Goal: Task Accomplishment & Management: Complete application form

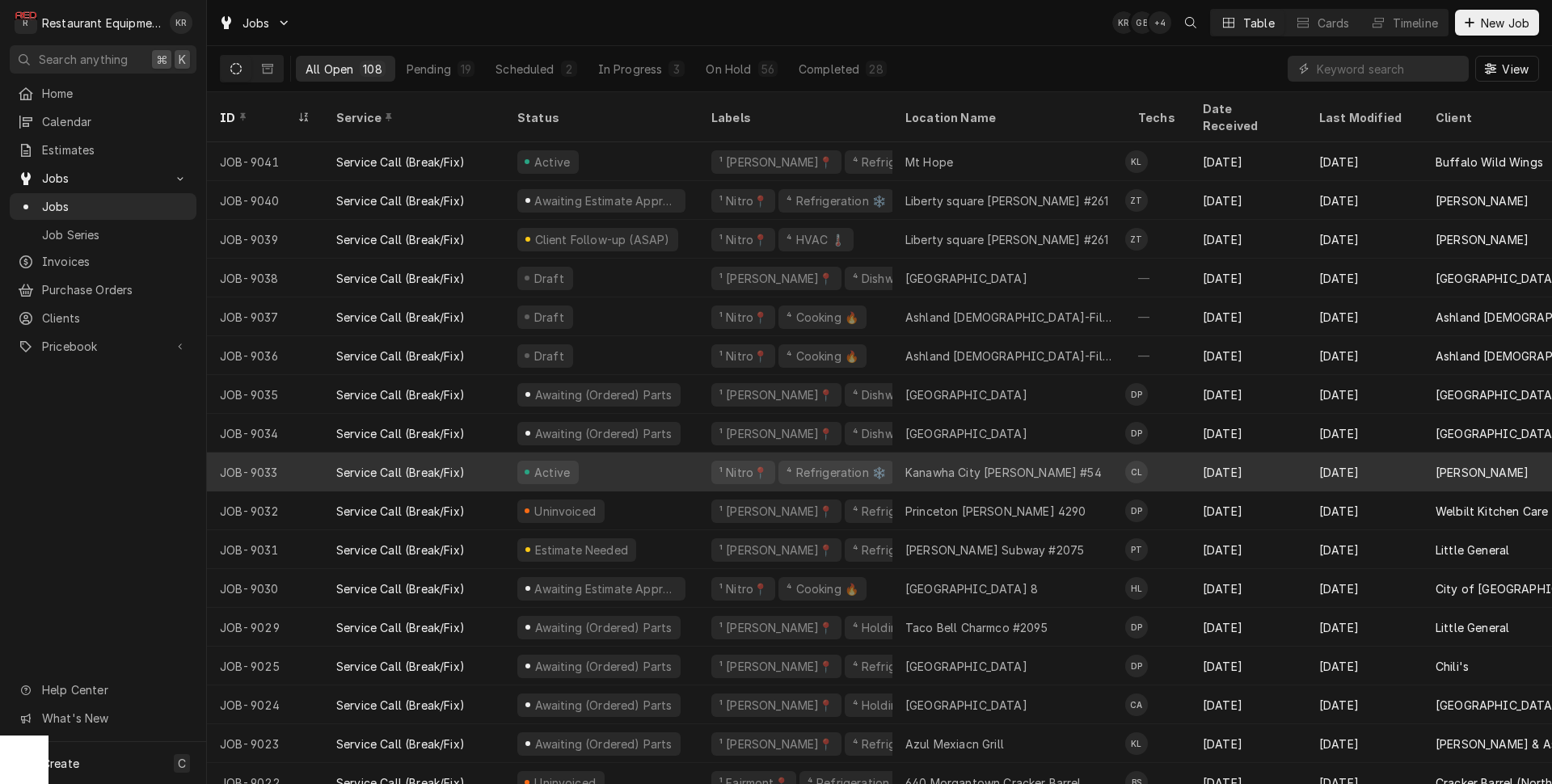
click at [949, 463] on div "Kanawha City Bob Evans #54" at bounding box center [1003, 472] width 196 height 17
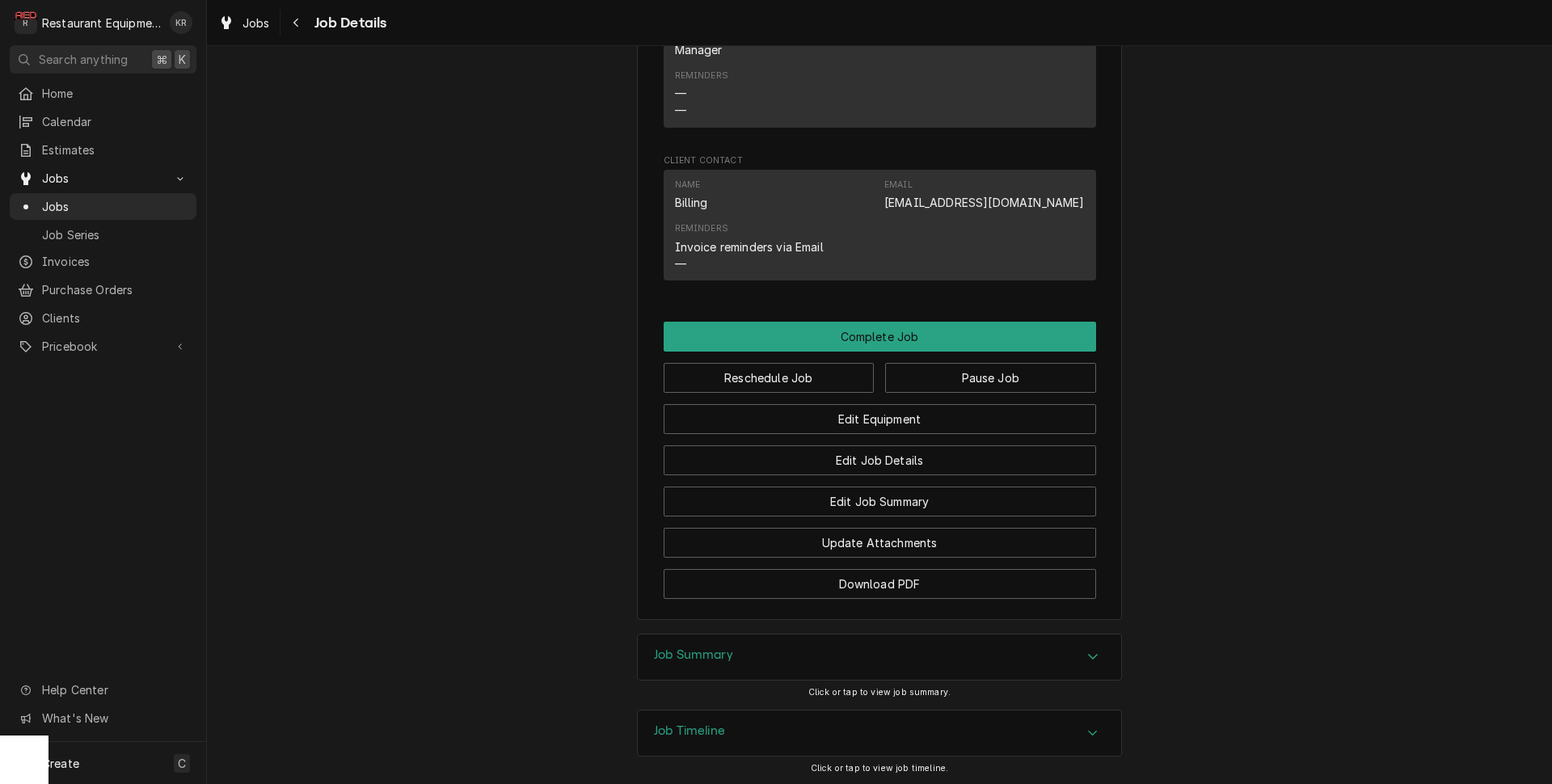
scroll to position [1487, 0]
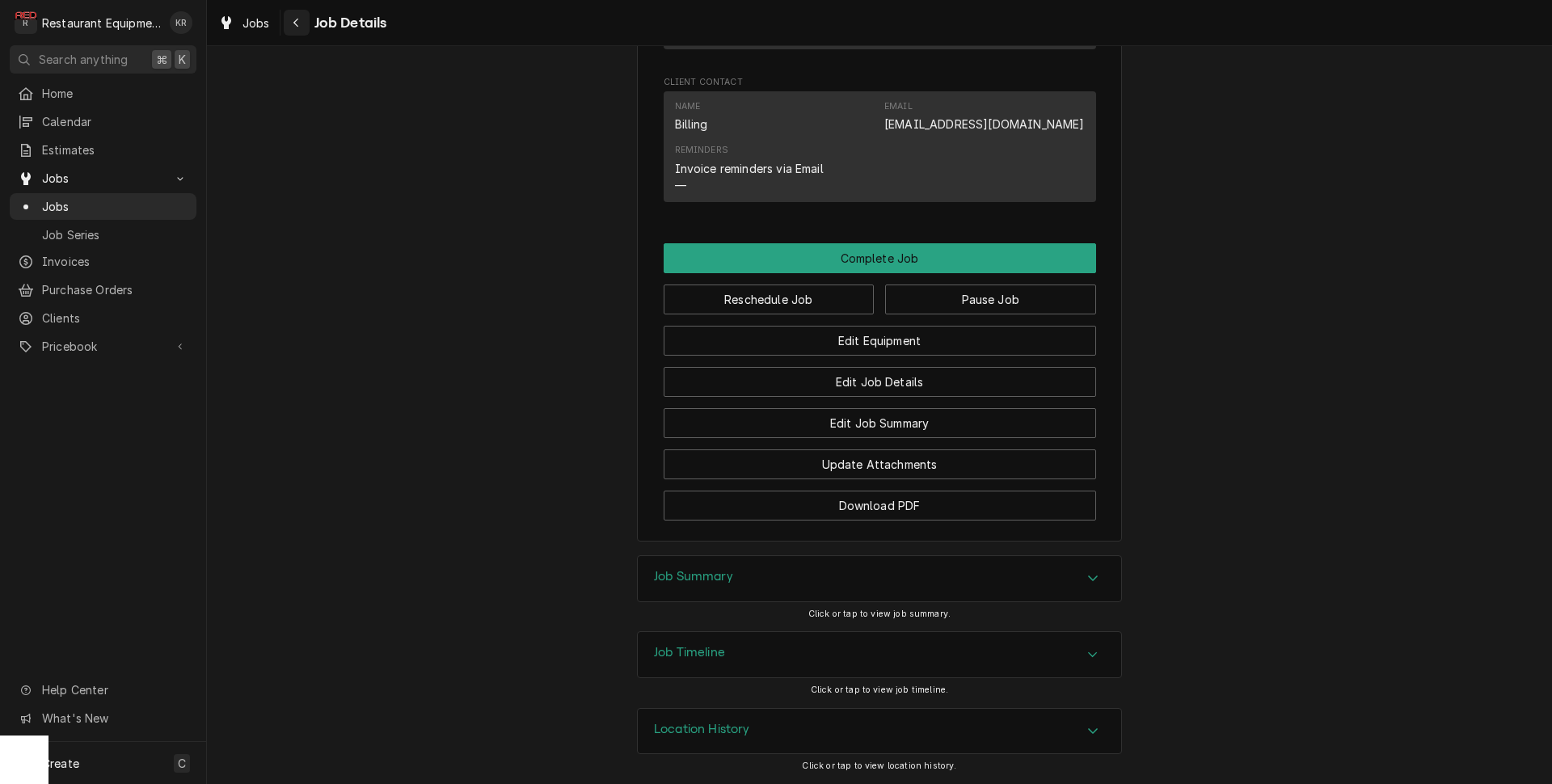
click at [290, 22] on div "Navigate back" at bounding box center [297, 23] width 16 height 16
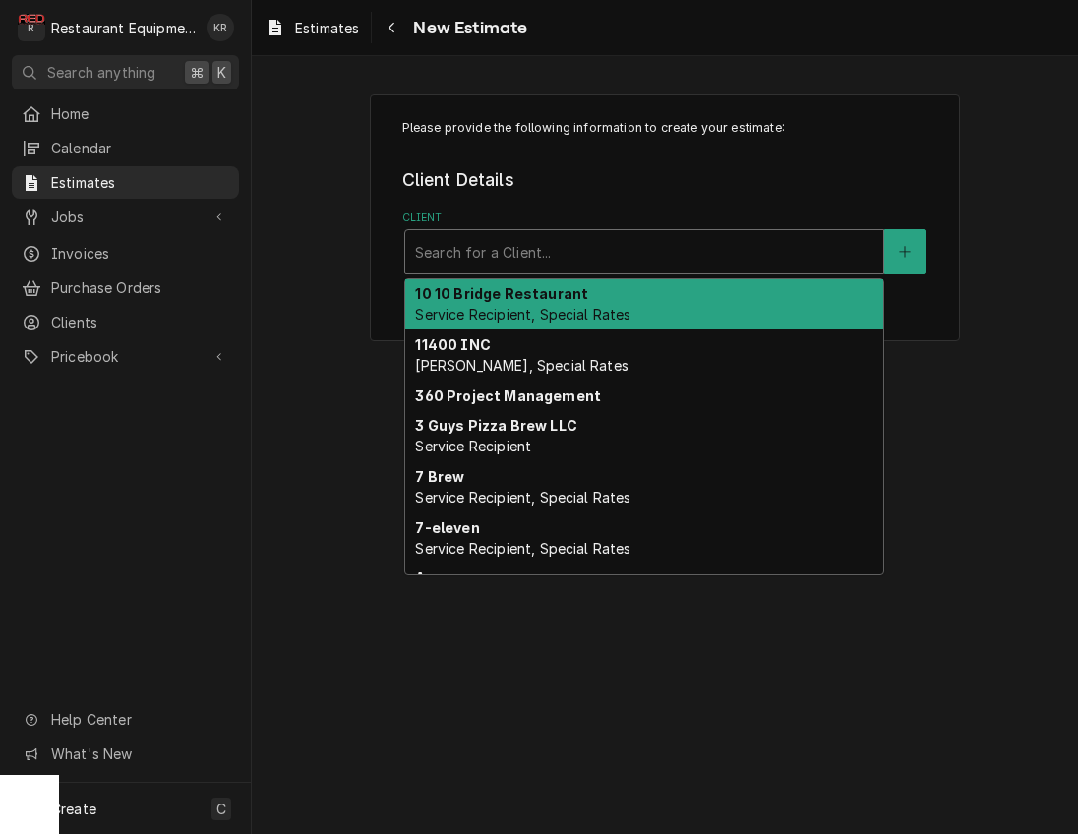
click at [538, 260] on div "Client" at bounding box center [644, 251] width 458 height 35
type input "bob"
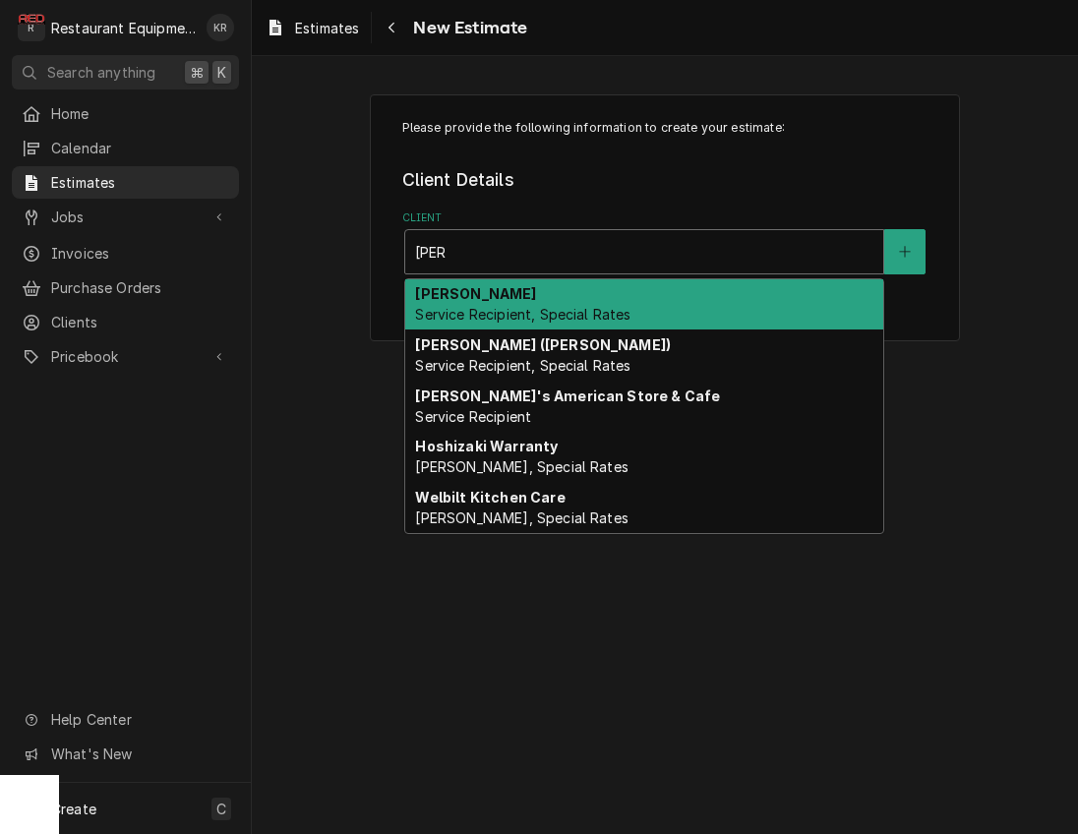
click at [549, 323] on span "Service Recipient, Special Rates" at bounding box center [522, 314] width 215 height 17
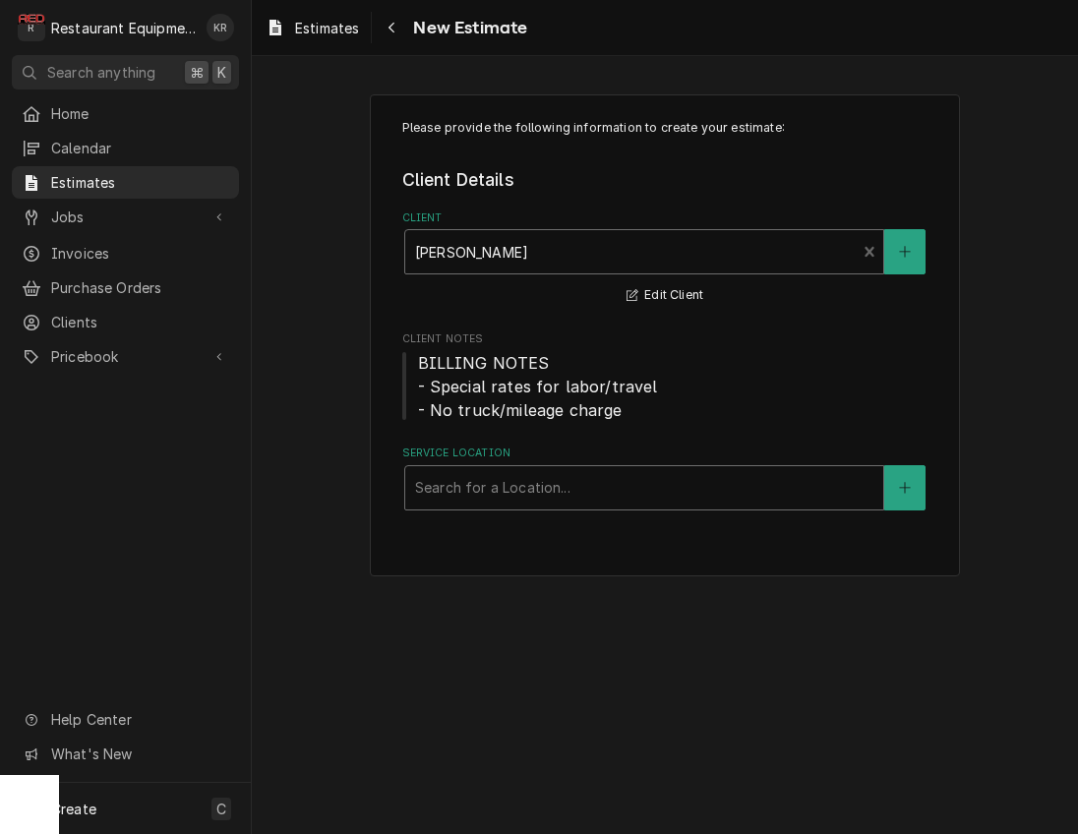
click at [552, 482] on div "Service Location" at bounding box center [644, 487] width 458 height 35
type input "kan"
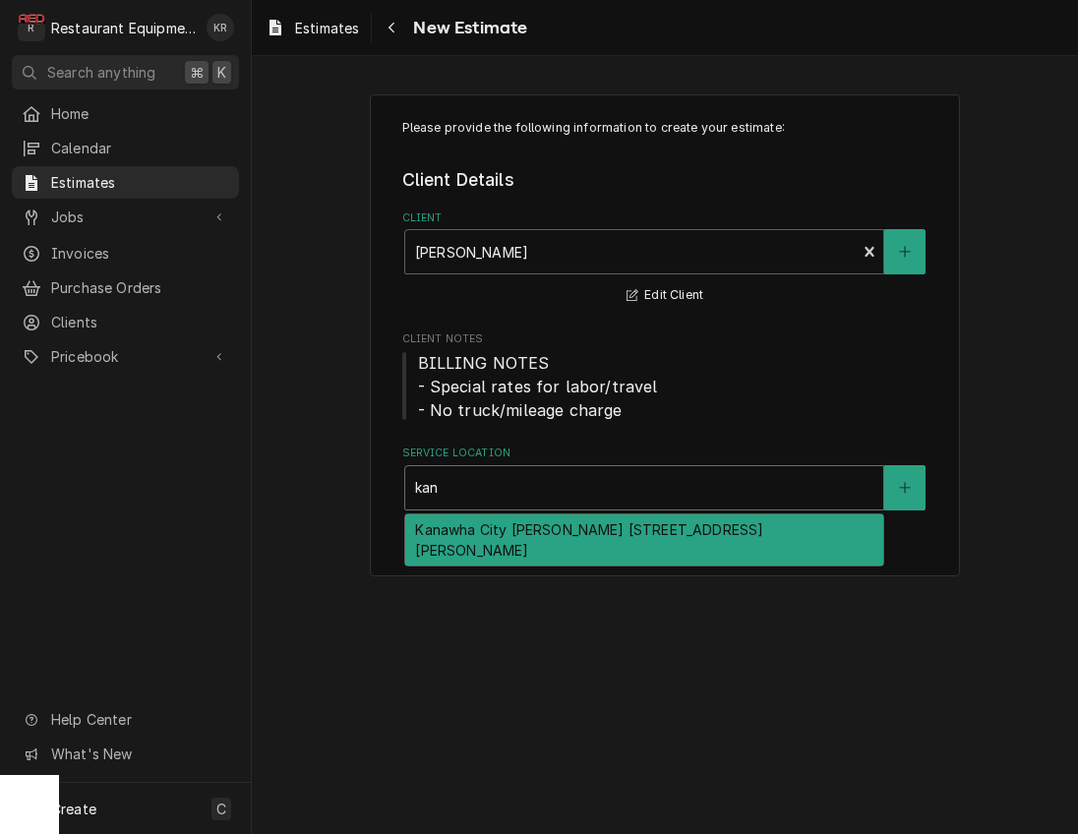
click at [549, 538] on div "Kanawha City Bob Evans #54 / 101 Alex Ln, Charleston, WV 25304" at bounding box center [644, 539] width 478 height 51
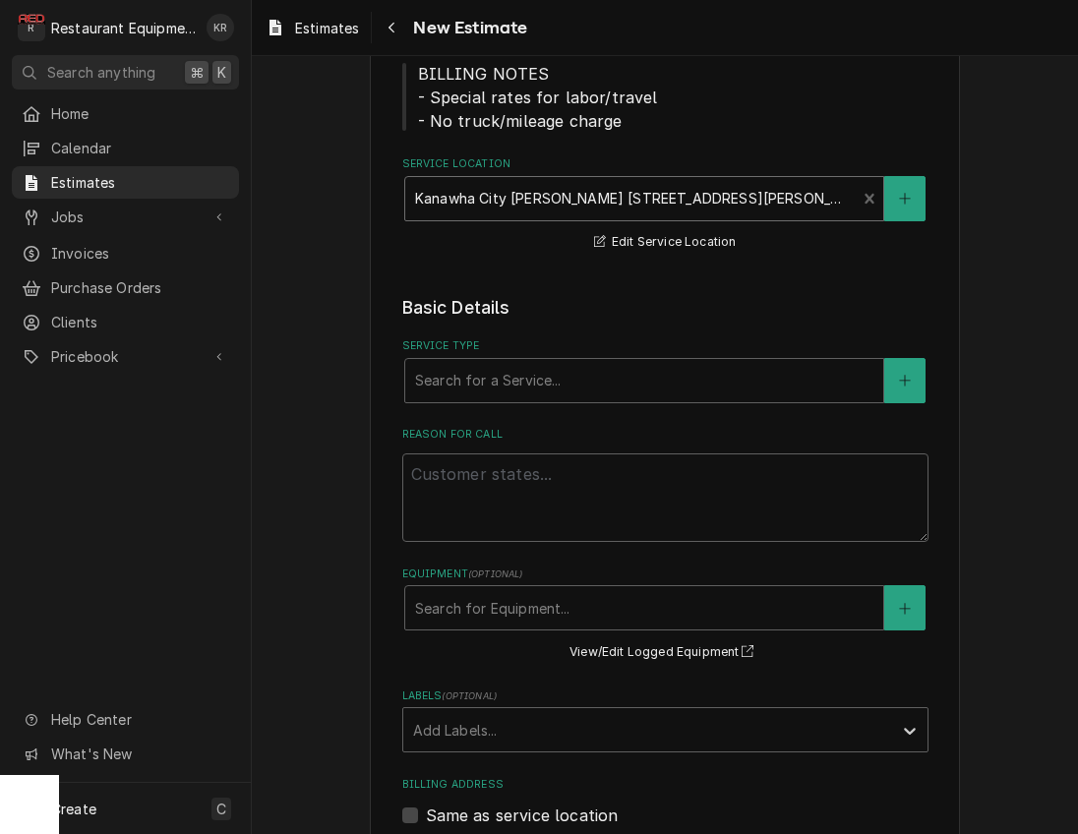
scroll to position [314, 0]
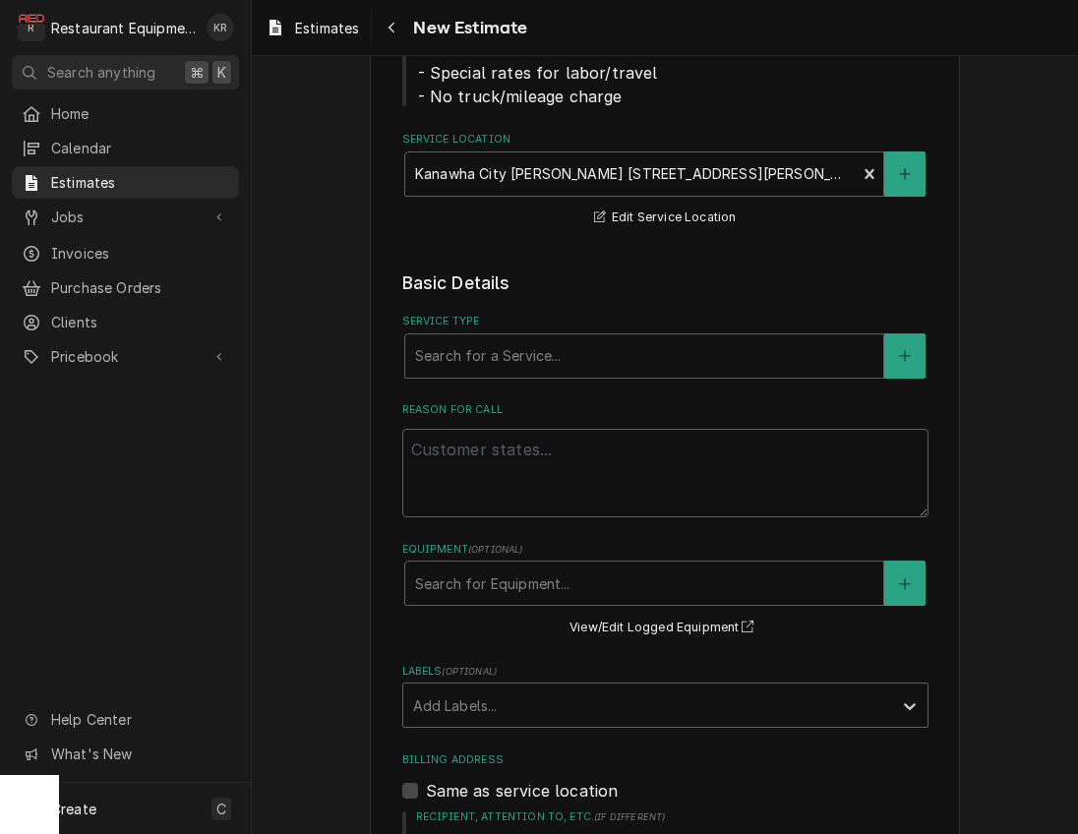
click at [512, 364] on div "Service Type" at bounding box center [644, 355] width 458 height 35
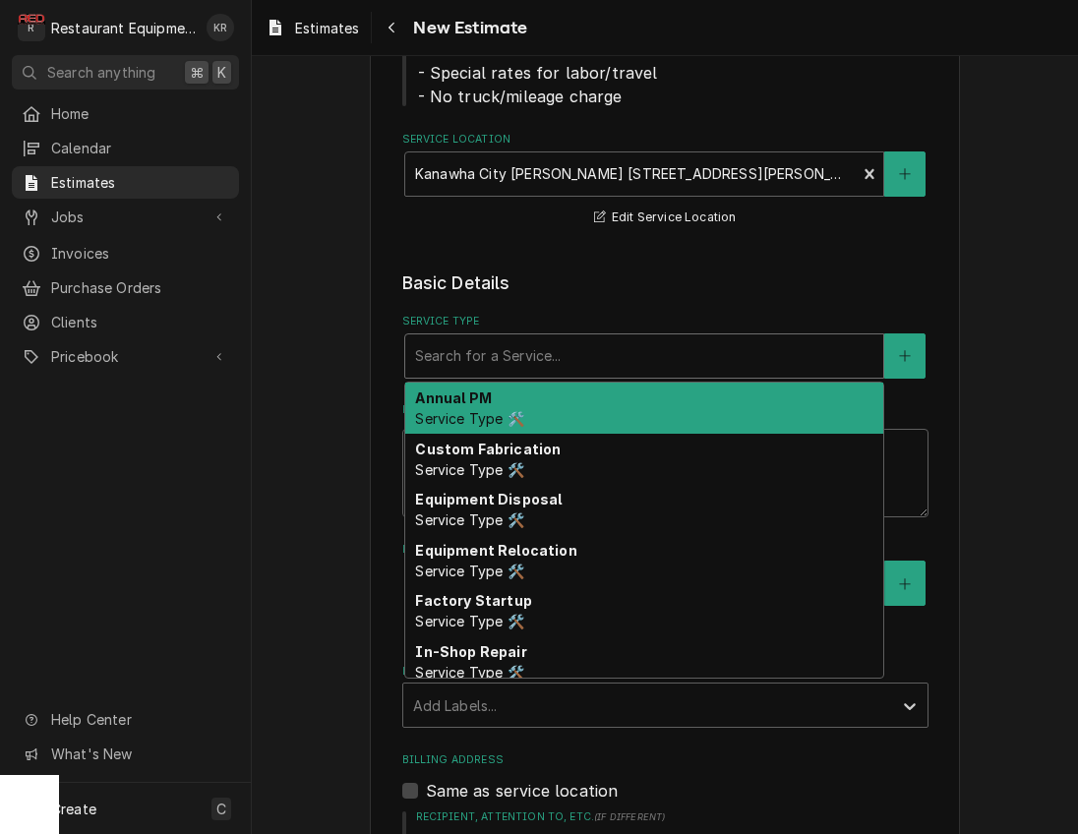
type textarea "x"
type input "b"
type textarea "x"
type input "br"
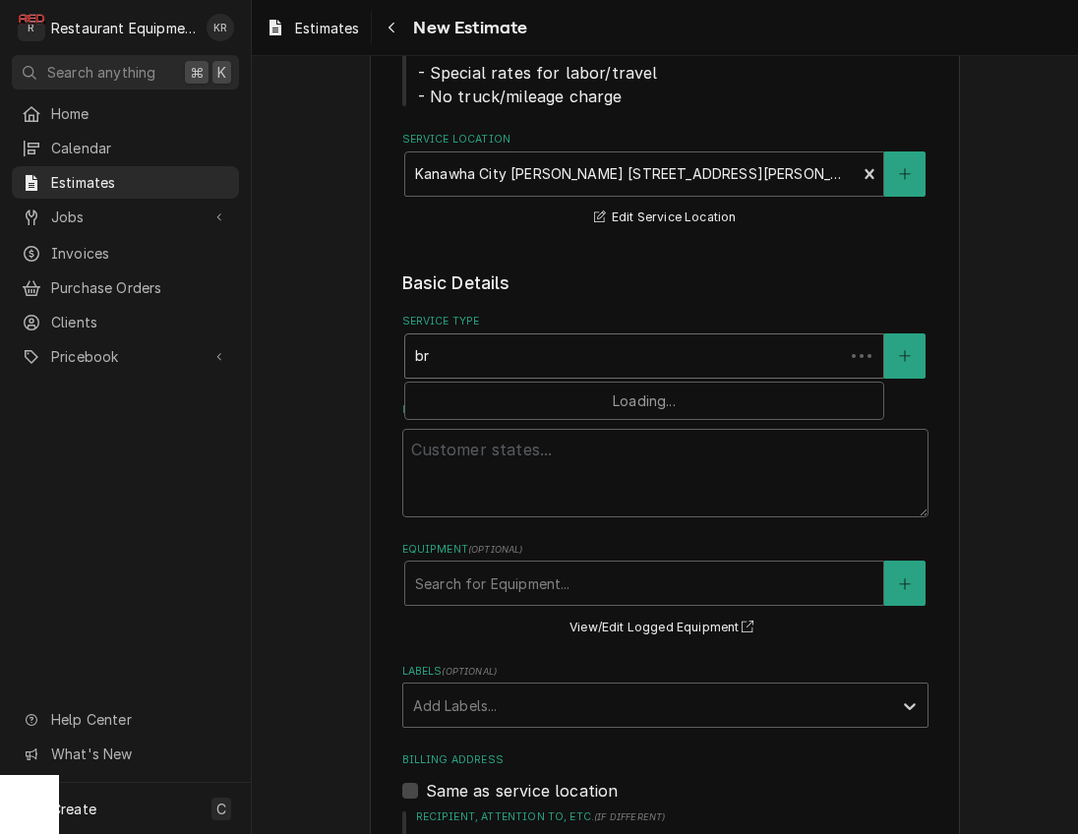
type textarea "x"
type input "bra"
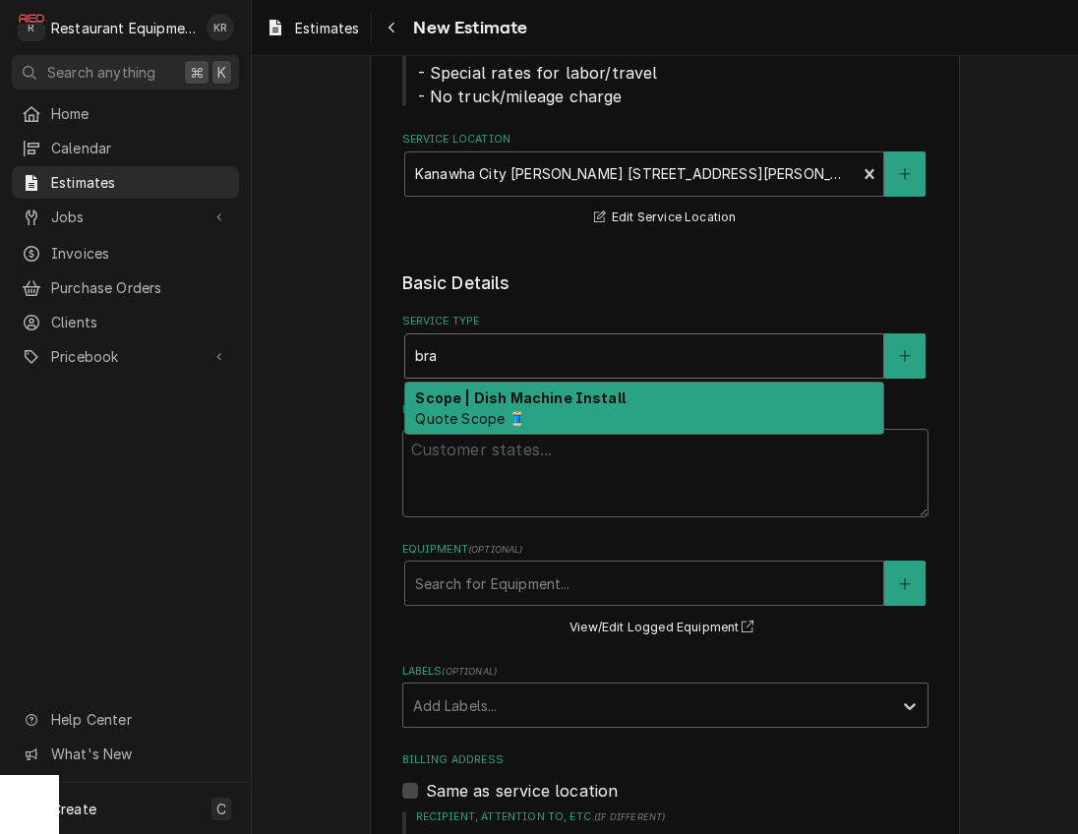
type textarea "x"
type input "br"
type textarea "x"
type input "bre"
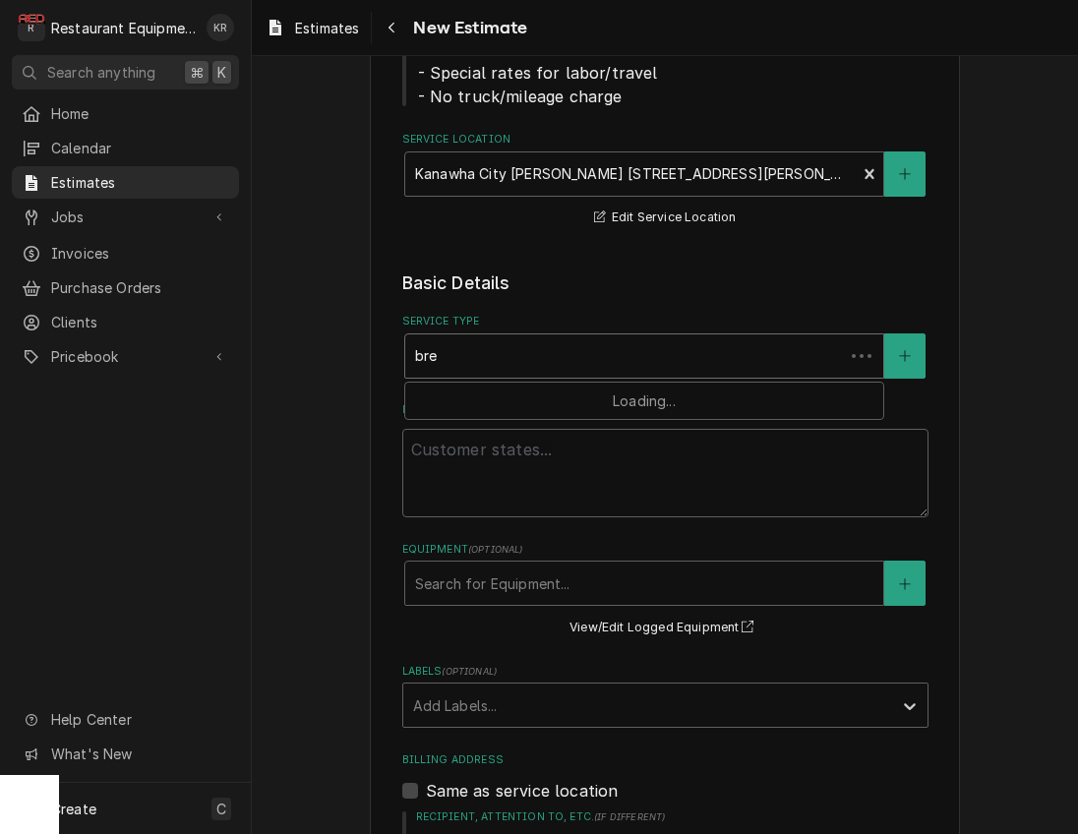
type textarea "x"
type input "brea"
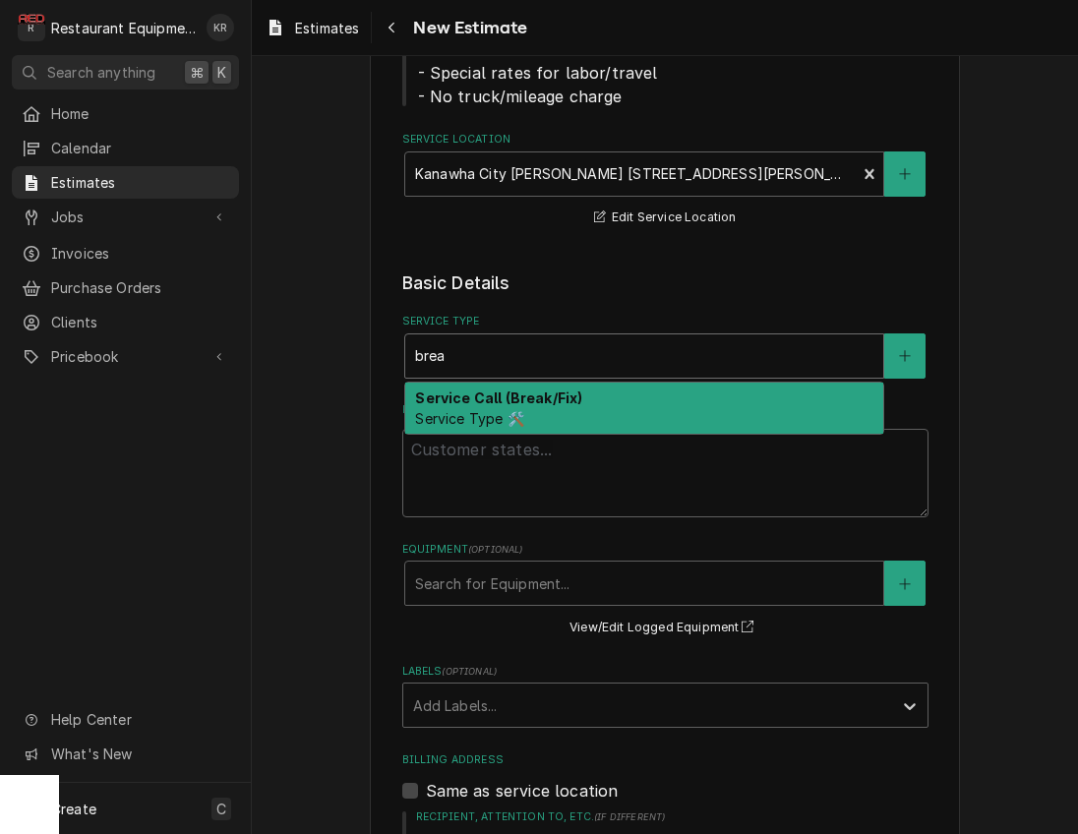
click at [488, 407] on div "Service Call (Break/Fix) Service Type 🛠️" at bounding box center [644, 407] width 478 height 51
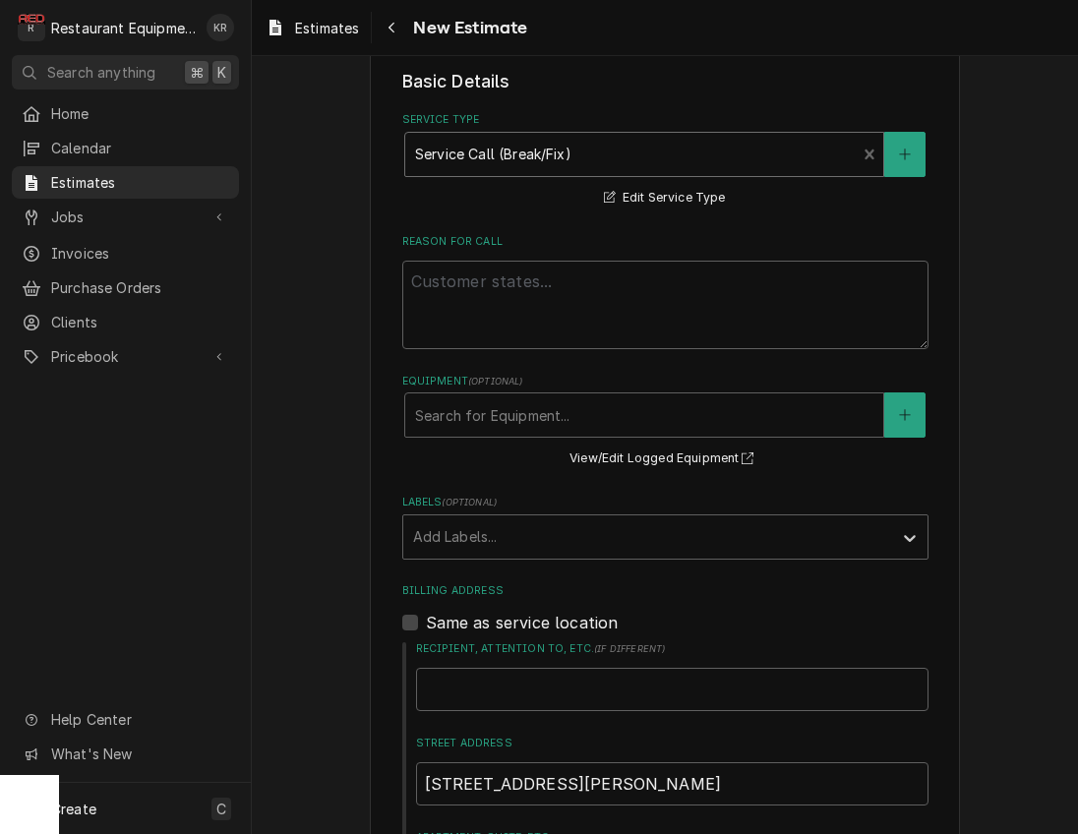
scroll to position [541, 0]
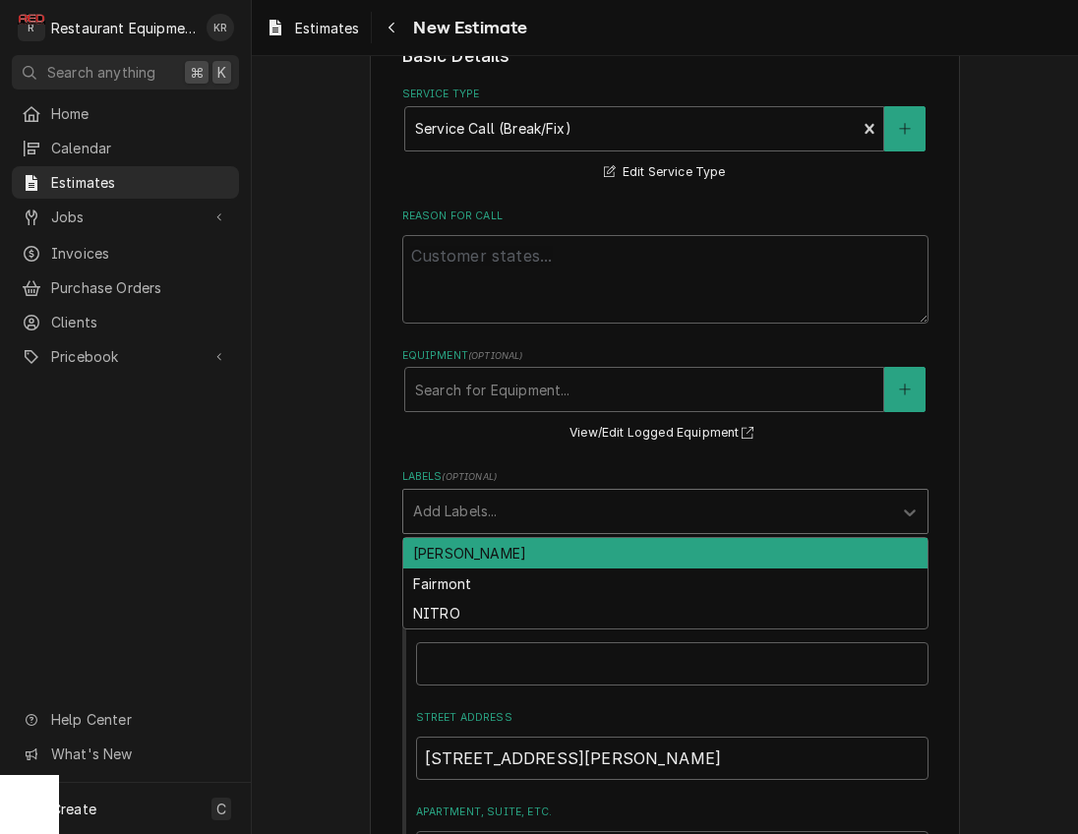
click at [520, 512] on div "Labels" at bounding box center [647, 511] width 469 height 35
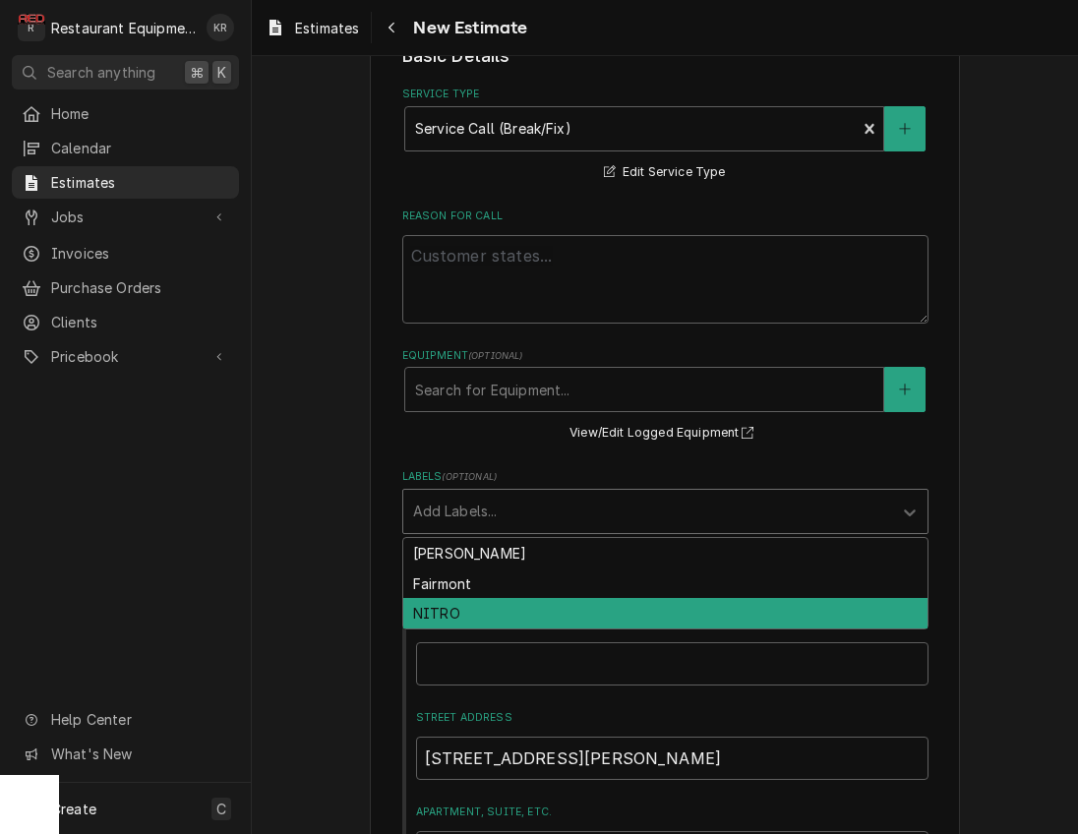
drag, startPoint x: 521, startPoint y: 605, endPoint x: 488, endPoint y: 522, distance: 89.1
click at [520, 605] on div "NITRO" at bounding box center [665, 613] width 524 height 30
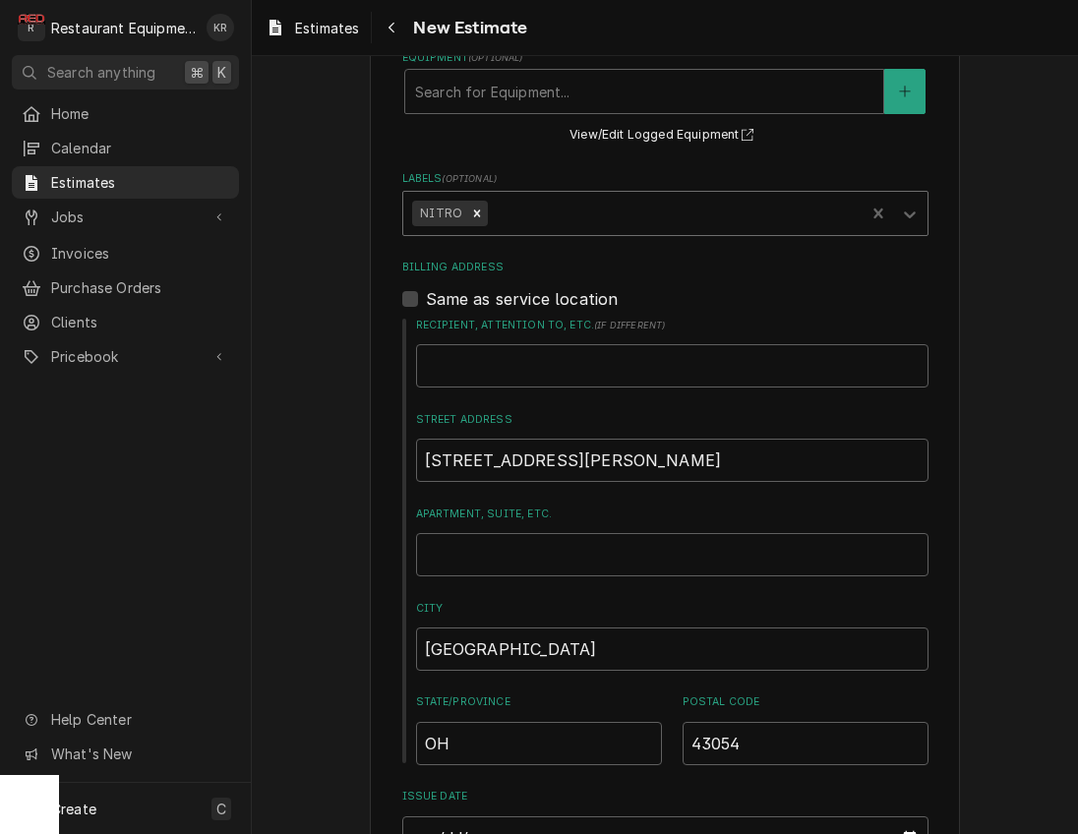
type textarea "x"
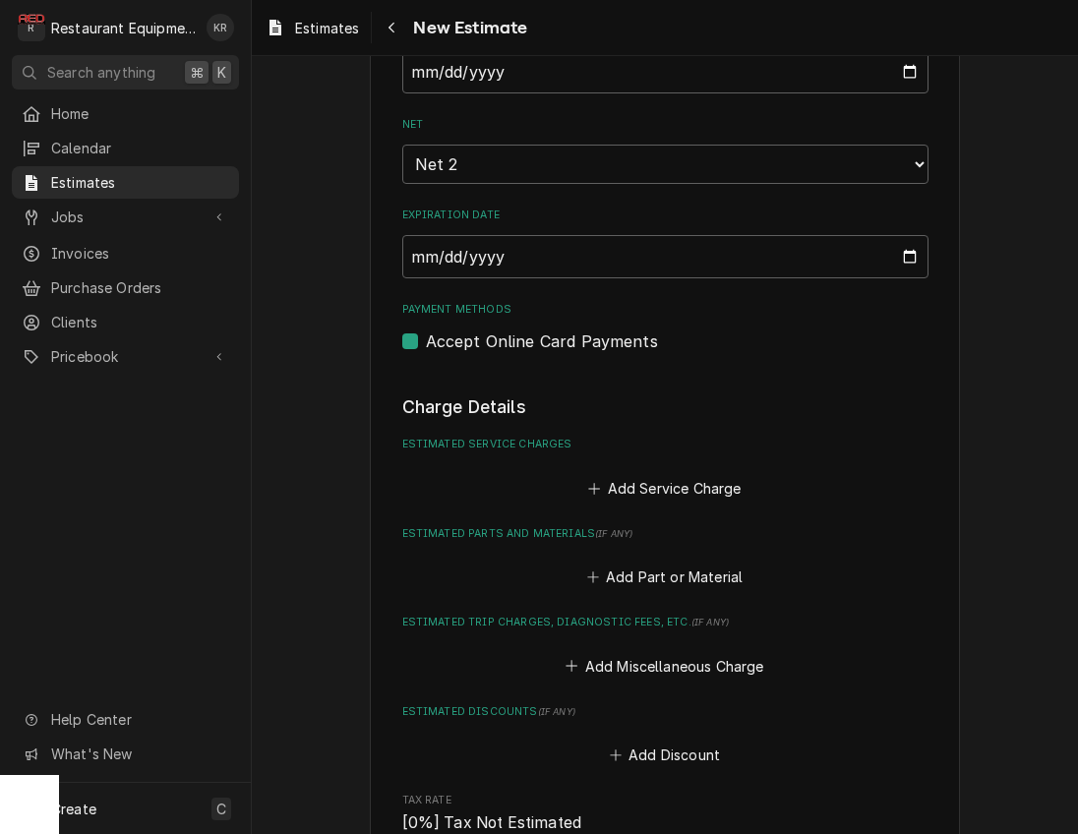
scroll to position [1634, 0]
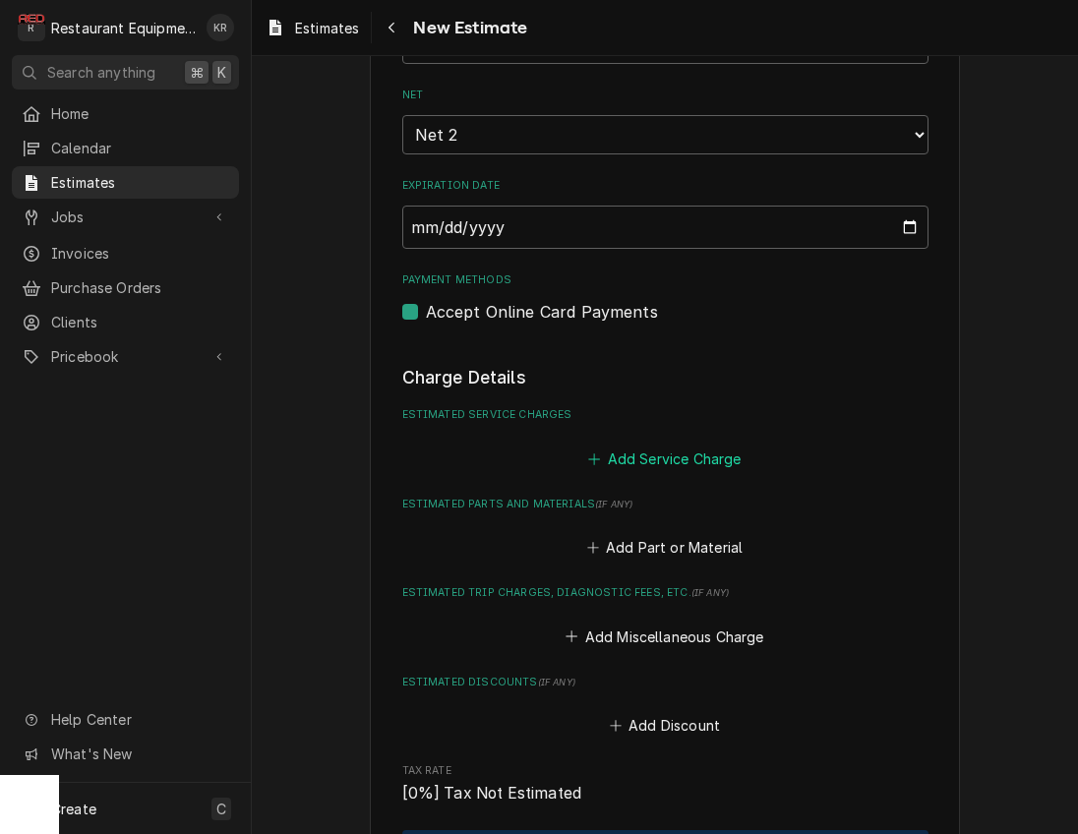
click at [665, 453] on button "Add Service Charge" at bounding box center [664, 458] width 159 height 28
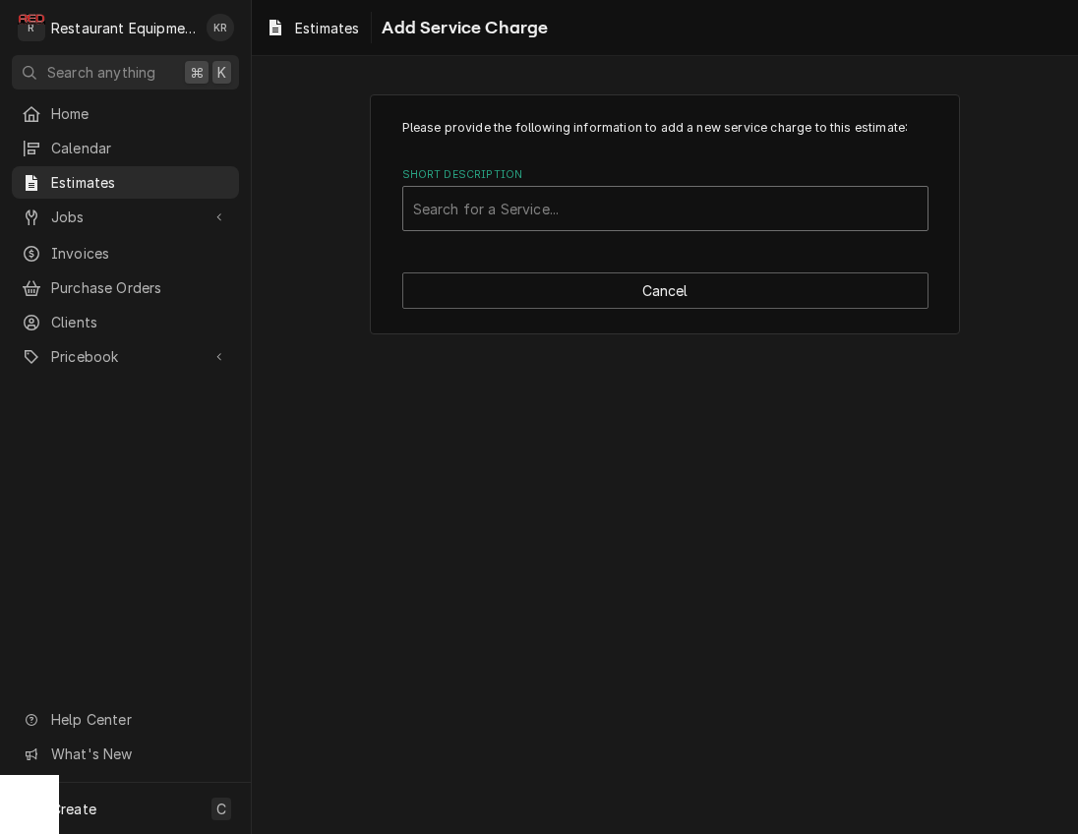
click at [529, 205] on div "Short Description" at bounding box center [665, 208] width 504 height 35
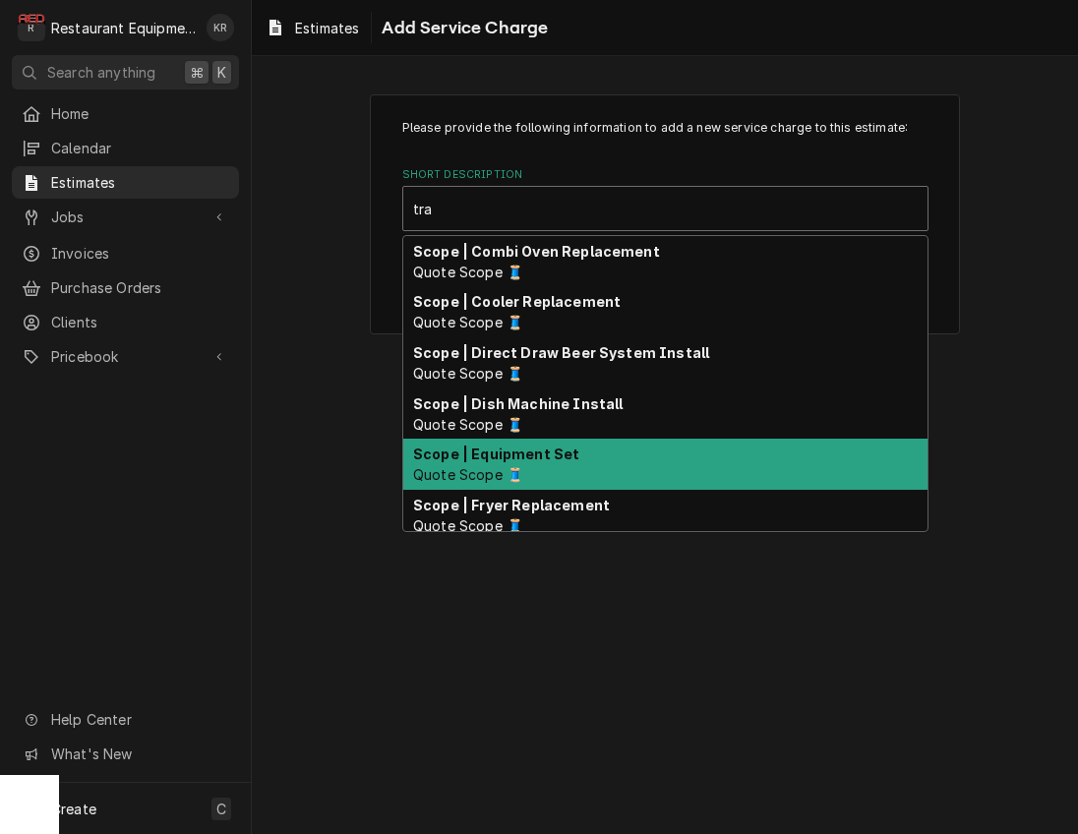
type input "trav"
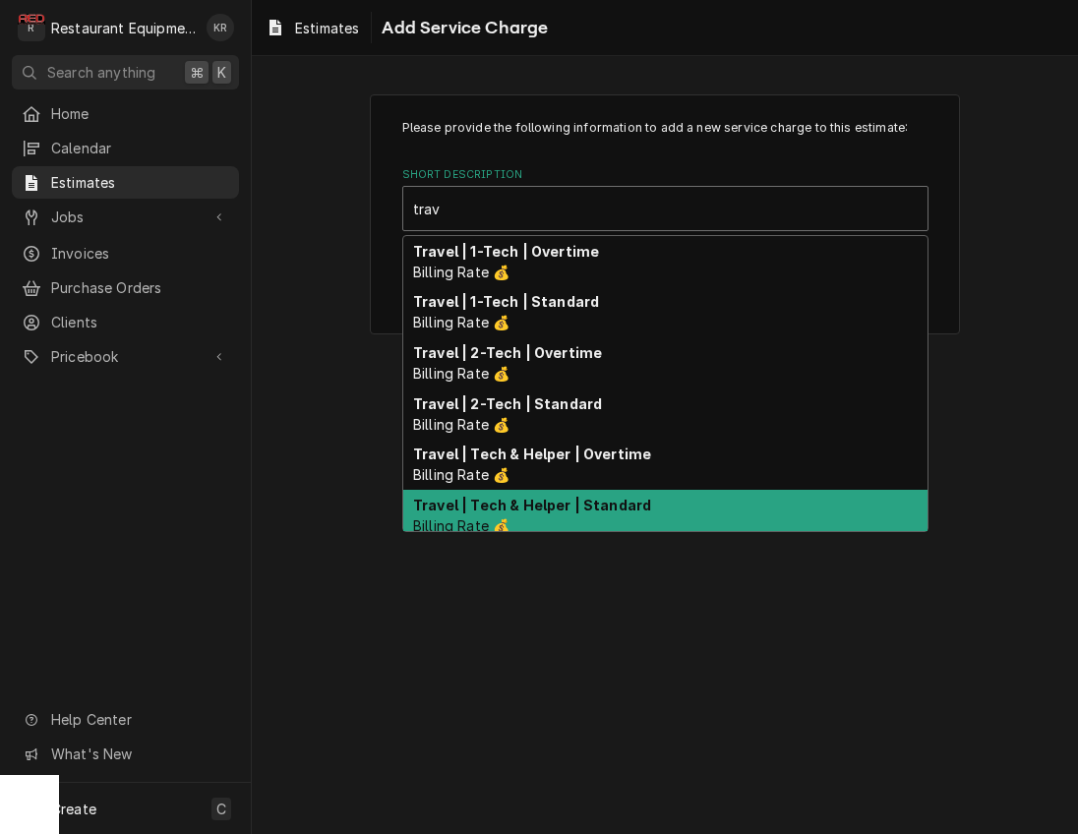
click at [583, 508] on strong "Travel | Tech & Helper | Standard" at bounding box center [532, 505] width 238 height 17
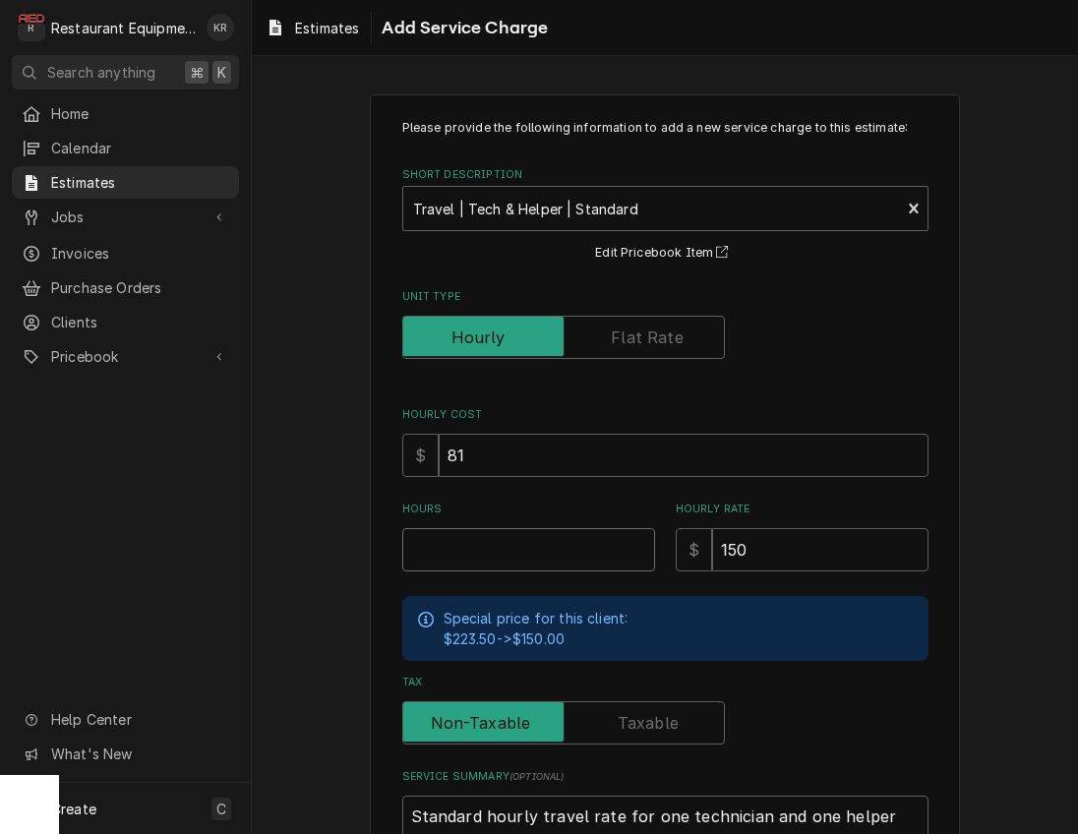
click at [491, 559] on input "Hours" at bounding box center [528, 549] width 253 height 43
type textarea "x"
type input "1"
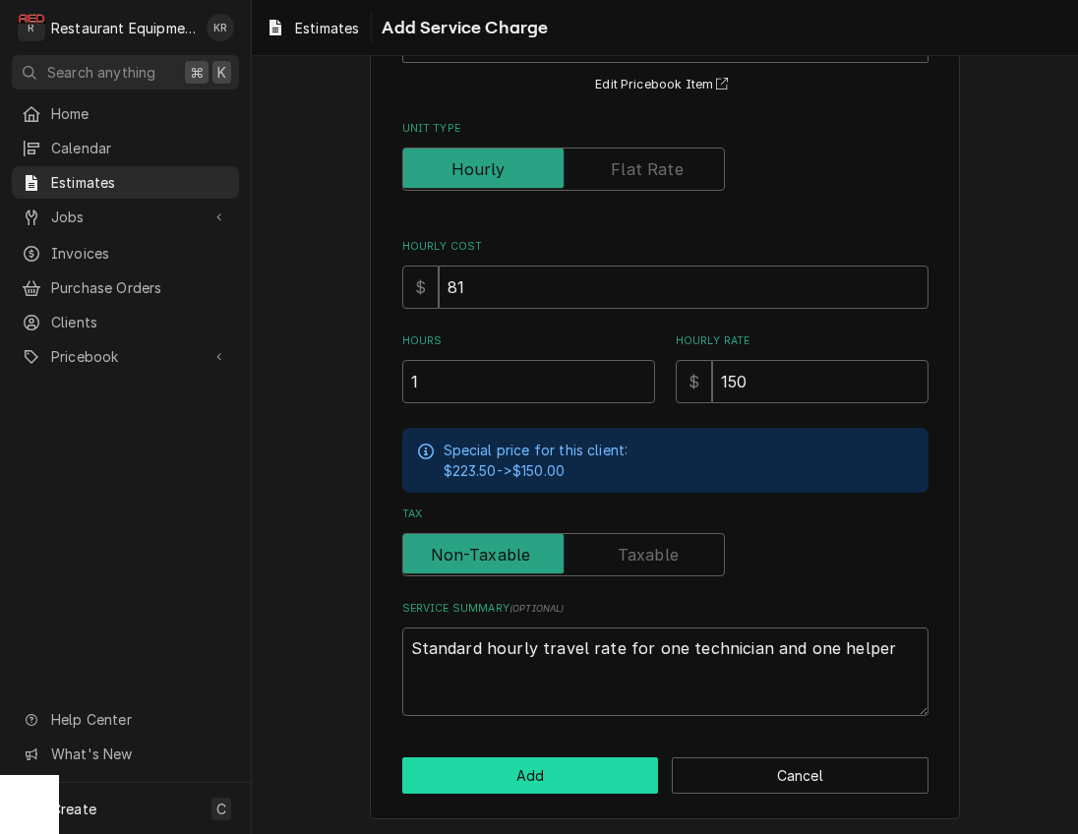
click at [585, 780] on button "Add" at bounding box center [530, 775] width 257 height 36
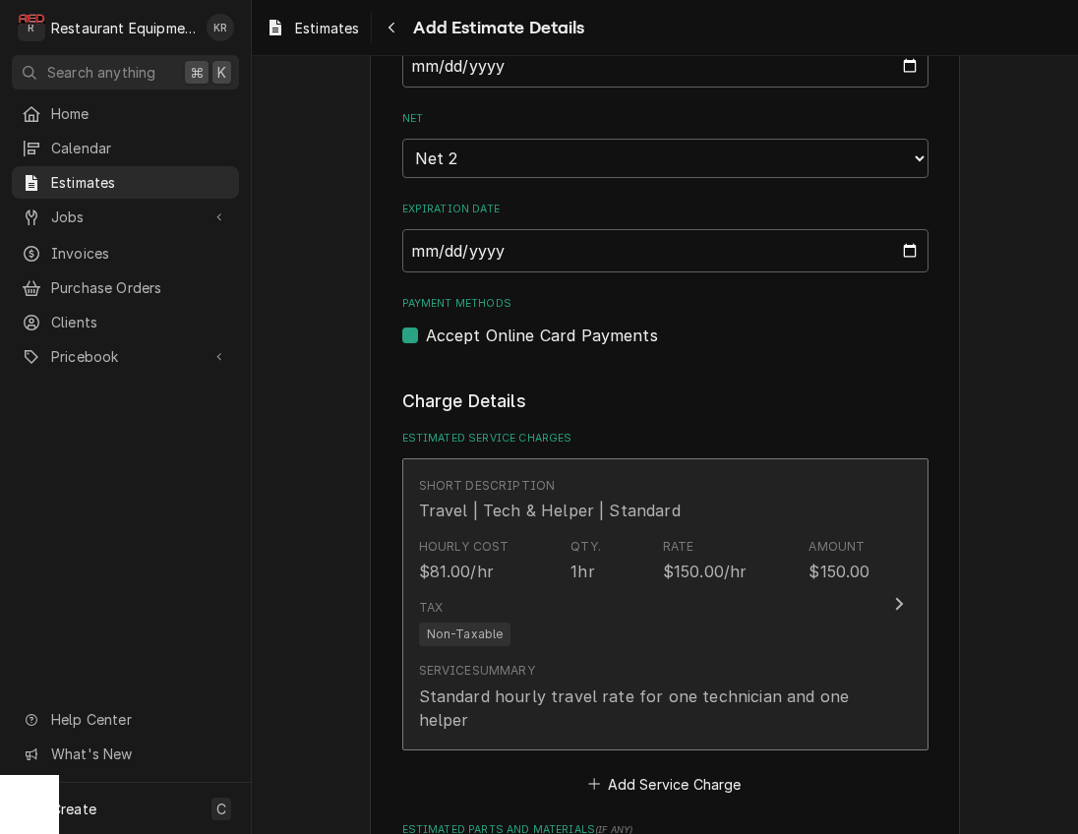
type textarea "x"
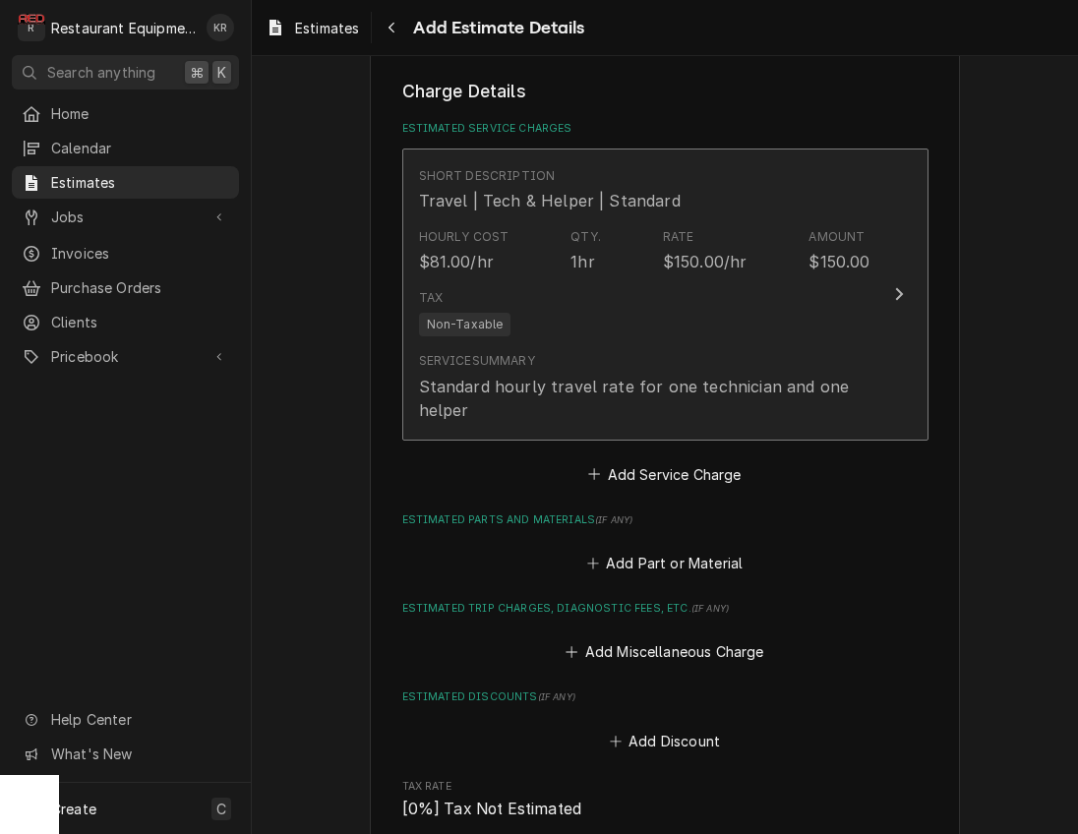
scroll to position [1939, 0]
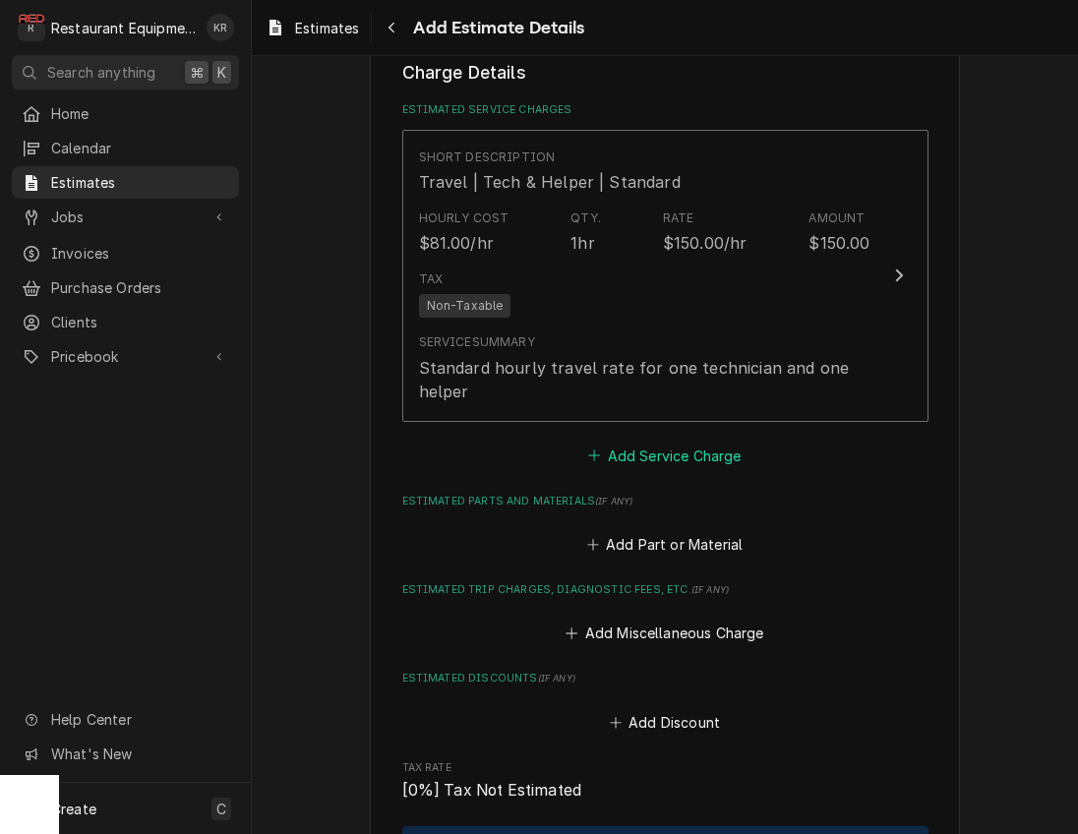
click at [682, 452] on button "Add Service Charge" at bounding box center [664, 455] width 159 height 28
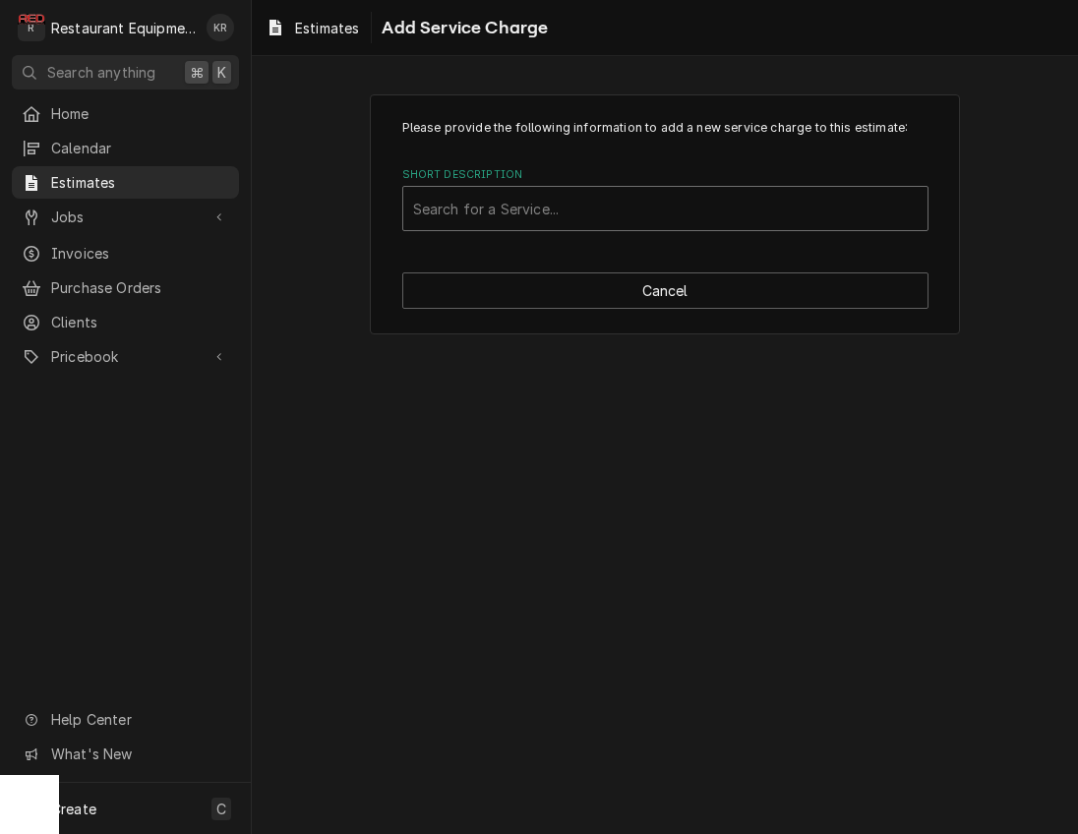
click at [568, 197] on div "Short Description" at bounding box center [665, 208] width 504 height 35
type input "labor"
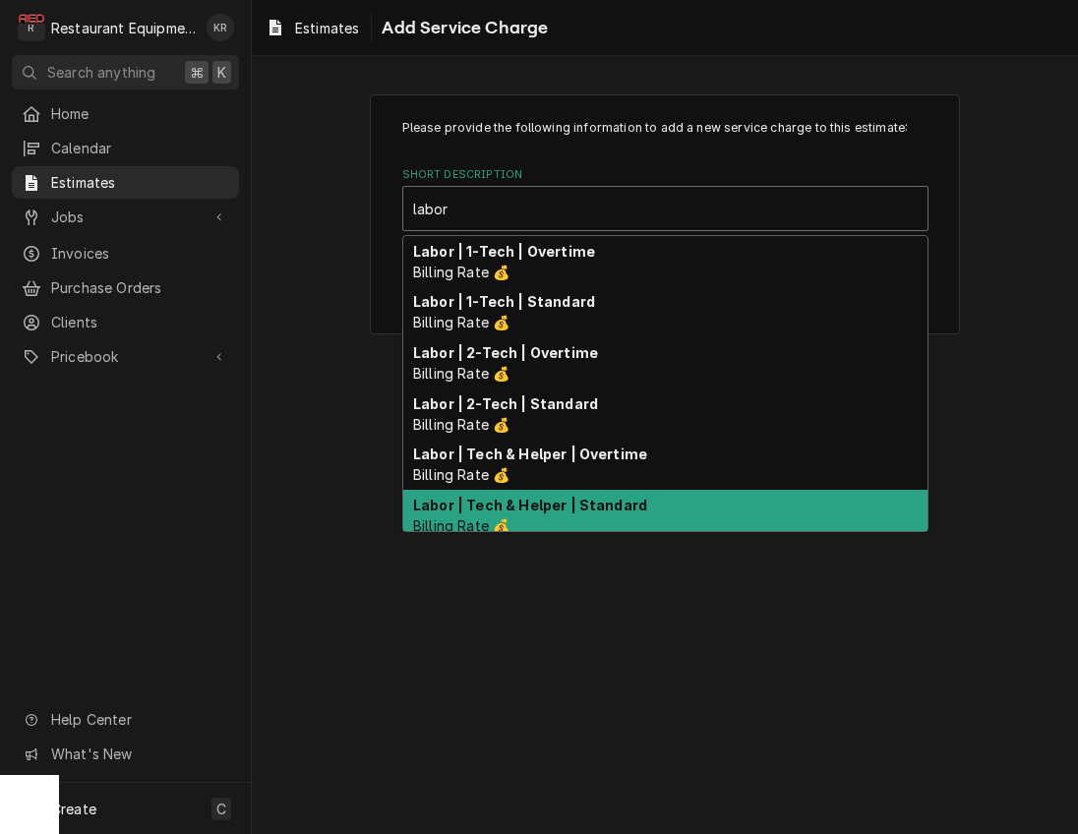
click at [542, 509] on strong "Labor | Tech & Helper | Standard" at bounding box center [530, 505] width 234 height 17
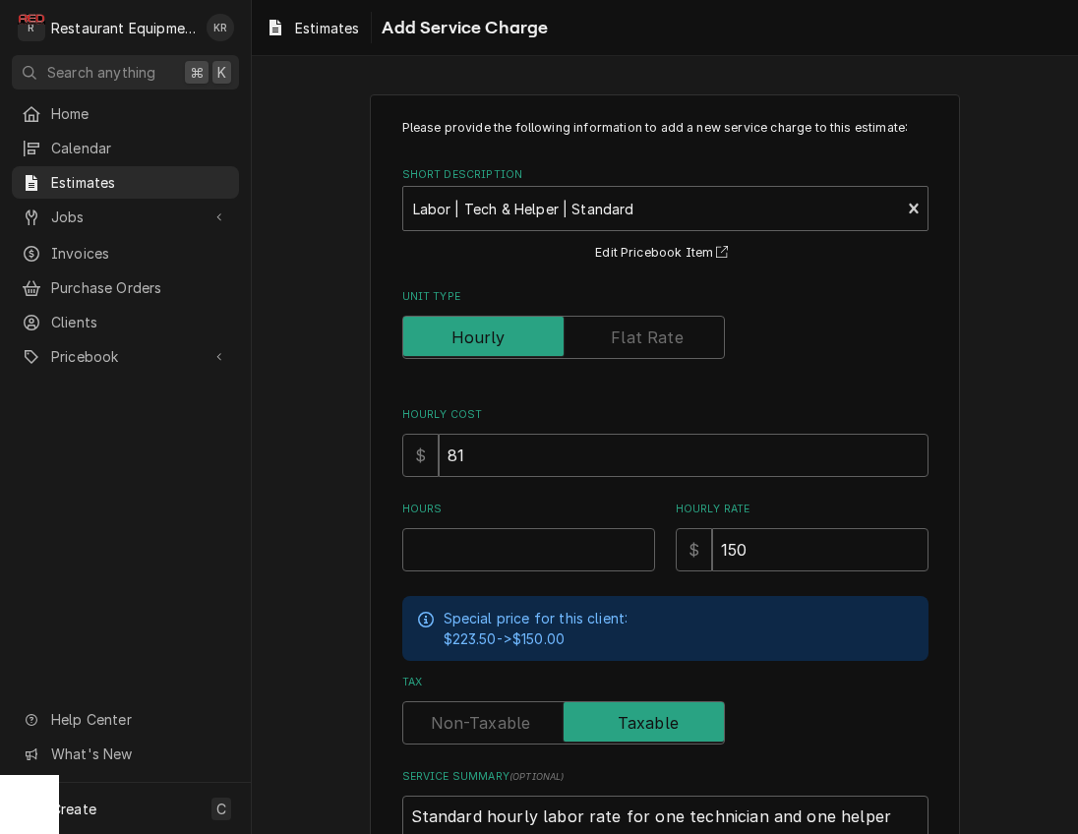
click at [494, 526] on div "Hours" at bounding box center [528, 536] width 253 height 70
click at [488, 546] on input "Hours" at bounding box center [528, 549] width 253 height 43
type textarea "x"
type input "5"
type textarea "x"
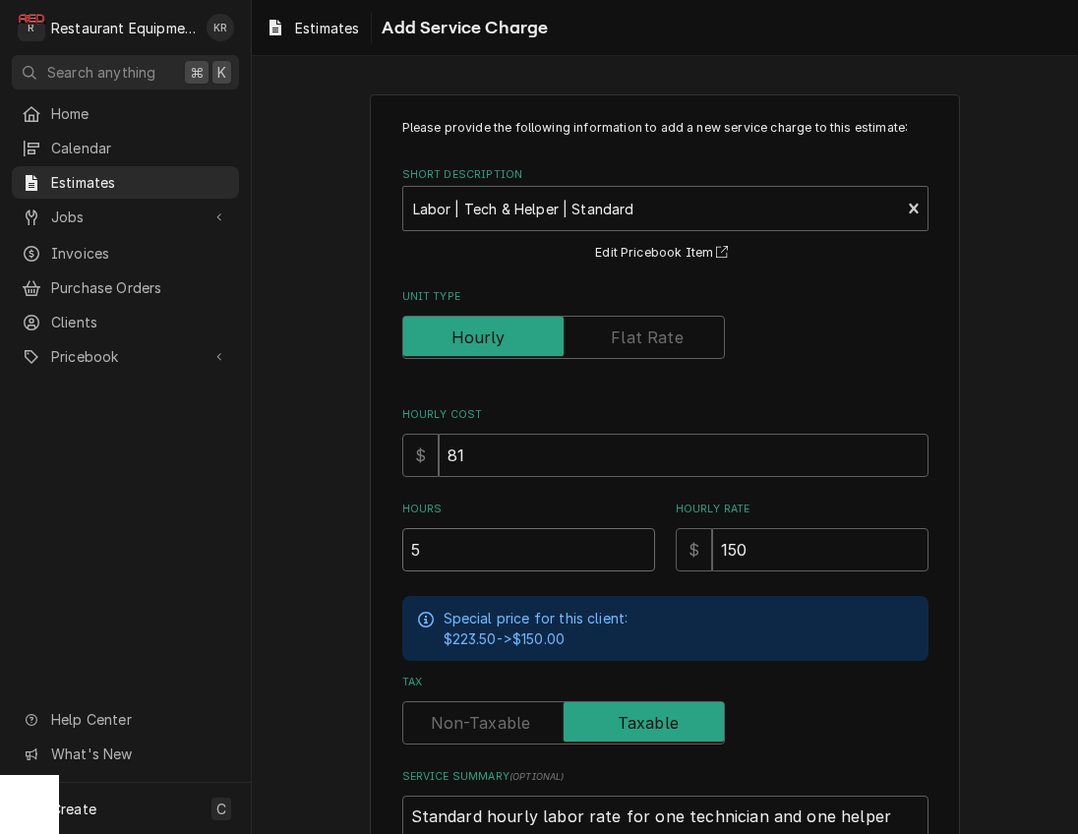
type input "5"
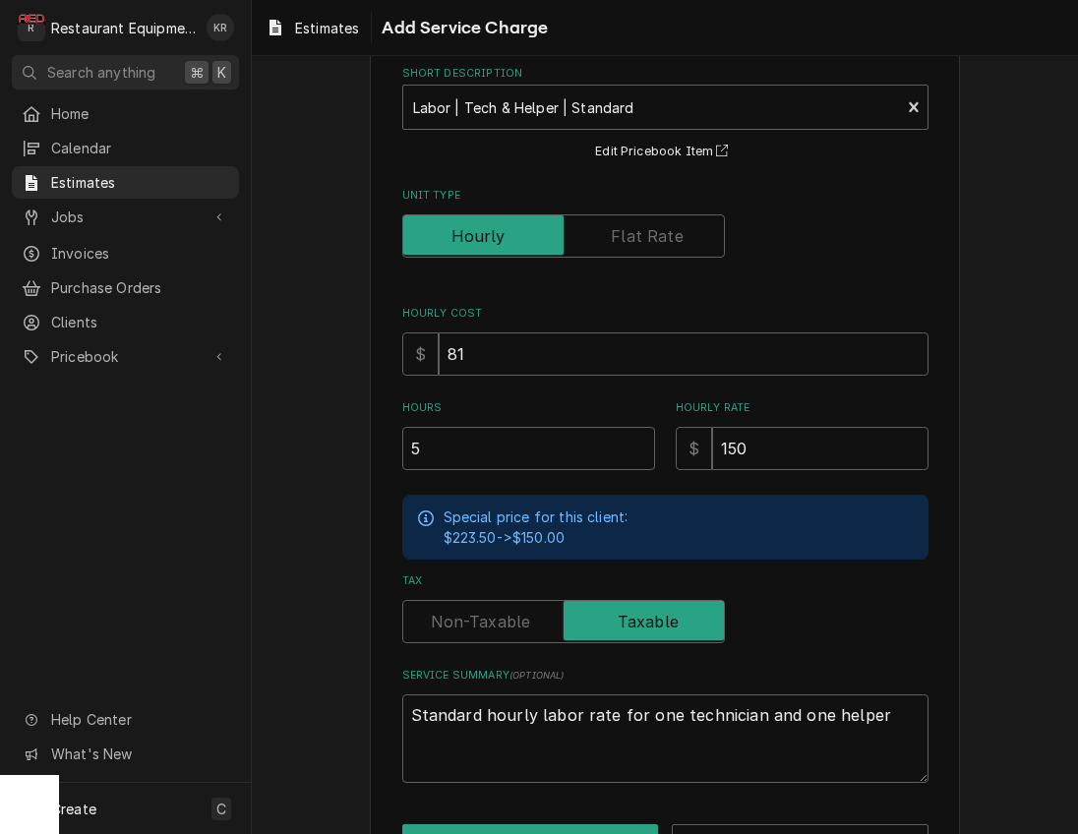
scroll to position [168, 0]
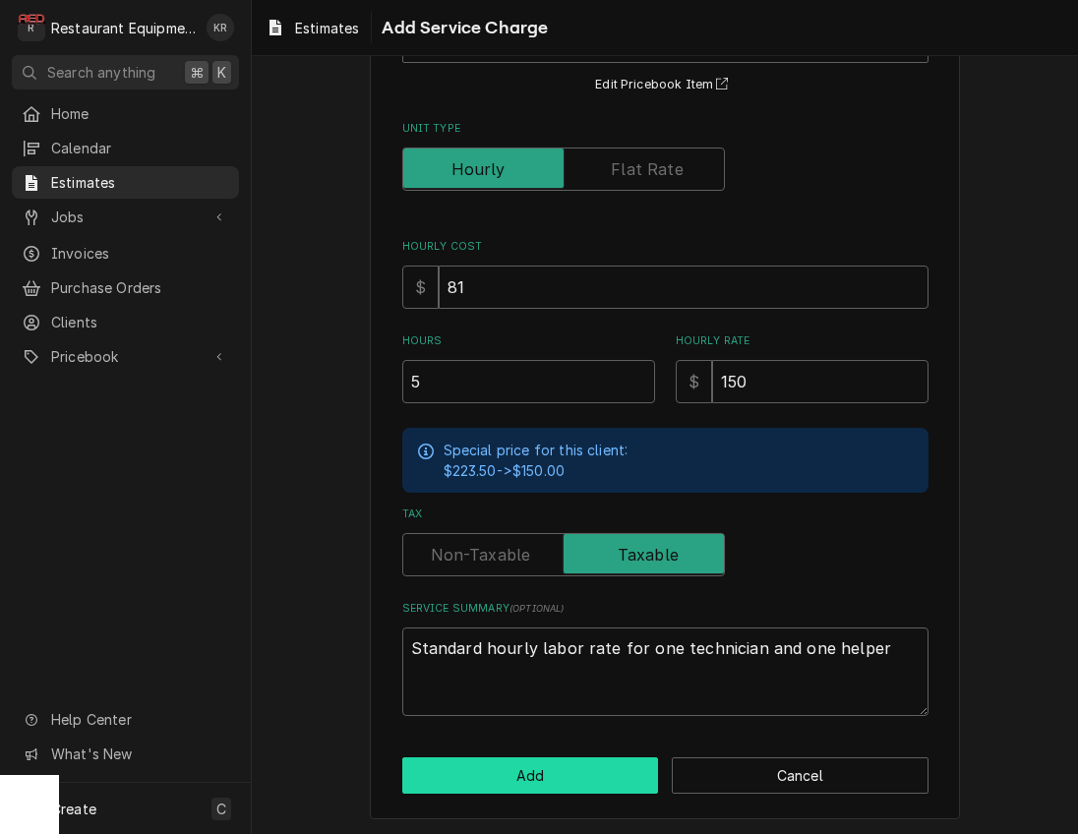
click at [558, 777] on button "Add" at bounding box center [530, 775] width 257 height 36
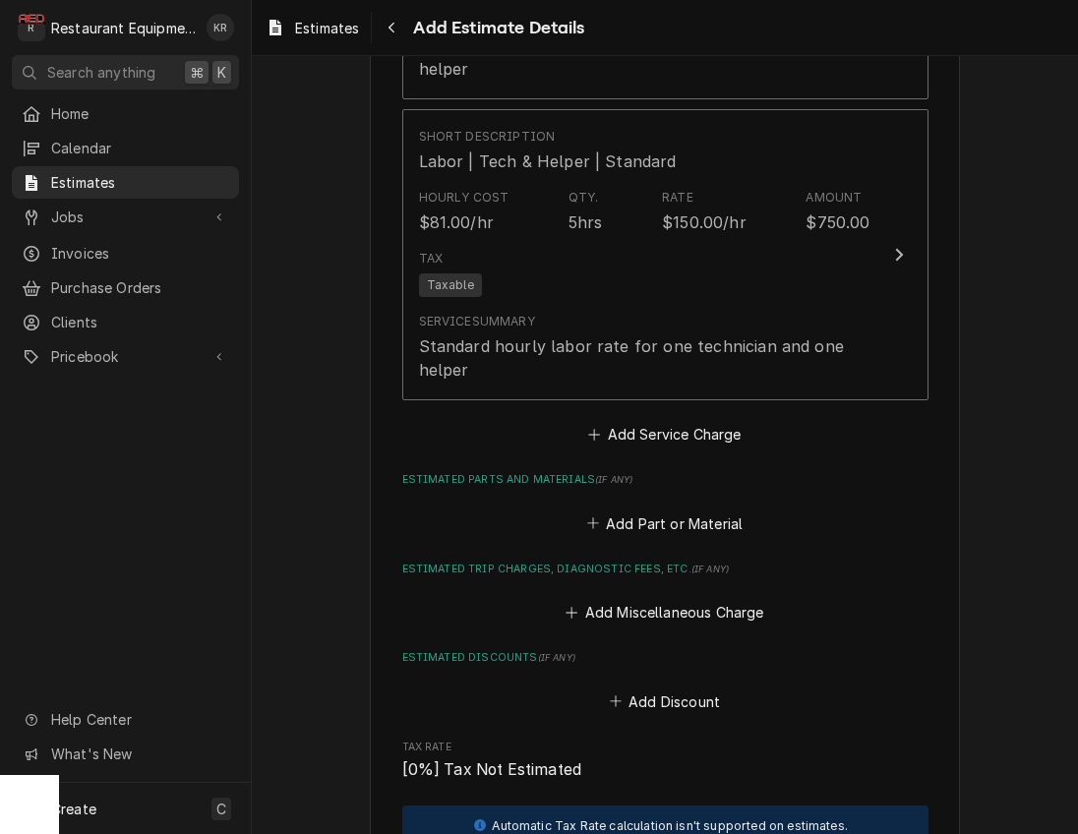
scroll to position [2270, 0]
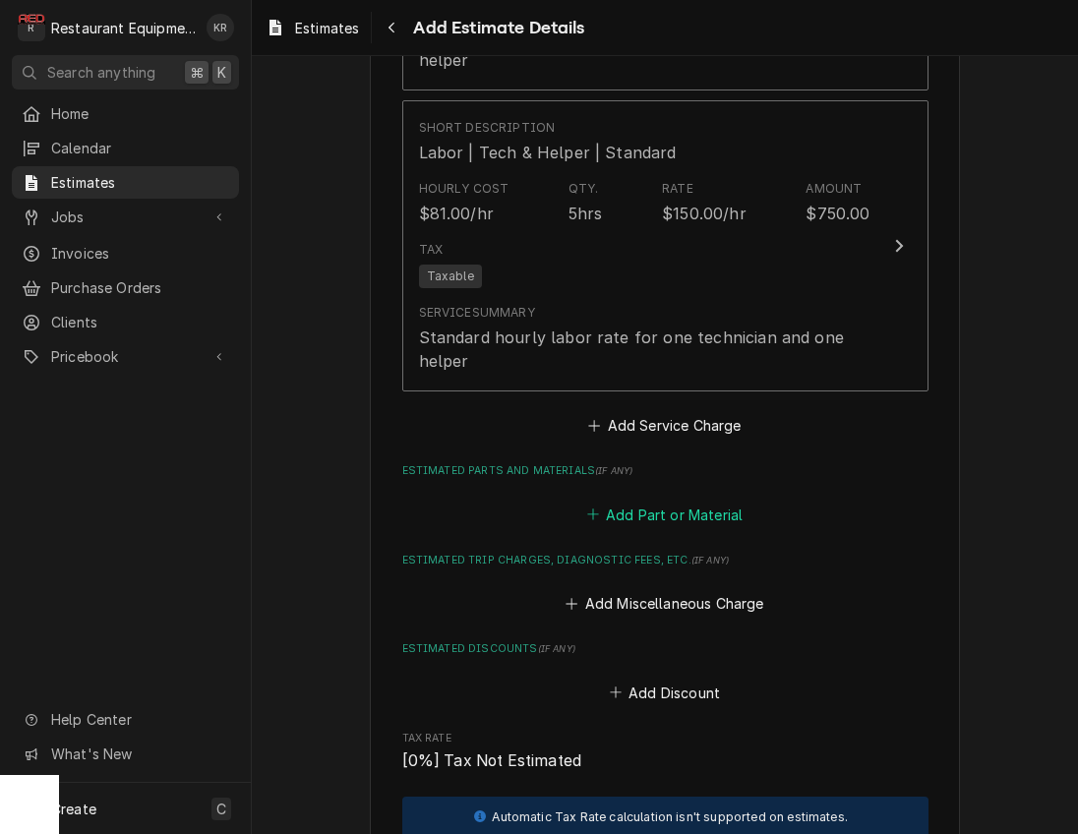
click at [647, 513] on button "Add Part or Material" at bounding box center [664, 514] width 162 height 28
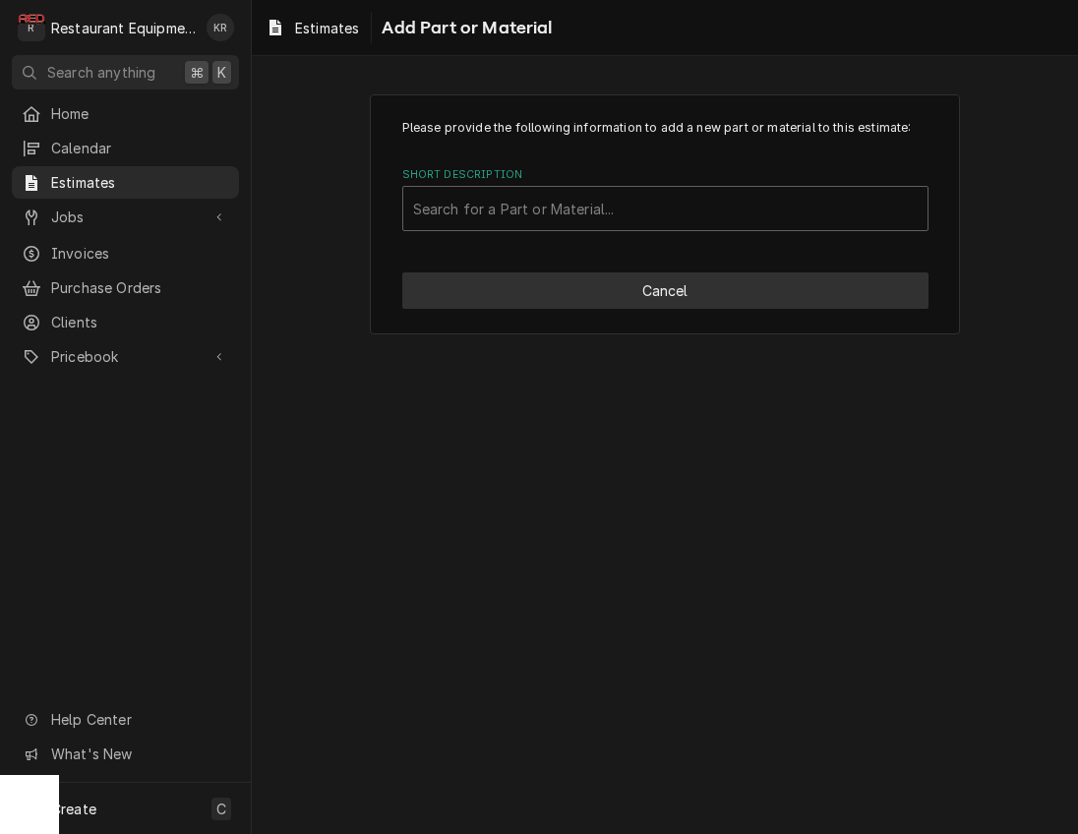
click at [608, 295] on button "Cancel" at bounding box center [665, 290] width 526 height 36
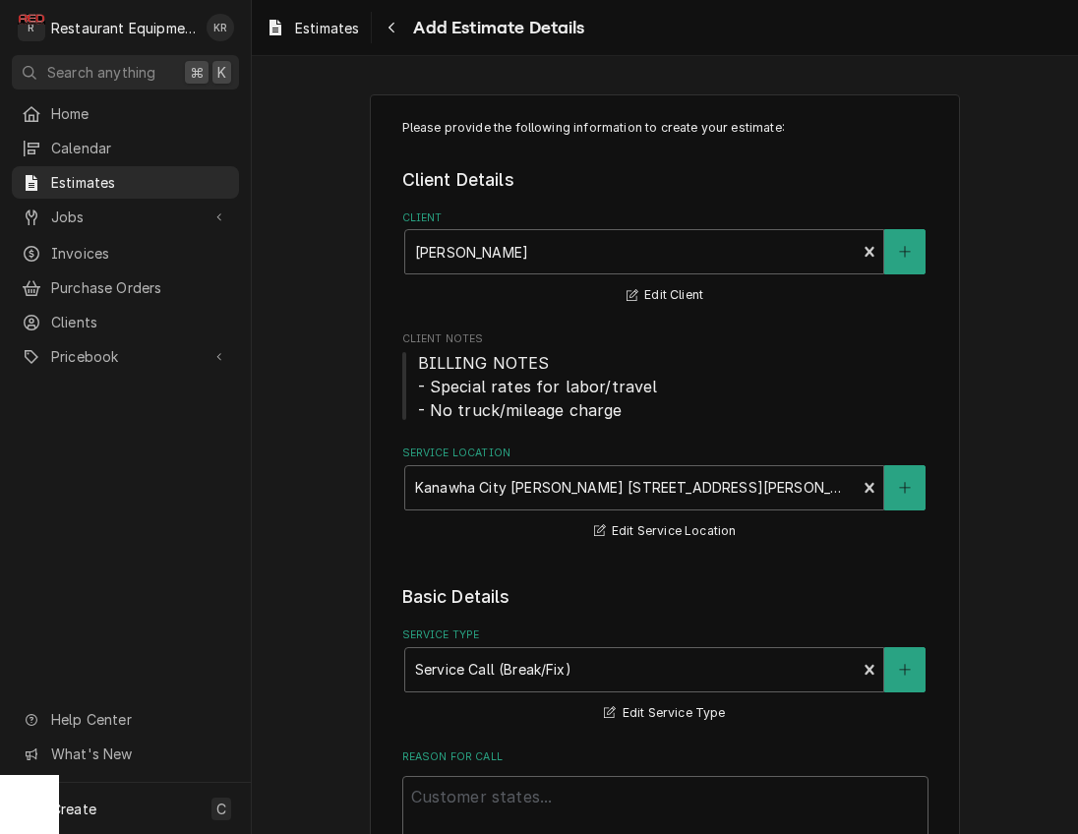
scroll to position [2247, 0]
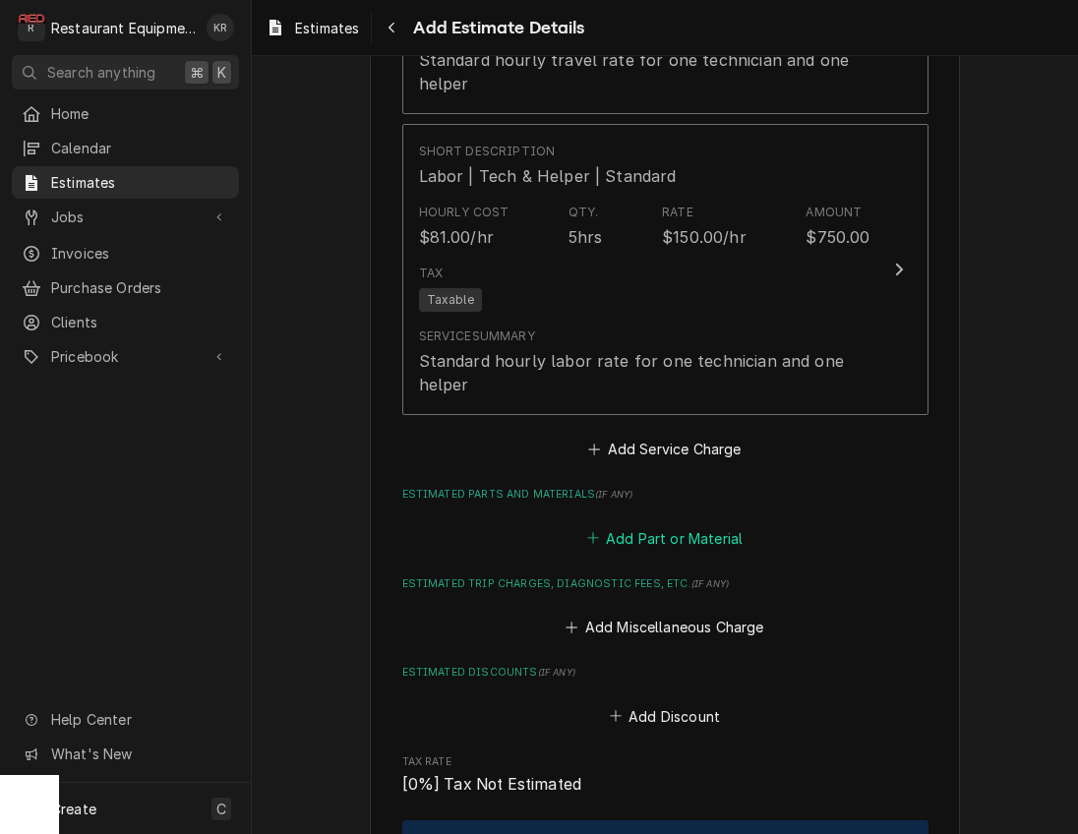
type textarea "x"
drag, startPoint x: 701, startPoint y: 535, endPoint x: 694, endPoint y: 468, distance: 67.2
click at [700, 531] on button "Add Part or Material" at bounding box center [664, 538] width 162 height 28
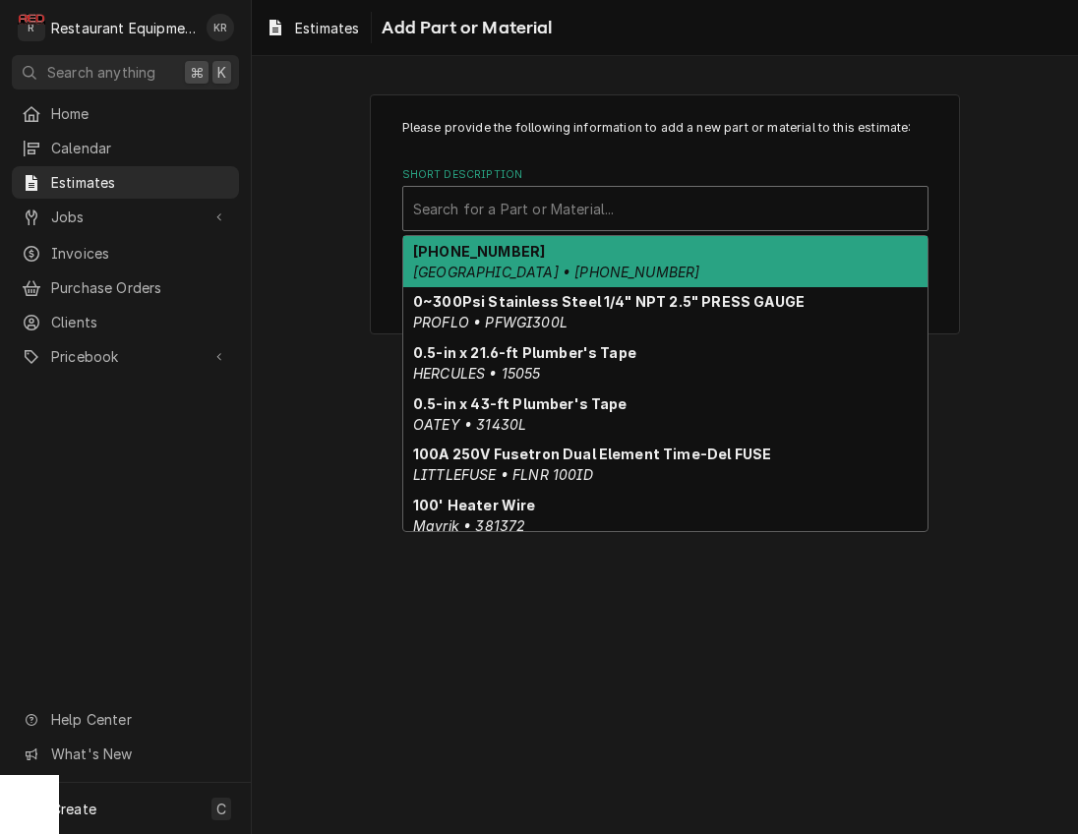
click at [617, 215] on div "Short Description" at bounding box center [665, 208] width 504 height 35
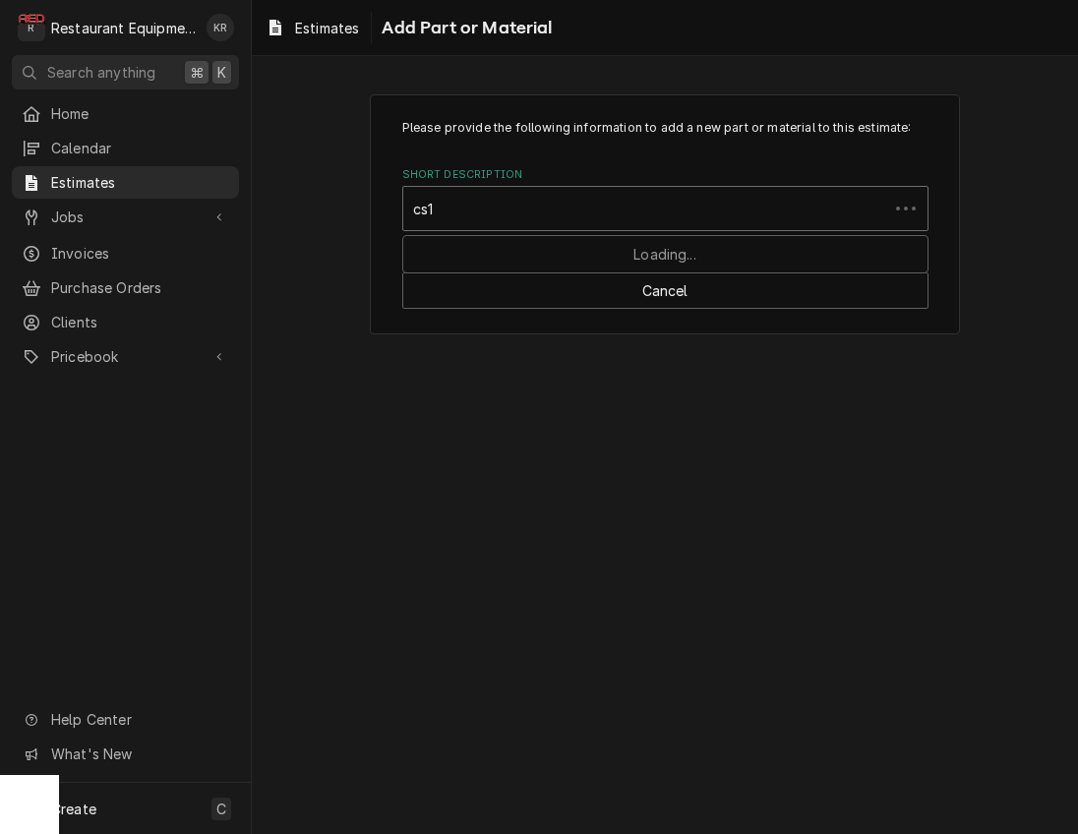
type input "cs10"
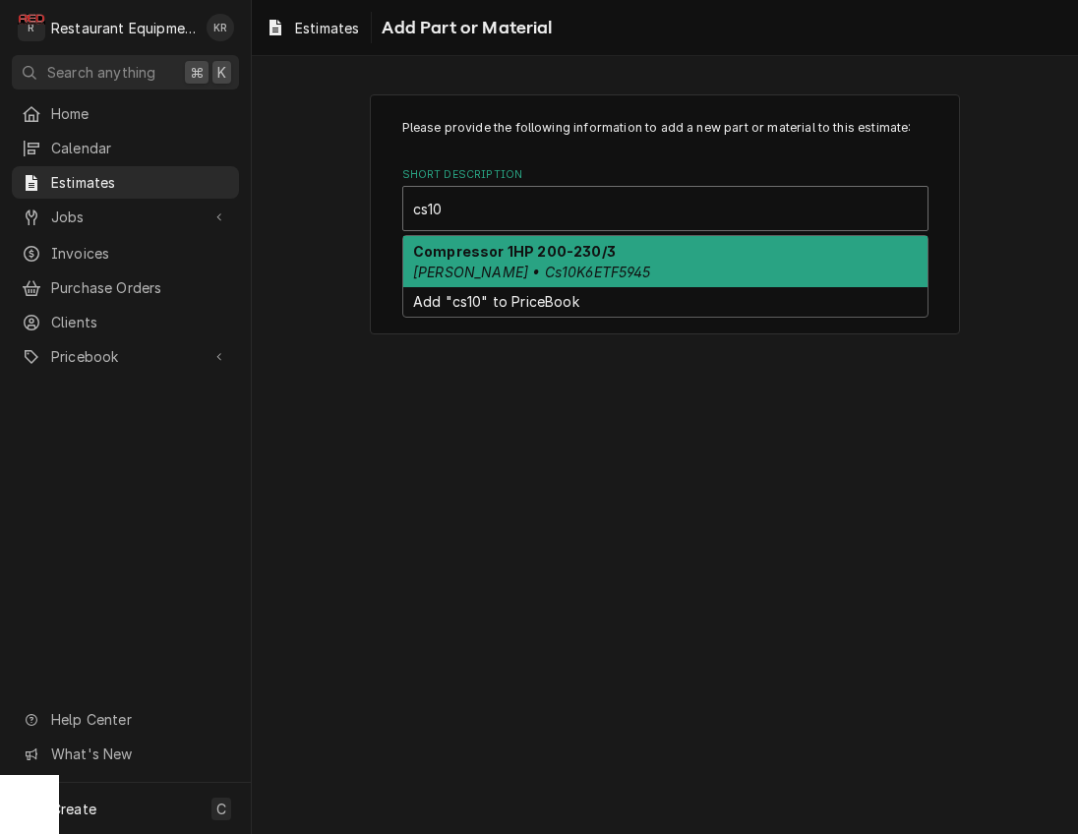
click at [609, 262] on div "Compressor 1HP 200-230/3 Copeland • Cs10K6ETF5945" at bounding box center [665, 261] width 524 height 51
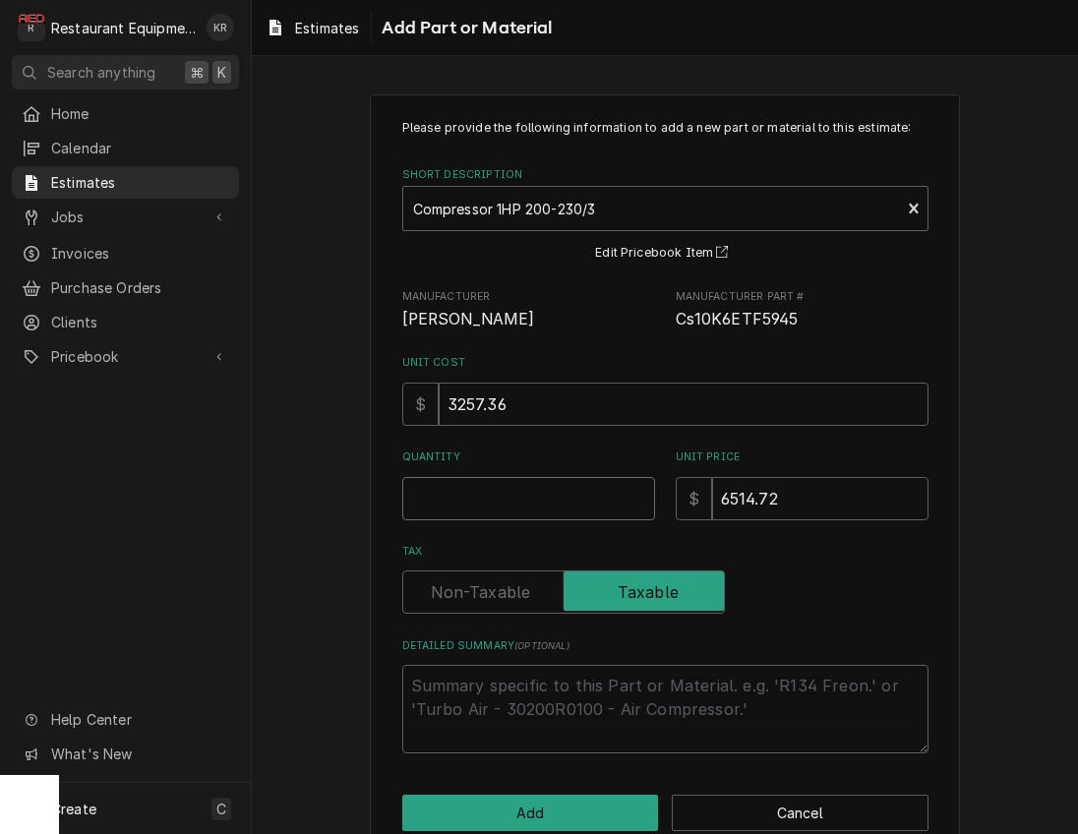
click at [528, 508] on input "Quantity" at bounding box center [528, 498] width 253 height 43
type textarea "x"
type input "1"
type textarea "x"
type input "1"
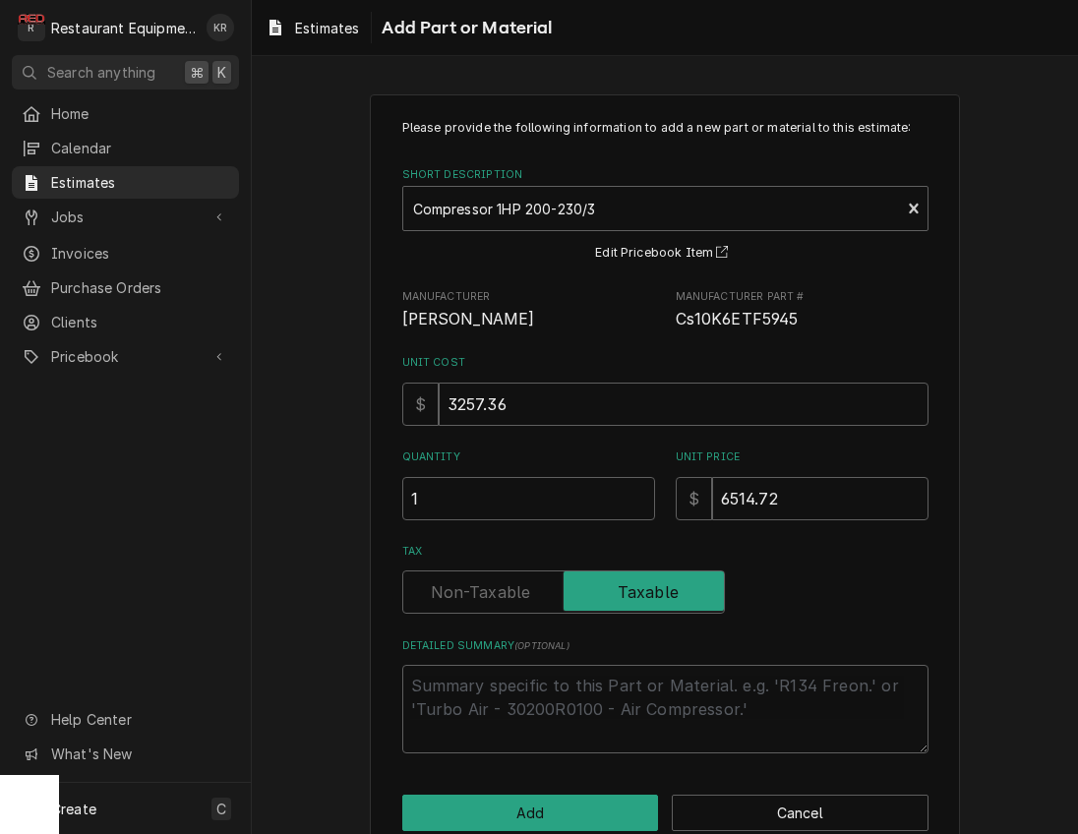
scroll to position [39, 0]
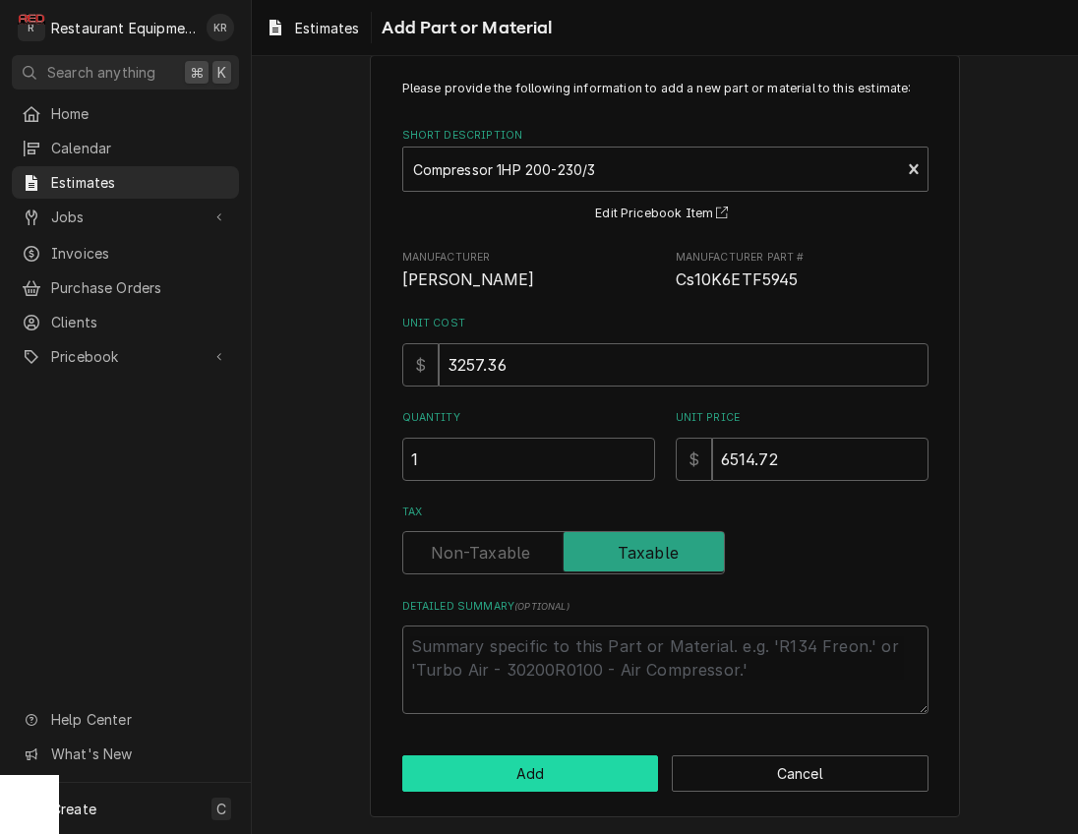
click at [517, 768] on button "Add" at bounding box center [530, 773] width 257 height 36
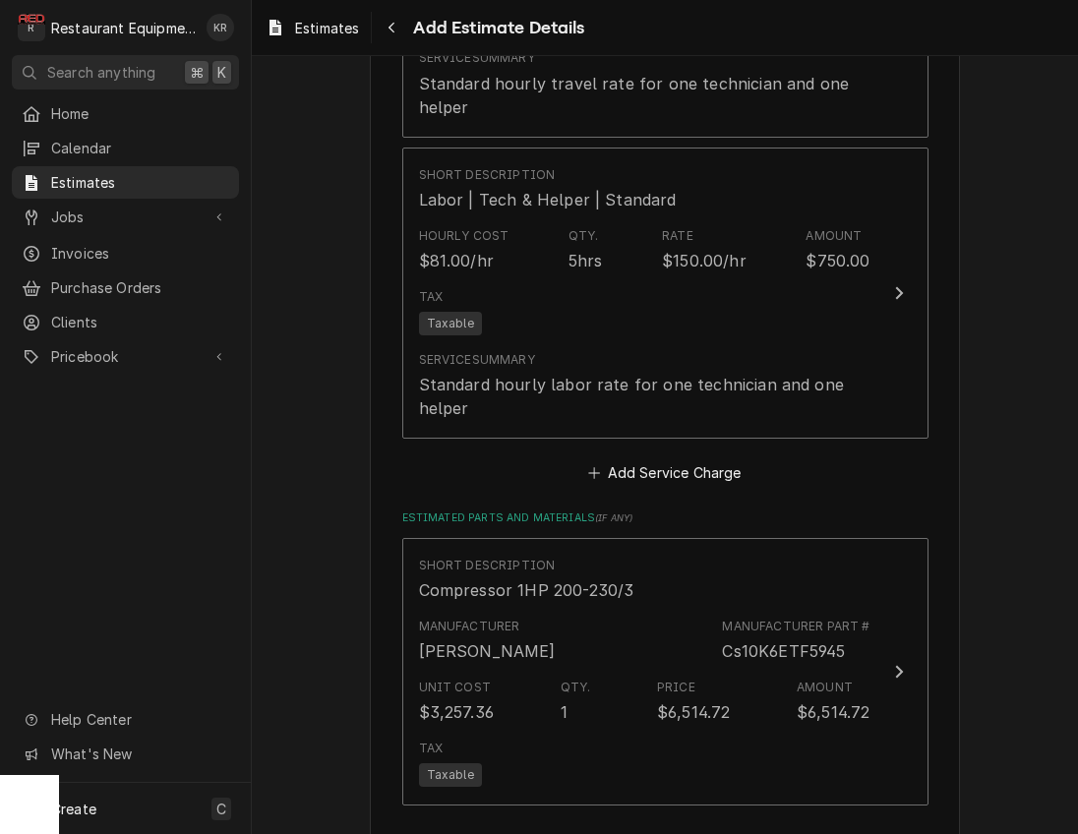
type textarea "x"
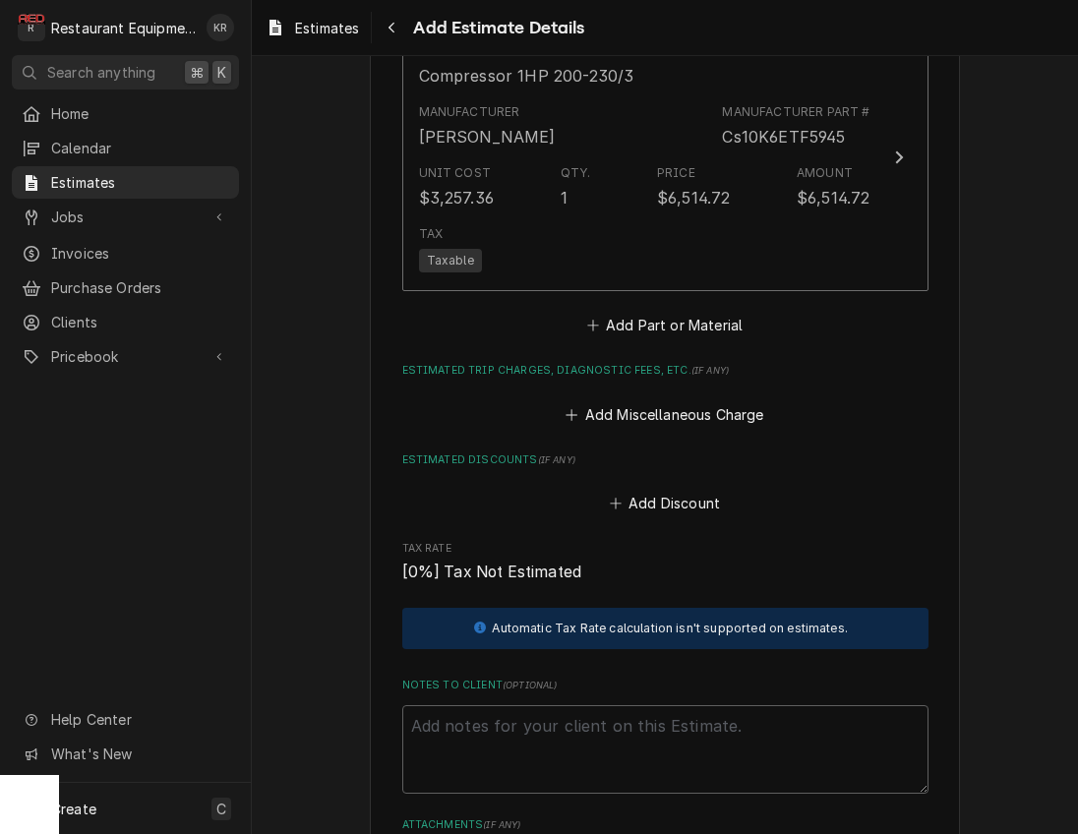
scroll to position [2781, 0]
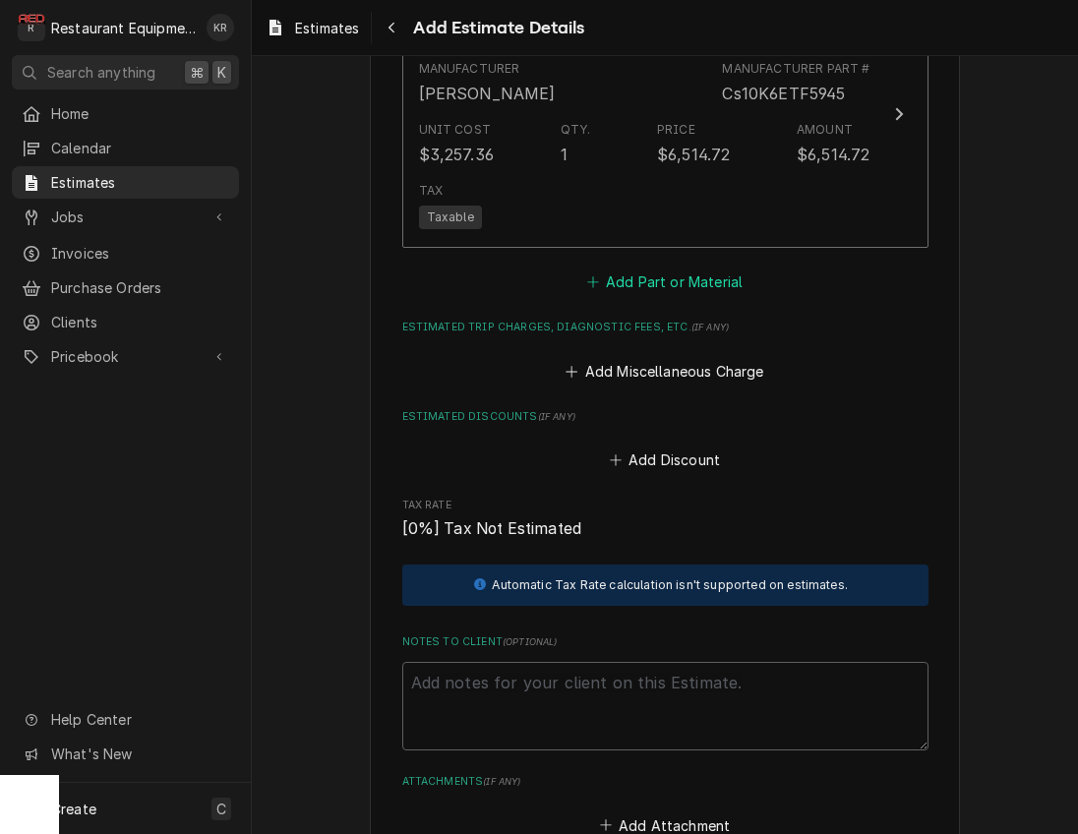
click at [641, 276] on button "Add Part or Material" at bounding box center [664, 282] width 162 height 28
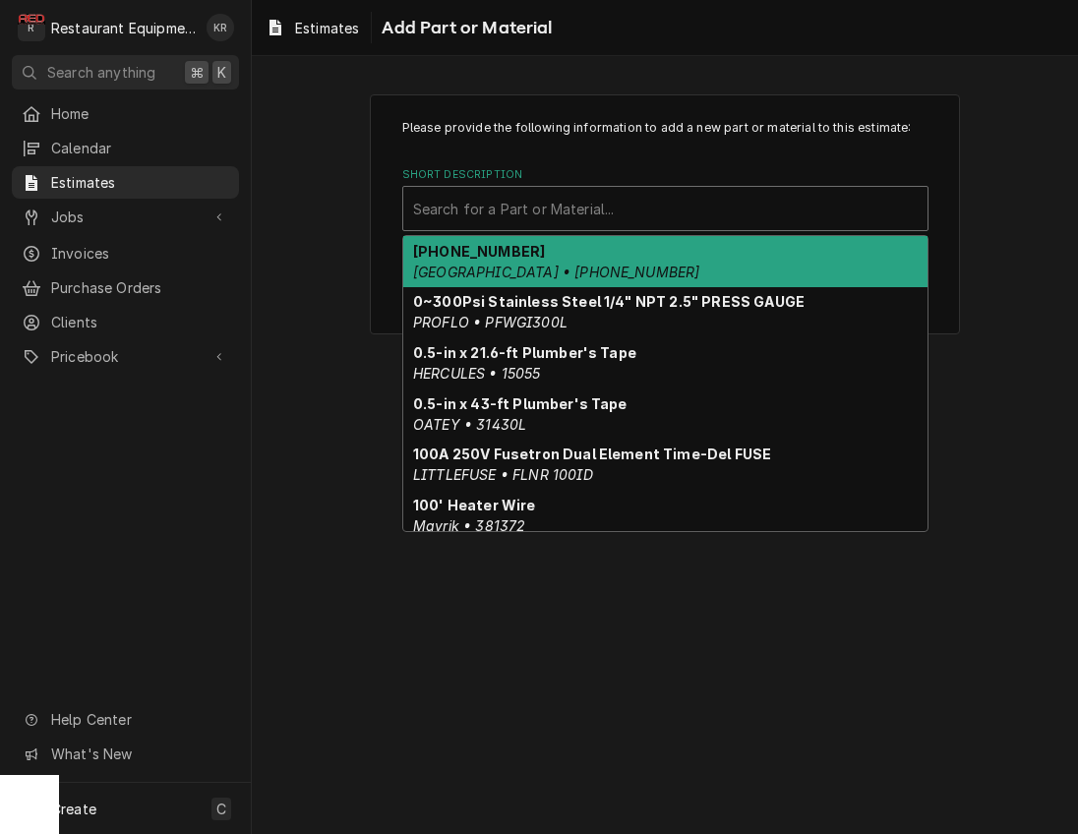
click at [573, 202] on div "Short Description" at bounding box center [665, 208] width 504 height 35
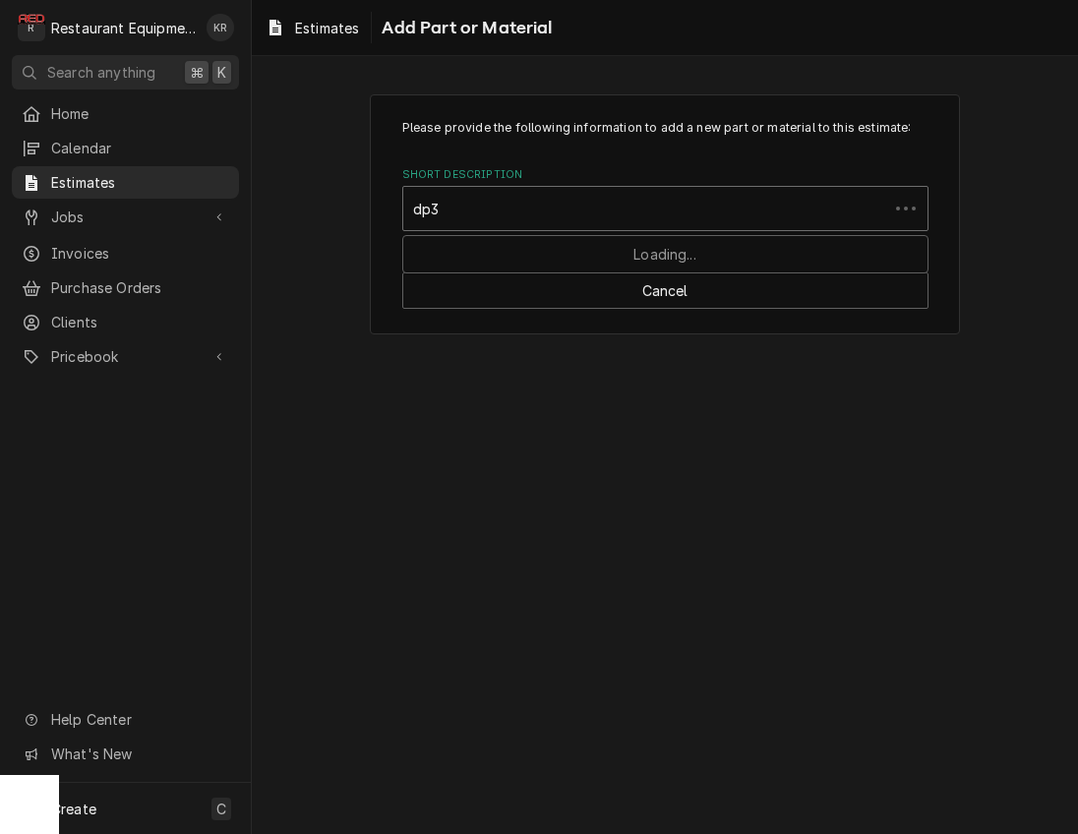
type input "dp34"
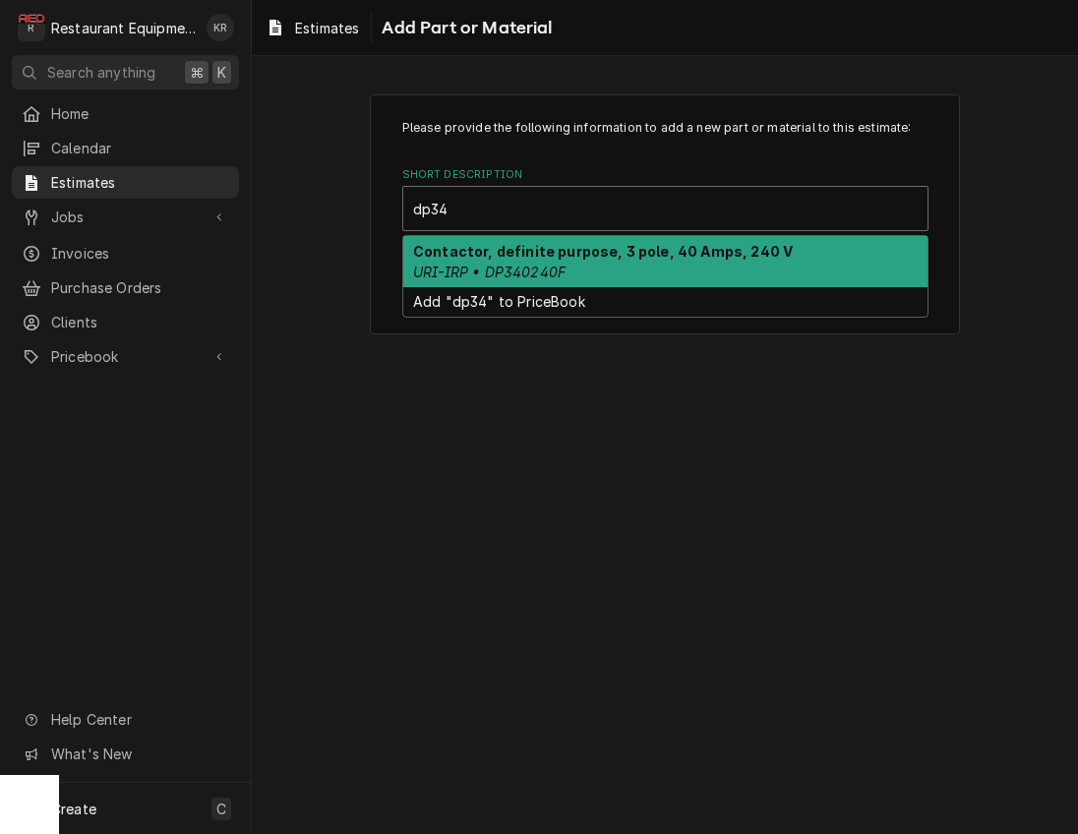
click at [579, 245] on strong "Contactor, definite purpose, 3 pole, 40 Amps, 240 V" at bounding box center [603, 251] width 380 height 17
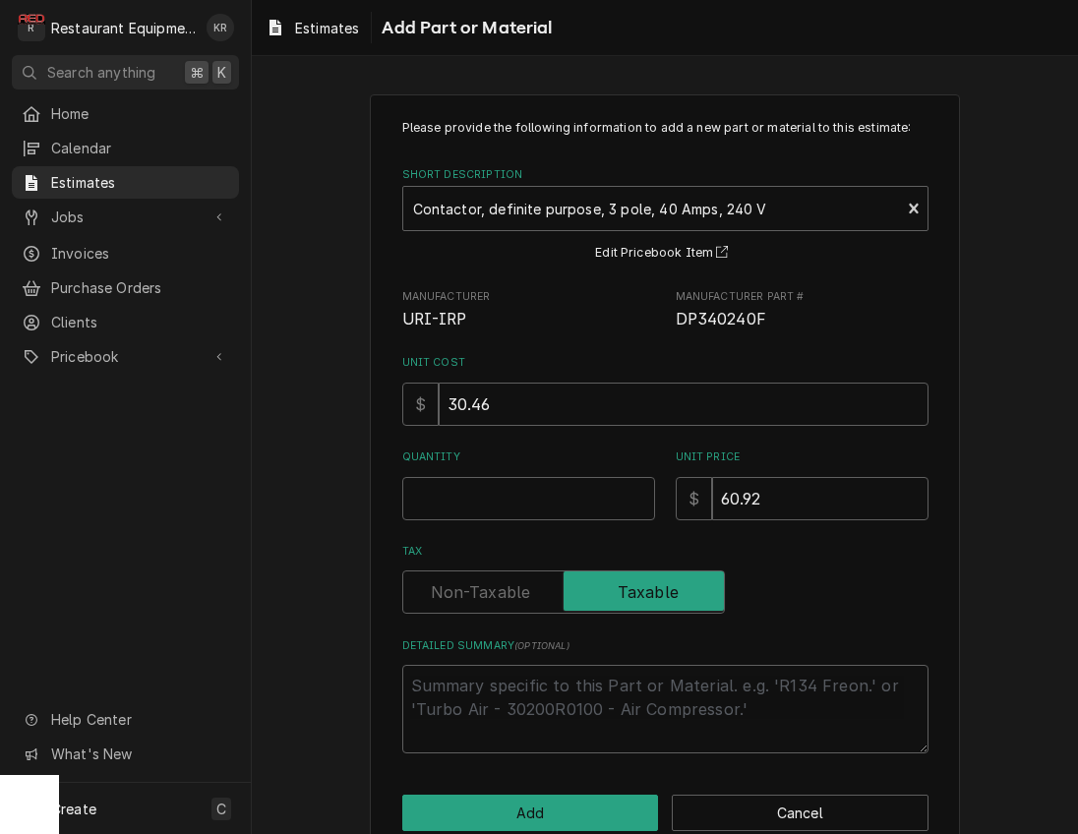
click at [509, 491] on input "Quantity" at bounding box center [528, 498] width 253 height 43
click at [509, 491] on input "Quantity" at bounding box center [528, 497] width 253 height 43
type textarea "x"
type input "1"
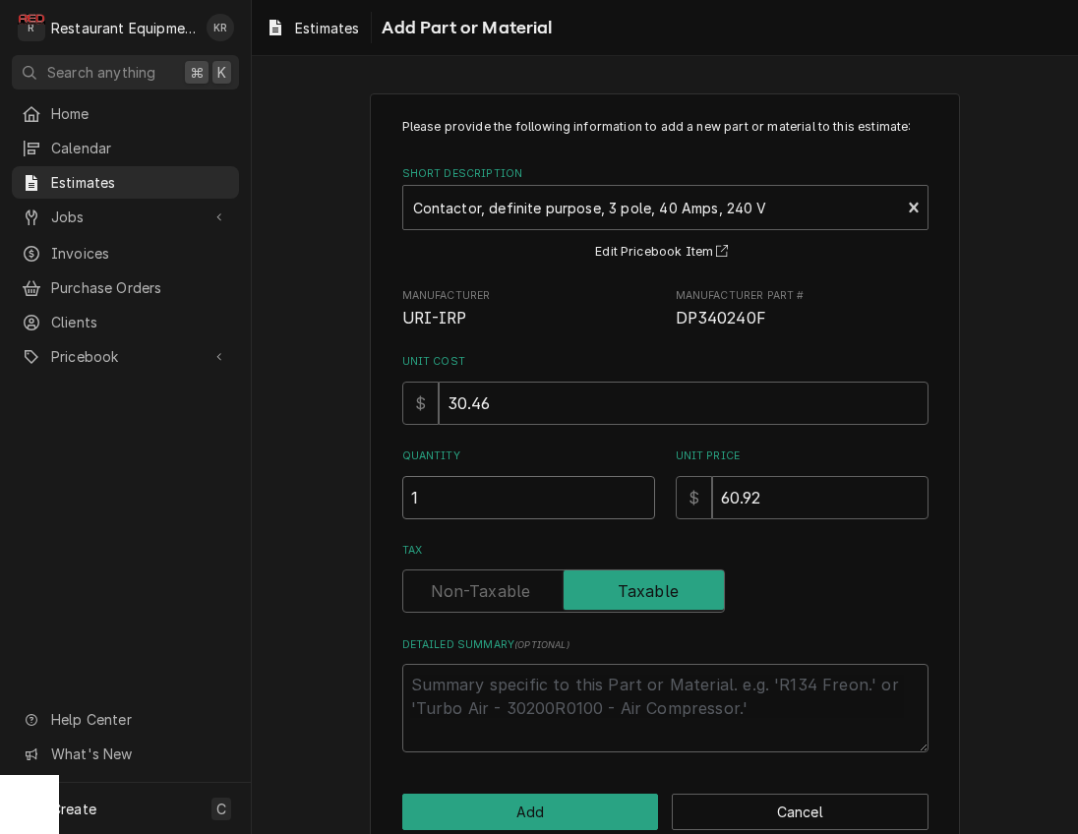
type textarea "x"
type input "1"
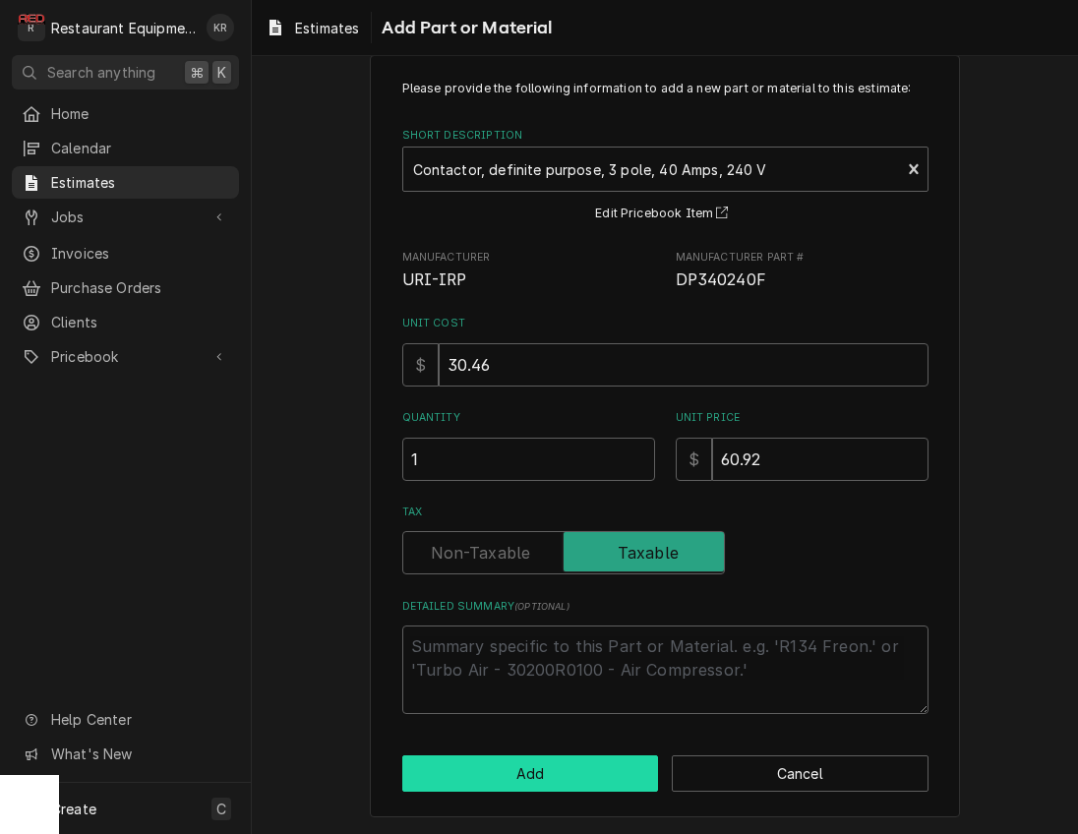
click at [532, 763] on button "Add" at bounding box center [530, 773] width 257 height 36
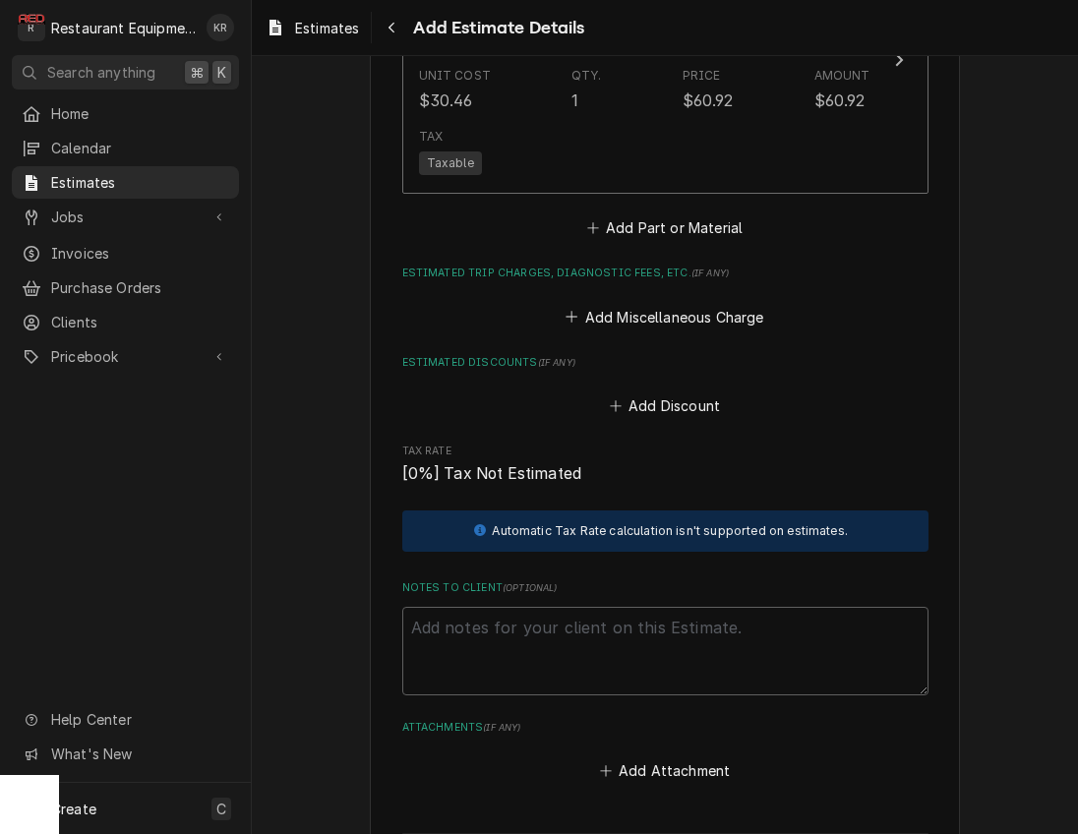
scroll to position [3540, 0]
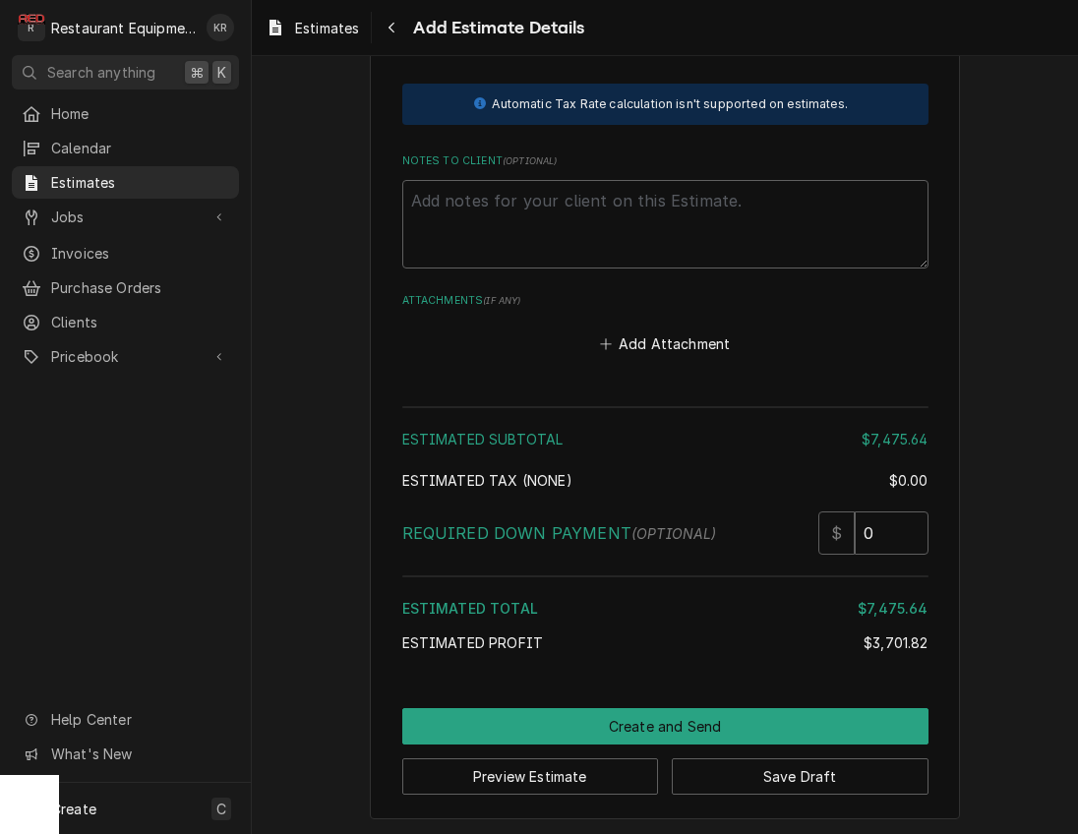
type textarea "x"
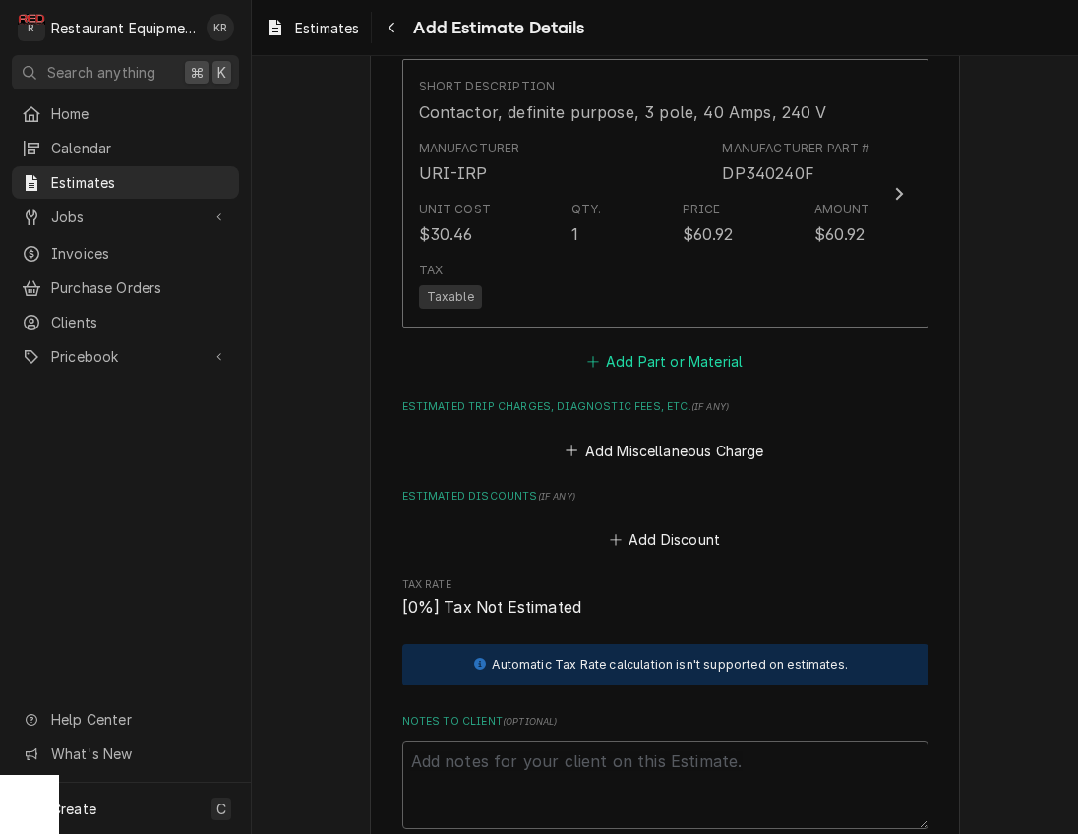
scroll to position [2977, 0]
click at [667, 355] on button "Add Part or Material" at bounding box center [664, 364] width 162 height 28
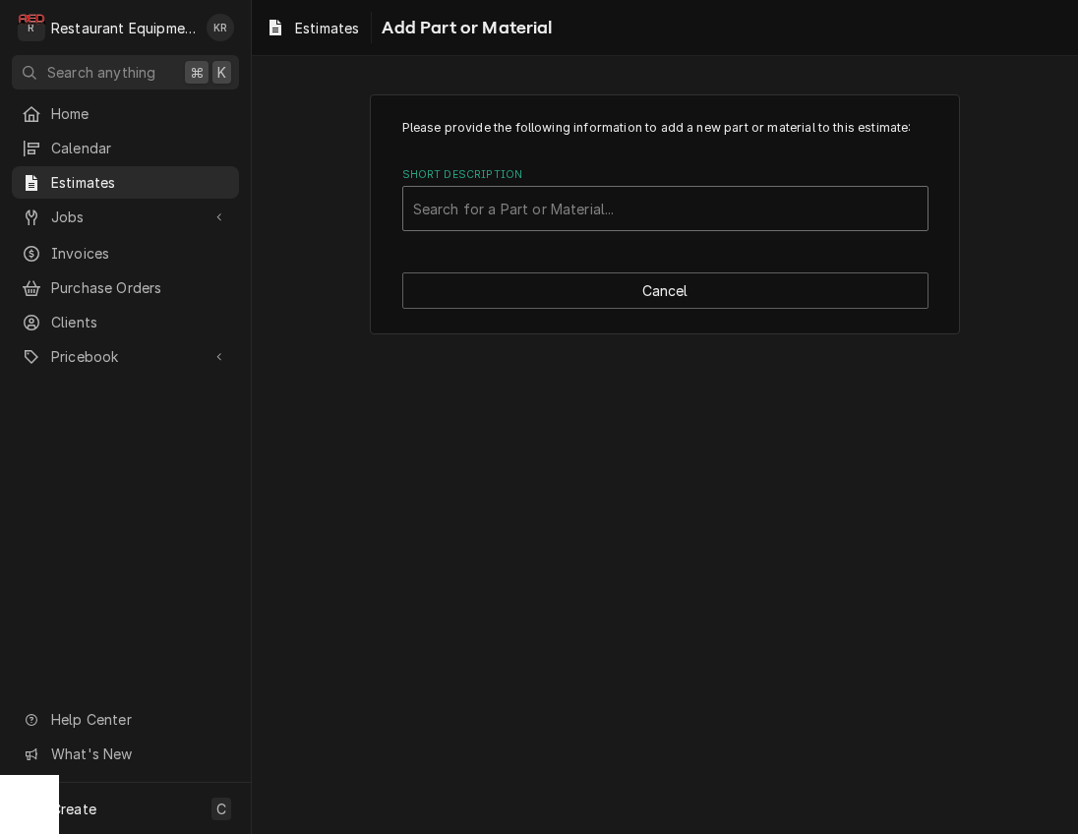
click at [505, 202] on div "Short Description" at bounding box center [665, 208] width 504 height 35
type input "csg163"
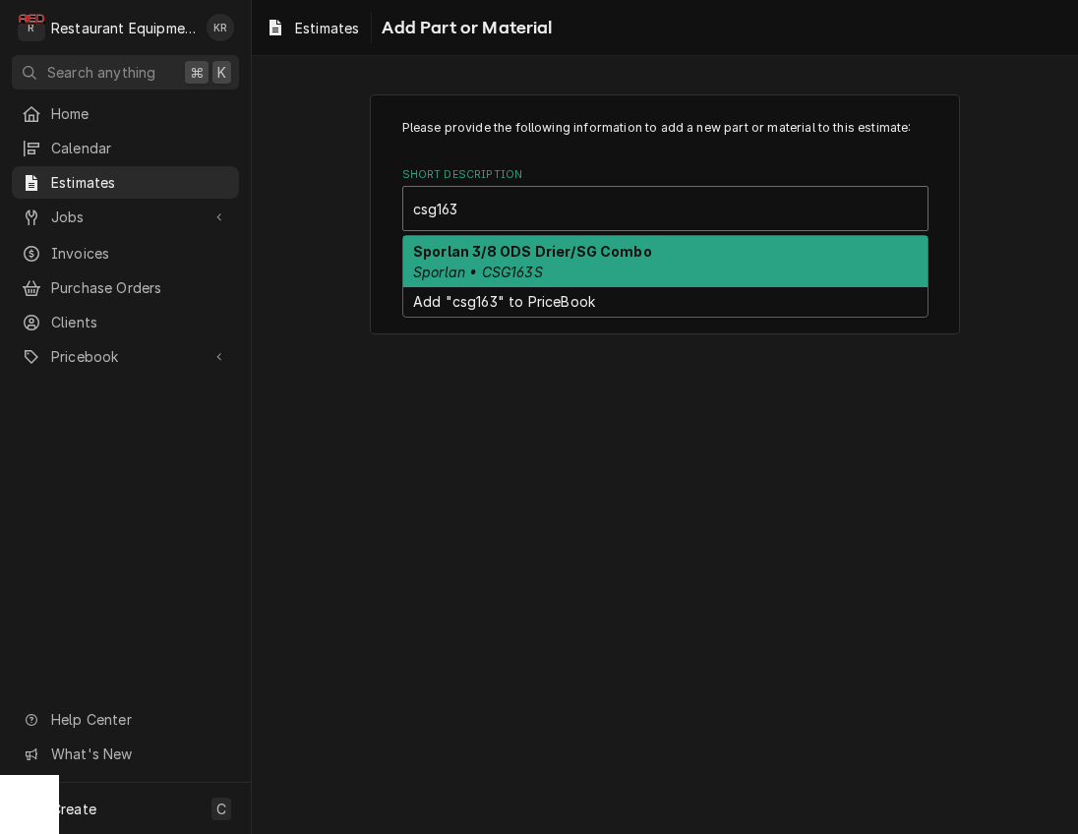
click at [506, 253] on strong "Sporlan 3/8 ODS Drier/SG Combo" at bounding box center [532, 251] width 239 height 17
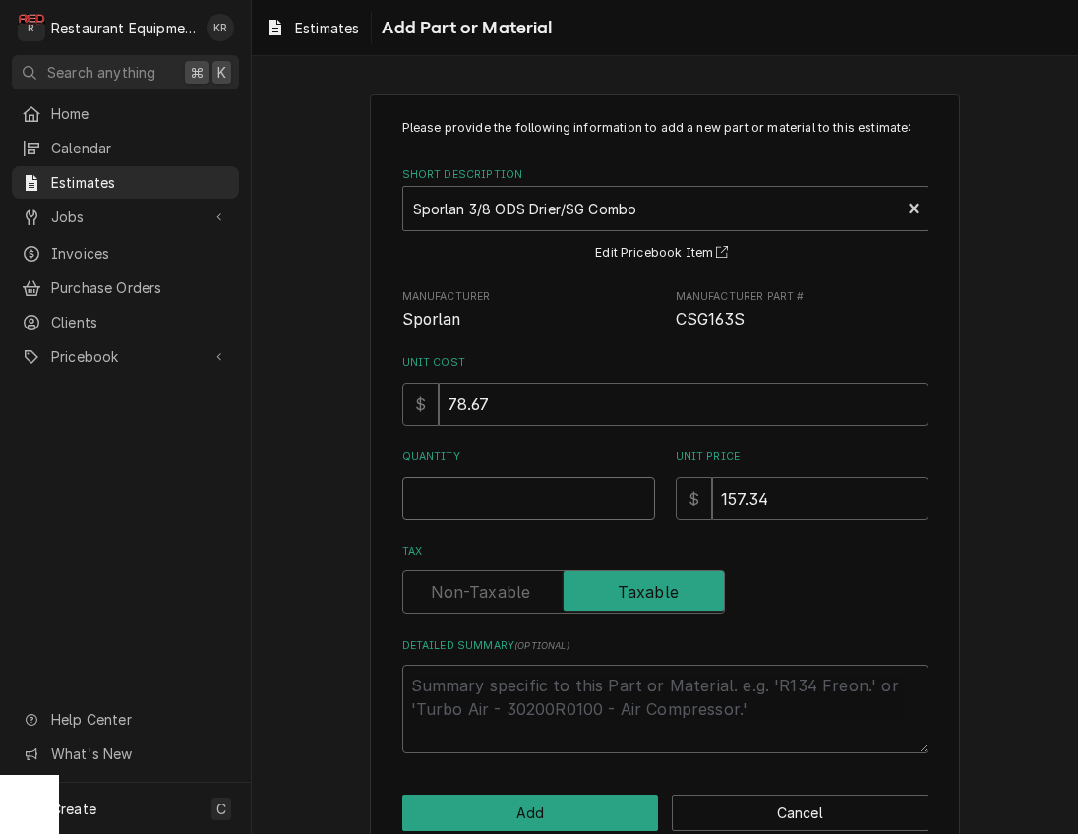
click at [461, 501] on input "Quantity" at bounding box center [528, 498] width 253 height 43
type textarea "x"
type input "2"
type textarea "x"
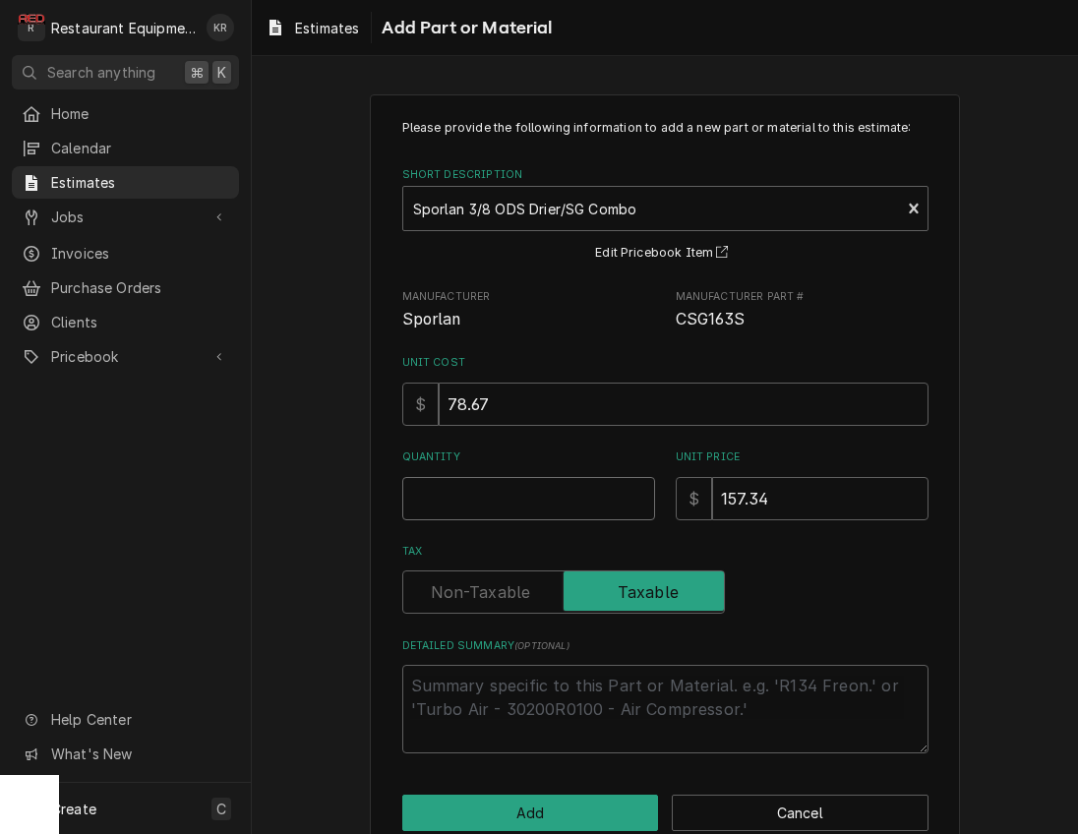
type input "1"
type textarea "x"
type input "1"
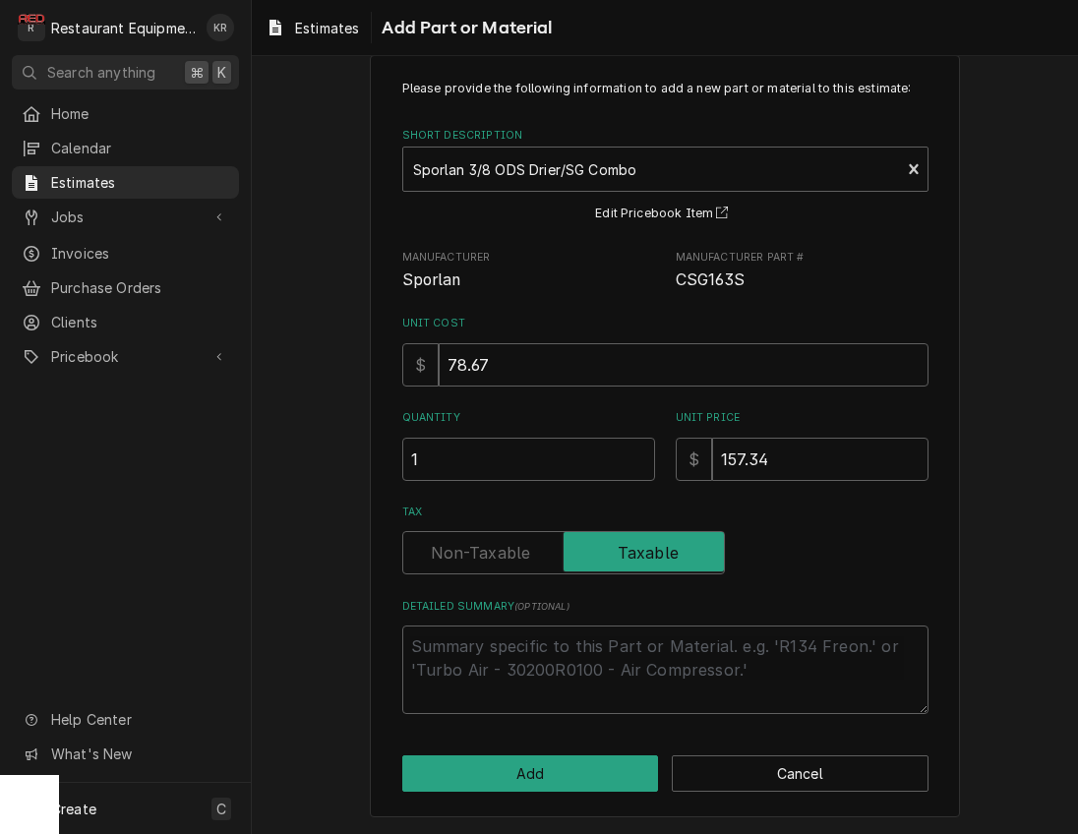
click at [534, 745] on div "Please provide the following information to add a new part or material to this …" at bounding box center [665, 436] width 590 height 762
click at [536, 753] on div "Please provide the following information to add a new part or material to this …" at bounding box center [665, 436] width 590 height 762
click at [536, 761] on button "Add" at bounding box center [530, 773] width 257 height 36
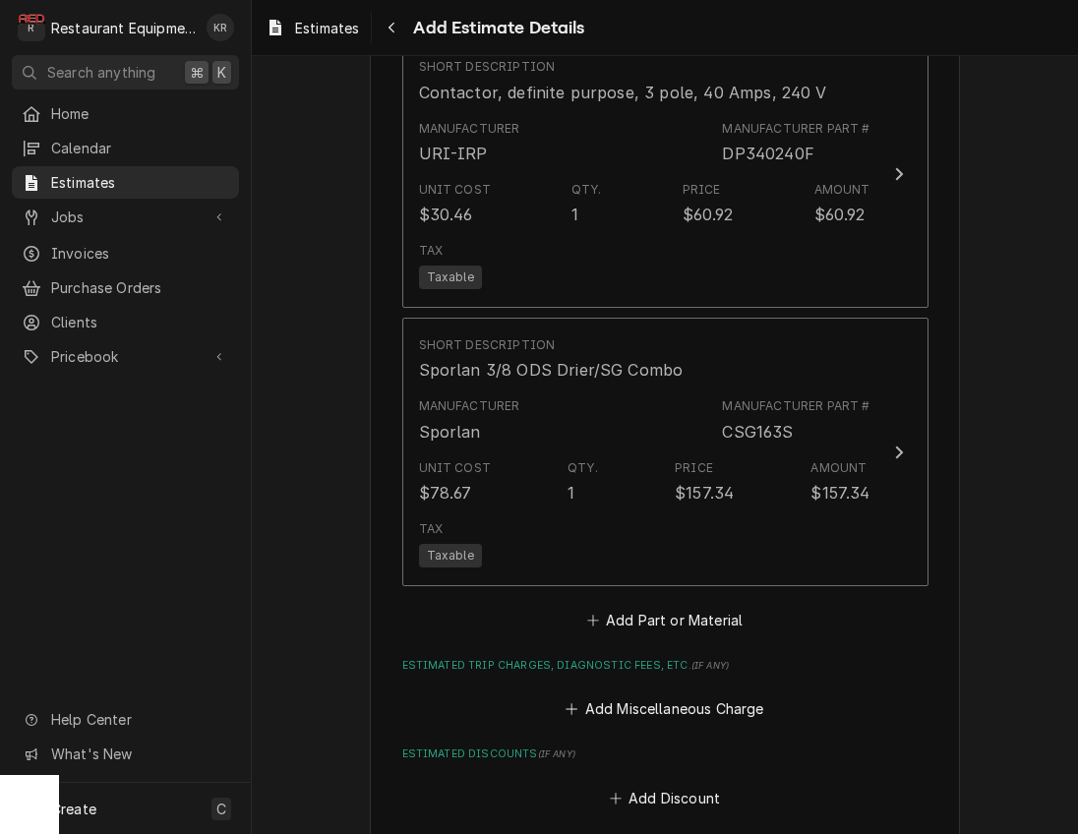
type textarea "x"
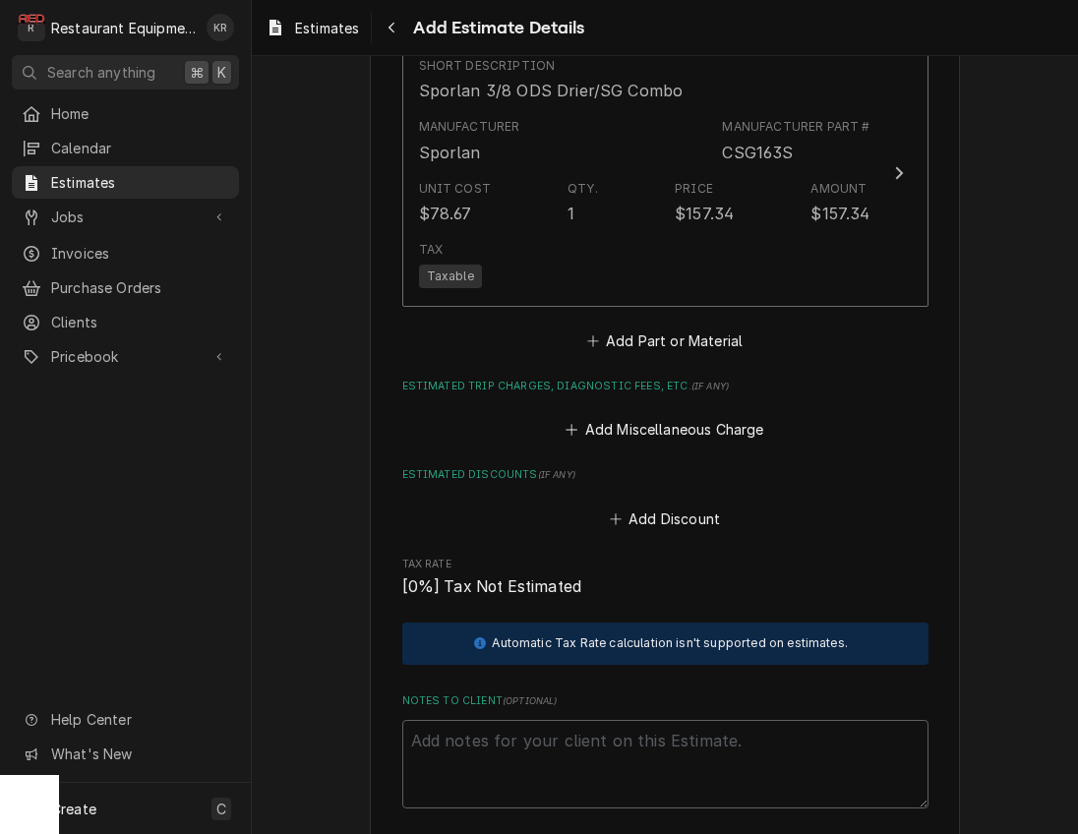
scroll to position [3355, 0]
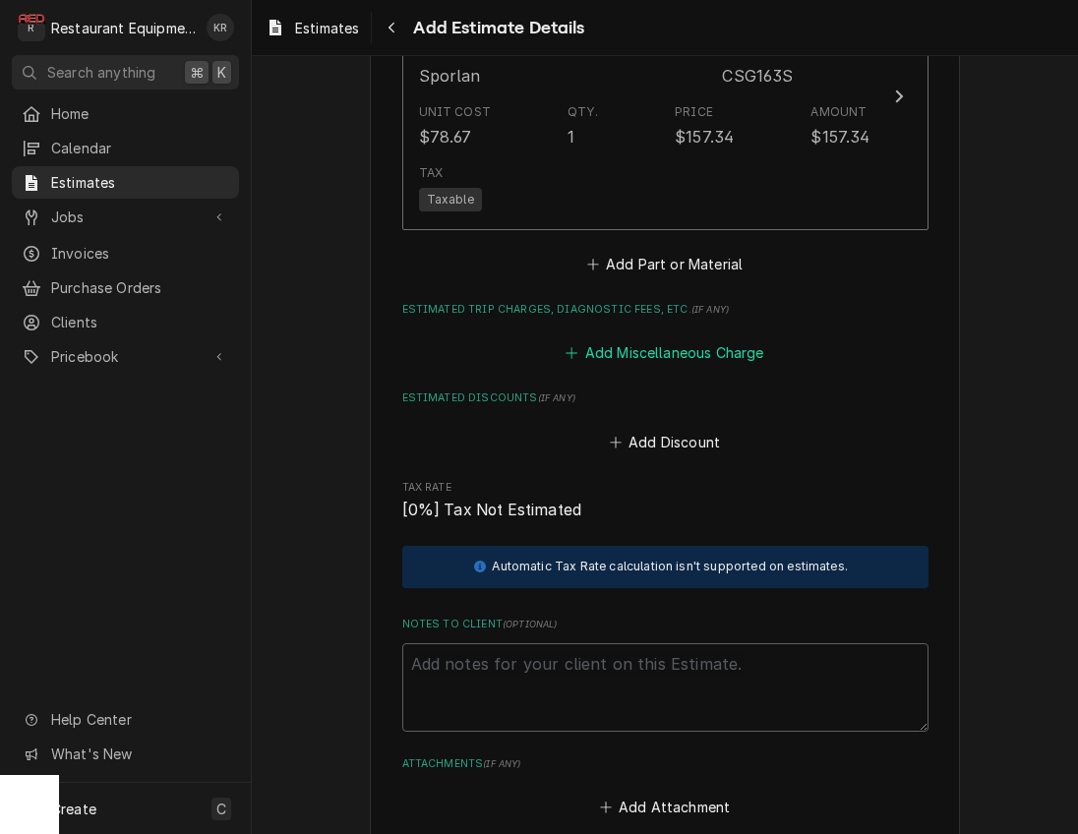
click at [627, 343] on button "Add Miscellaneous Charge" at bounding box center [664, 353] width 205 height 28
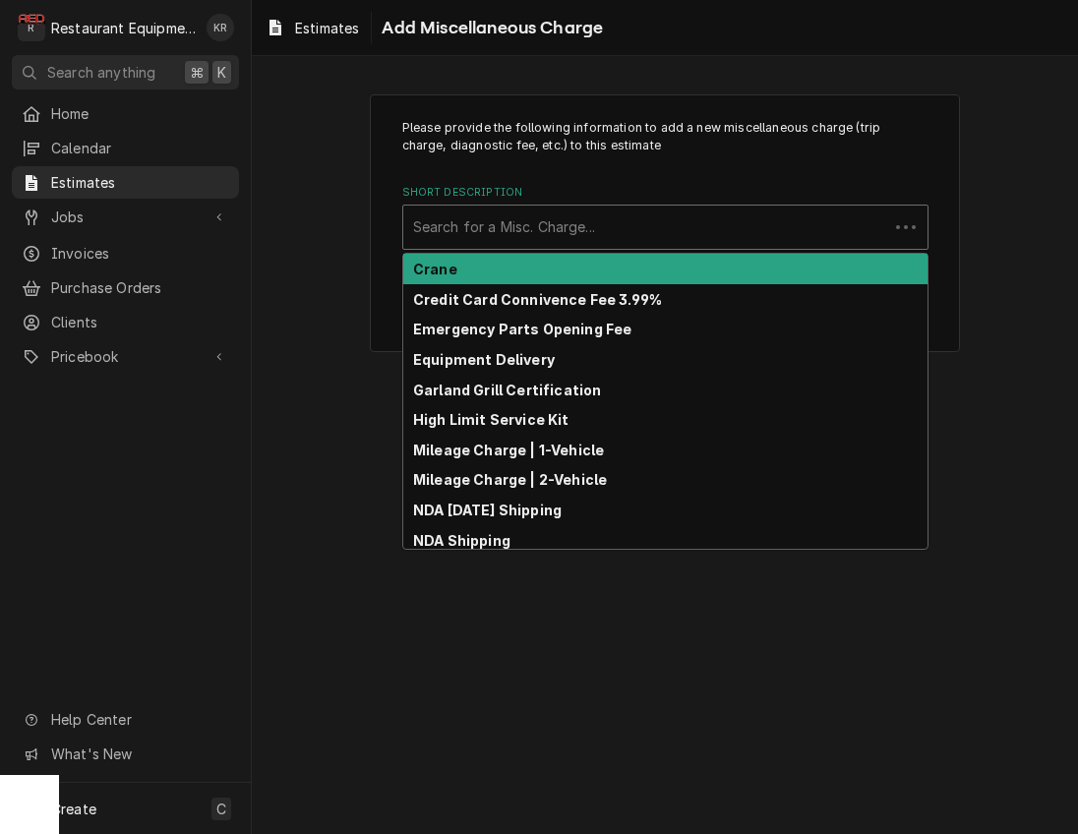
click at [563, 223] on div "Short Description" at bounding box center [645, 226] width 465 height 35
type input "f"
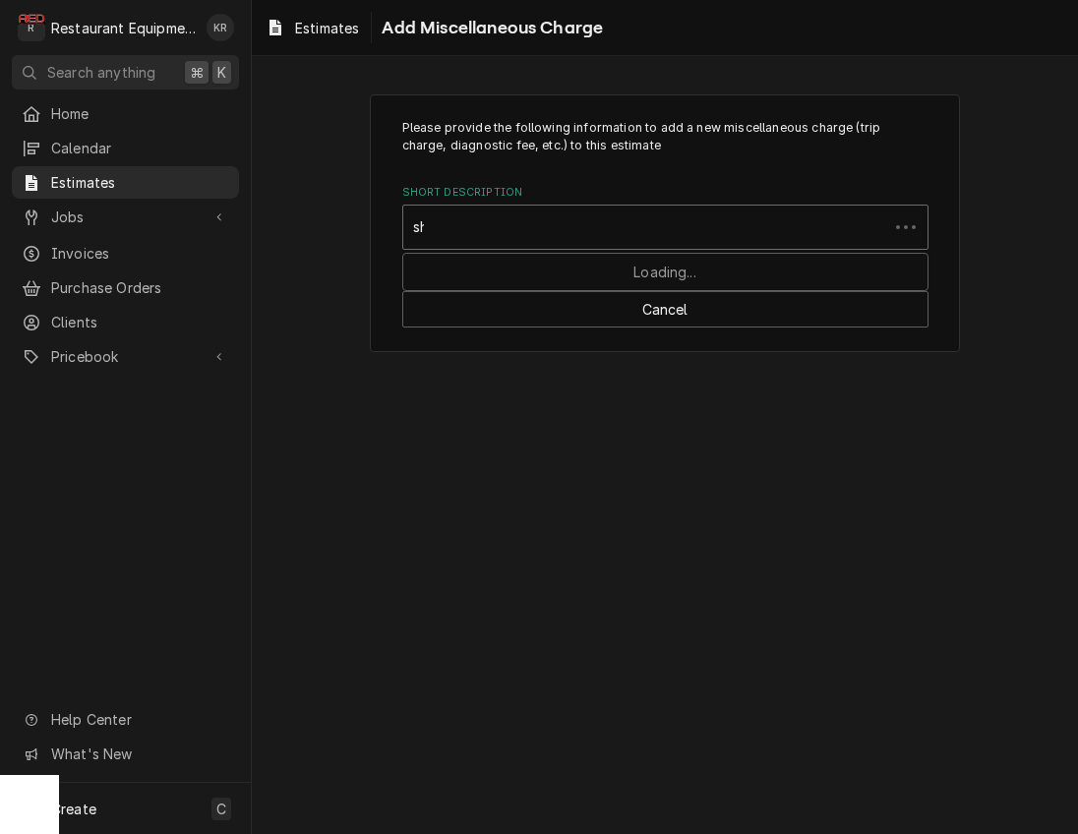
type input "ship"
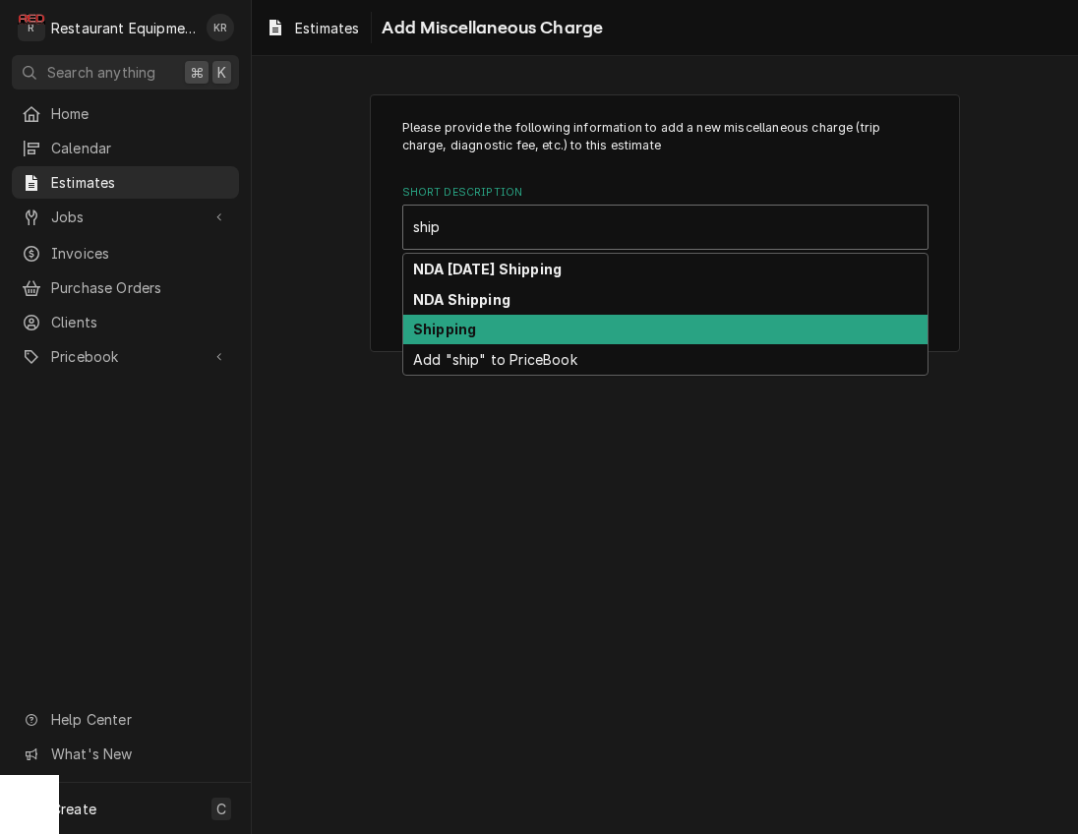
click at [546, 323] on div "Shipping" at bounding box center [665, 330] width 524 height 30
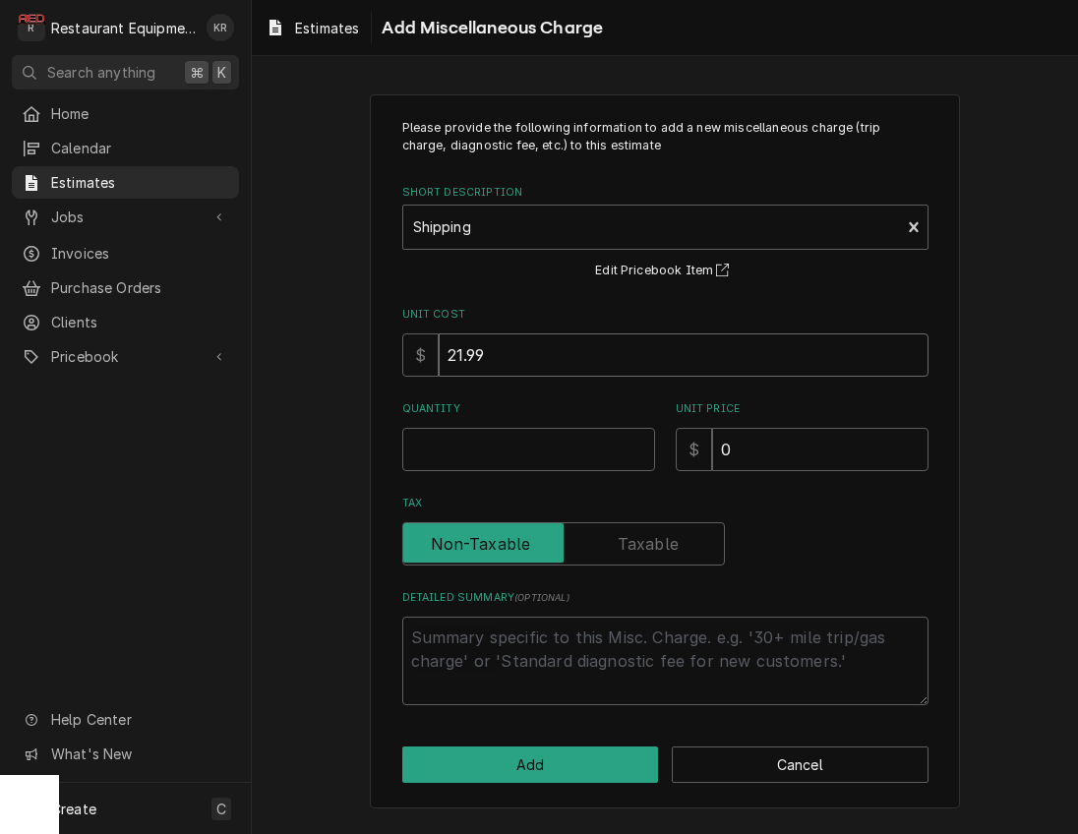
drag, startPoint x: 533, startPoint y: 348, endPoint x: 502, endPoint y: 347, distance: 30.5
click at [502, 347] on input "21.99" at bounding box center [684, 354] width 490 height 43
drag, startPoint x: 502, startPoint y: 347, endPoint x: 405, endPoint y: 341, distance: 97.5
click at [439, 341] on input "21.99" at bounding box center [684, 354] width 490 height 43
type textarea "x"
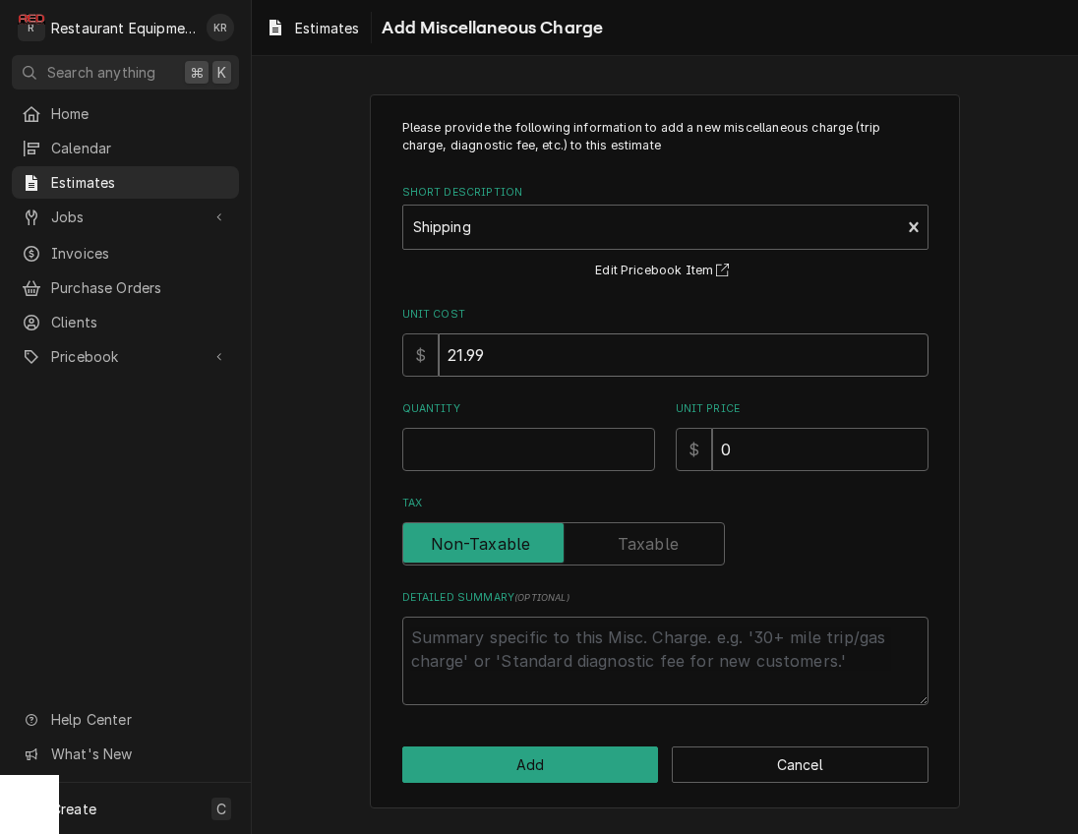
type input "1"
type textarea "x"
type input "18"
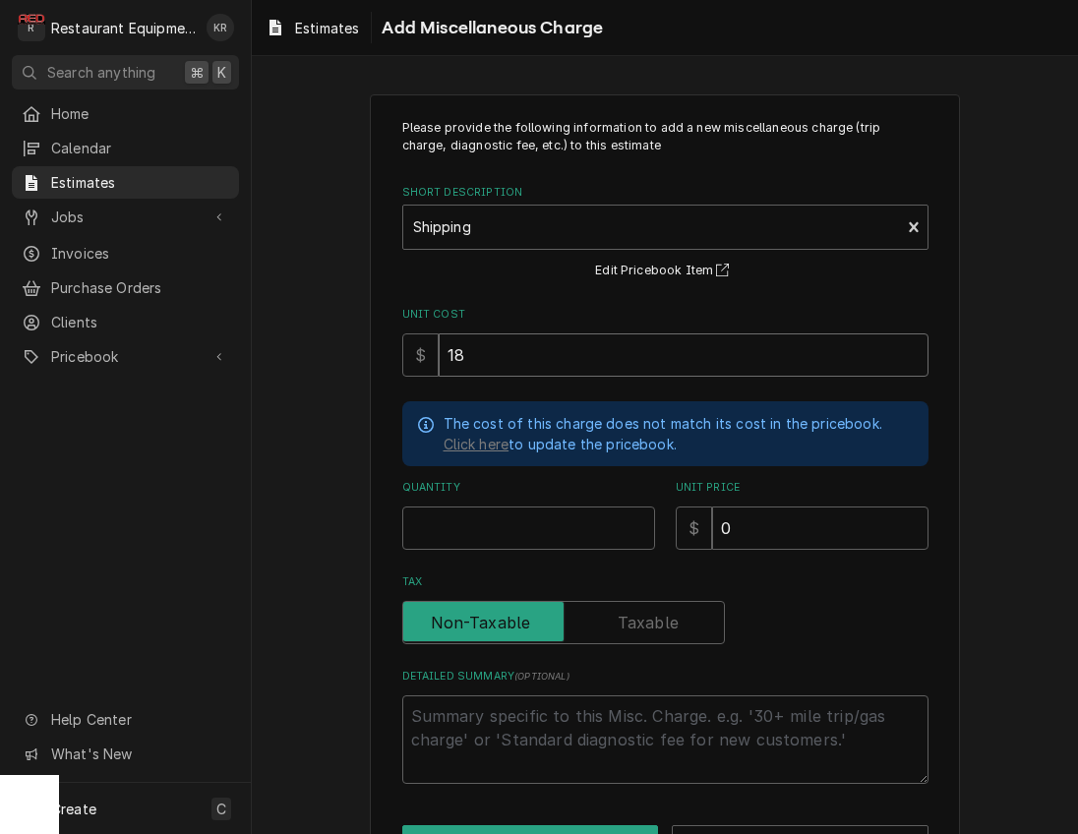
type textarea "x"
type input "185"
type textarea "x"
type input "185"
type textarea "x"
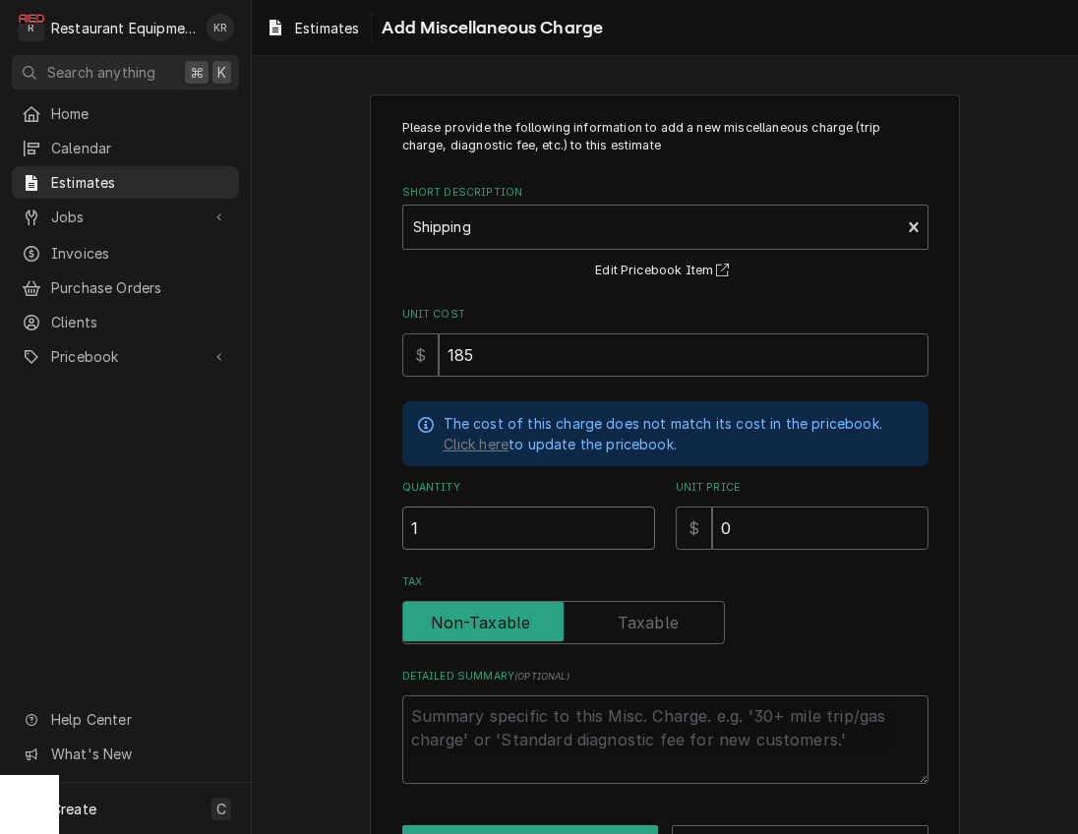
type input "1"
drag, startPoint x: 767, startPoint y: 525, endPoint x: 700, endPoint y: 509, distance: 68.7
click at [712, 510] on input "0" at bounding box center [820, 527] width 216 height 43
type textarea "x"
type input "2"
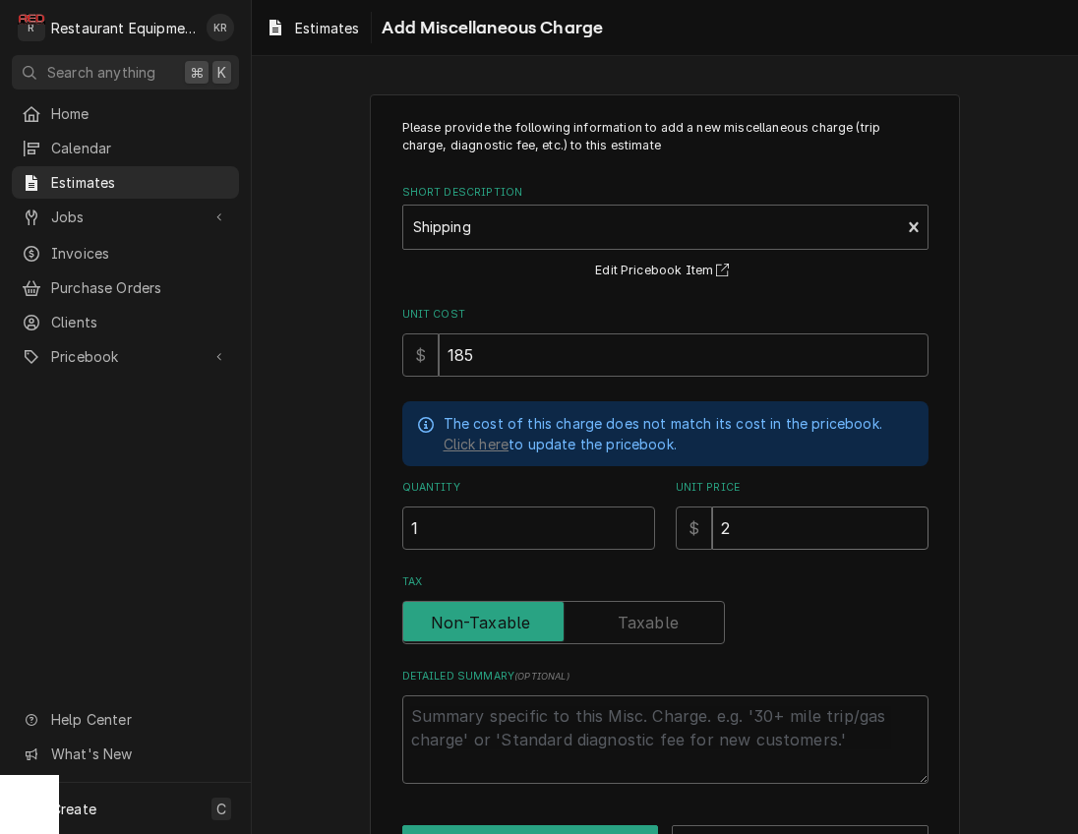
type textarea "x"
type input "28"
type textarea "x"
type input "283"
type textarea "x"
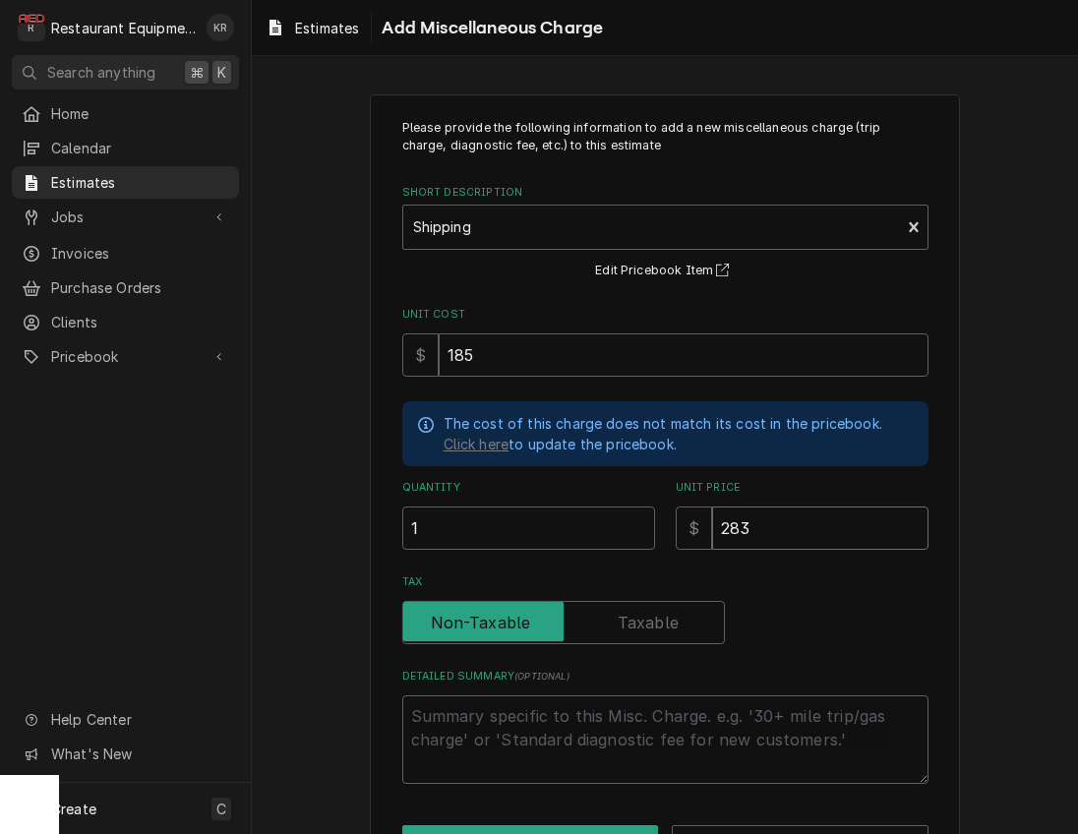
type input "283.8"
type textarea "x"
type input "283.87"
type textarea "x"
type input "283.87"
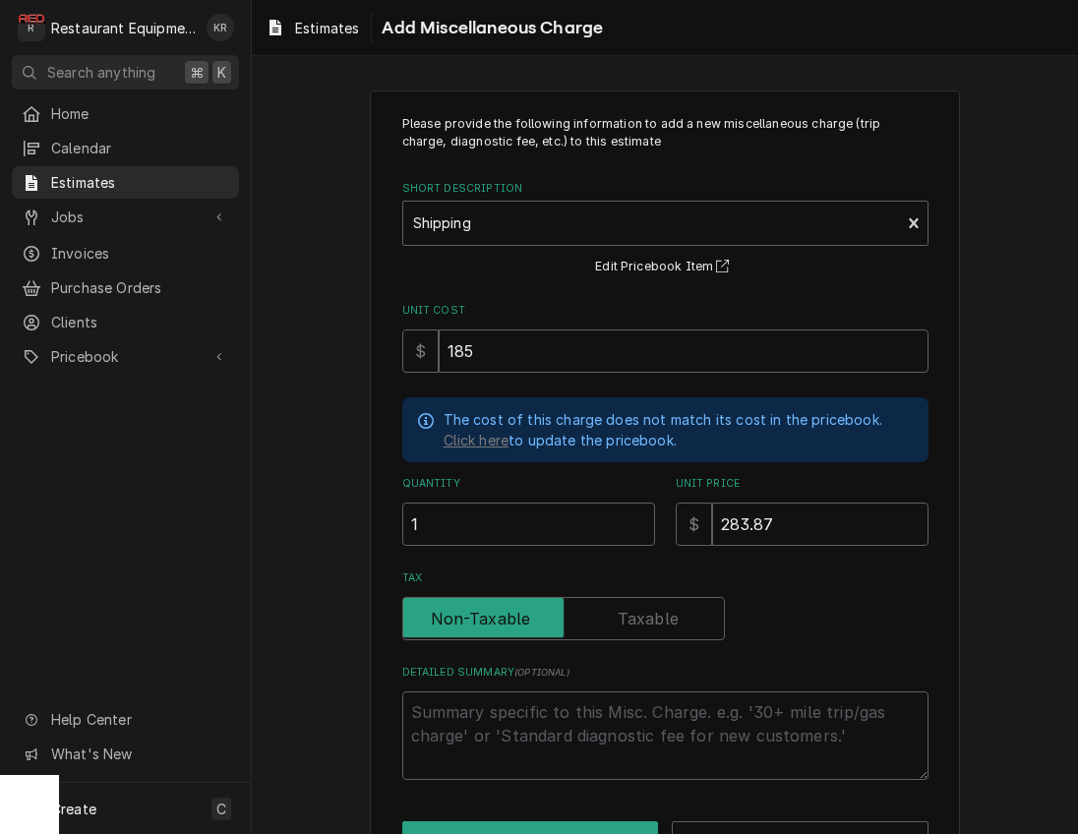
scroll to position [68, 0]
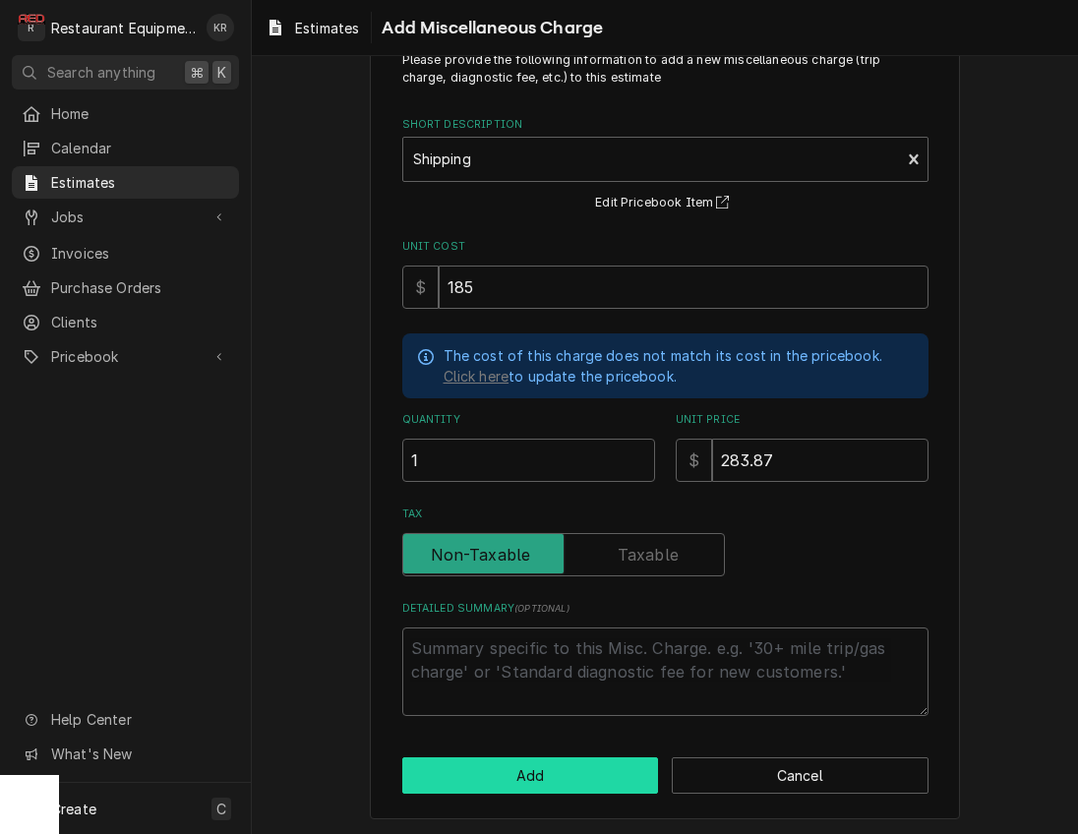
click at [531, 787] on button "Add" at bounding box center [530, 775] width 257 height 36
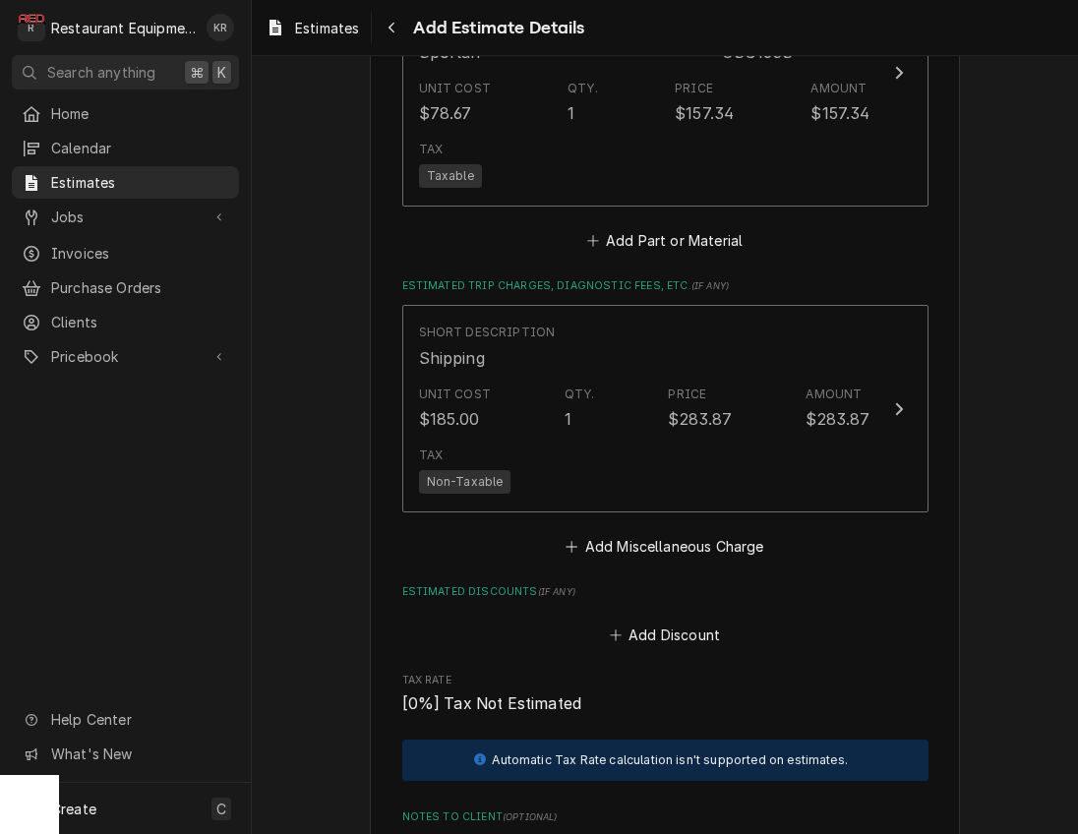
type textarea "x"
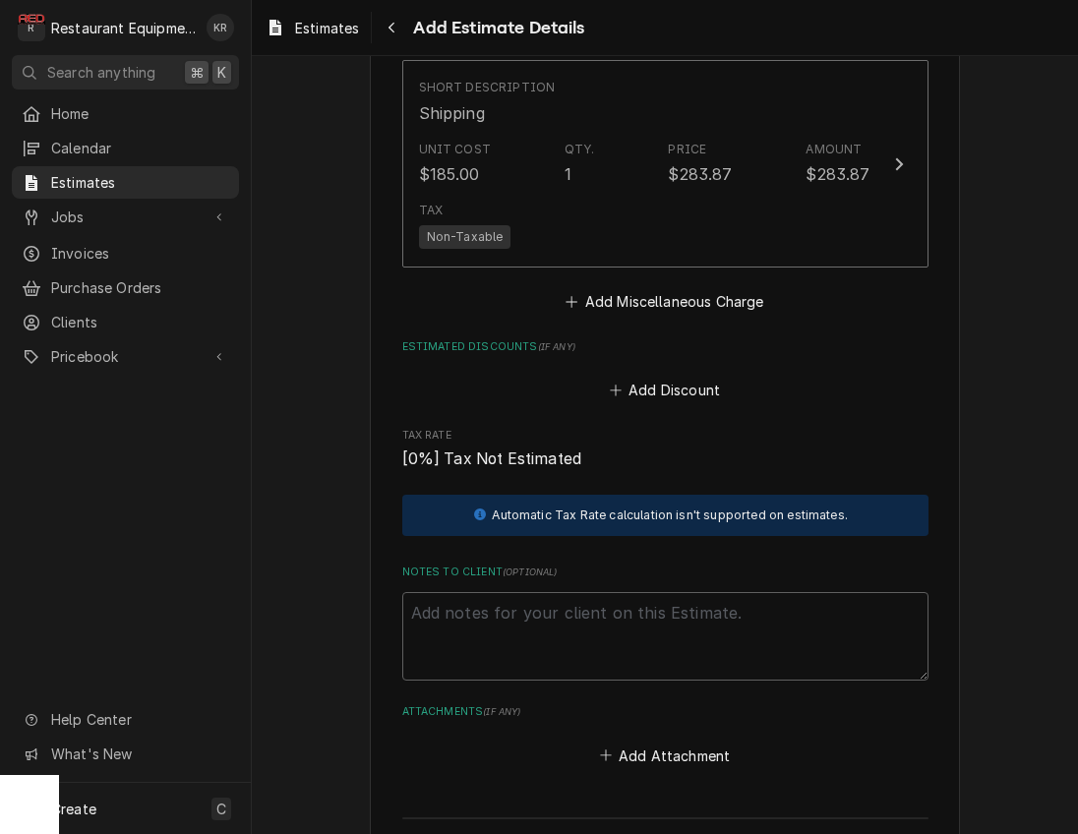
scroll to position [3631, 0]
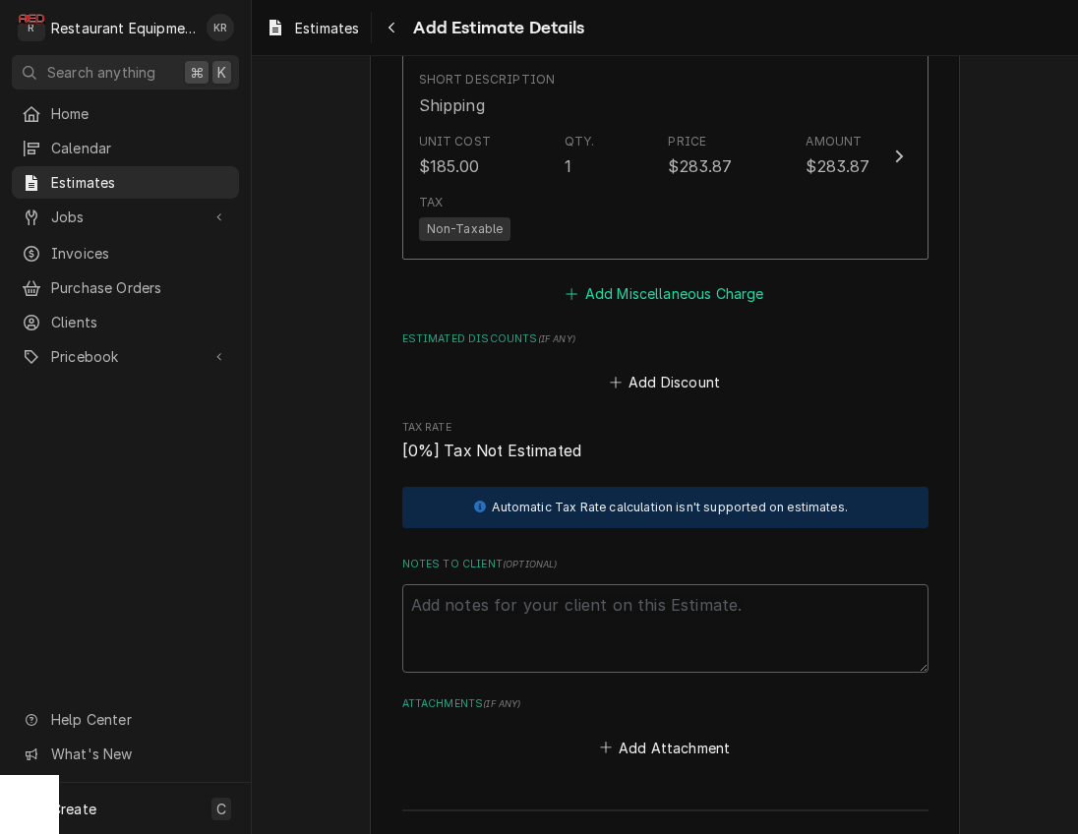
click at [683, 292] on button "Add Miscellaneous Charge" at bounding box center [664, 293] width 205 height 28
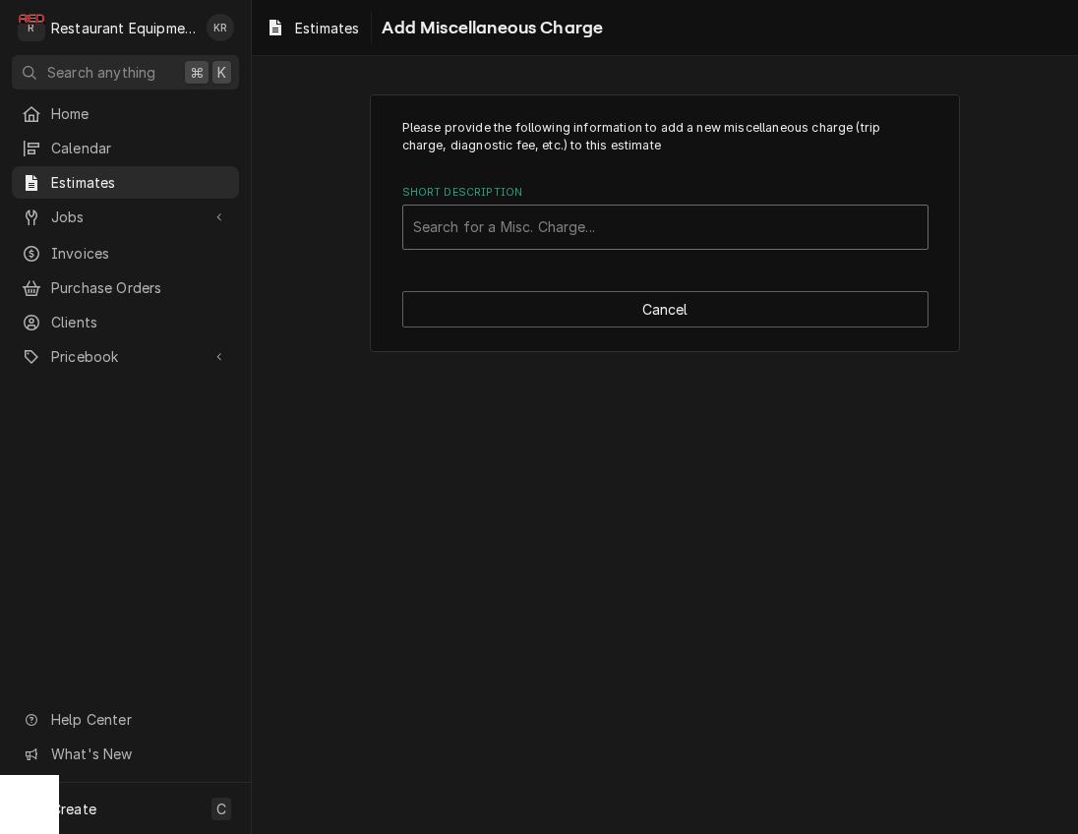
click at [479, 232] on div "Short Description" at bounding box center [665, 226] width 504 height 35
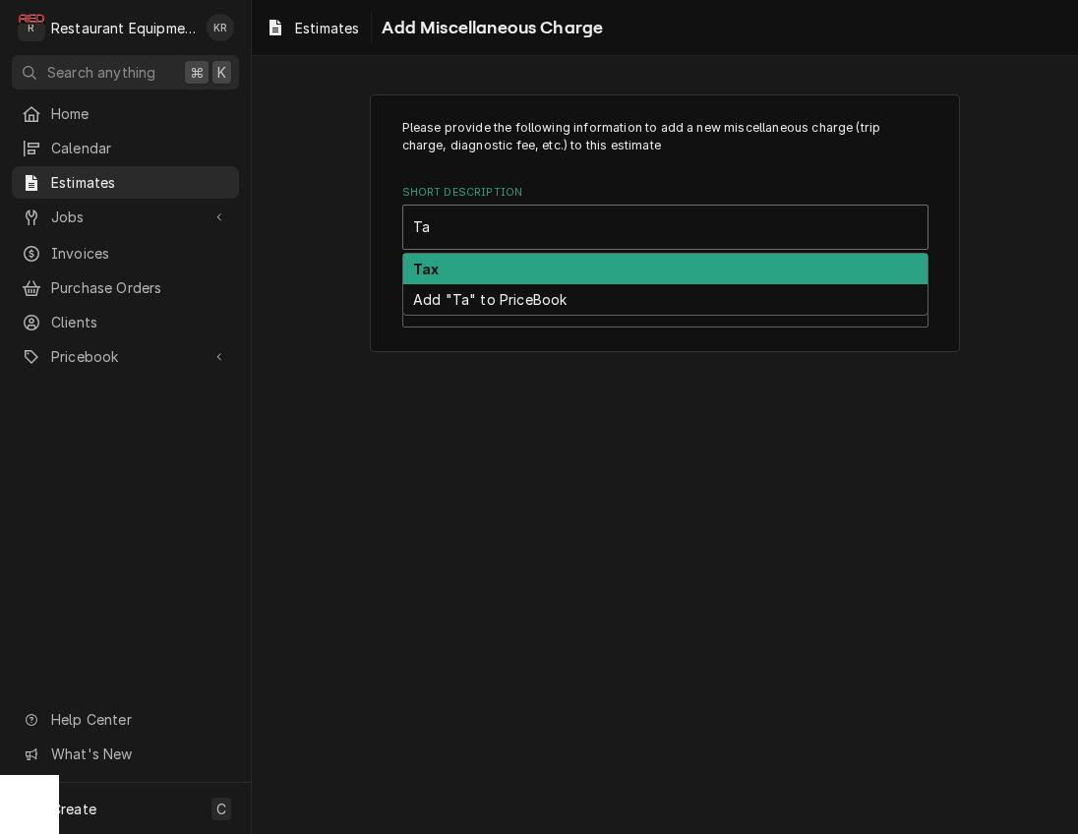
type input "Tax"
click at [500, 272] on div "Tax" at bounding box center [665, 269] width 524 height 30
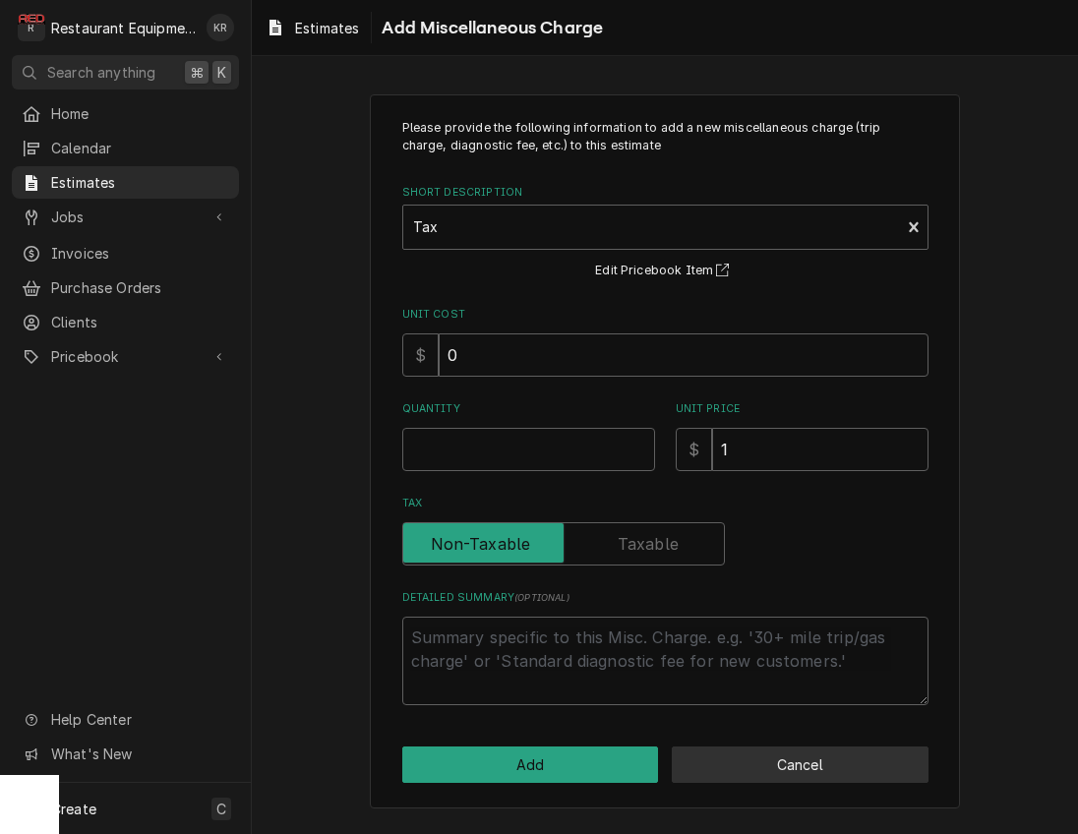
click at [820, 763] on button "Cancel" at bounding box center [800, 764] width 257 height 36
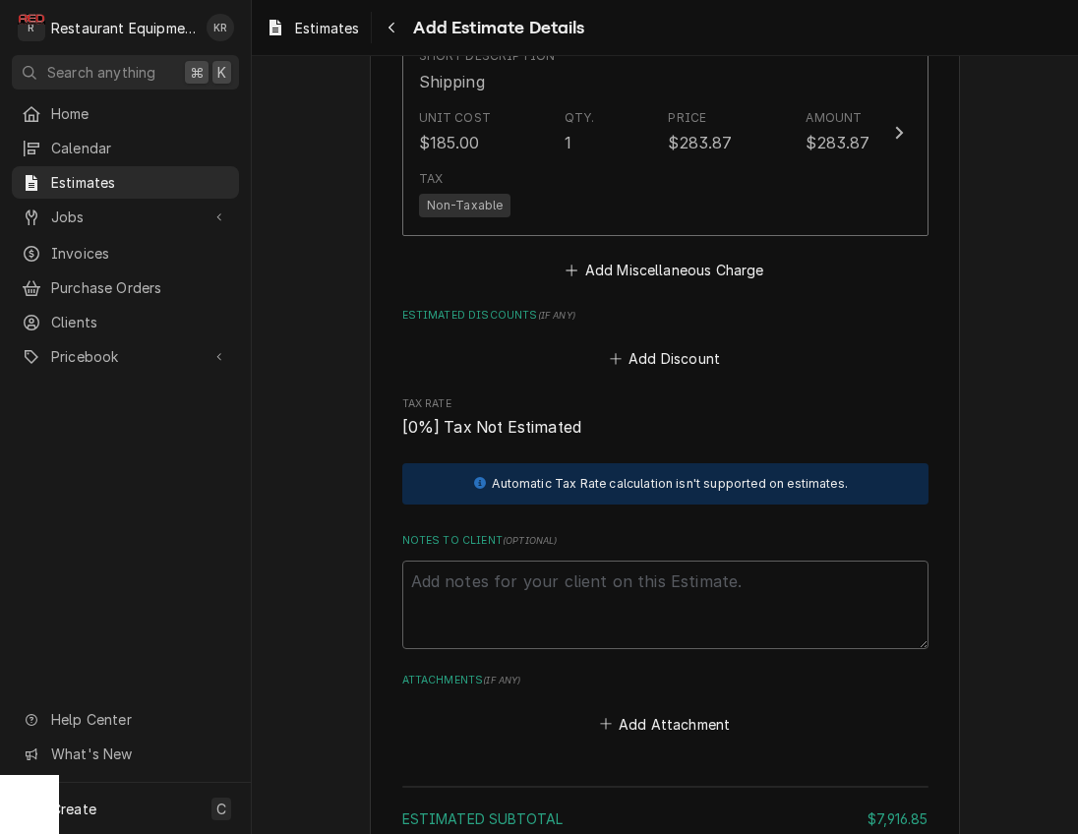
type textarea "x"
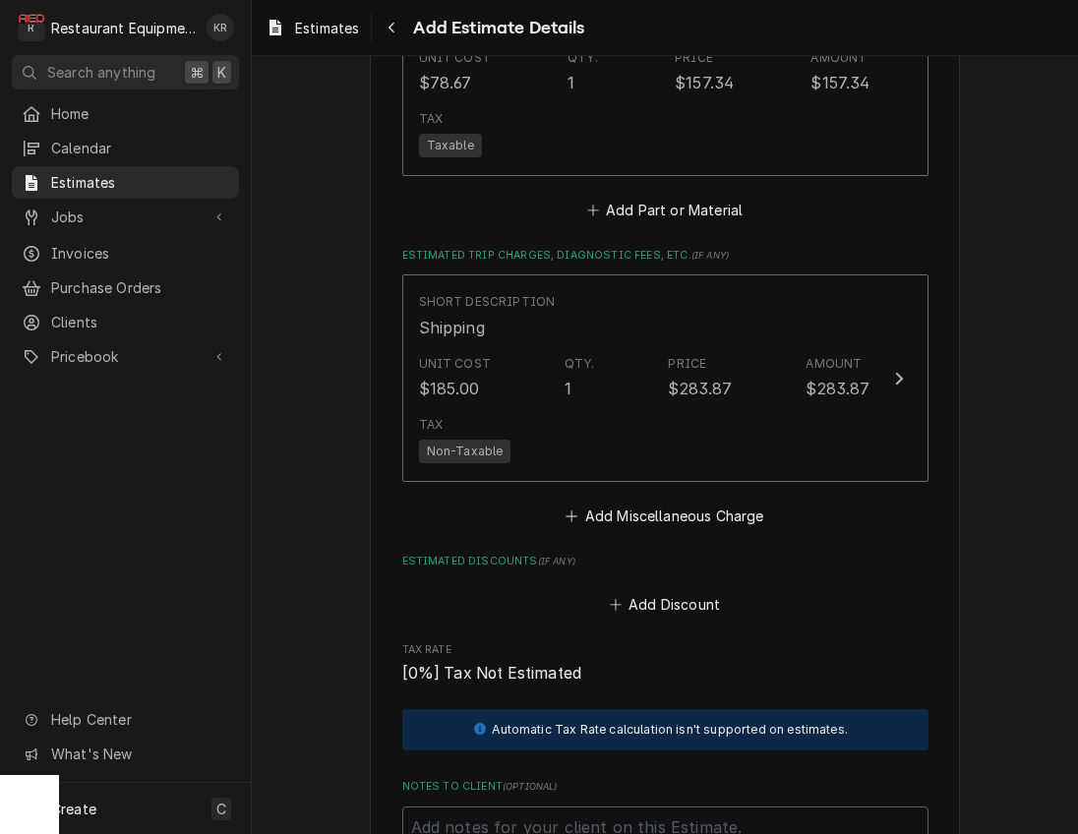
scroll to position [3455, 0]
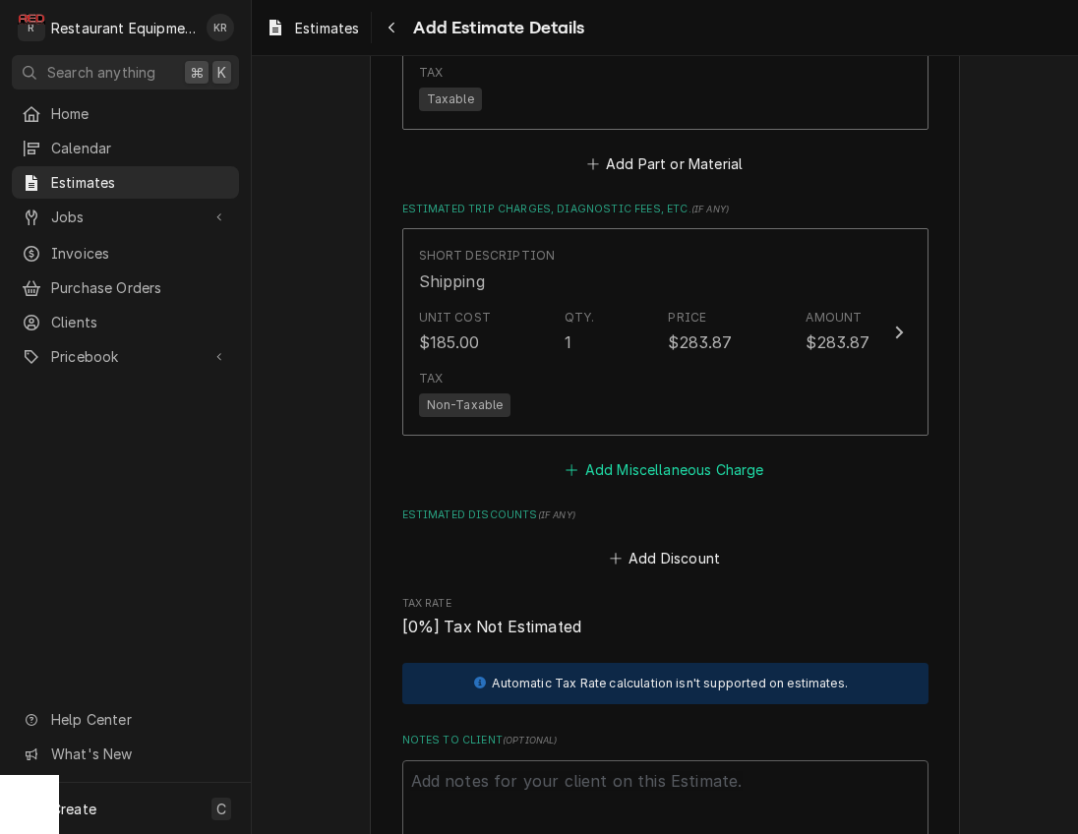
click at [685, 465] on button "Add Miscellaneous Charge" at bounding box center [664, 469] width 205 height 28
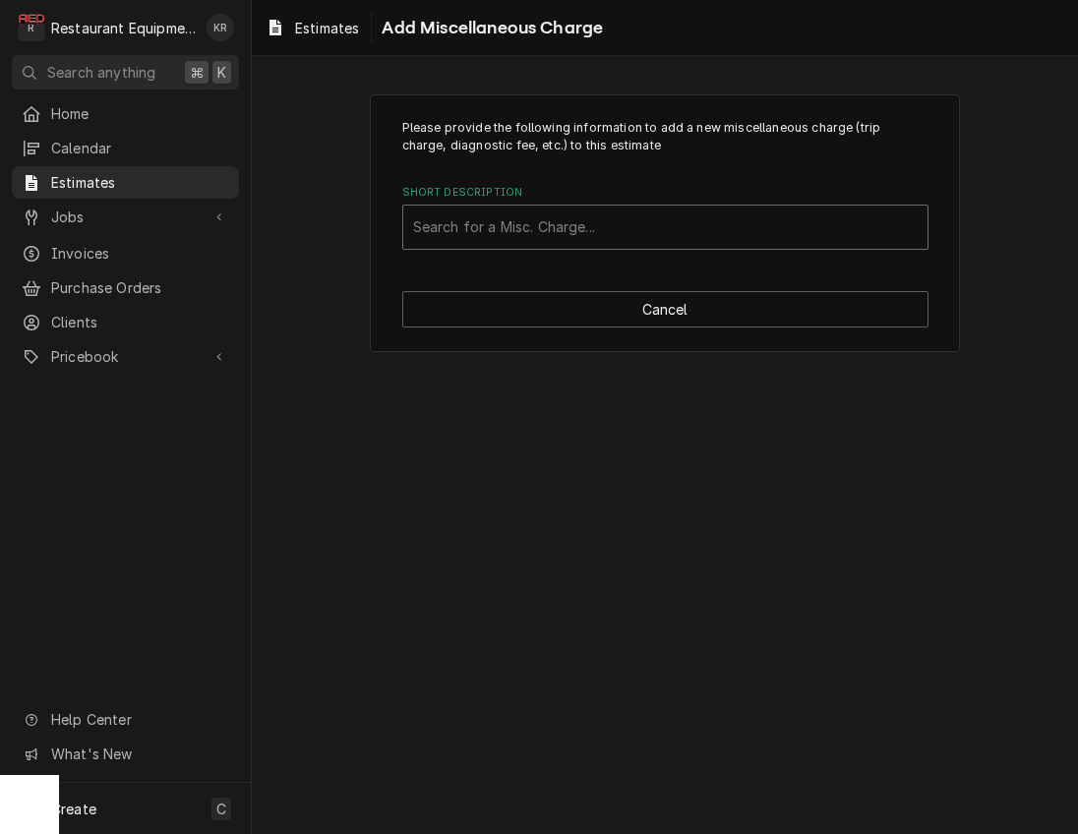
click at [516, 223] on div "Short Description" at bounding box center [665, 226] width 504 height 35
type input "Tax"
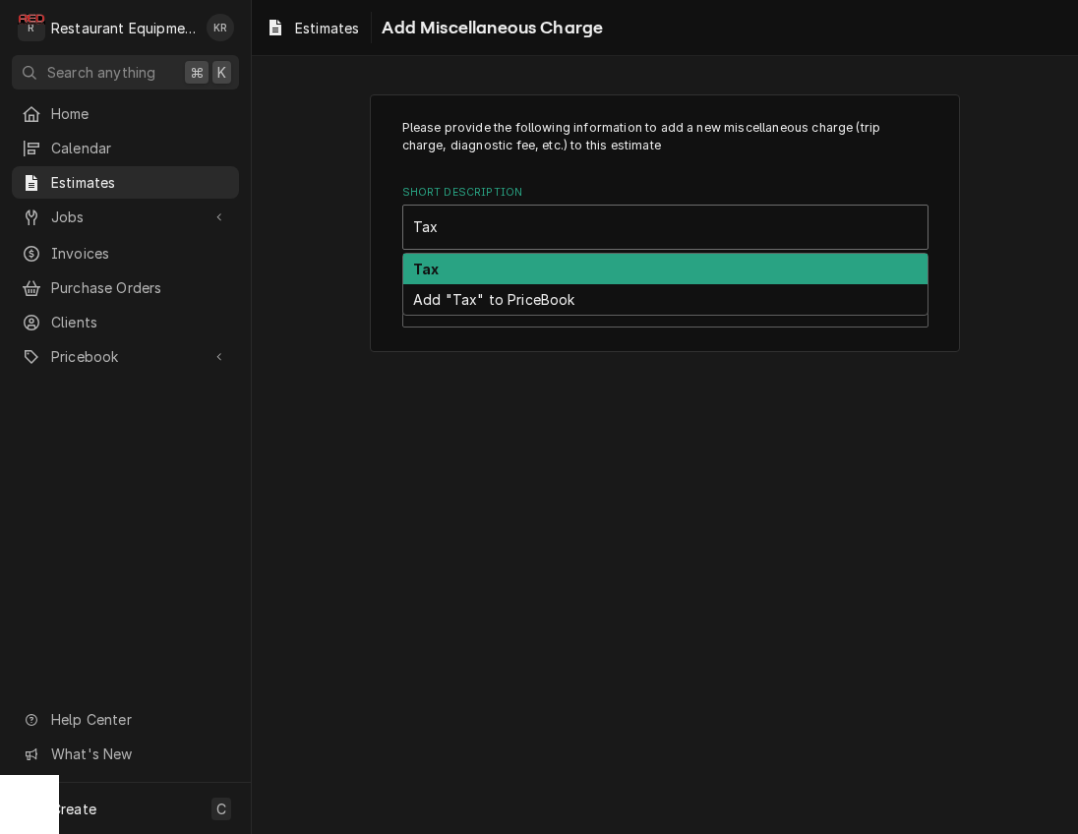
click at [500, 273] on div "Tax" at bounding box center [665, 269] width 524 height 30
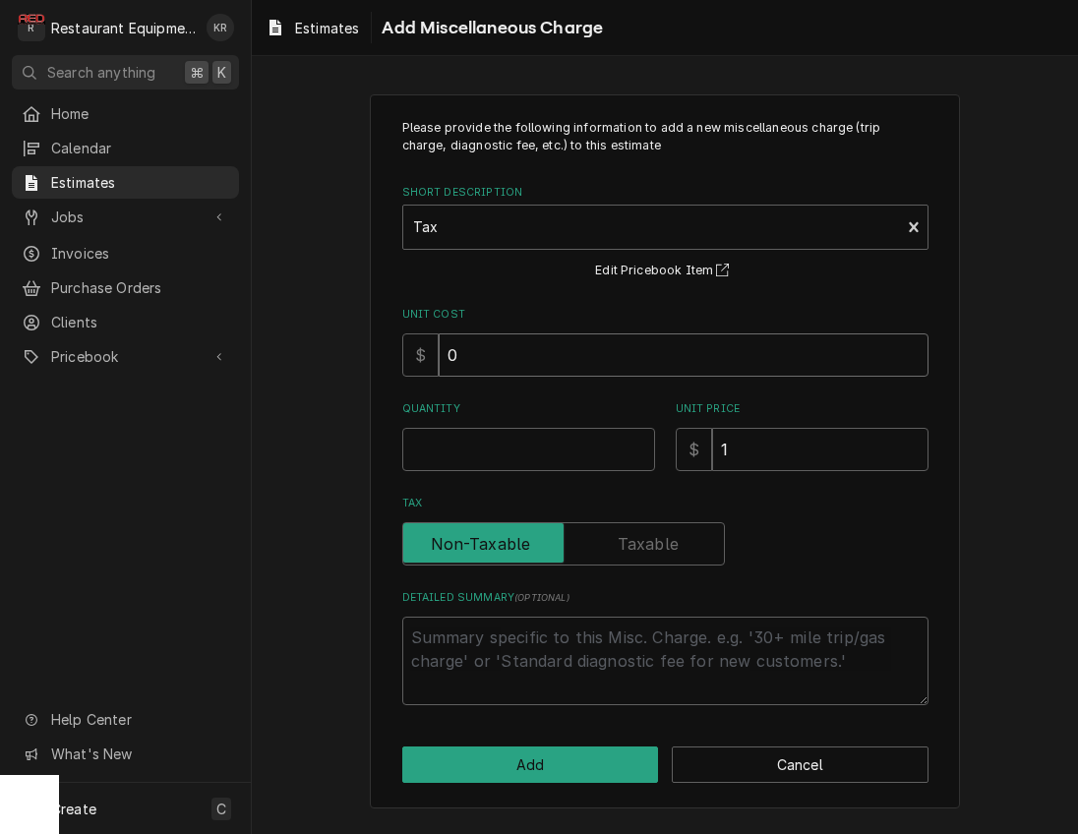
drag, startPoint x: 498, startPoint y: 351, endPoint x: 394, endPoint y: 330, distance: 105.3
click at [439, 333] on input "0" at bounding box center [684, 354] width 490 height 43
type textarea "x"
type input "5"
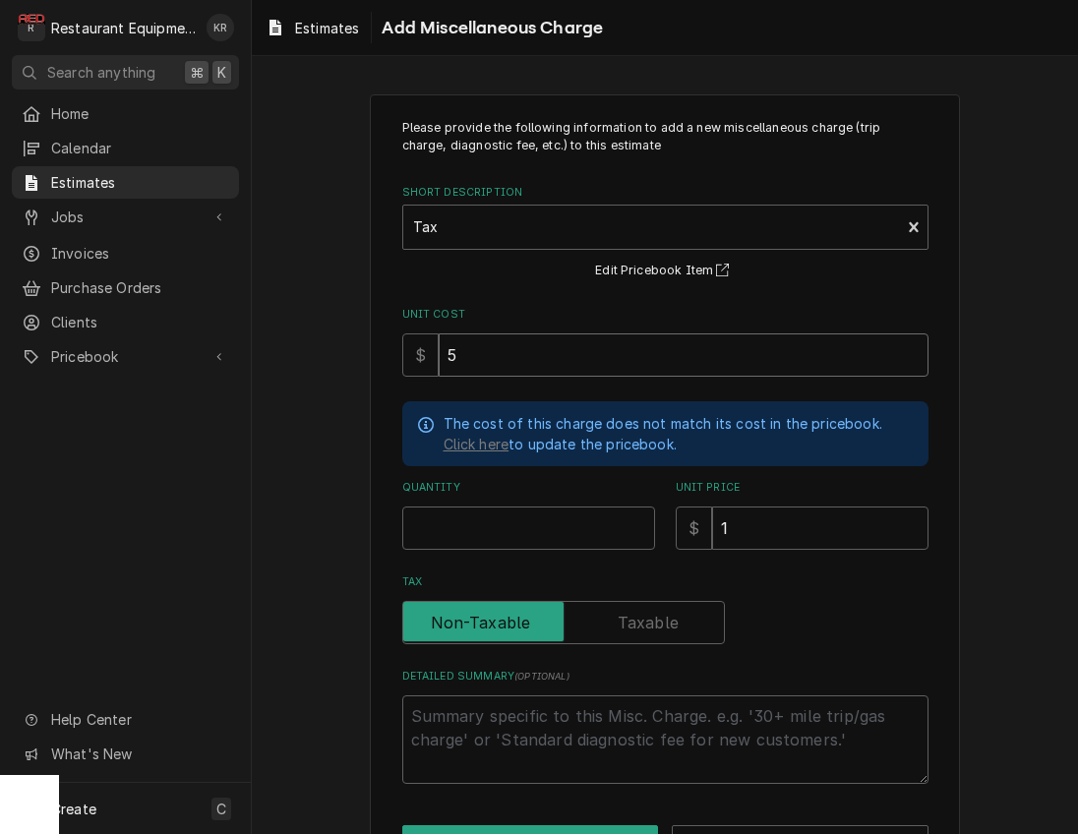
type textarea "x"
type input "52"
type textarea "x"
type input "523"
type textarea "x"
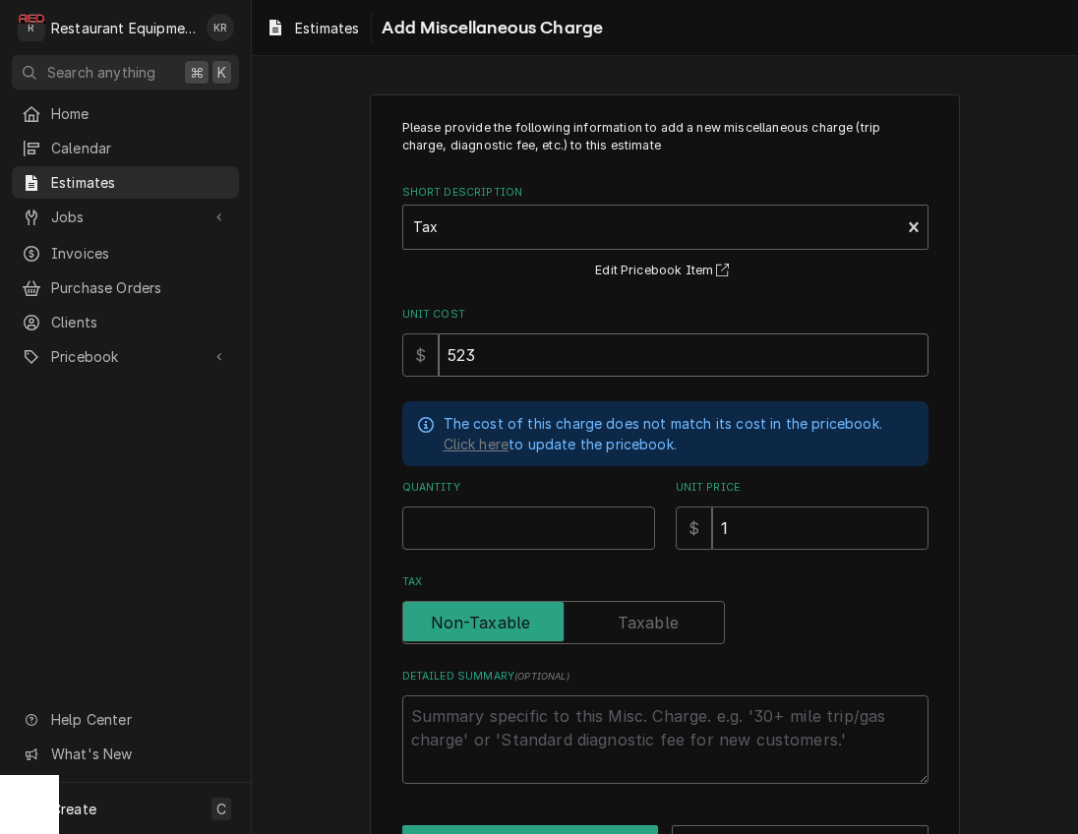
type input "523.8"
type textarea "x"
type input "523.81"
type textarea "x"
type input "1"
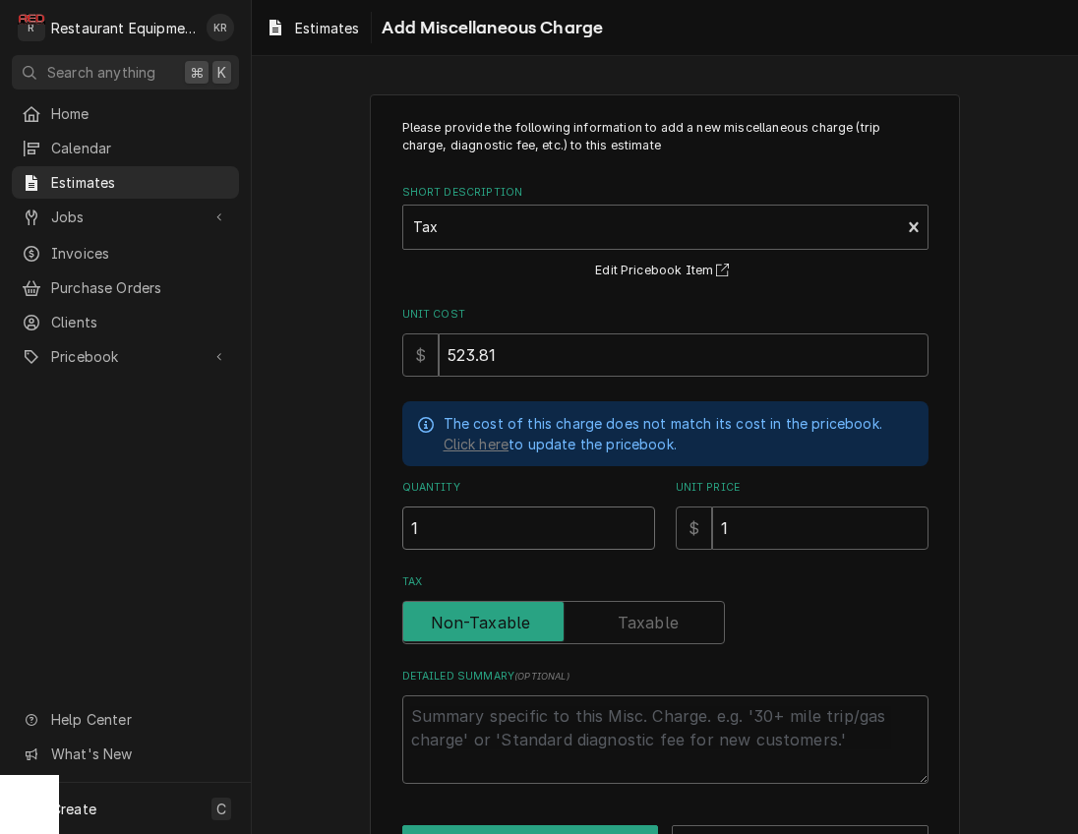
type textarea "x"
type input "15"
type textarea "x"
type input "152"
type textarea "x"
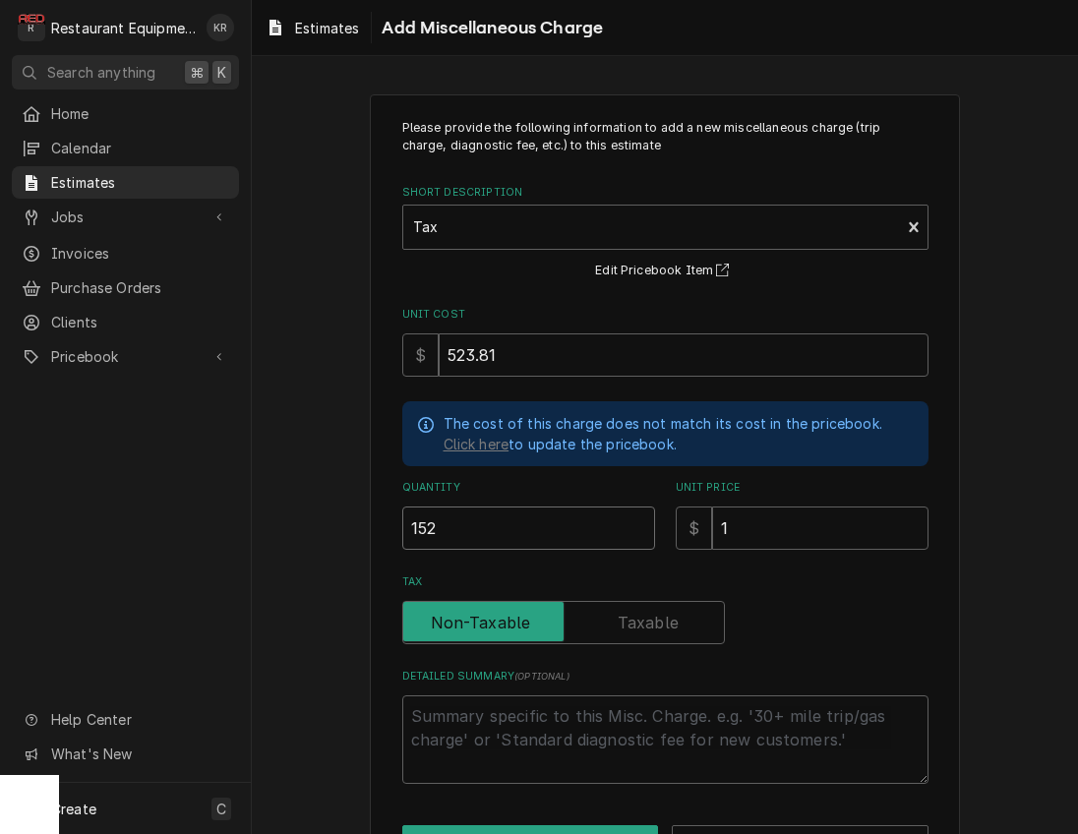
type input "1523"
type textarea "x"
type input "152"
type textarea "x"
type input "15"
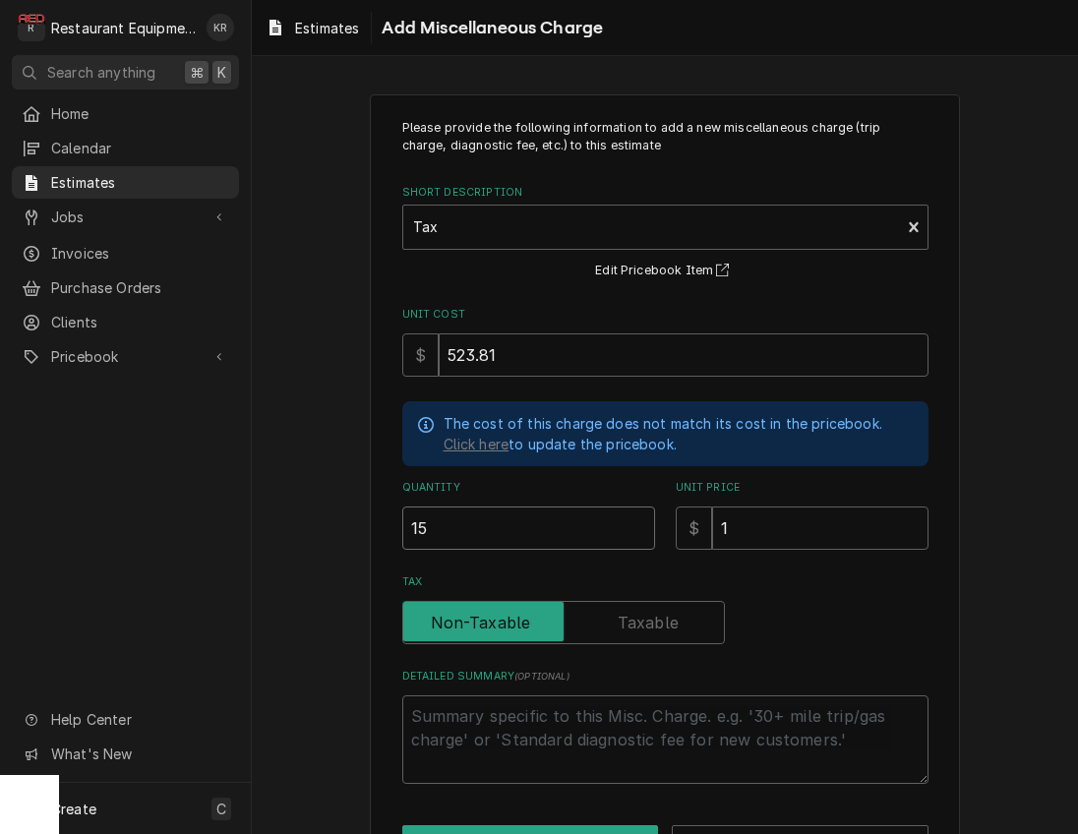
type textarea "x"
type input "1"
type textarea "x"
type input "1"
type textarea "x"
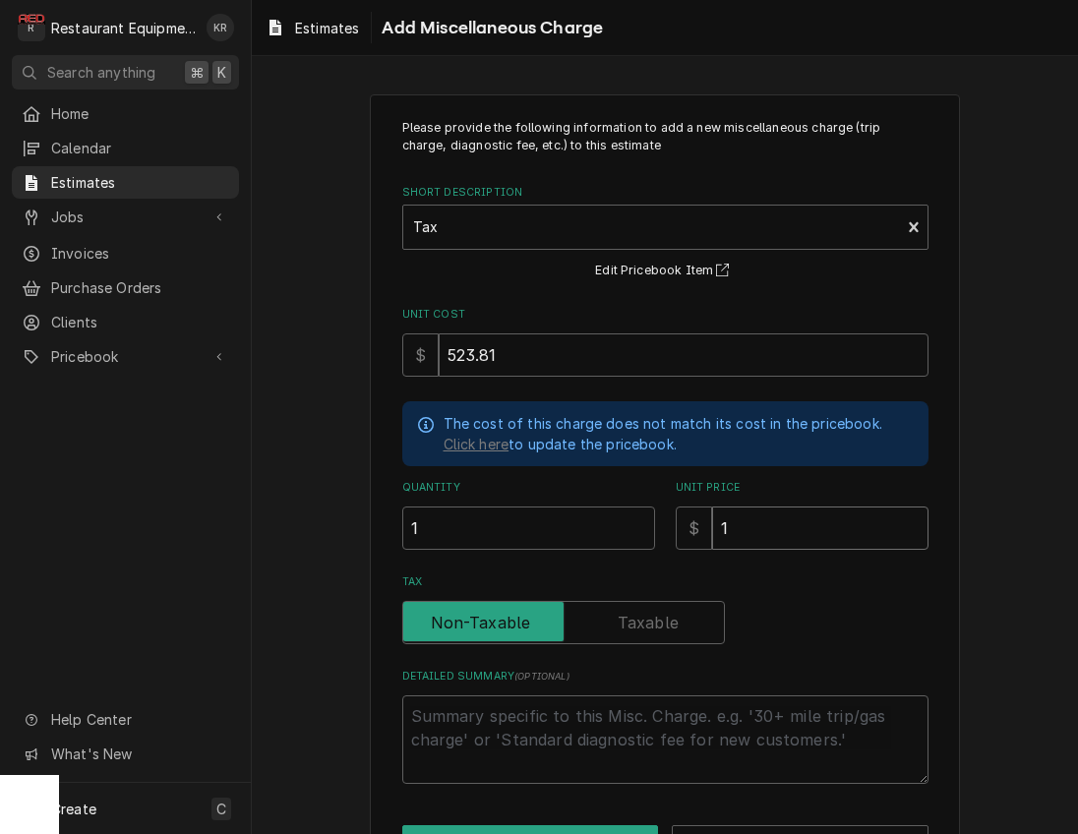
type input "5"
type textarea "x"
type input "52"
type textarea "x"
type input "523"
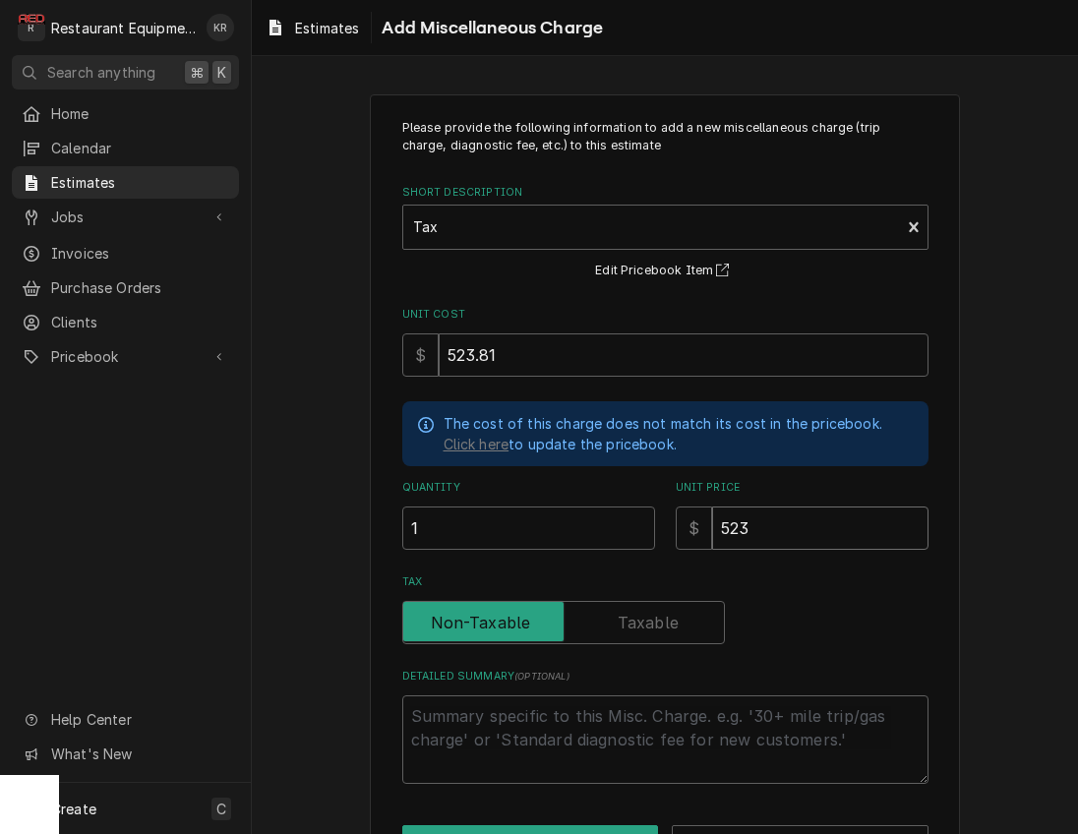
type textarea "x"
type input "523.8"
type textarea "x"
type input "523.81"
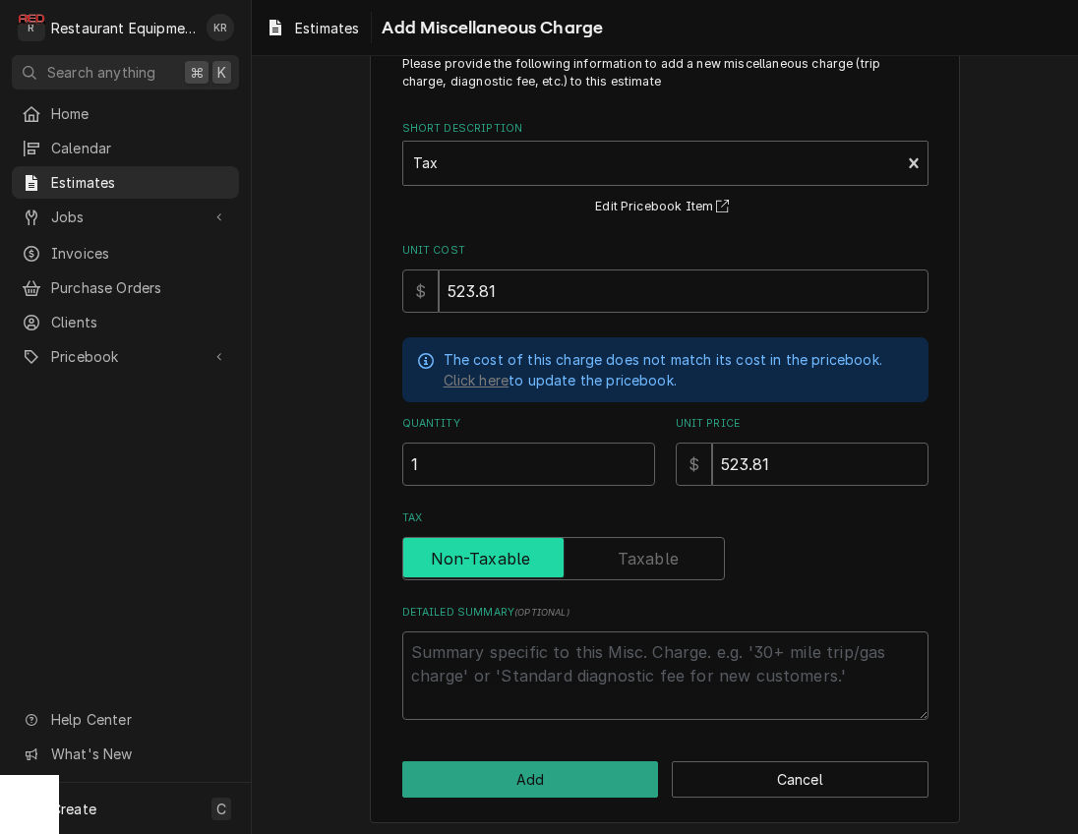
scroll to position [68, 0]
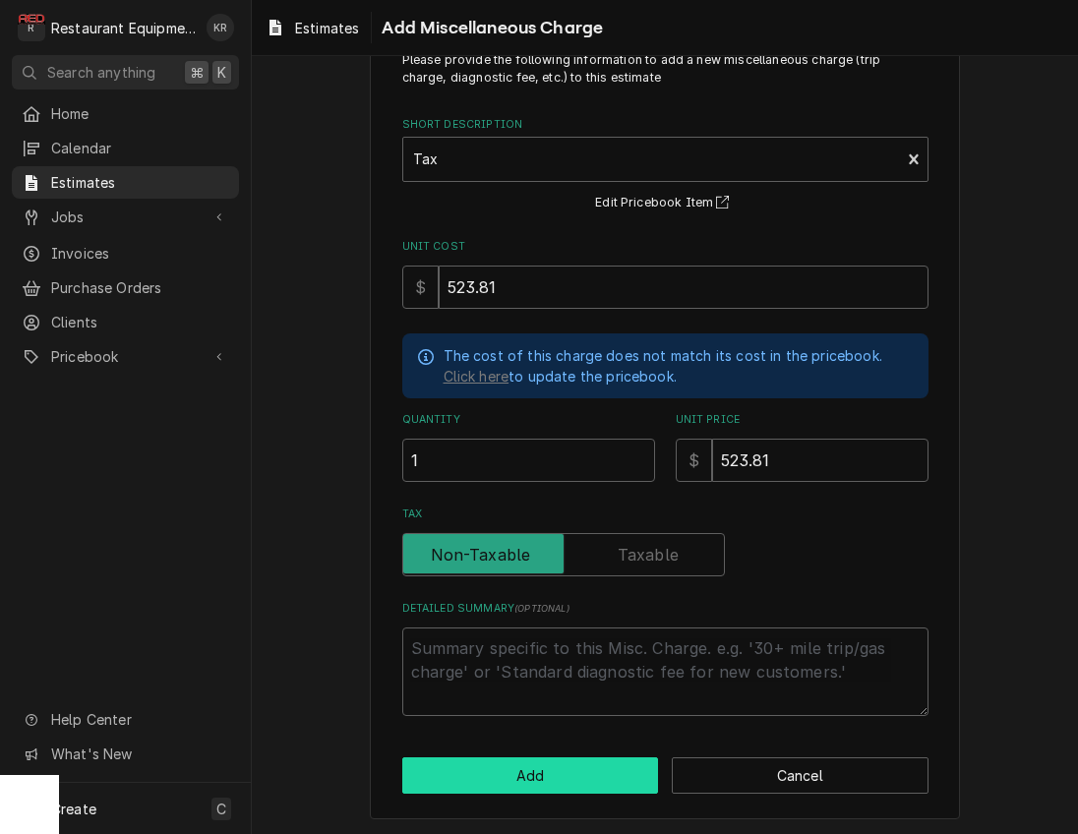
click at [540, 769] on button "Add" at bounding box center [530, 775] width 257 height 36
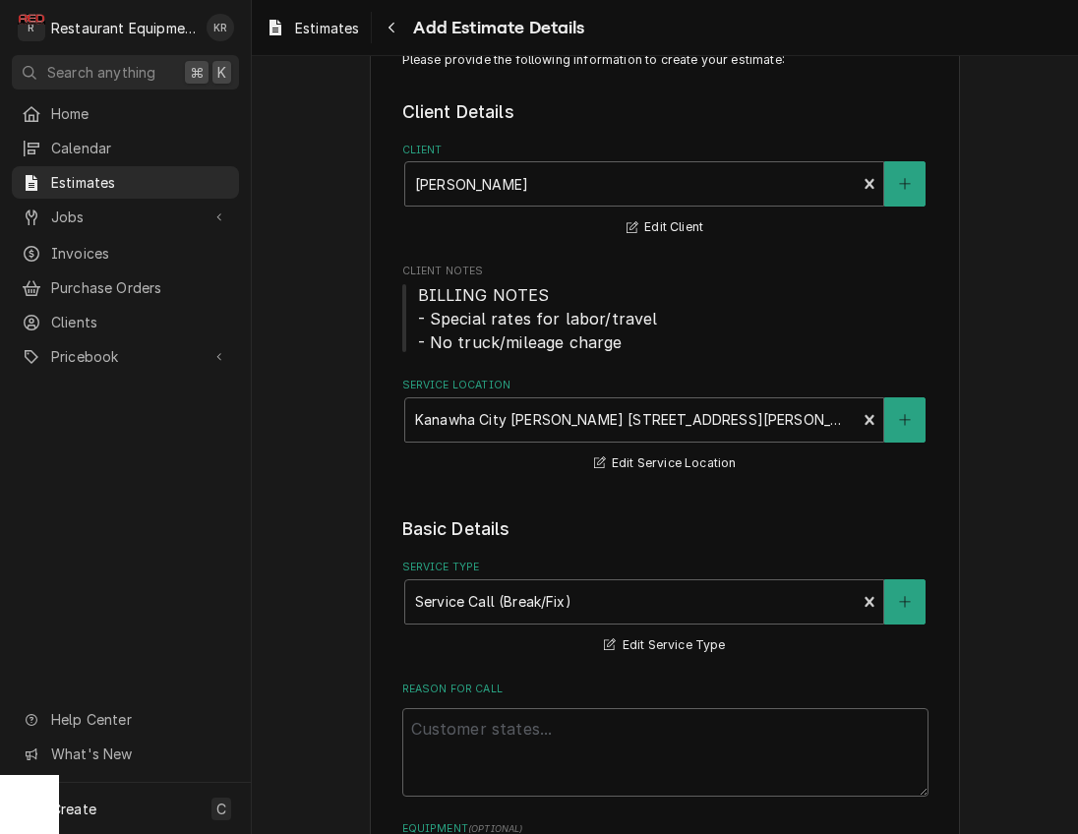
scroll to position [3479, 0]
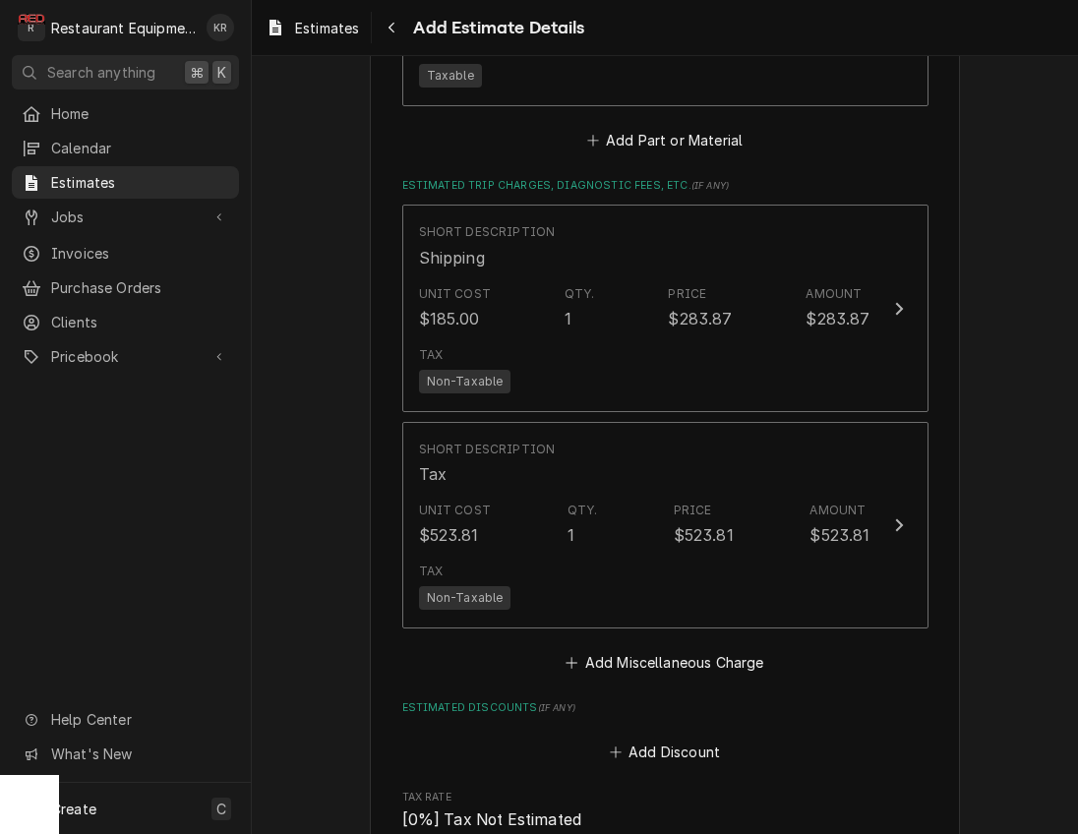
type textarea "x"
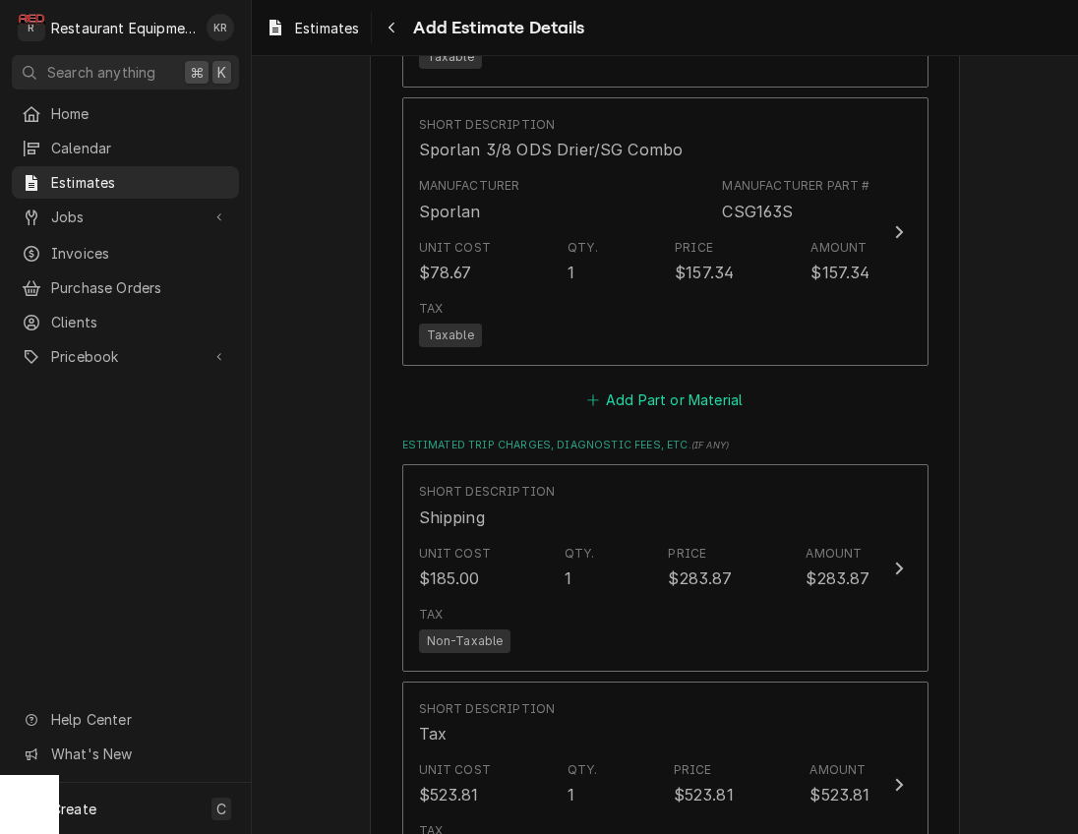
scroll to position [3220, 0]
click at [691, 397] on button "Add Part or Material" at bounding box center [664, 398] width 162 height 28
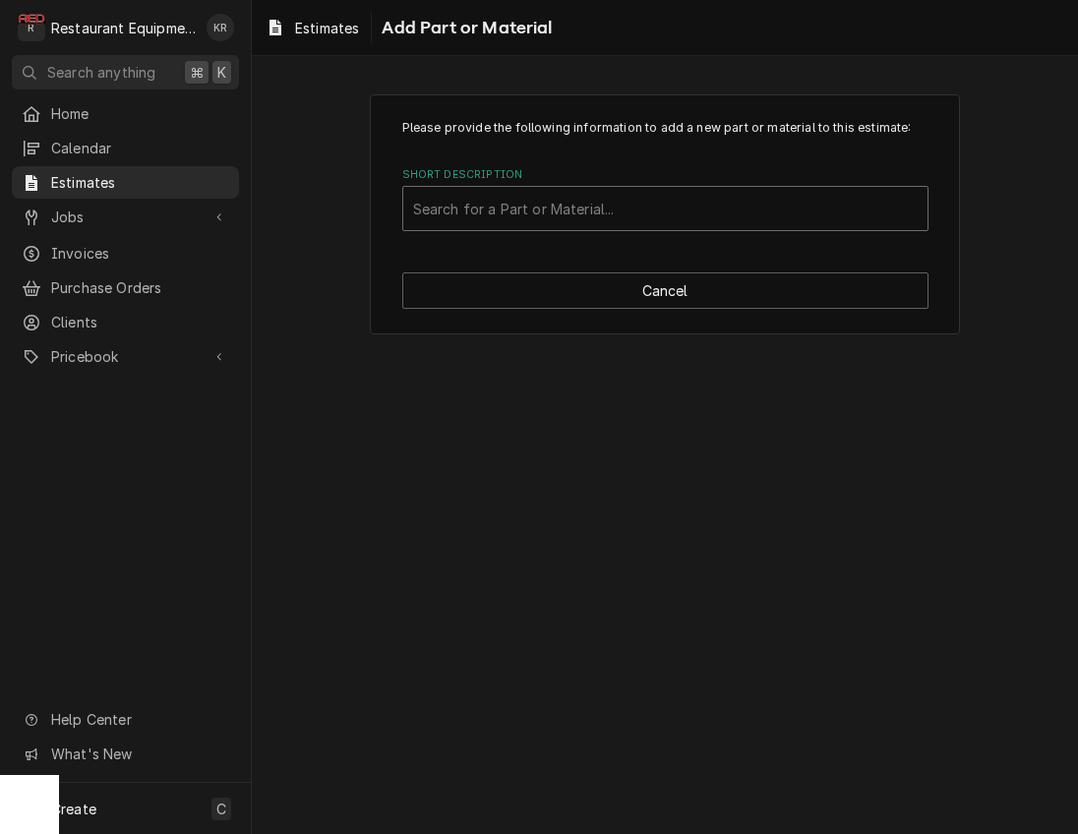
click at [544, 214] on div "Short Description" at bounding box center [665, 208] width 504 height 35
type input "R404"
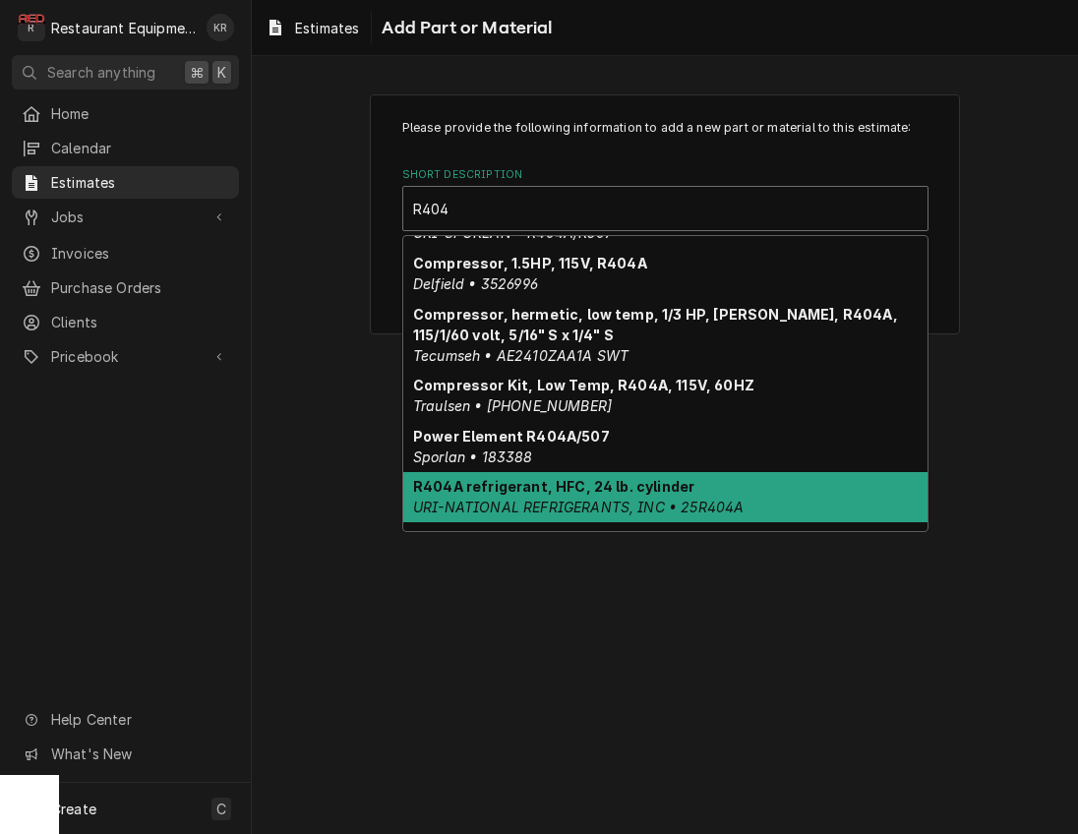
scroll to position [111, 0]
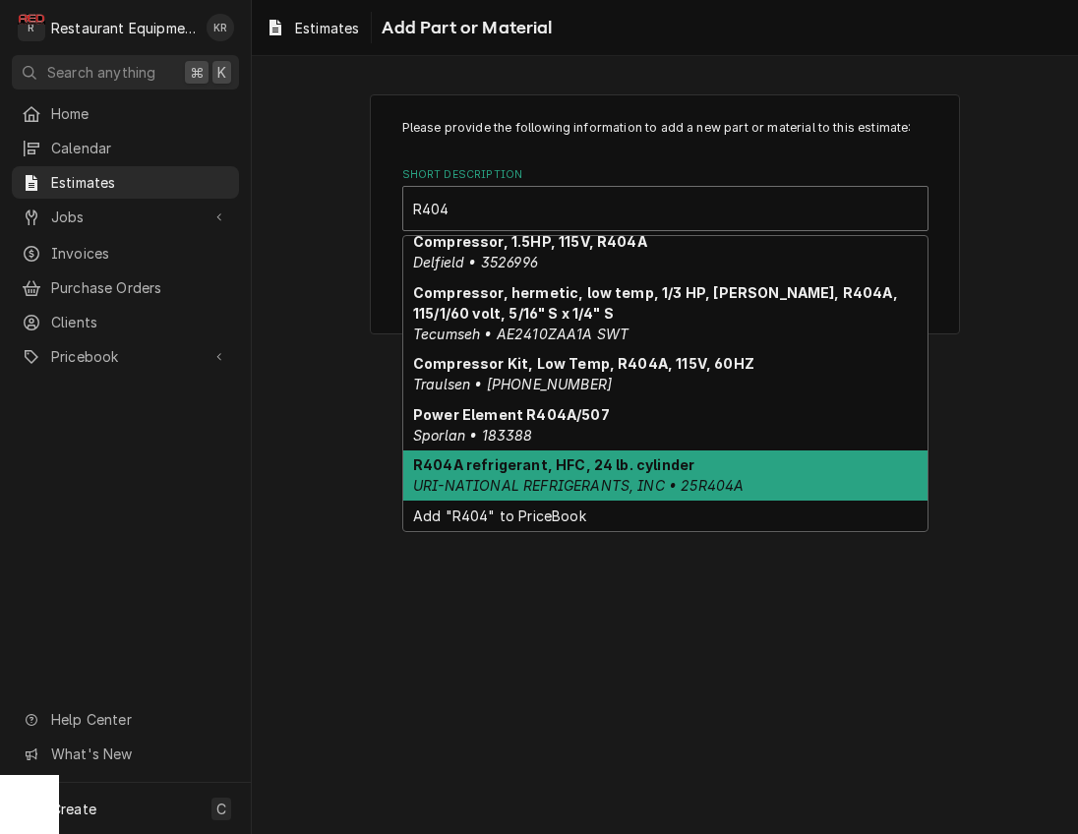
click at [615, 475] on div "R404A refrigerant, HFC, 24 lb. cylinder URI-NATIONAL REFRIGERANTS, INC • 25R404A" at bounding box center [665, 475] width 524 height 51
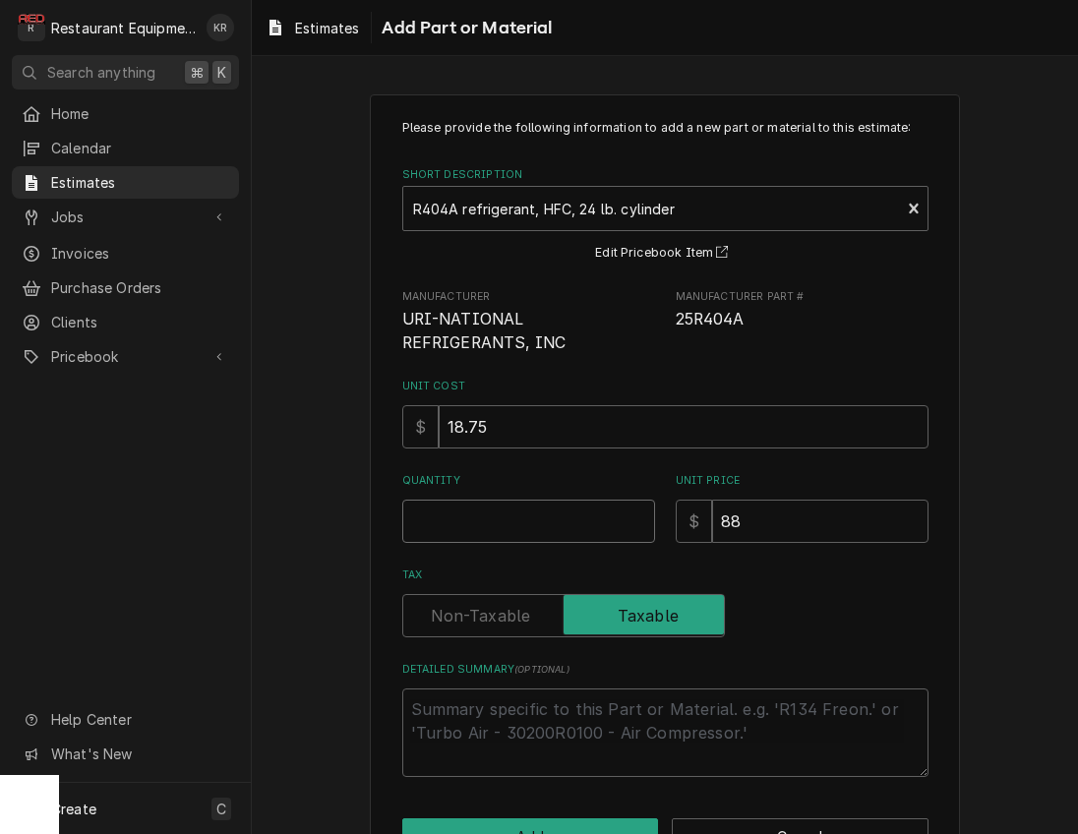
click at [492, 520] on input "Quantity" at bounding box center [528, 520] width 253 height 43
type textarea "x"
type input "1"
type textarea "x"
type input "10"
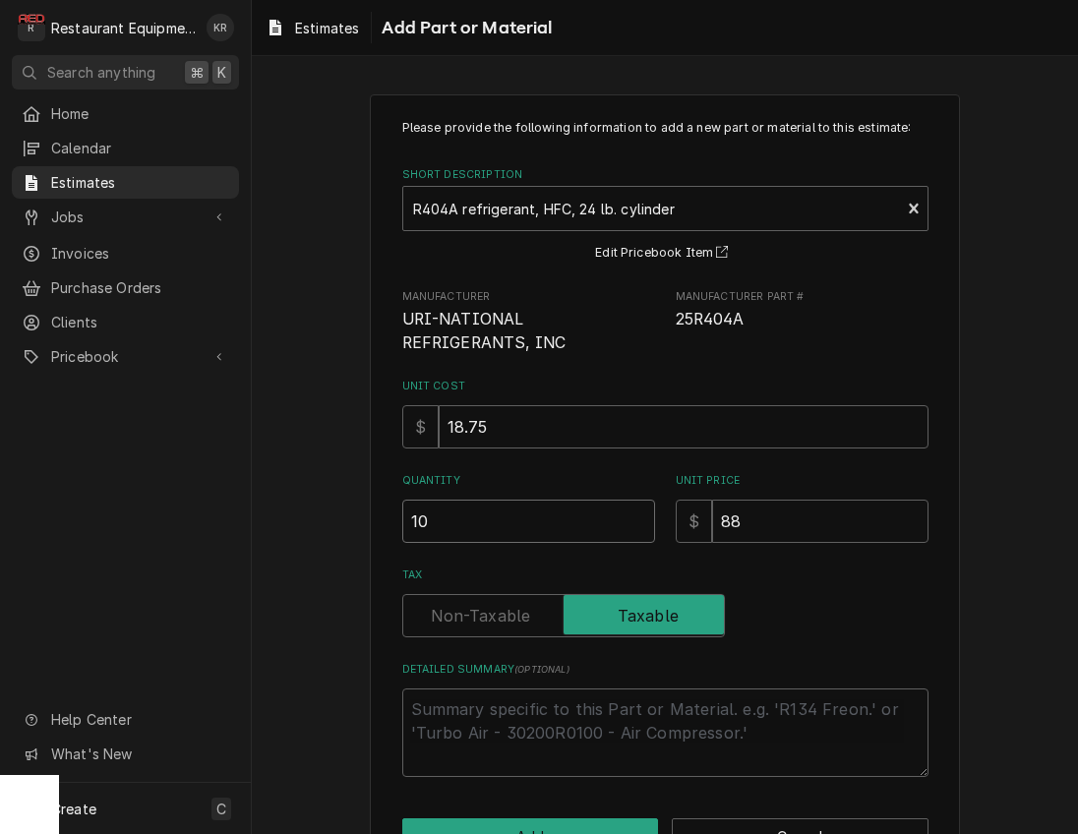
type textarea "x"
type input "10"
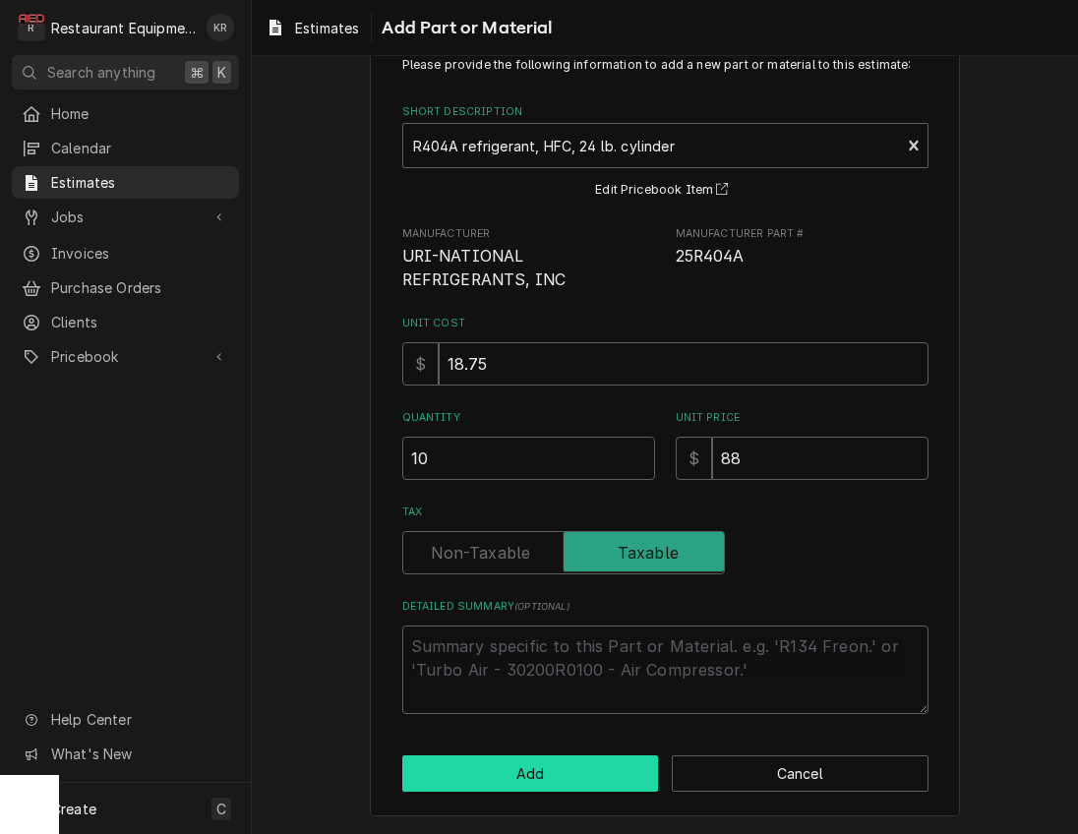
click at [523, 781] on button "Add" at bounding box center [530, 773] width 257 height 36
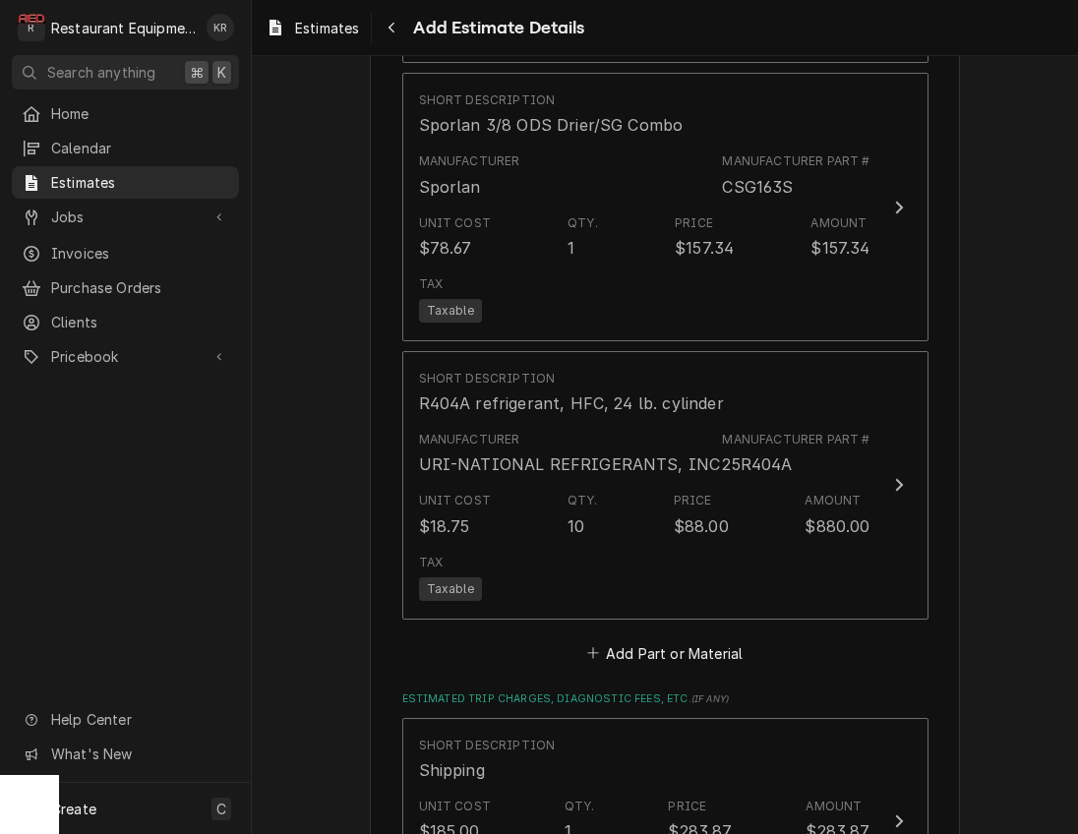
type textarea "x"
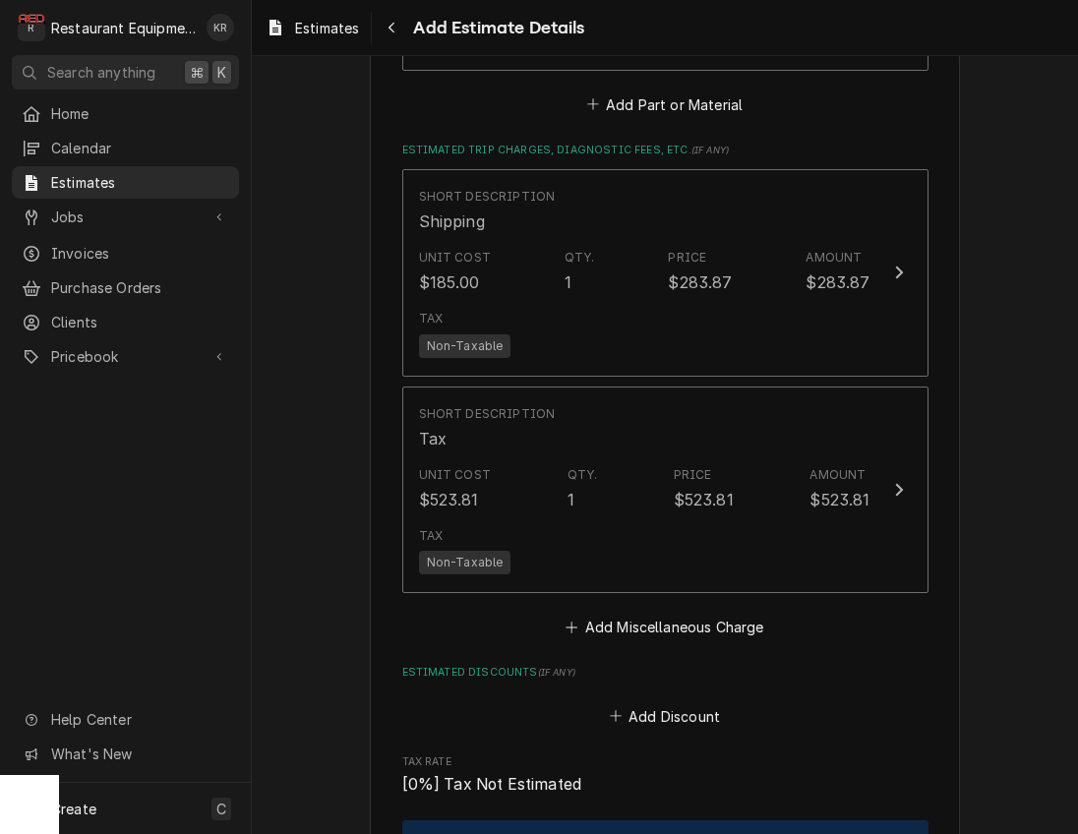
scroll to position [3815, 0]
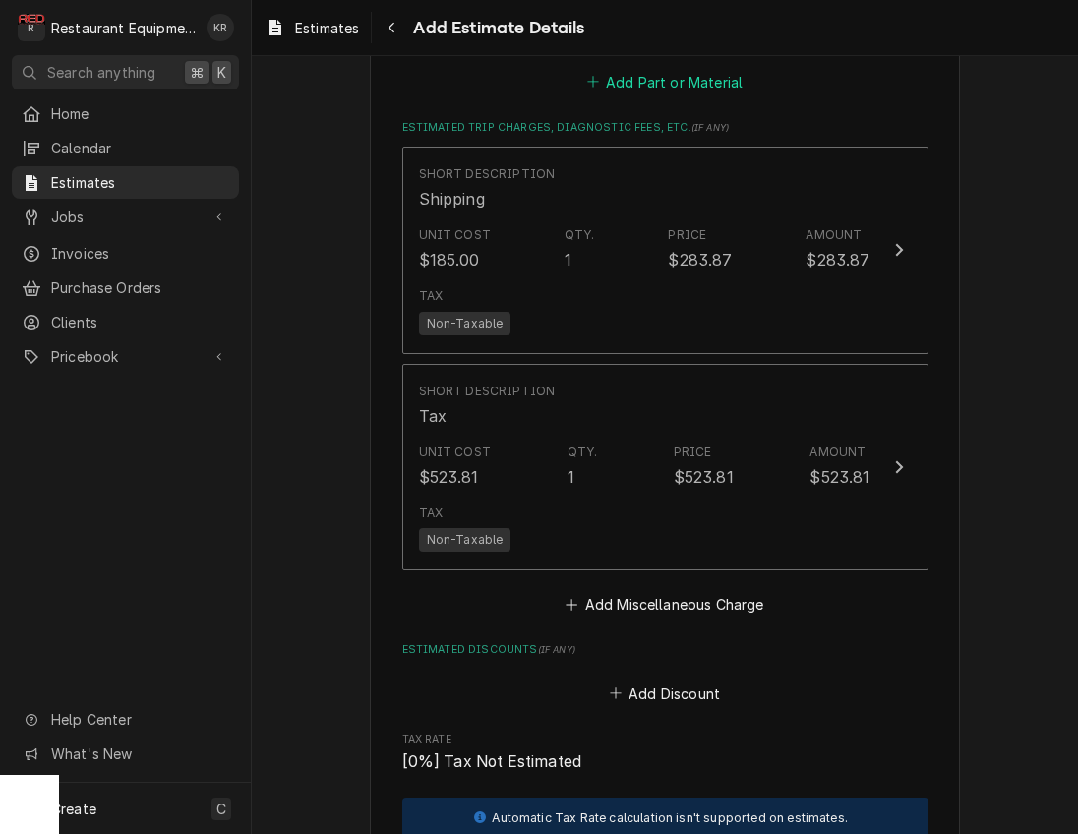
click at [665, 82] on button "Add Part or Material" at bounding box center [664, 82] width 162 height 28
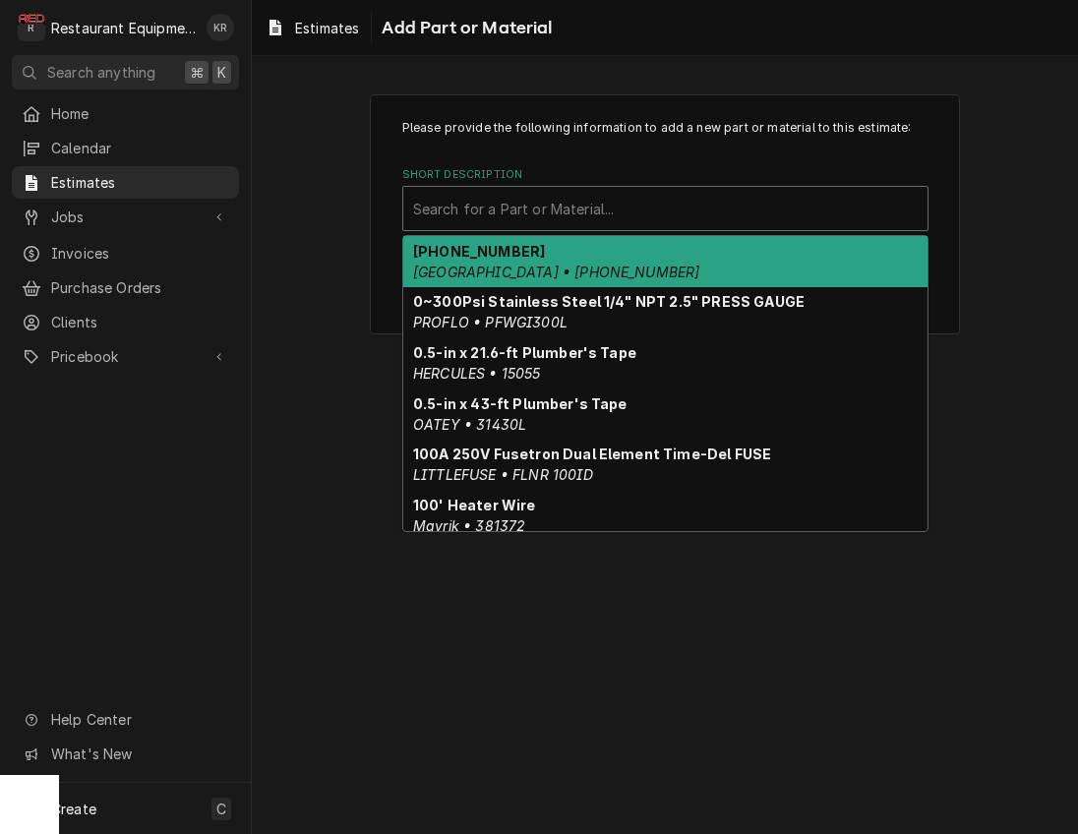
click at [528, 218] on div "Short Description" at bounding box center [665, 208] width 504 height 35
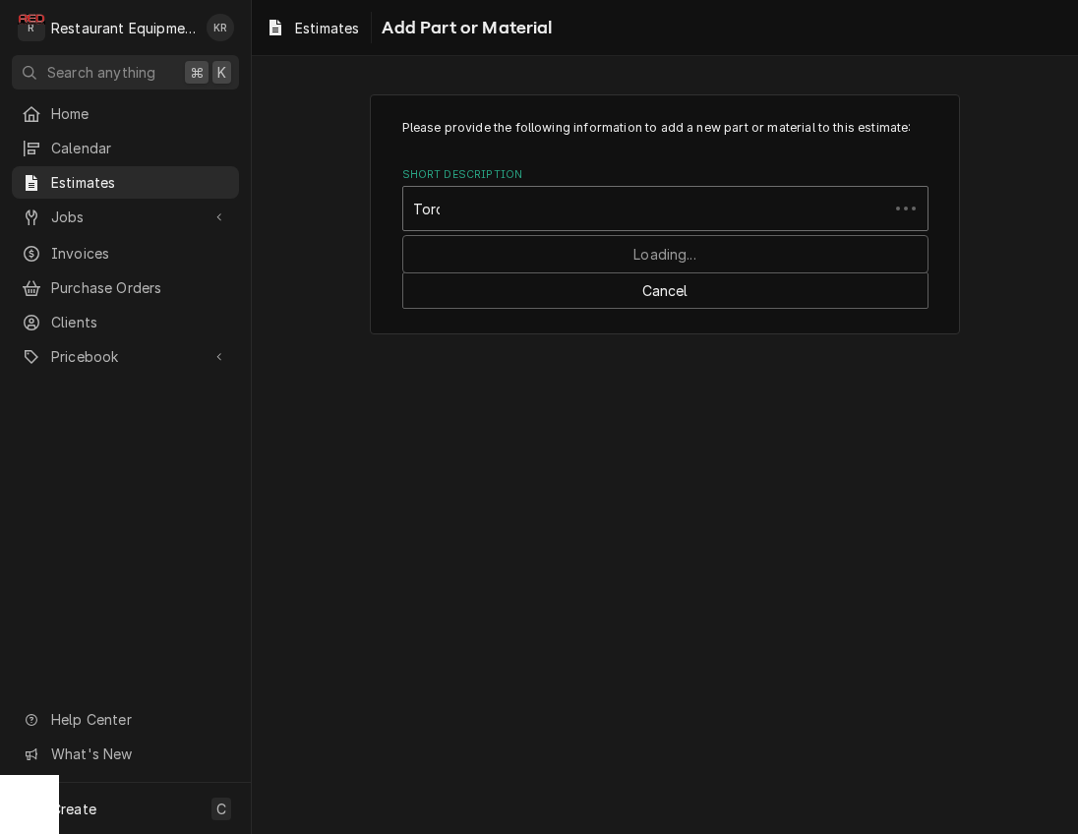
type input "Torch"
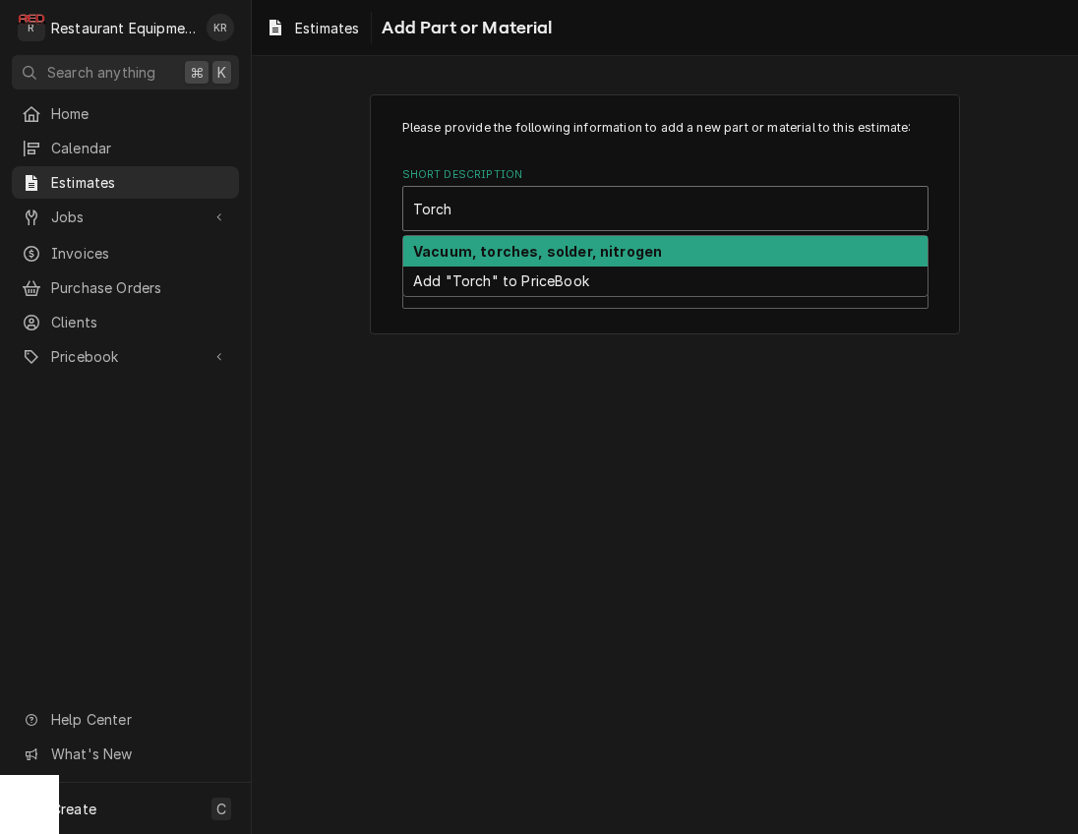
click at [544, 250] on strong "Vacuum, torches, solder, nitrogen" at bounding box center [537, 251] width 249 height 17
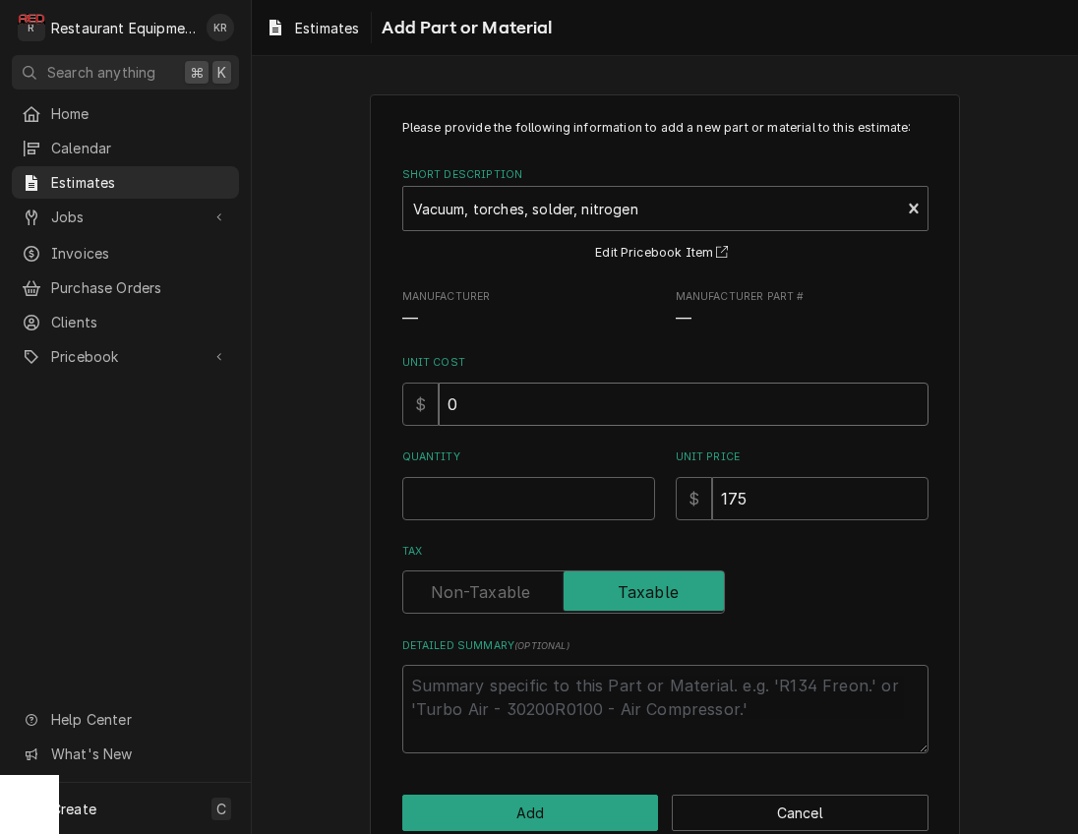
drag, startPoint x: 520, startPoint y: 397, endPoint x: 508, endPoint y: 398, distance: 11.8
click at [516, 397] on input "0" at bounding box center [684, 403] width 490 height 43
drag, startPoint x: 482, startPoint y: 398, endPoint x: 397, endPoint y: 399, distance: 84.6
click at [439, 399] on input "0" at bounding box center [684, 403] width 490 height 43
type textarea "x"
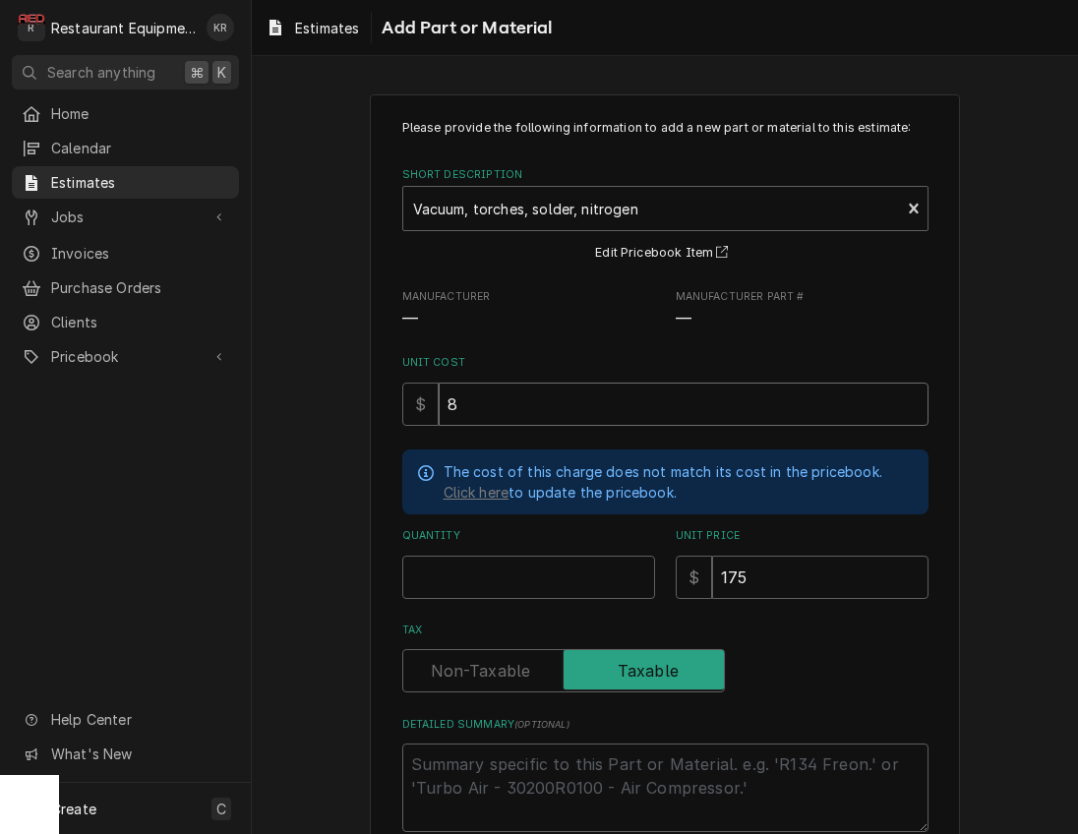
type input "87"
type textarea "x"
type input "87.5"
type textarea "x"
type input "1"
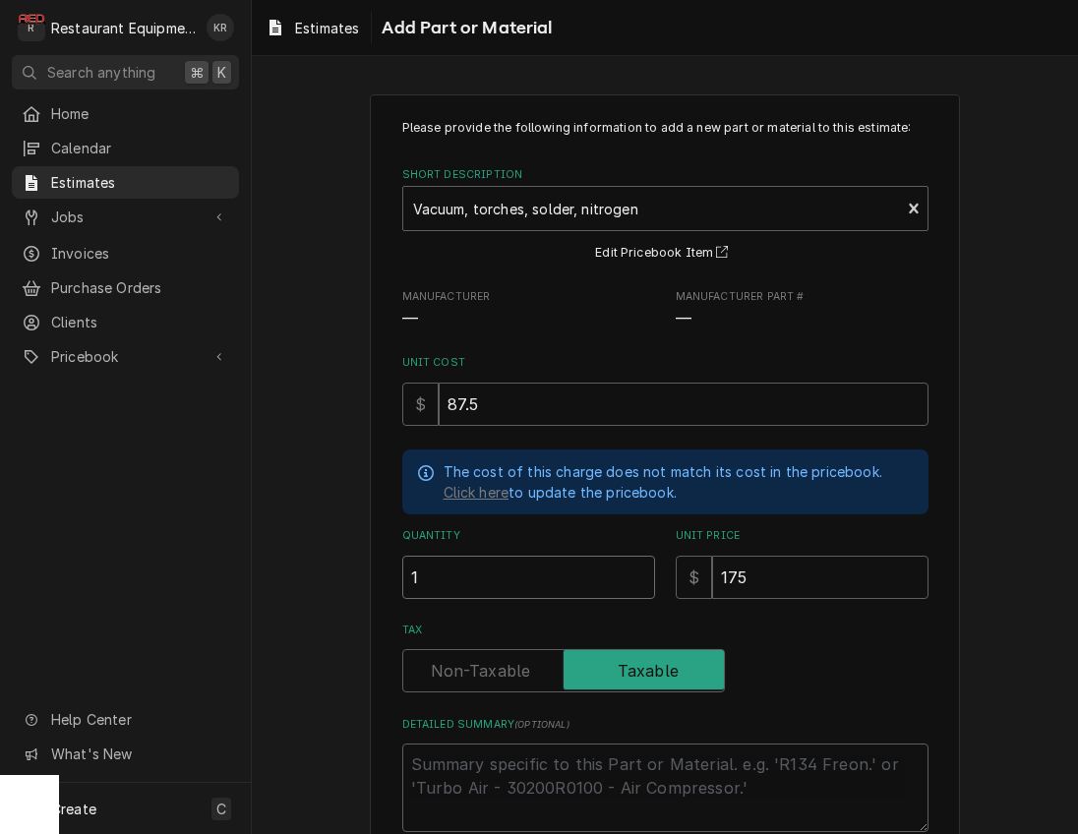
type textarea "x"
type input "1"
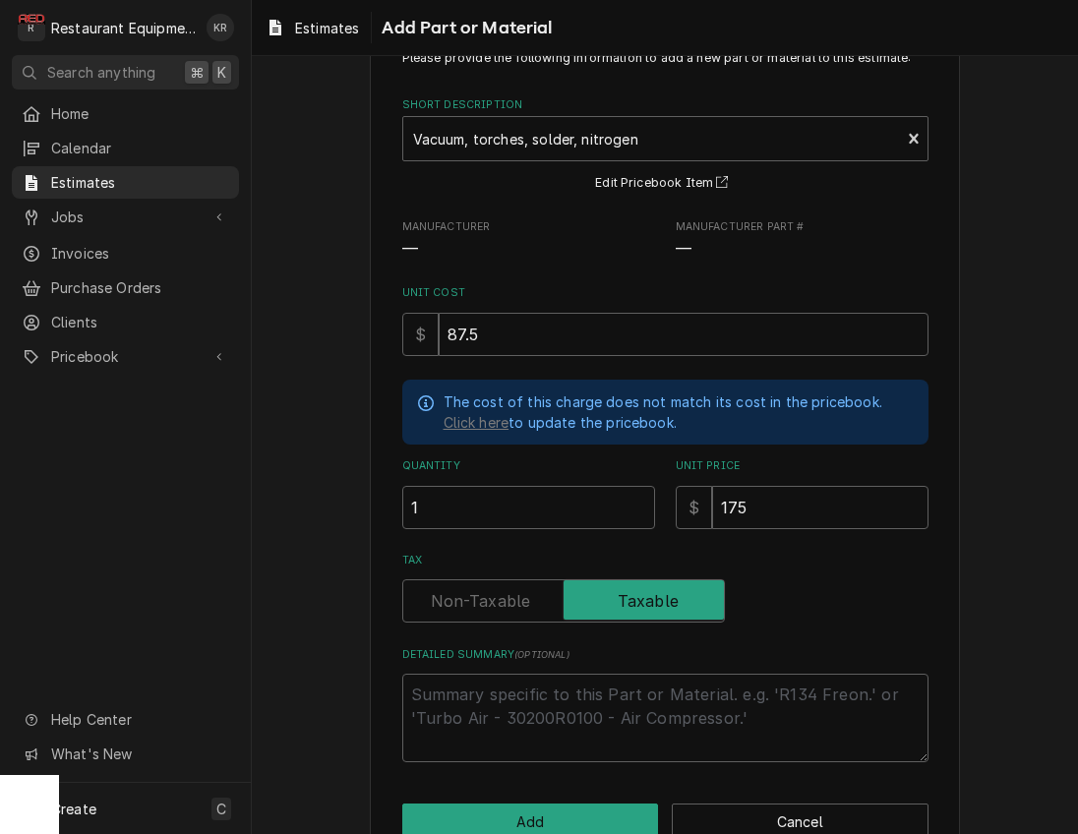
scroll to position [116, 0]
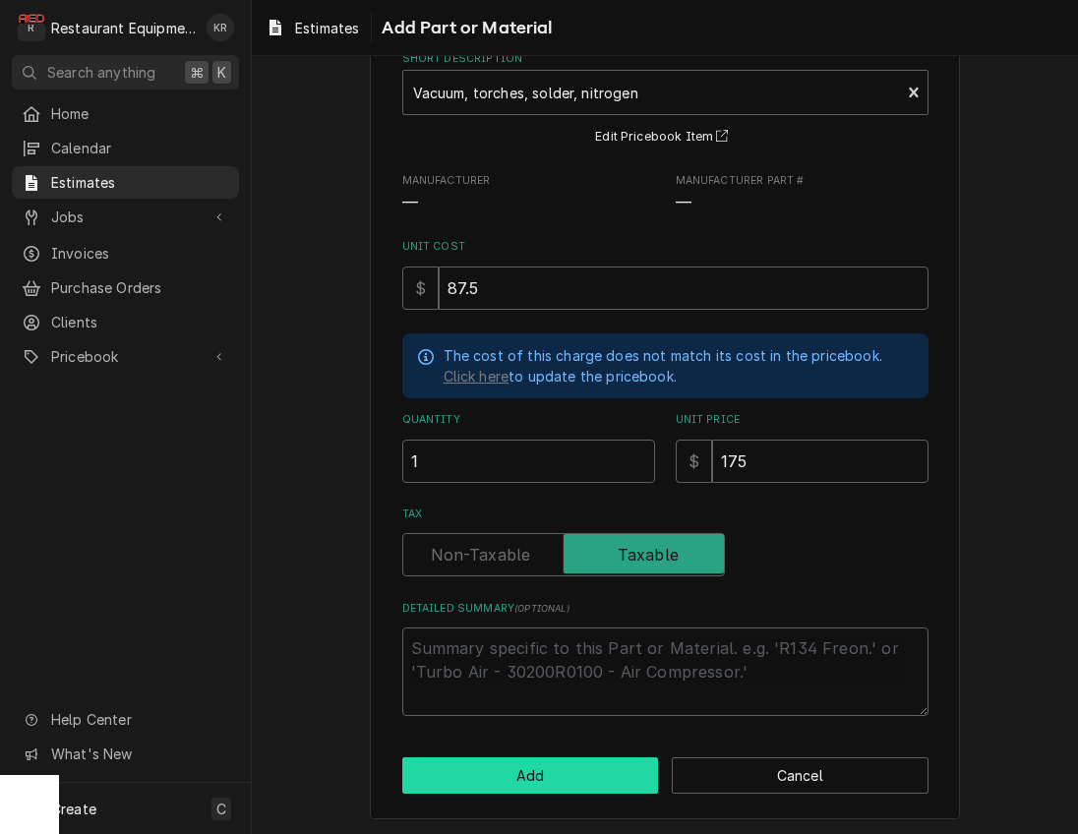
click at [640, 774] on button "Add" at bounding box center [530, 775] width 257 height 36
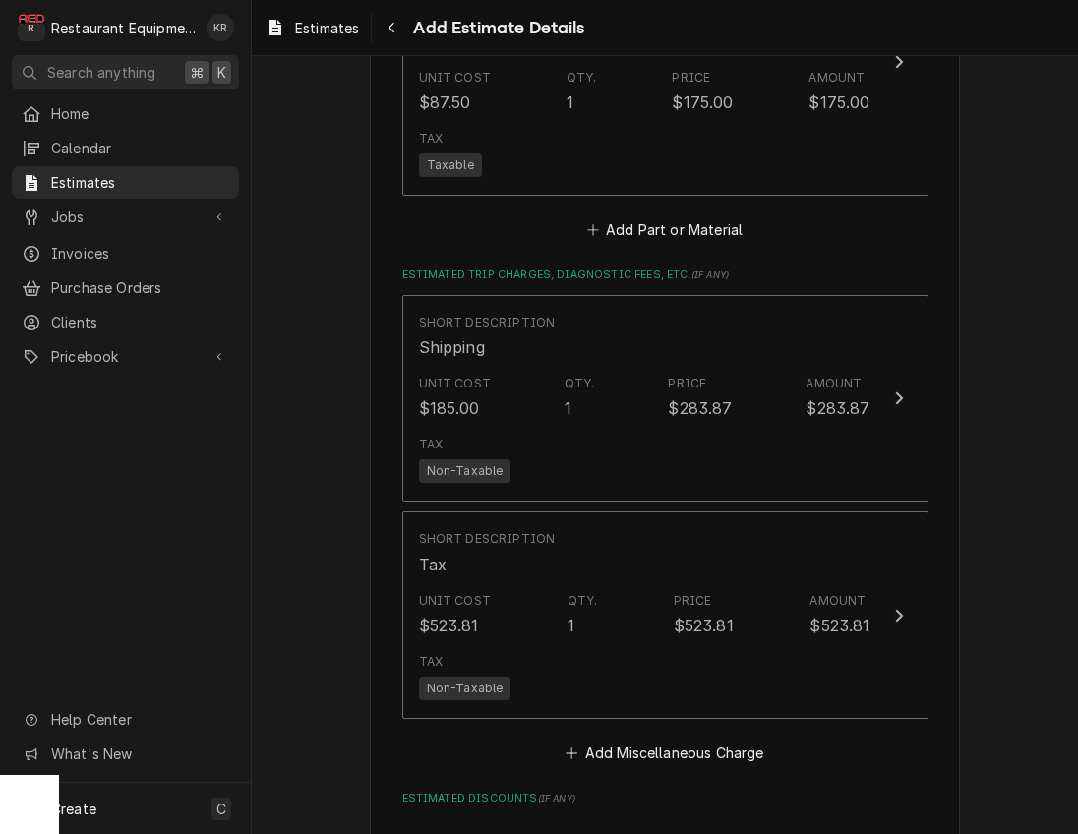
scroll to position [3947, 0]
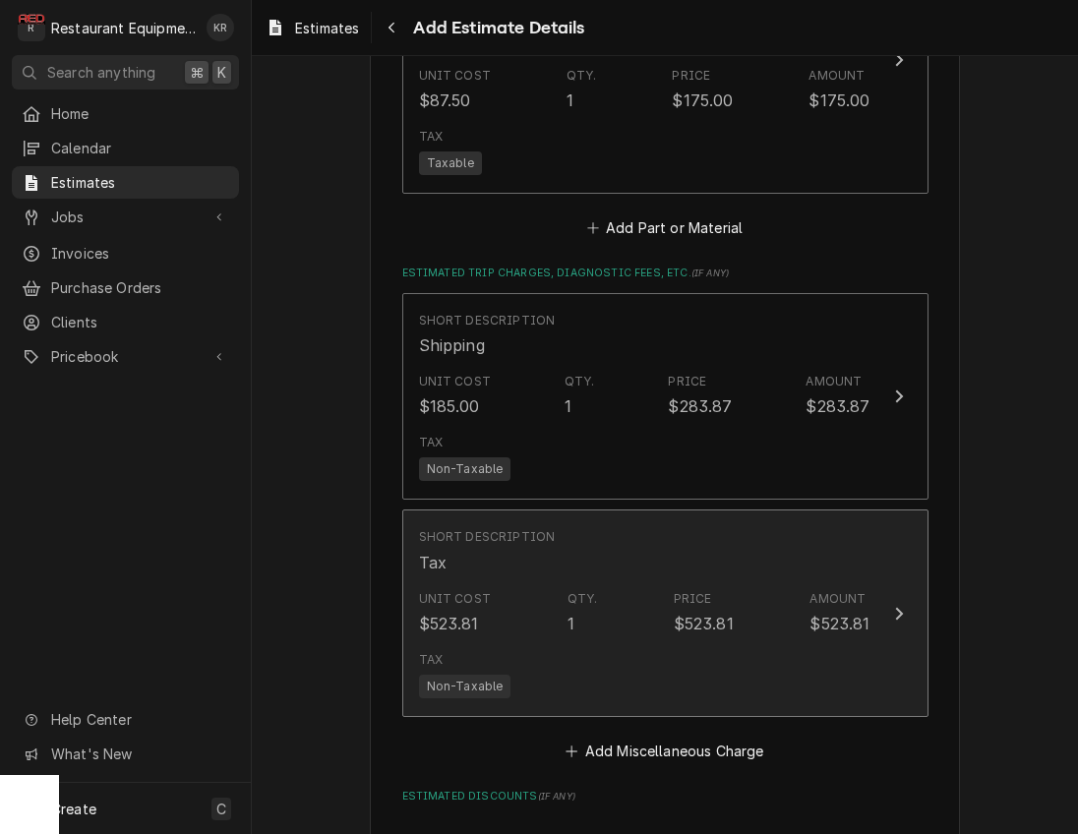
click at [558, 566] on div "Short Description Tax" at bounding box center [644, 550] width 451 height 61
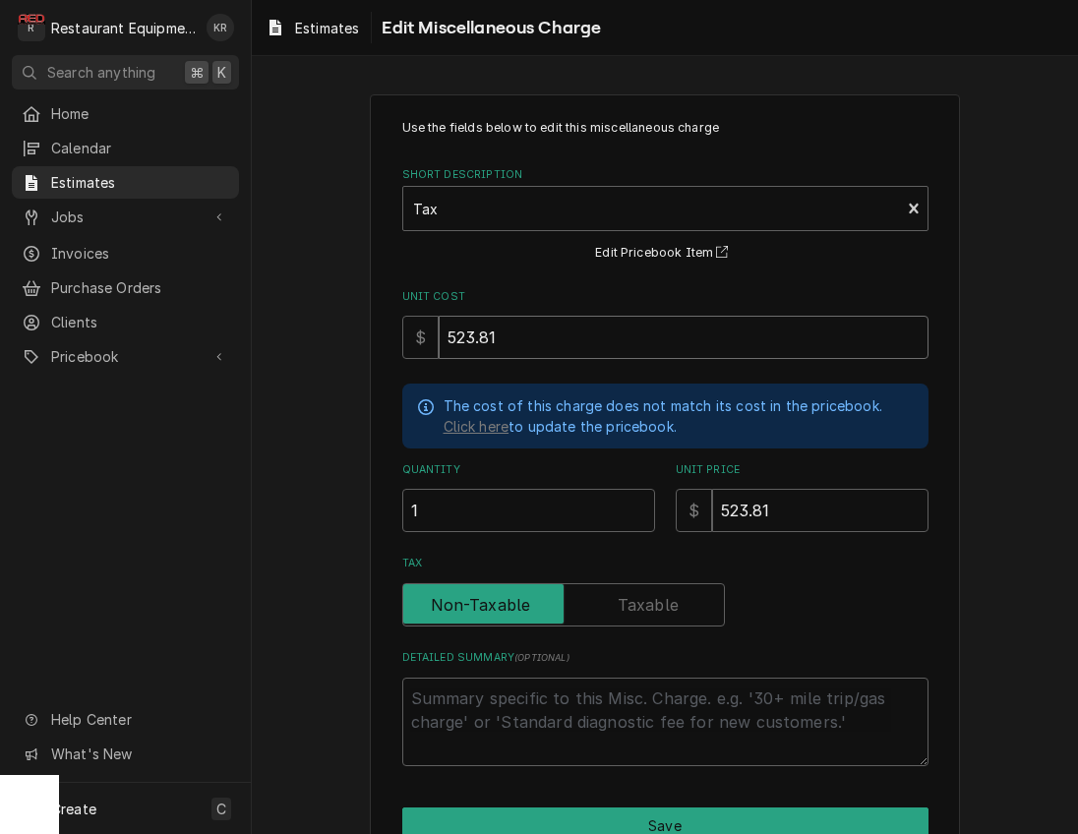
drag, startPoint x: 474, startPoint y: 338, endPoint x: 377, endPoint y: 332, distance: 97.5
click at [439, 332] on input "523.81" at bounding box center [684, 337] width 490 height 43
type textarea "x"
type input "5"
type textarea "x"
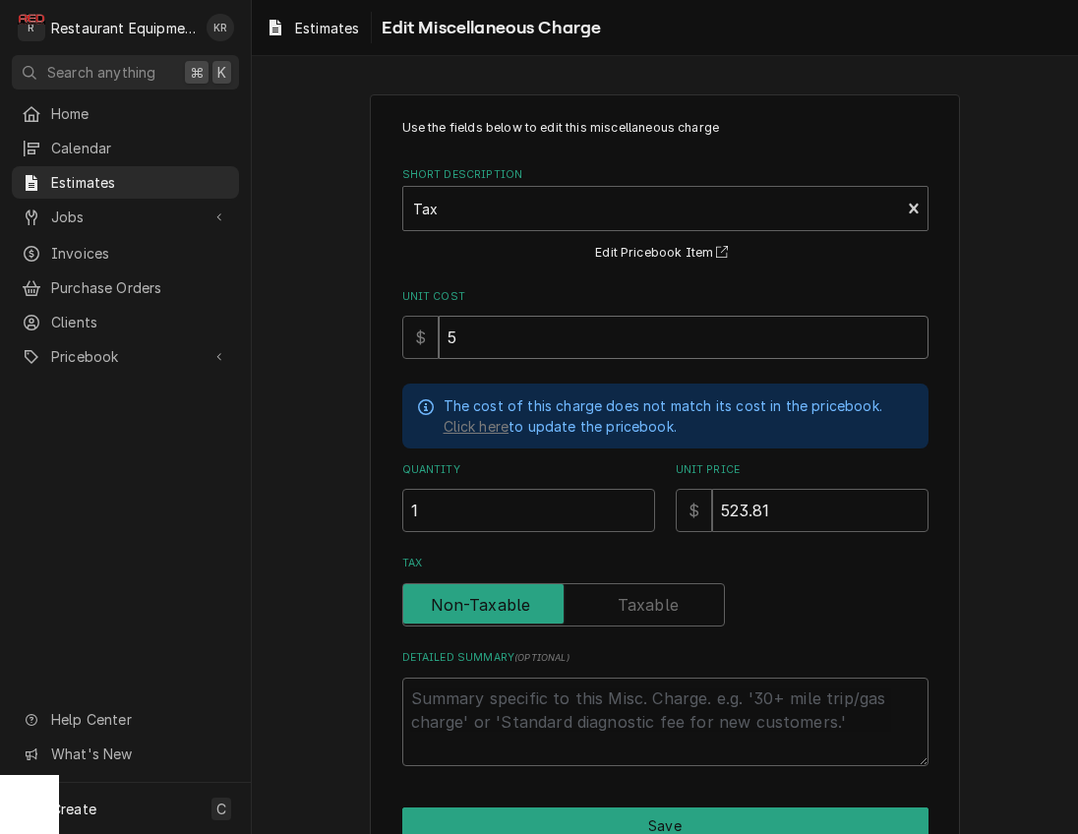
type input "59"
type textarea "x"
type input "597"
type textarea "x"
type input "597.6"
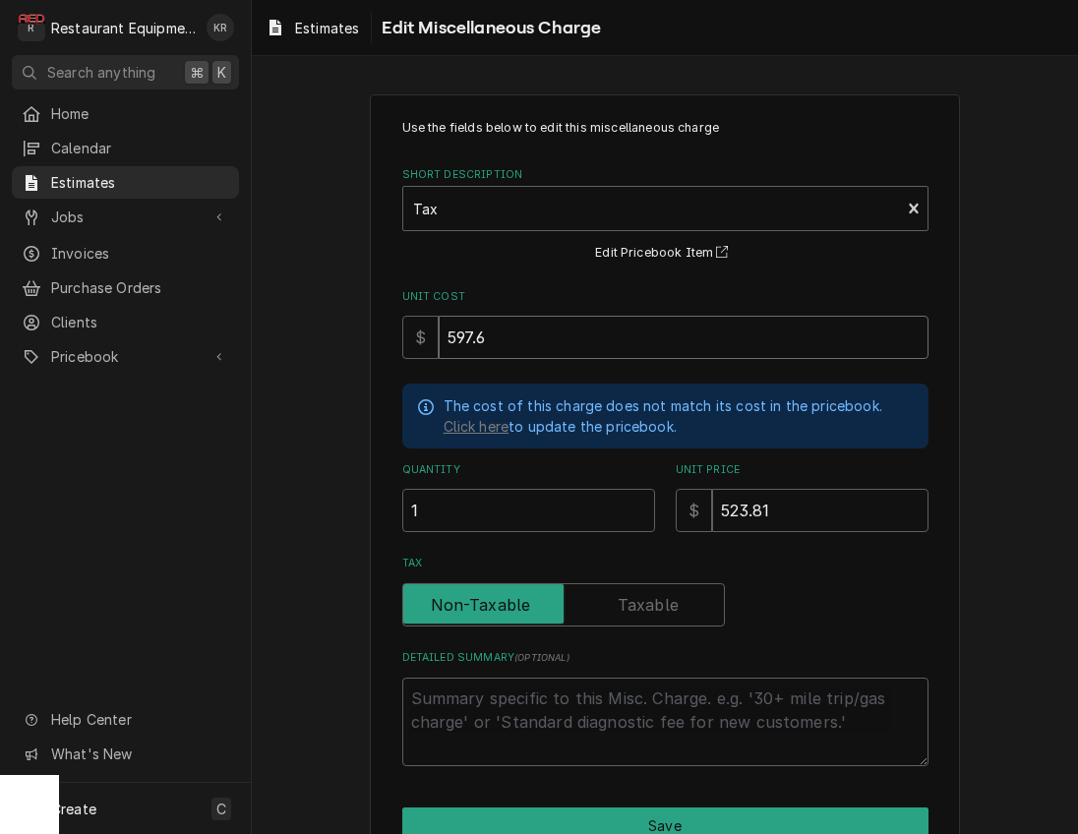
type textarea "x"
type input "597.66"
type textarea "x"
type input "597.66"
type textarea "x"
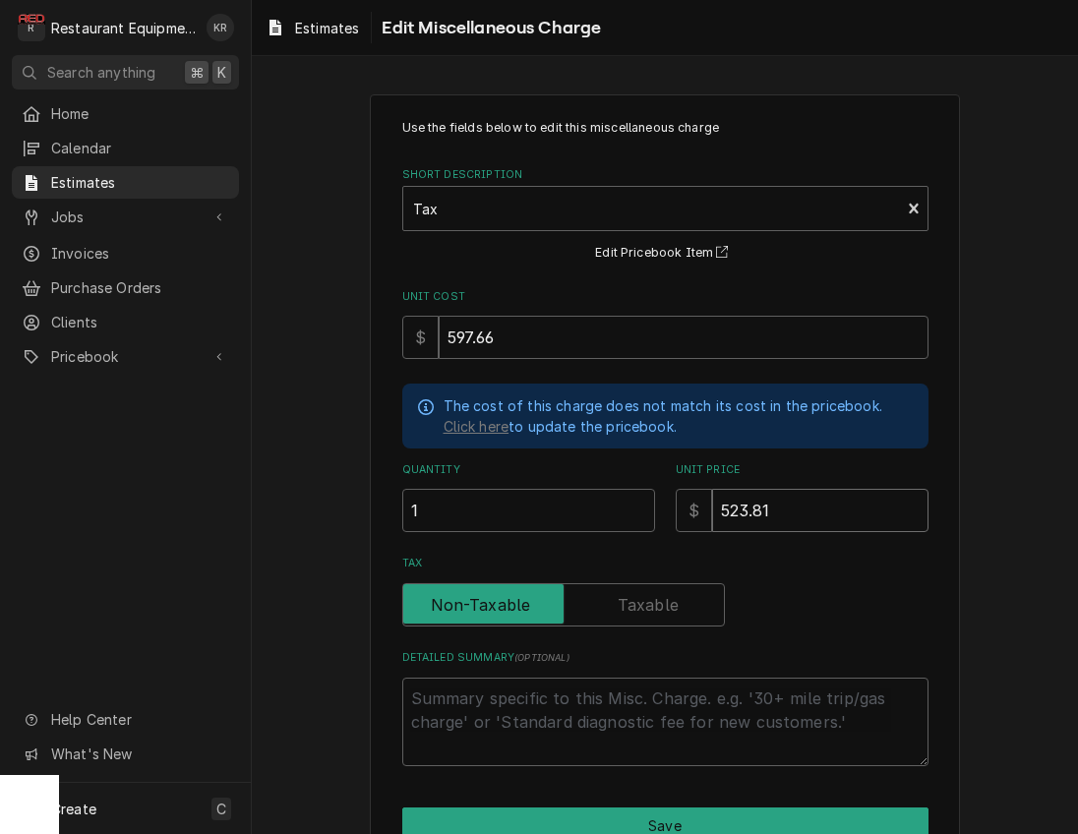
type input "5"
type textarea "x"
type input "59"
type textarea "x"
type input "597"
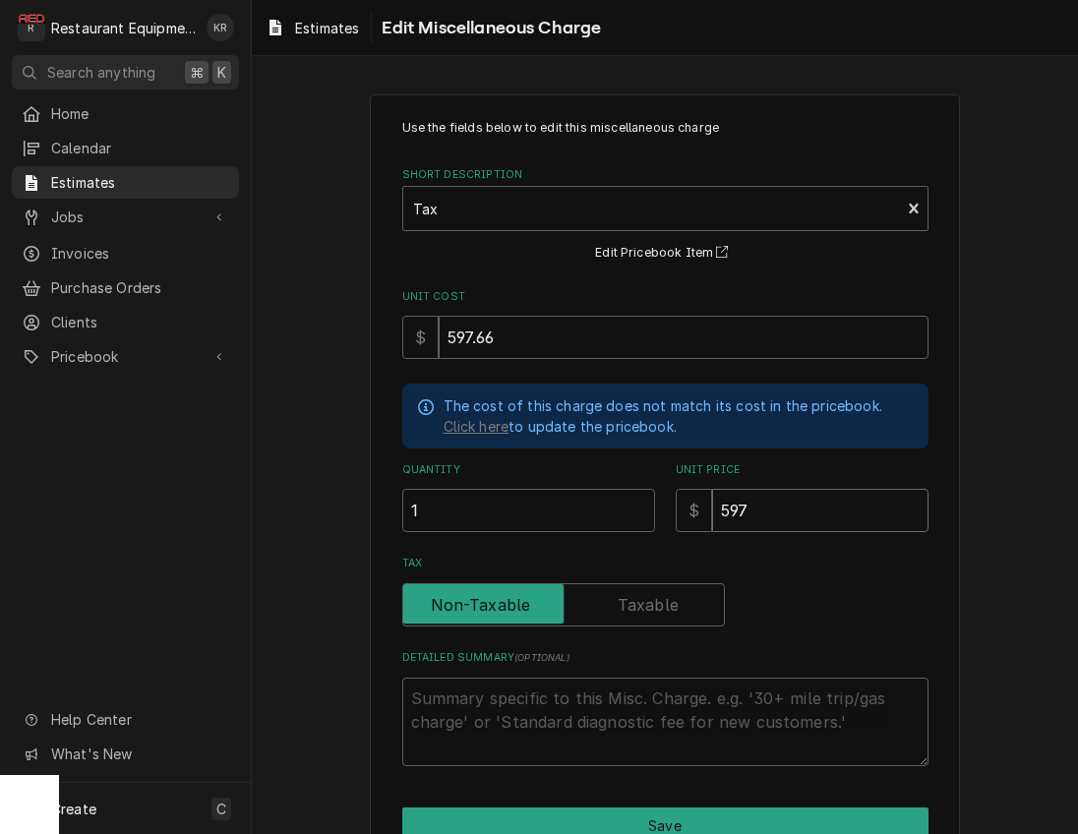
type textarea "x"
type input "597.6"
type textarea "x"
type input "597.66"
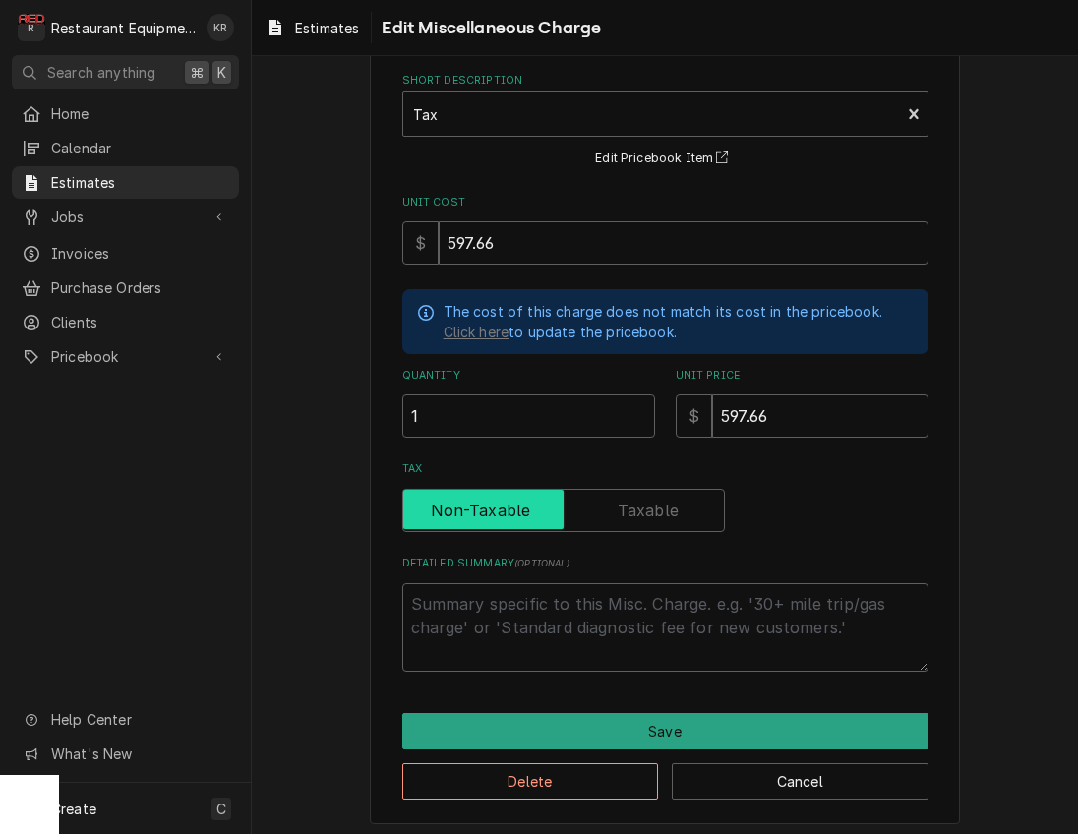
scroll to position [100, 0]
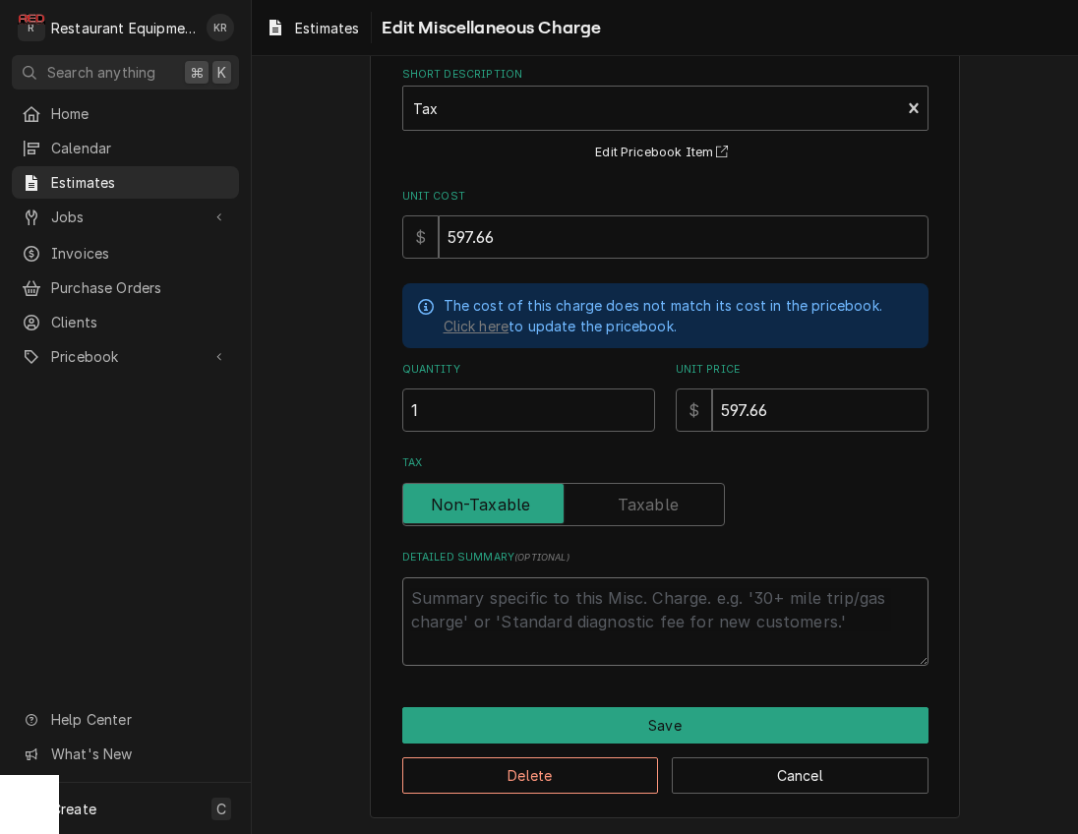
click at [578, 600] on textarea "Detailed Summary ( optional )" at bounding box center [665, 621] width 526 height 88
type textarea "x"
type textarea "Ro"
type textarea "x"
type textarea "Roo"
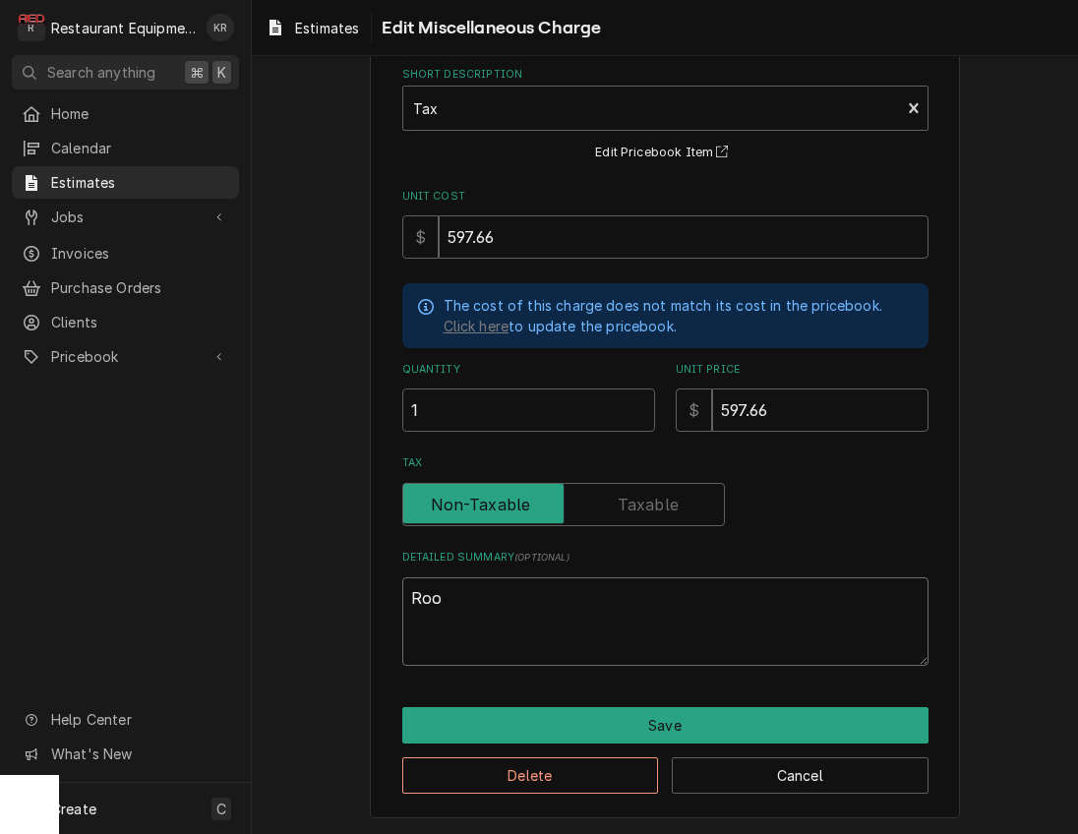
type textarea "x"
type textarea "Roo"
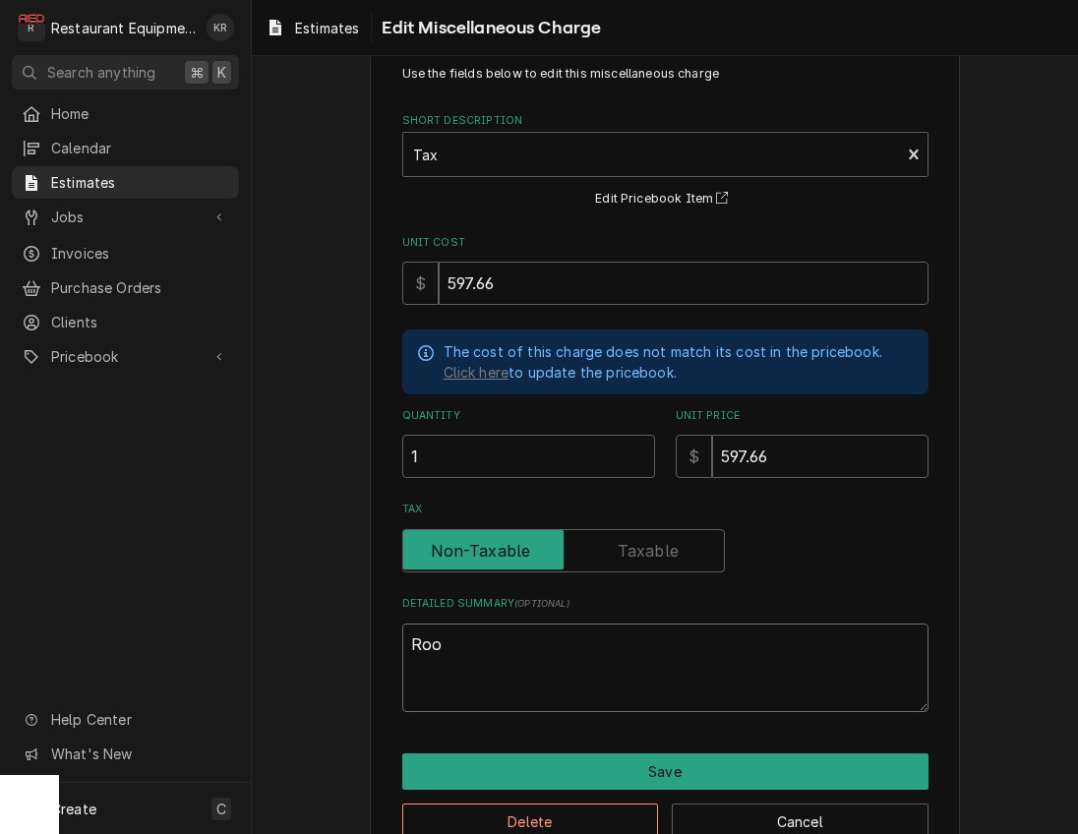
scroll to position [0, 0]
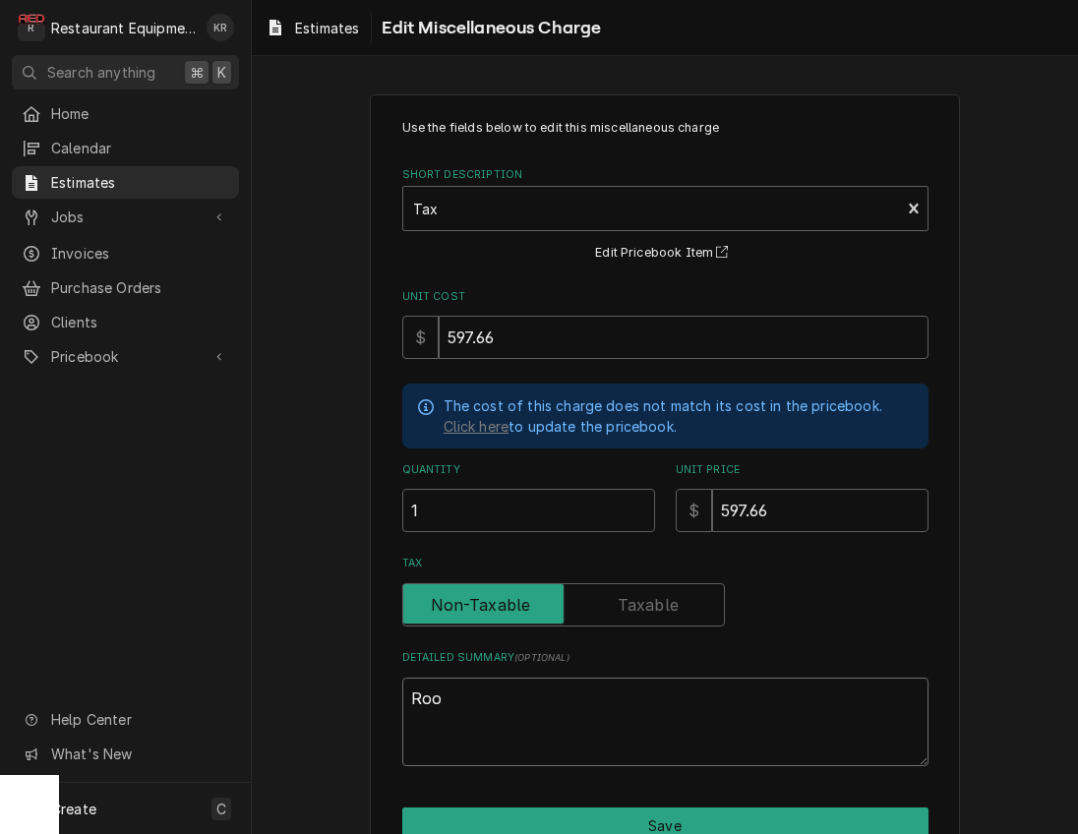
type textarea "x"
type textarea "Roo 9"
type textarea "x"
type textarea "Roo 90"
type textarea "x"
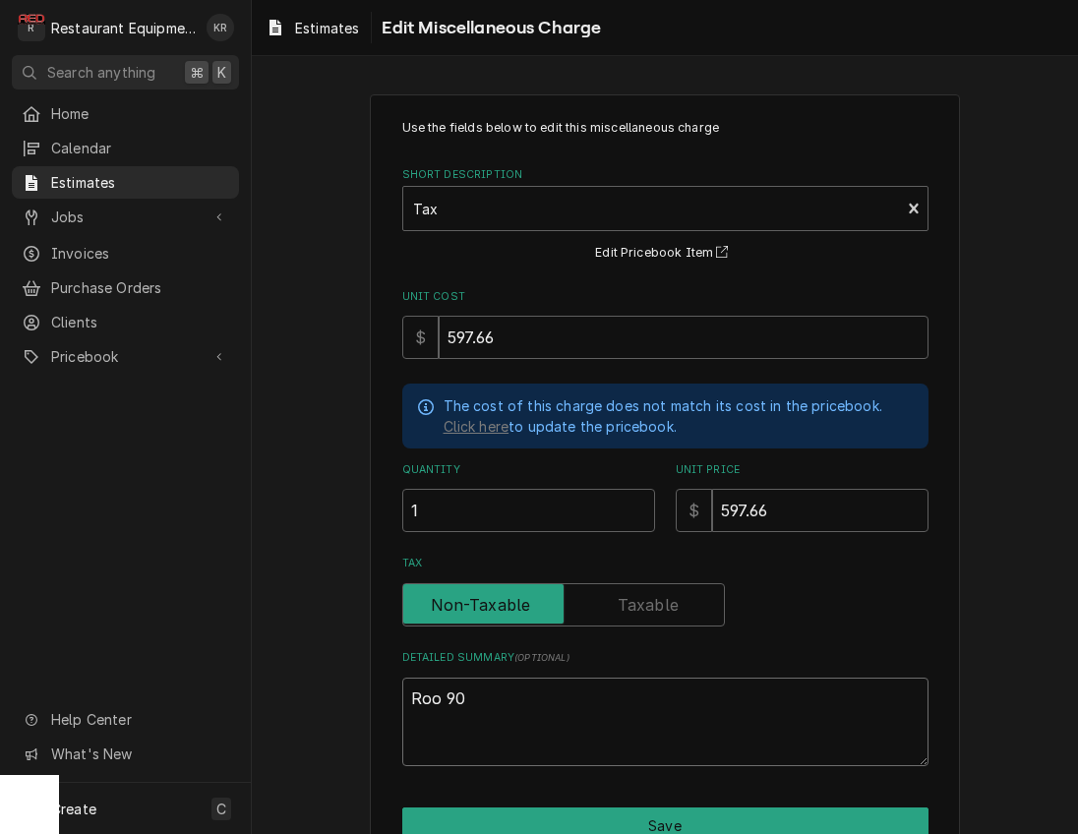
type textarea "Roo 903"
type textarea "x"
type textarea "Roo 9033"
type textarea "x"
type textarea "Roo 9033"
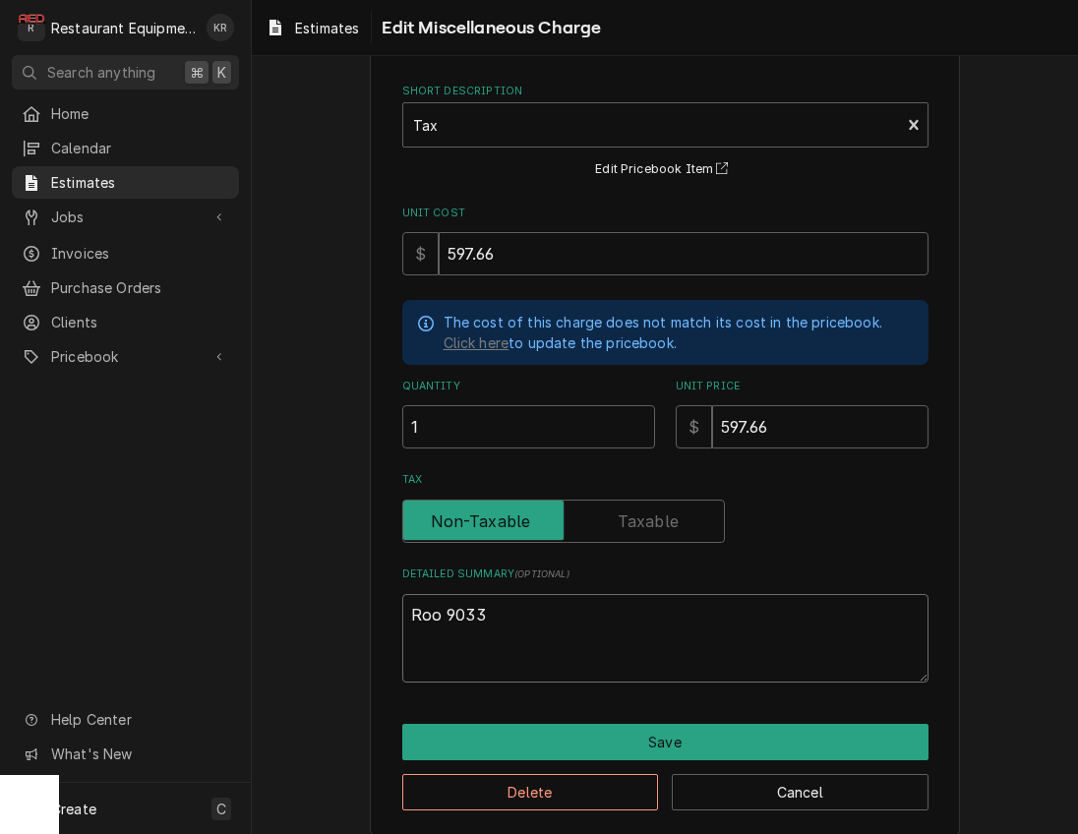
scroll to position [100, 0]
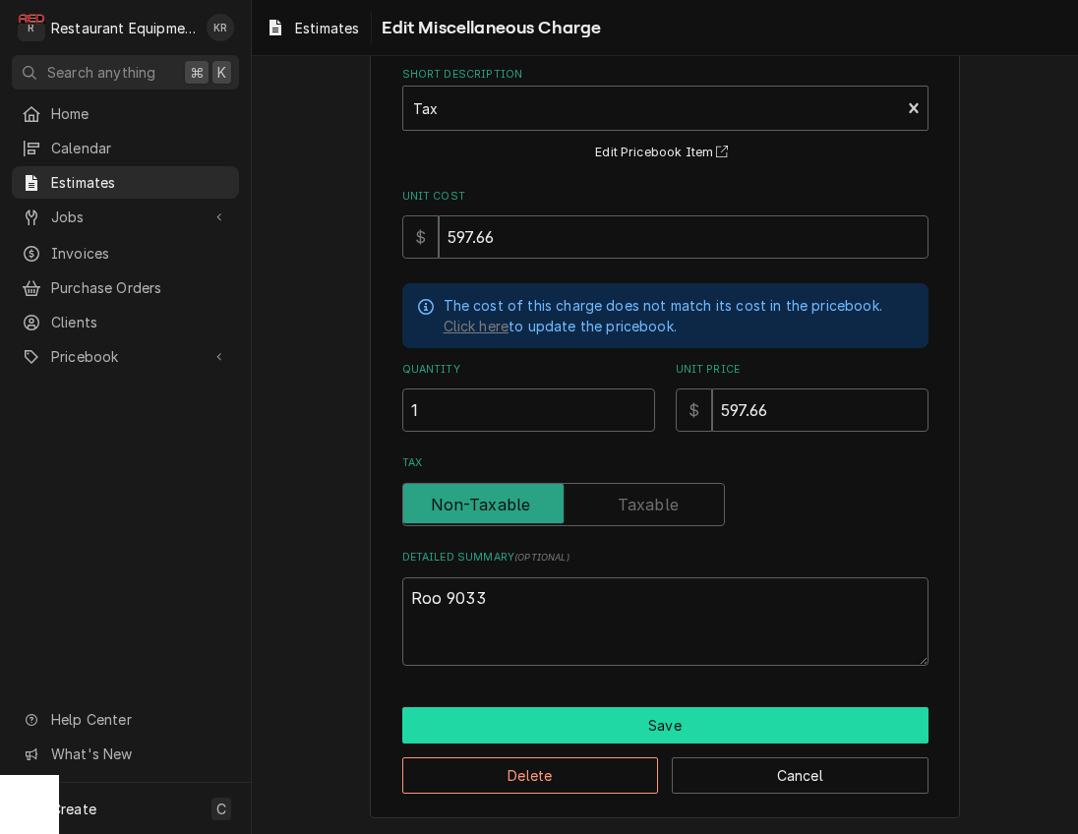
click at [686, 730] on button "Save" at bounding box center [665, 725] width 526 height 36
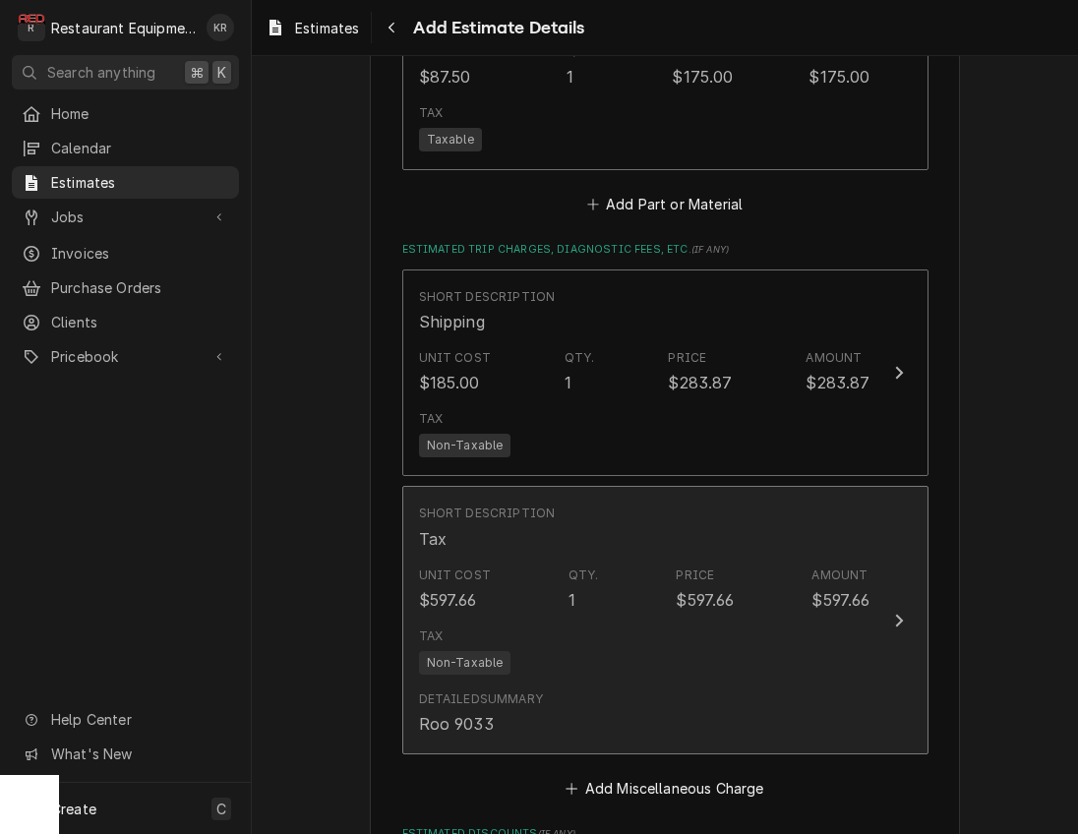
scroll to position [3970, 0]
type textarea "x"
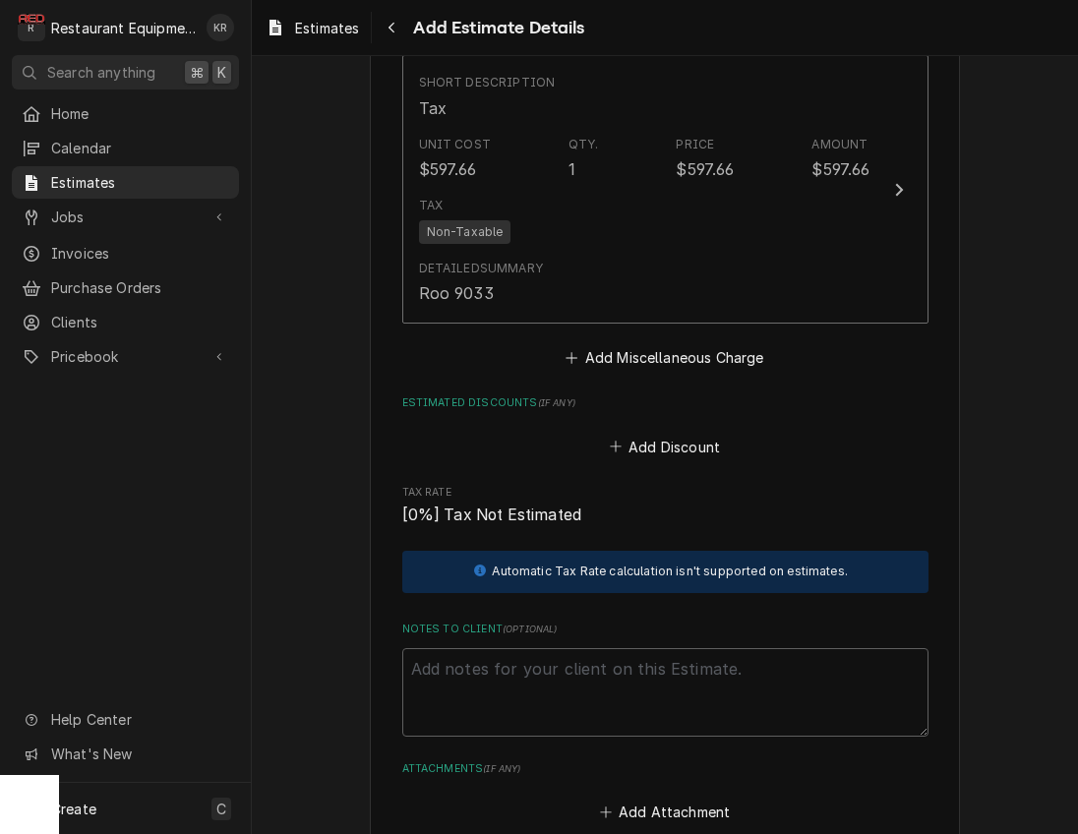
scroll to position [4402, 0]
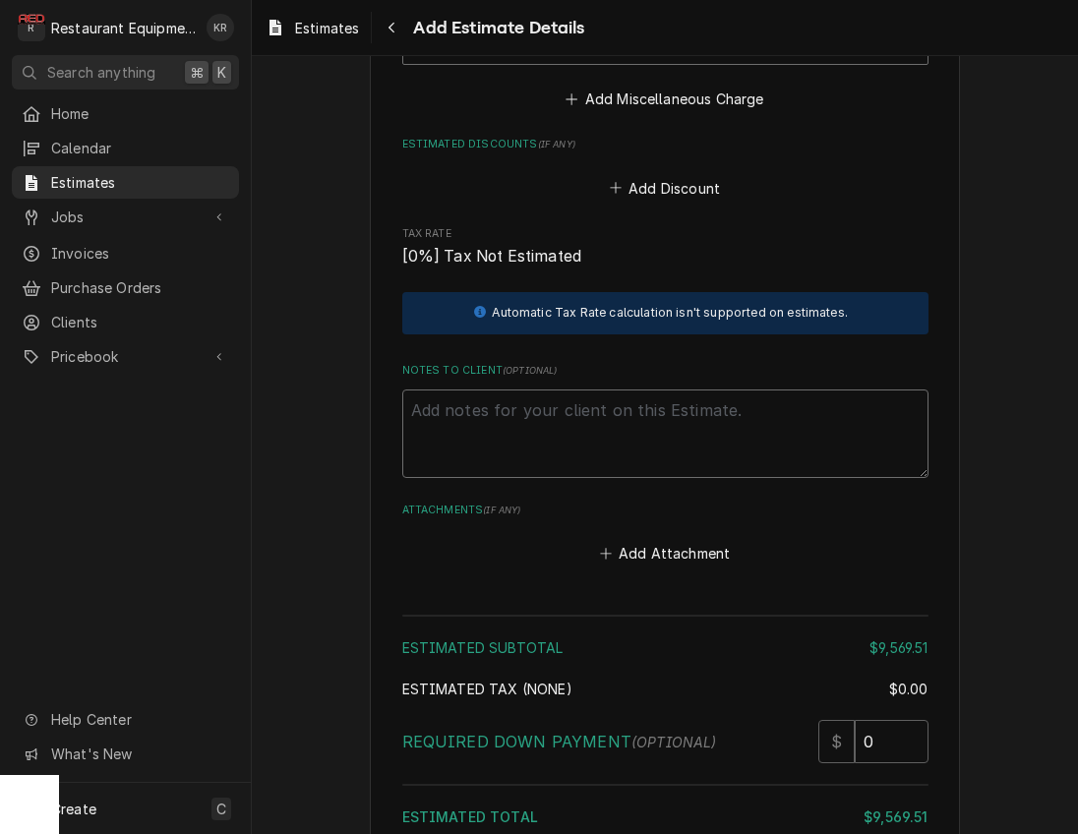
click at [490, 406] on textarea "Notes to Client ( optional )" at bounding box center [665, 433] width 526 height 88
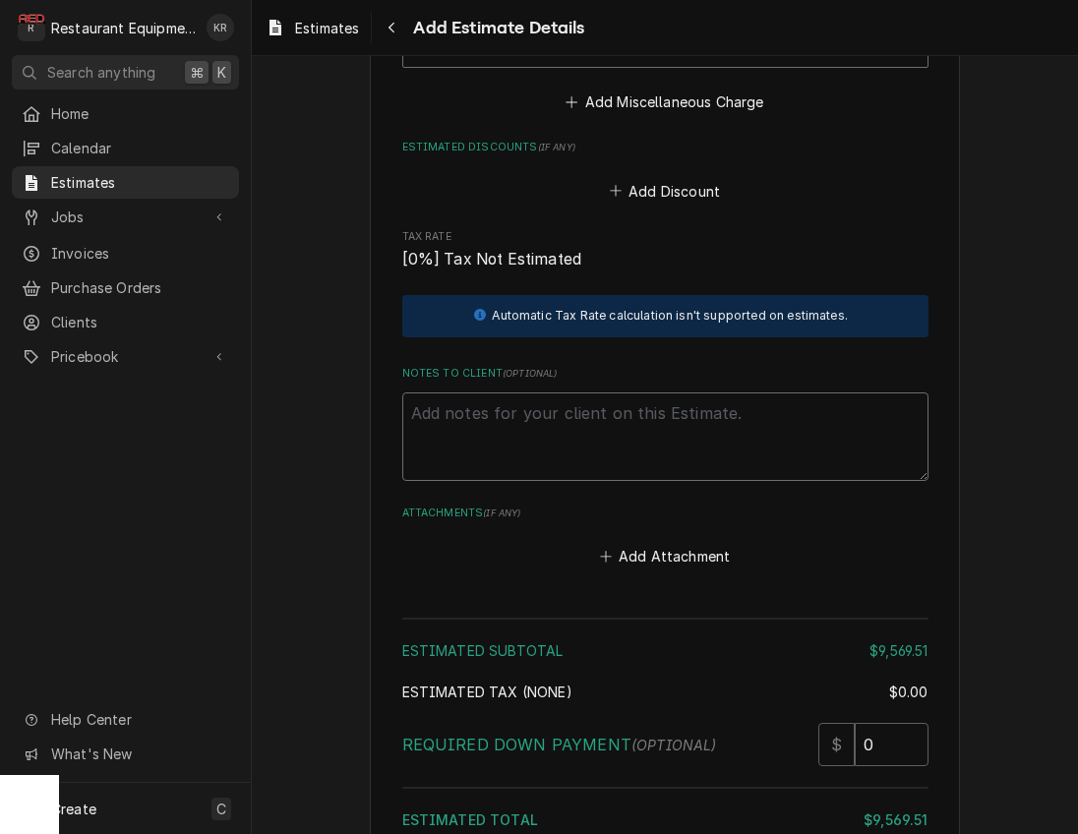
type textarea "R"
type textarea "x"
type textarea "Ro"
type textarea "x"
type textarea "Roo"
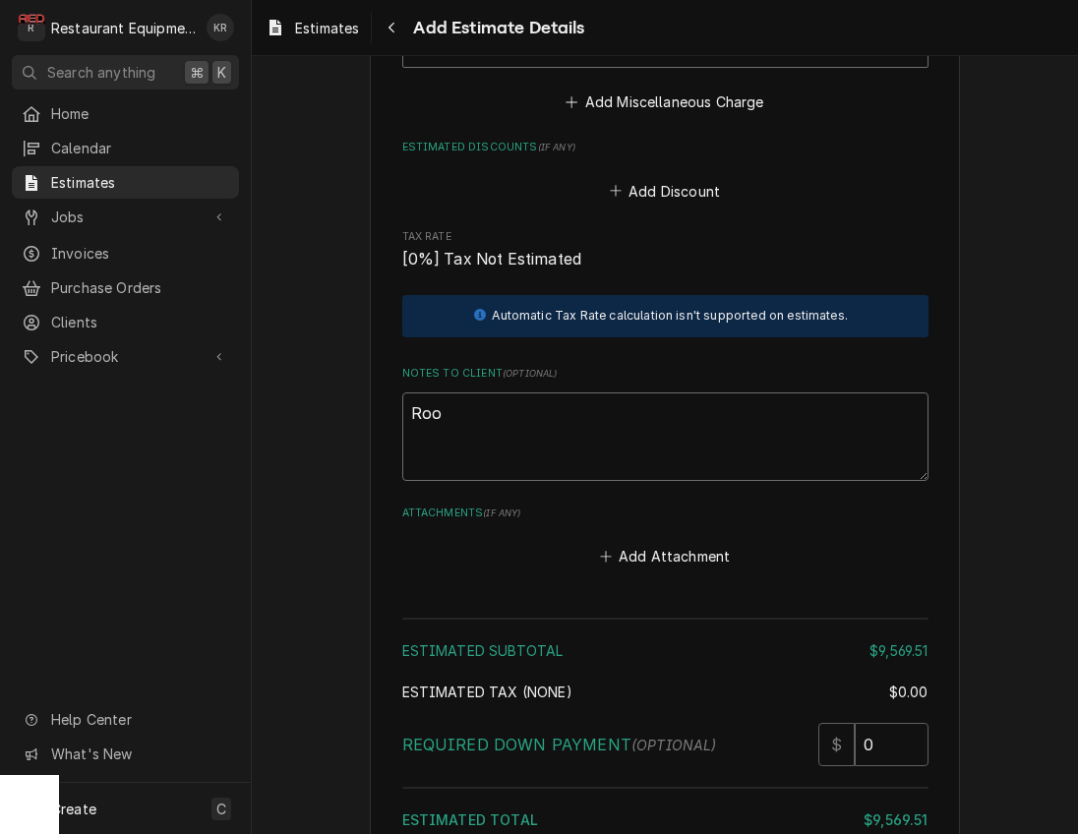
type textarea "x"
type textarea "Roo"
type textarea "x"
type textarea "Roo 9"
type textarea "x"
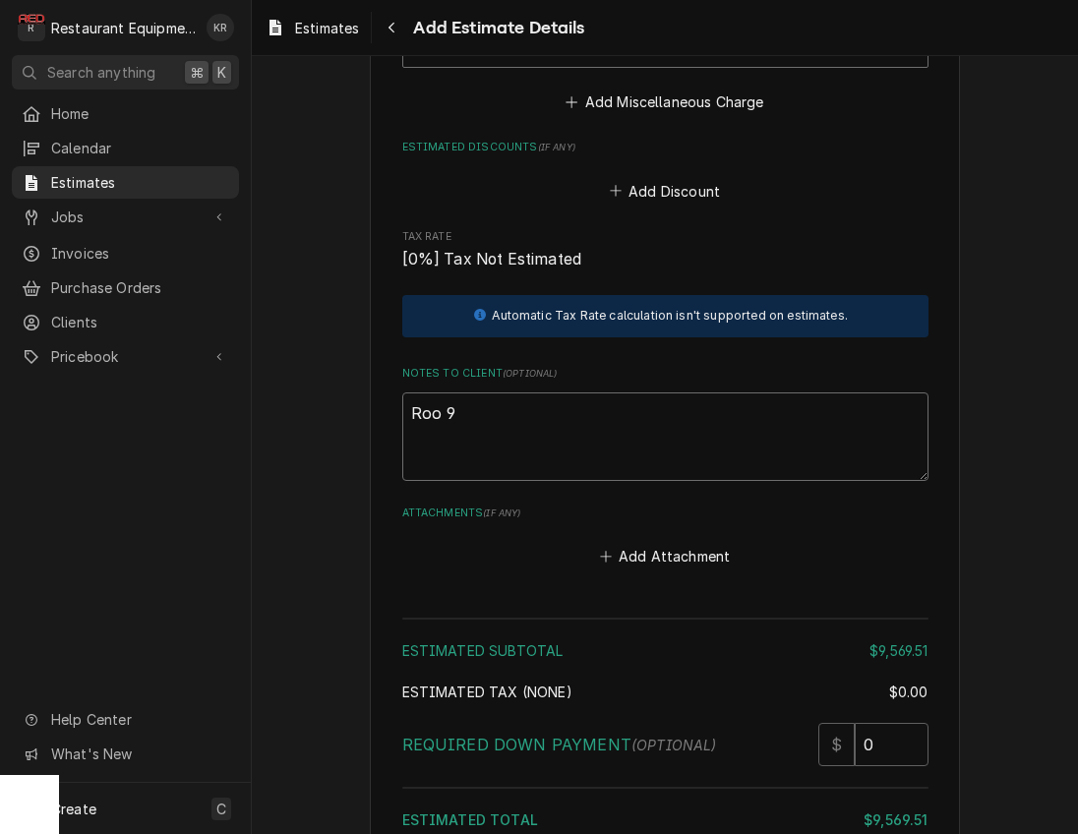
type textarea "Roo 90"
type textarea "x"
type textarea "Roo 903"
type textarea "x"
type textarea "Roo 9033"
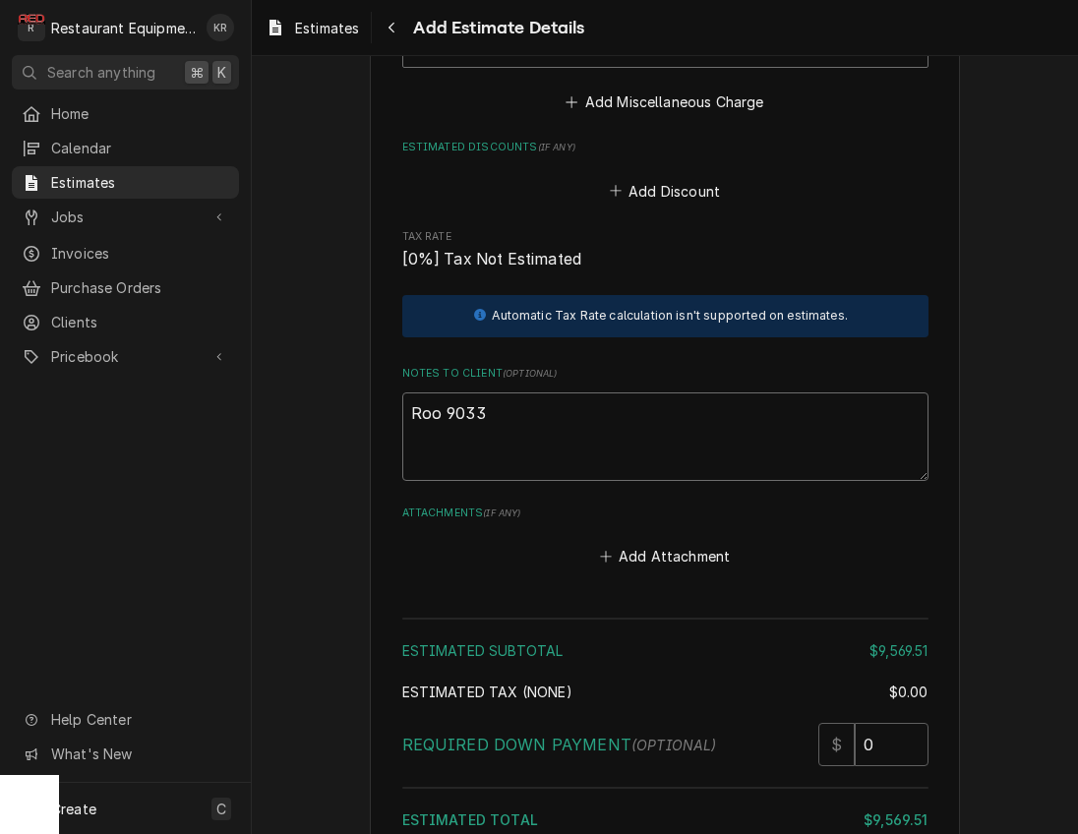
type textarea "x"
type textarea "Roo 9033"
type textarea "x"
type textarea "Roo 9033"
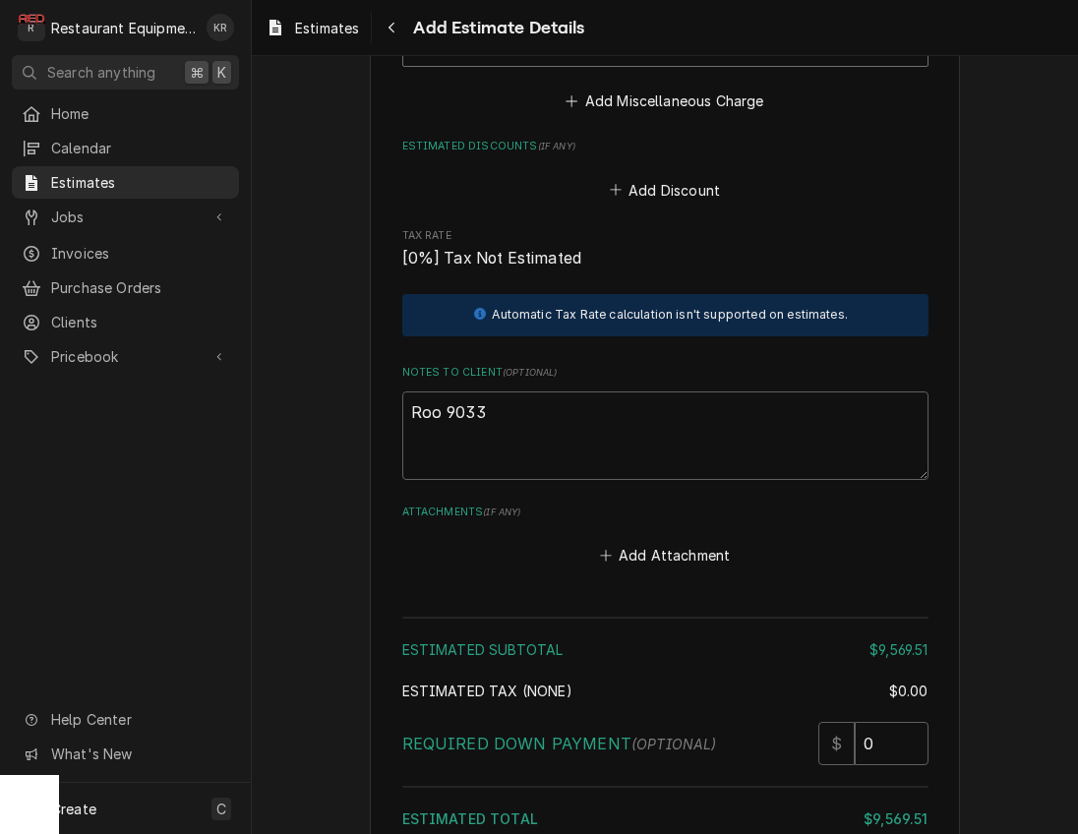
scroll to position [4866, 0]
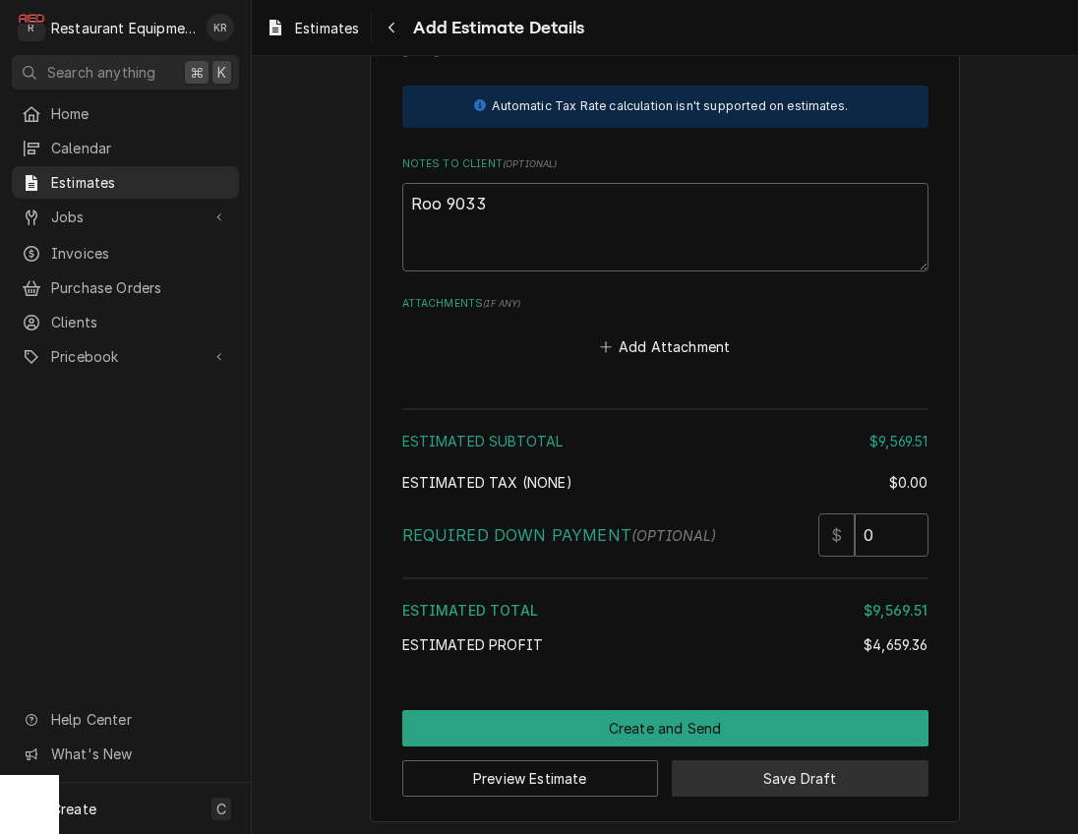
click at [720, 781] on button "Save Draft" at bounding box center [800, 778] width 257 height 36
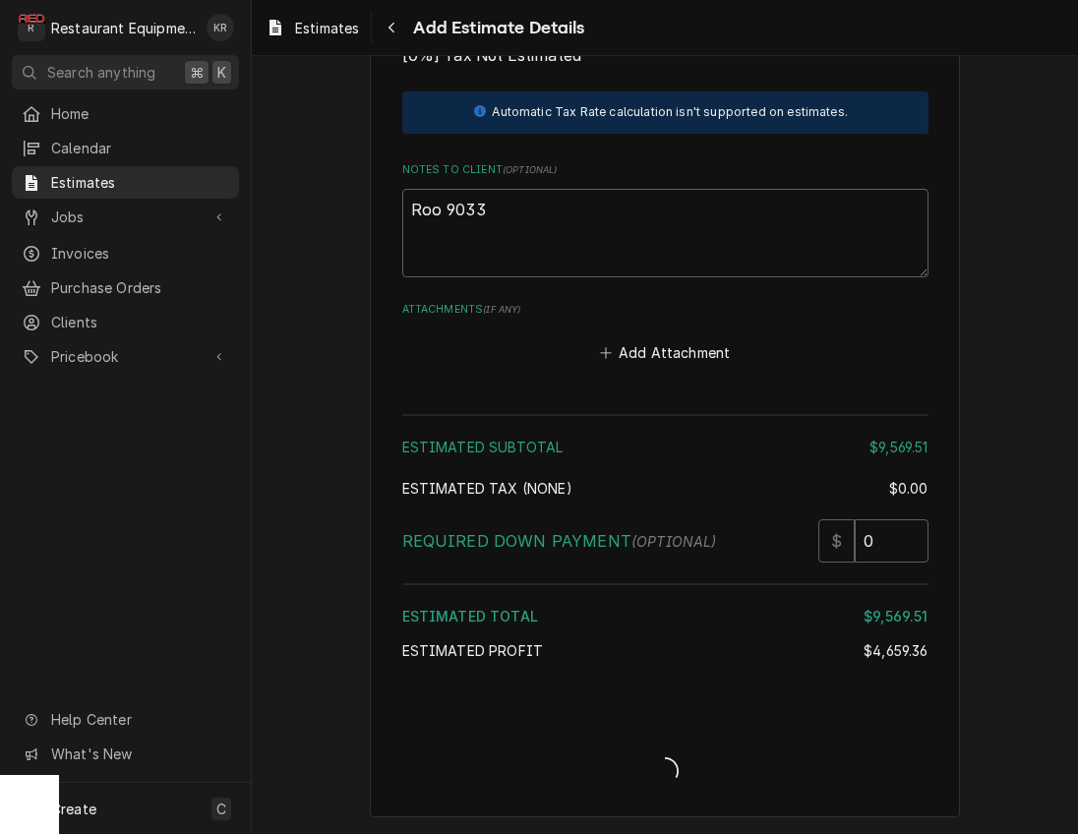
scroll to position [4855, 0]
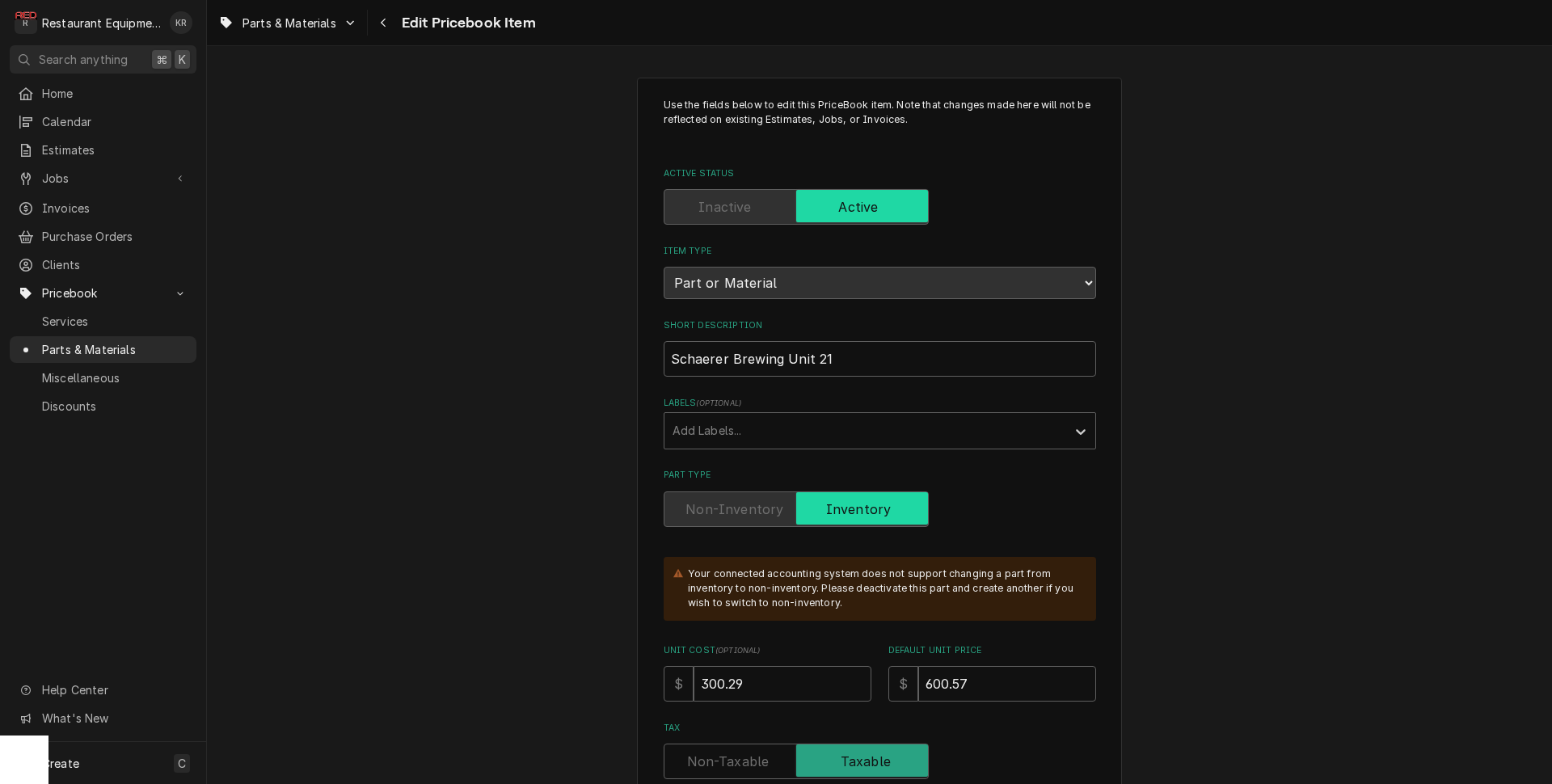
scroll to position [1271, 0]
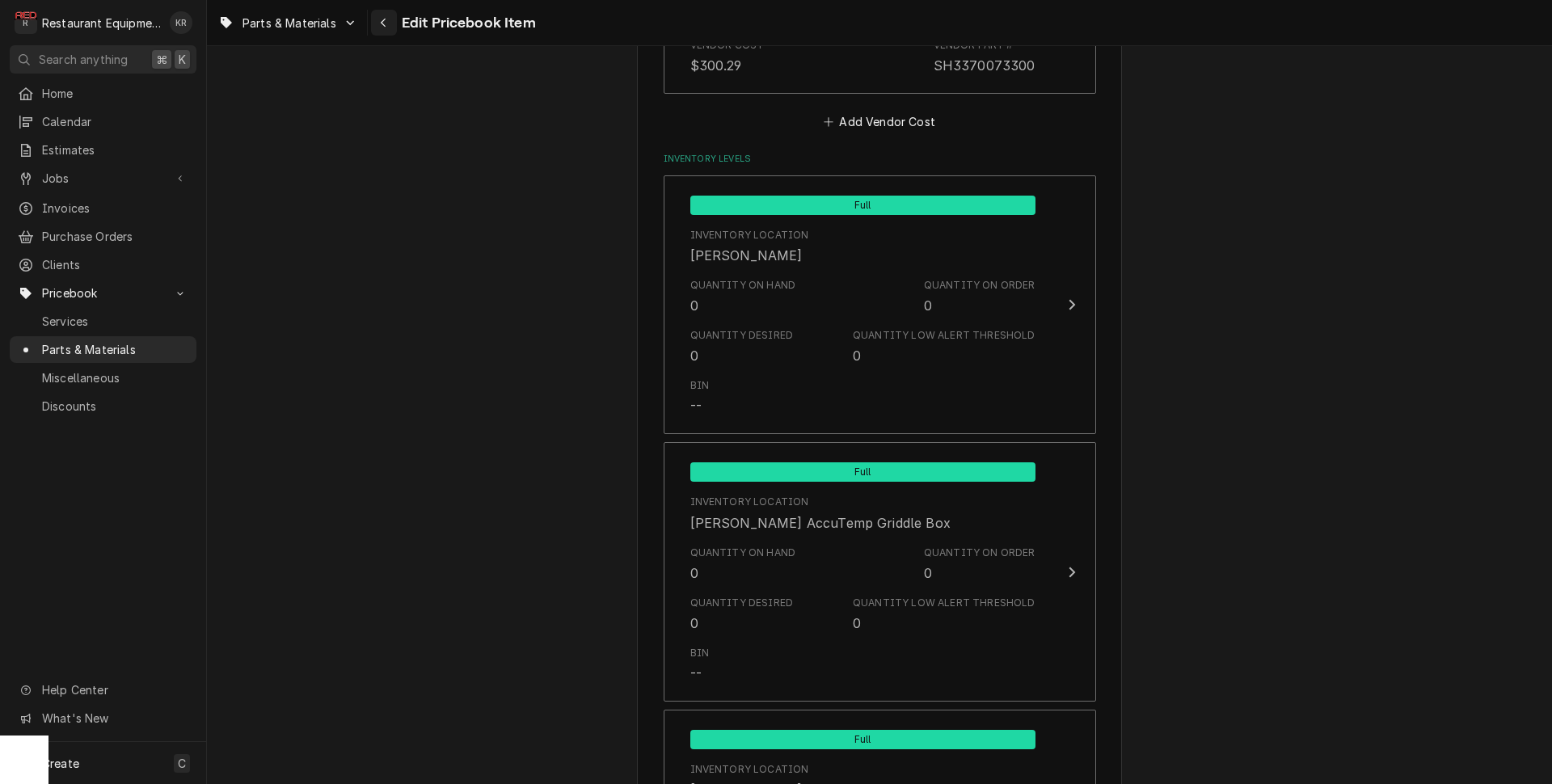
click at [383, 21] on icon "Navigate back" at bounding box center [383, 23] width 5 height 9
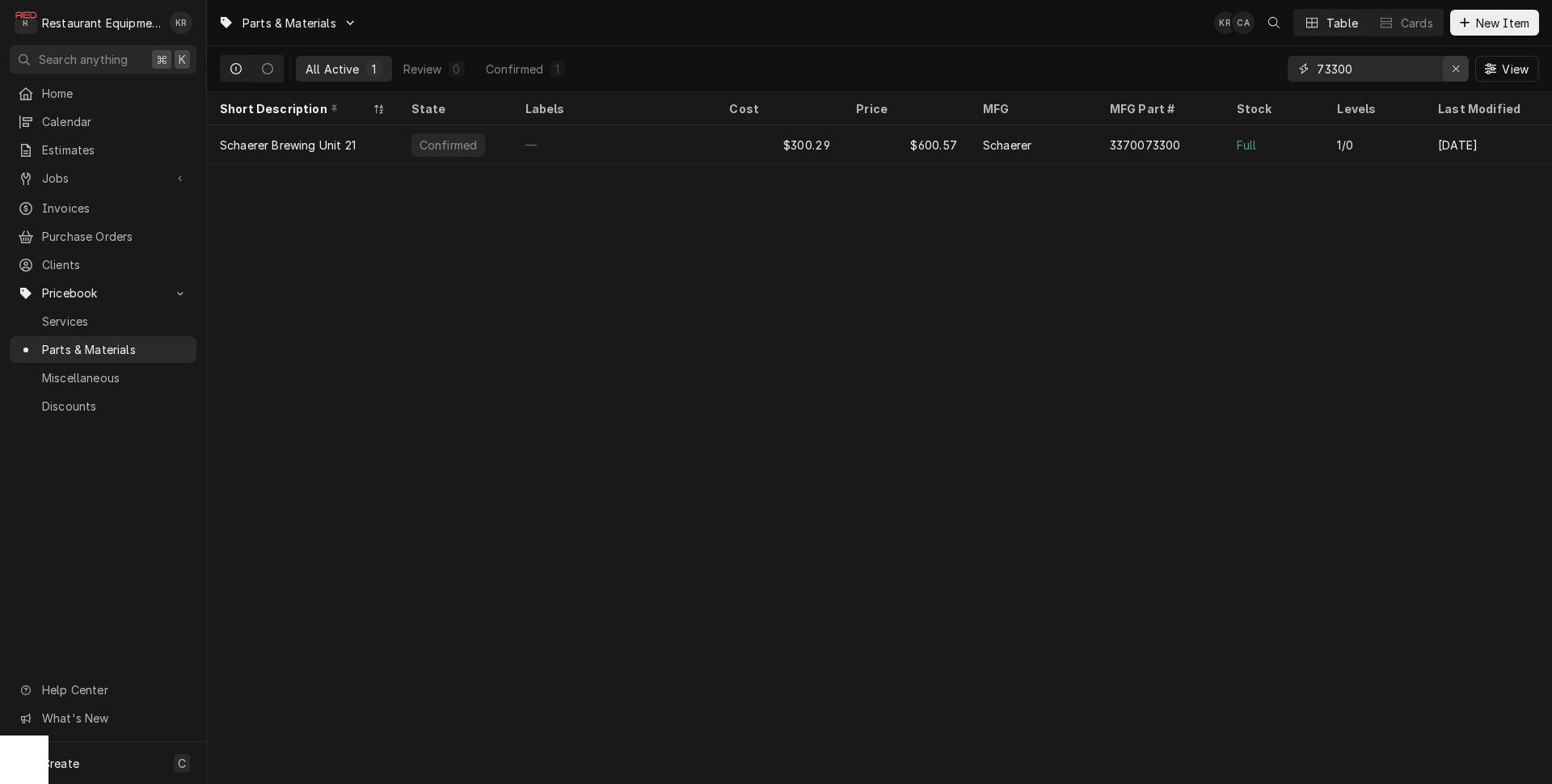
click at [1461, 69] on div "Erase input" at bounding box center [1456, 69] width 16 height 16
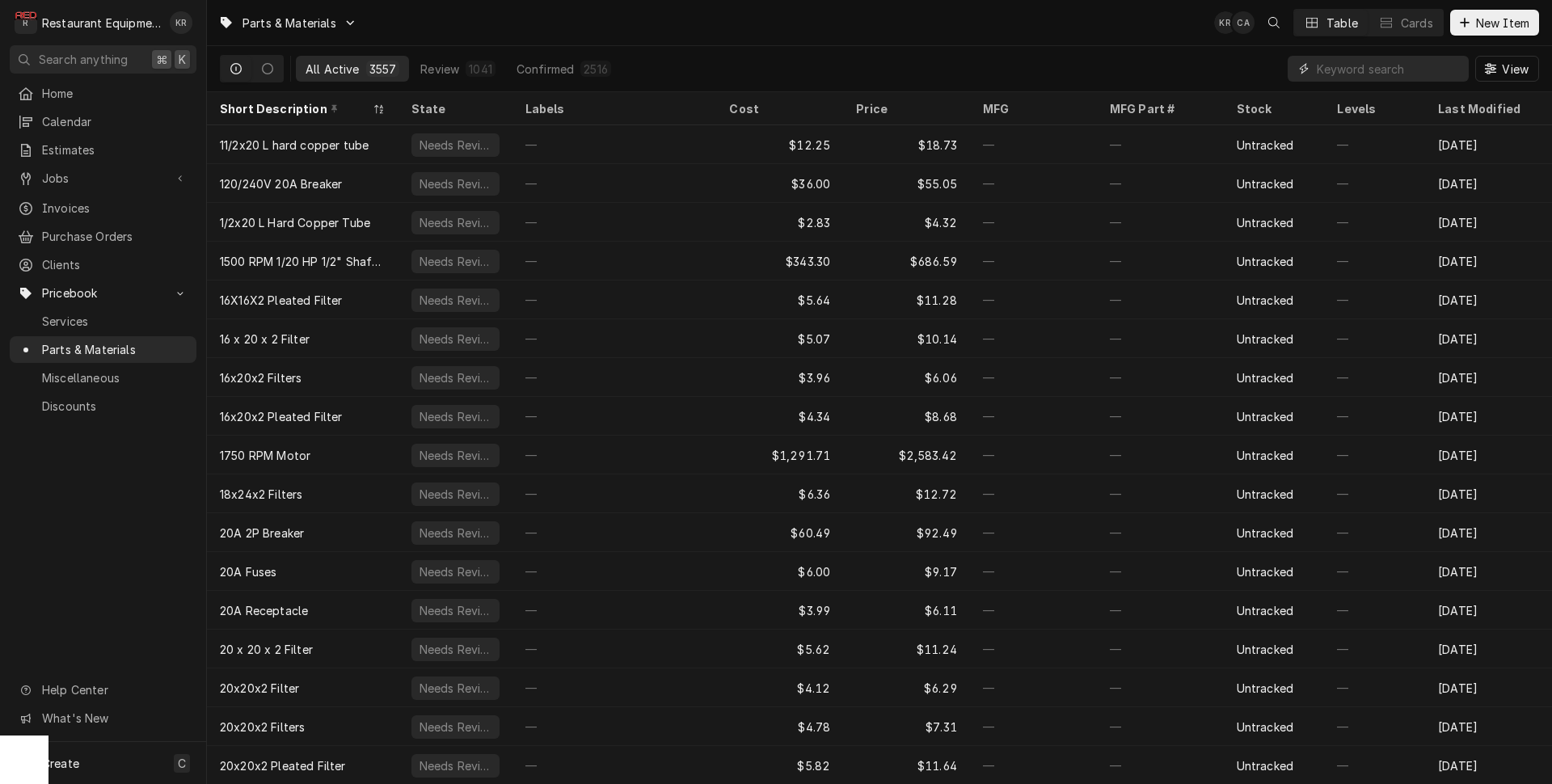
click at [1359, 64] on input "Dynamic Content Wrapper" at bounding box center [1388, 68] width 144 height 25
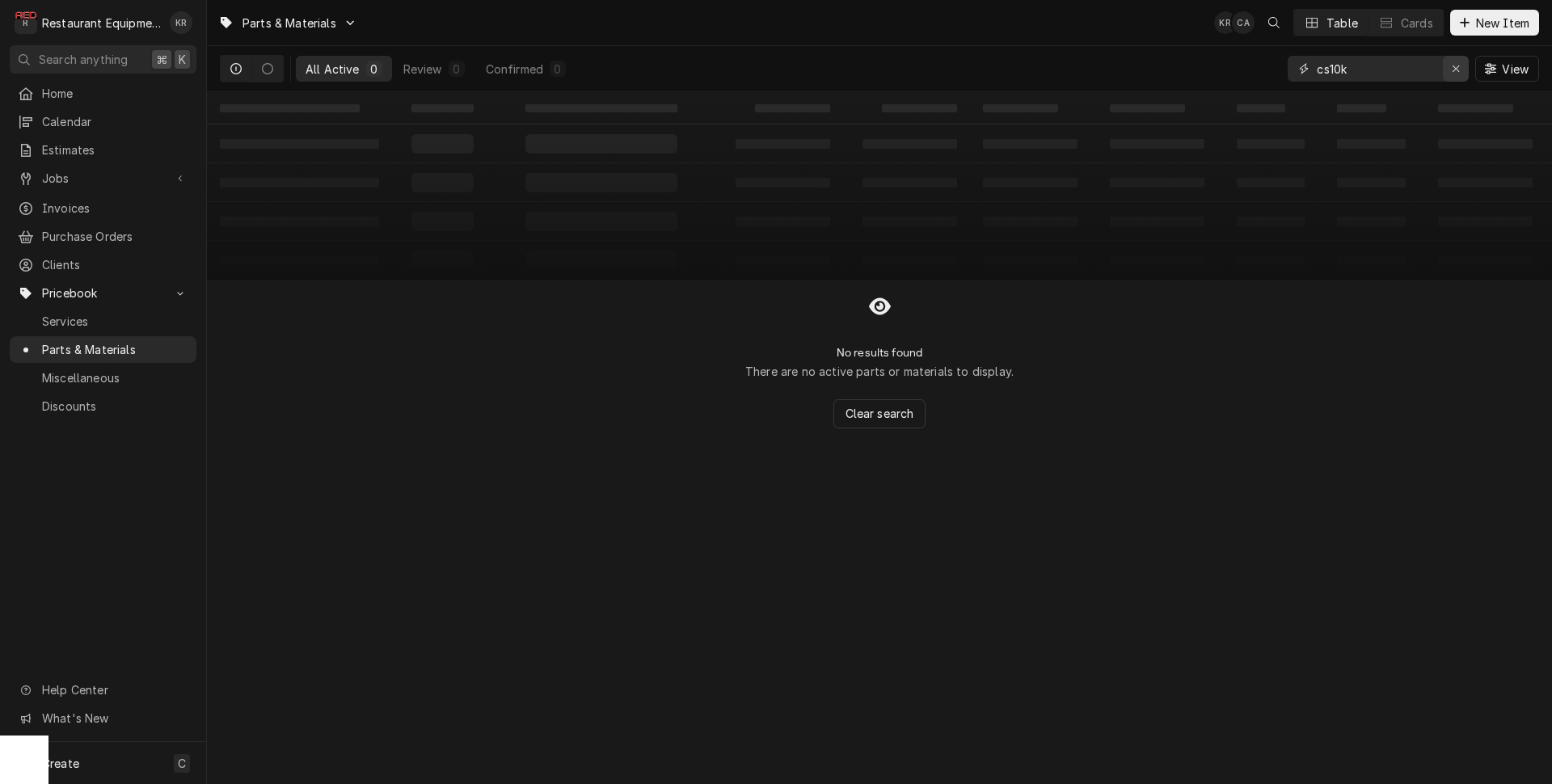
type input "cs10k"
click at [1452, 70] on icon "Erase input" at bounding box center [1456, 69] width 9 height 12
click at [1474, 32] on button "New Item" at bounding box center [1494, 22] width 89 height 25
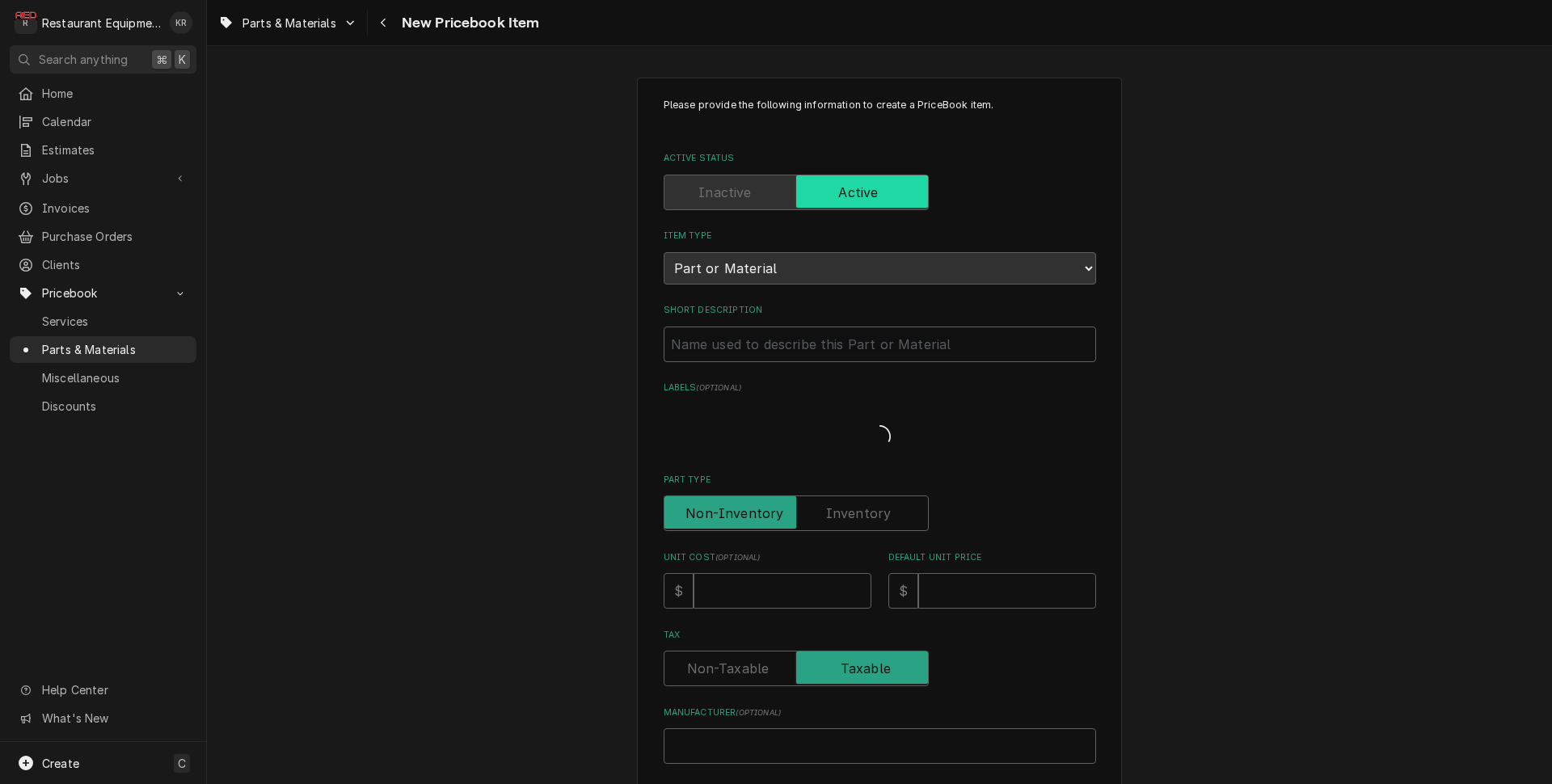
type textarea "x"
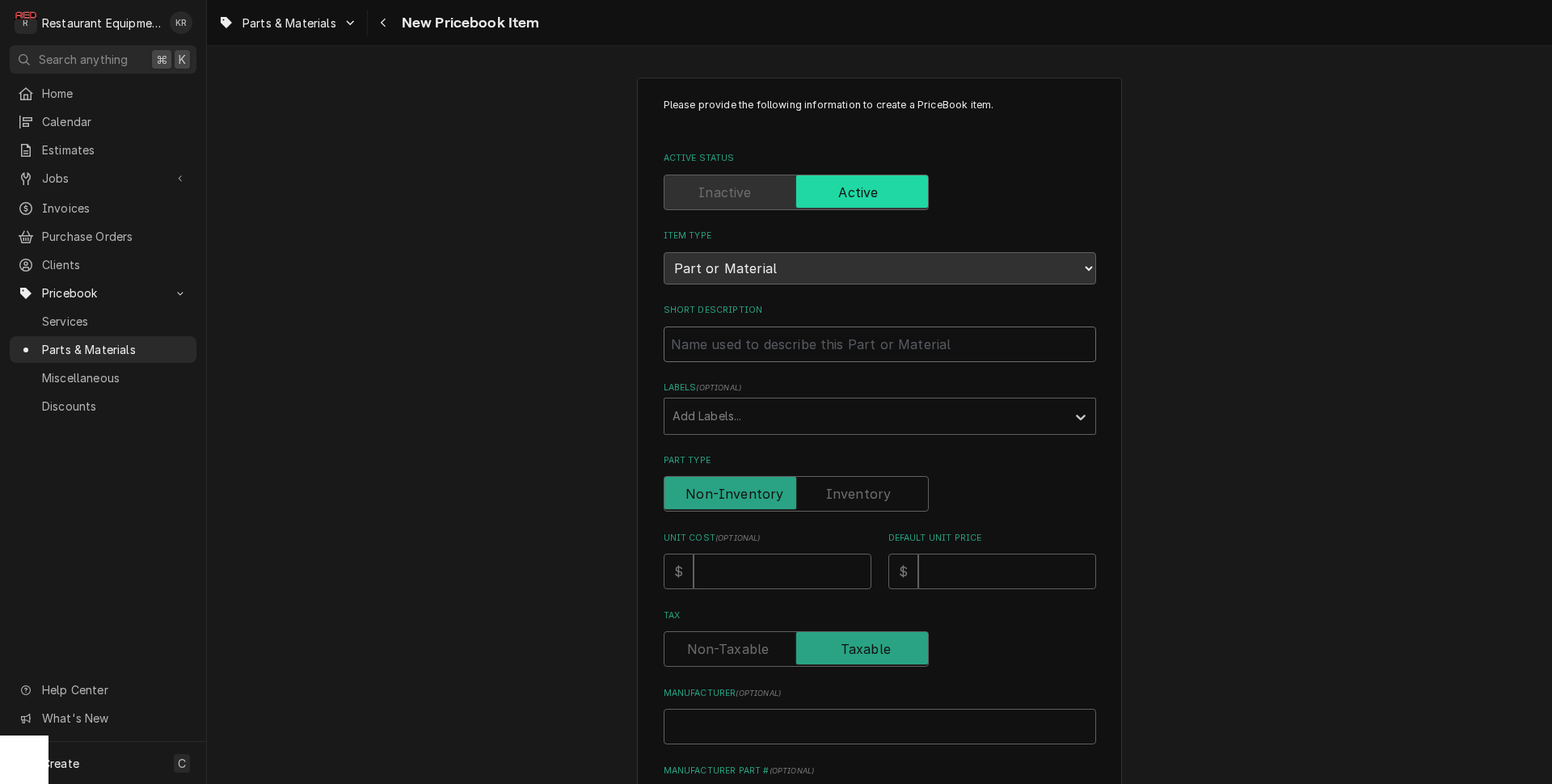
click at [767, 349] on input "Short Description" at bounding box center [880, 344] width 432 height 35
type input "C"
type textarea "x"
type input "Co"
type textarea "x"
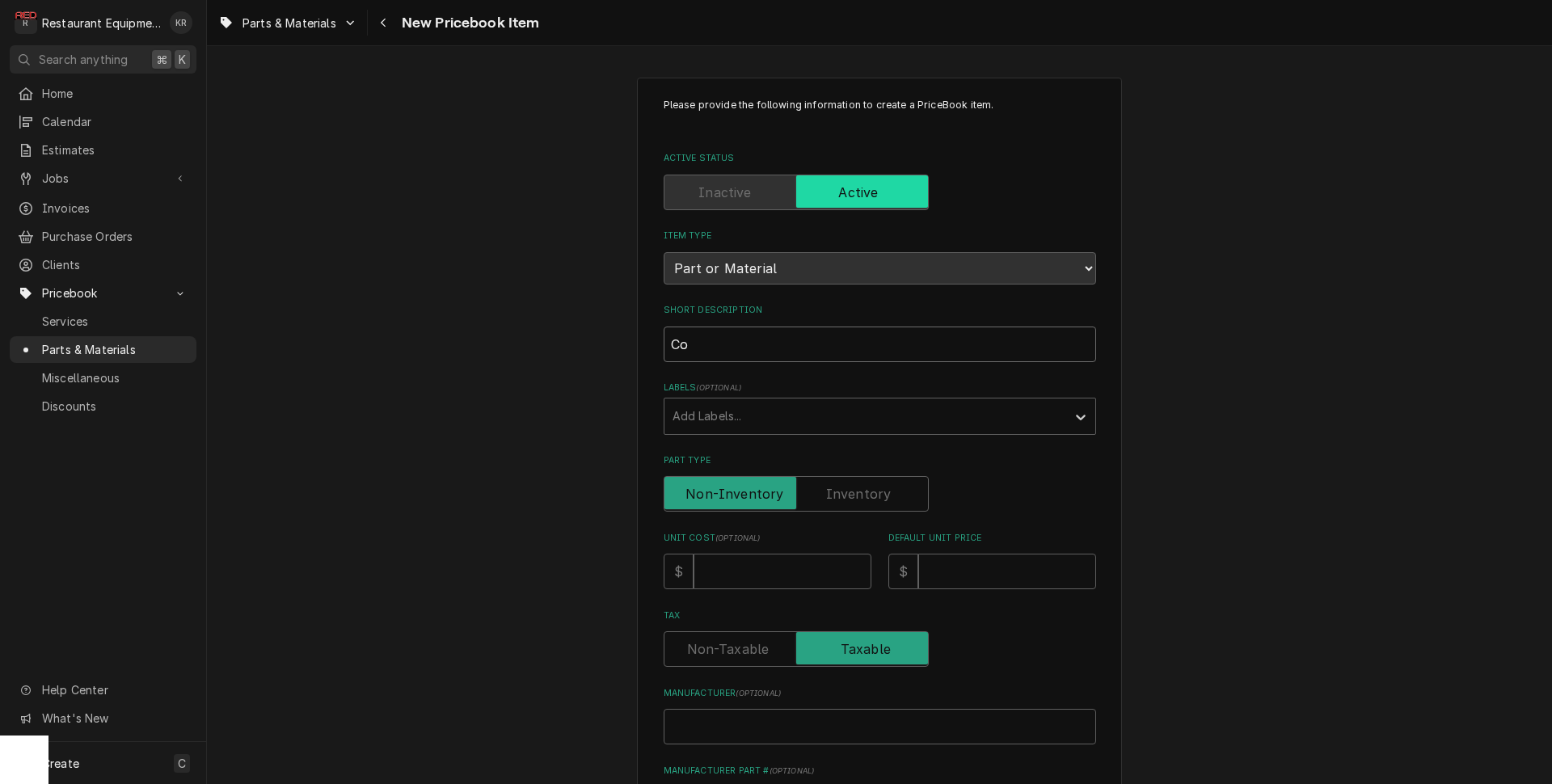
type input "Cop"
type textarea "x"
type input "Co"
type textarea "x"
type input "Com"
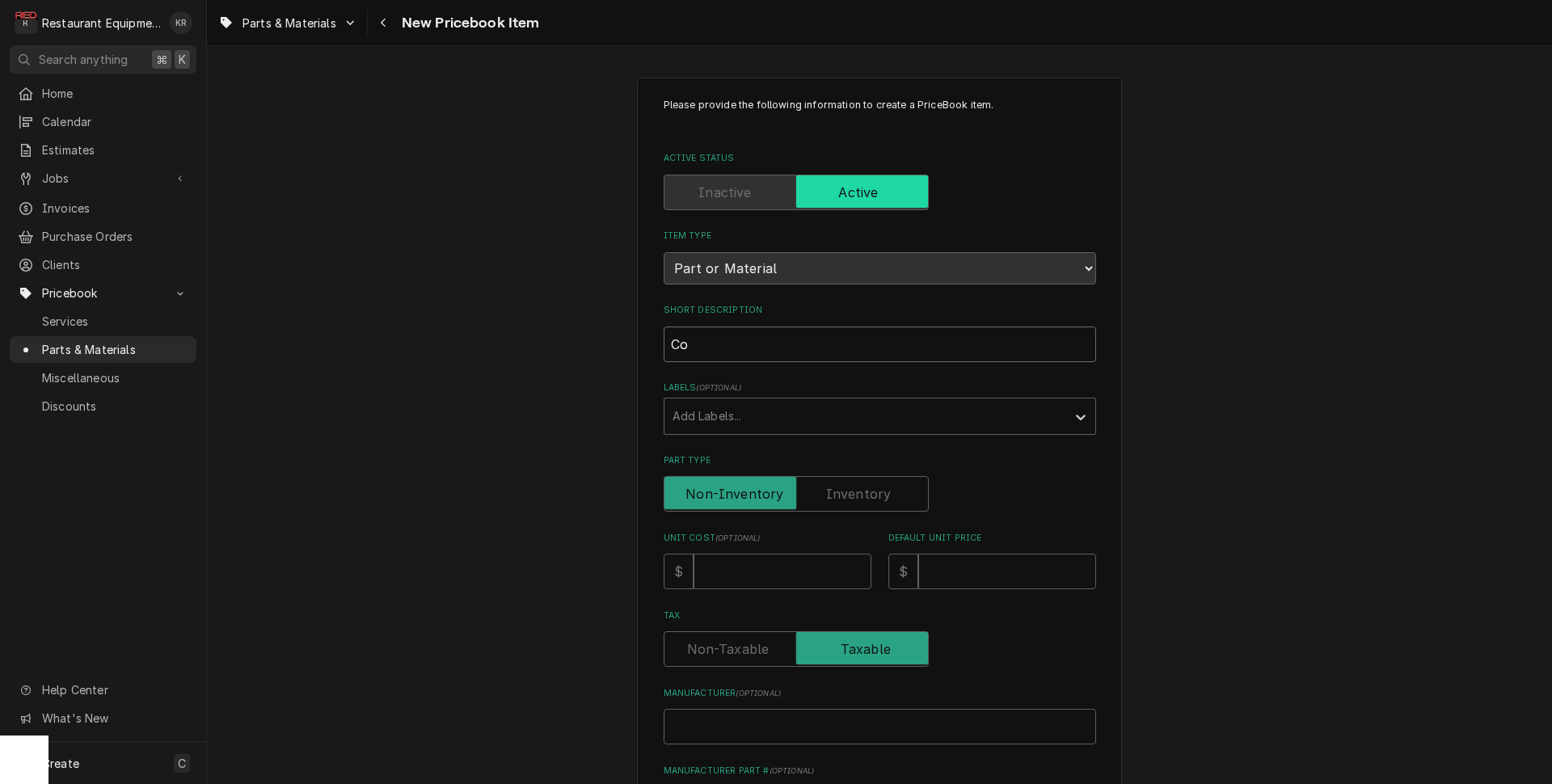
type textarea "x"
type input "Comp"
type textarea "x"
type input "Compr"
type textarea "x"
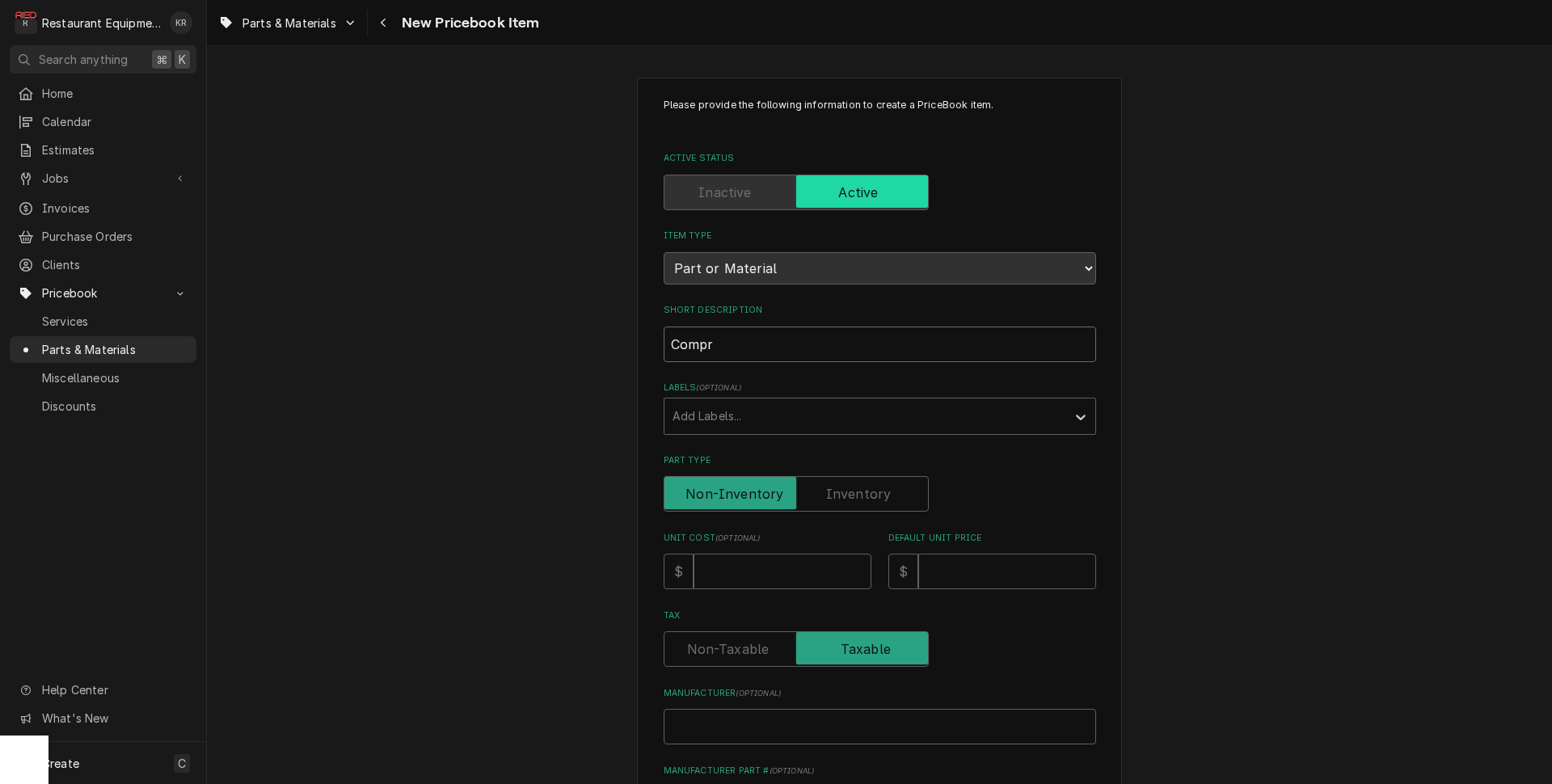
type input "Compre"
type textarea "x"
type input "Compres"
type textarea "x"
type input "Compress"
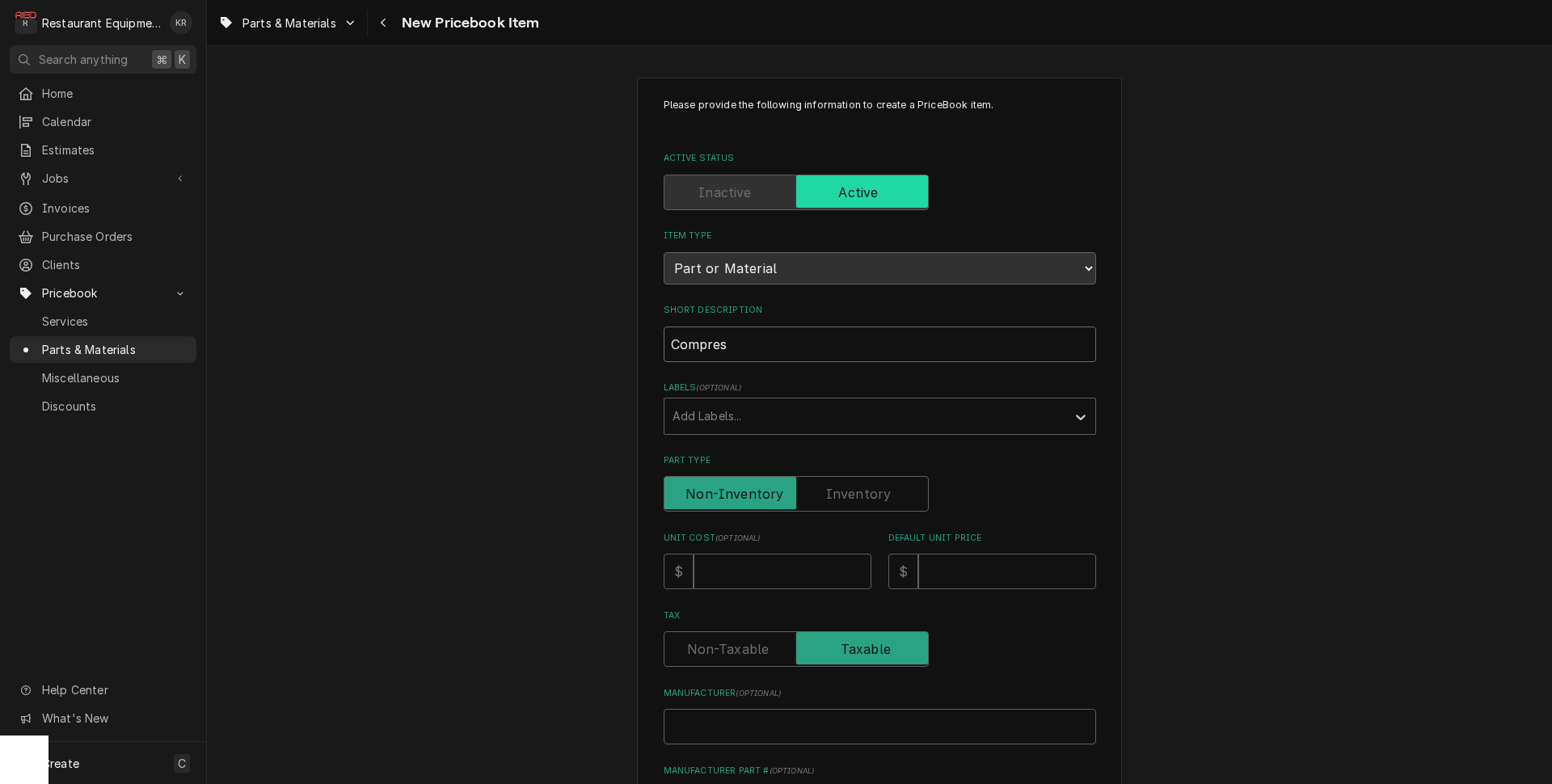
type textarea "x"
type input "Compresso"
type textarea "x"
type input "Compressor"
type textarea "x"
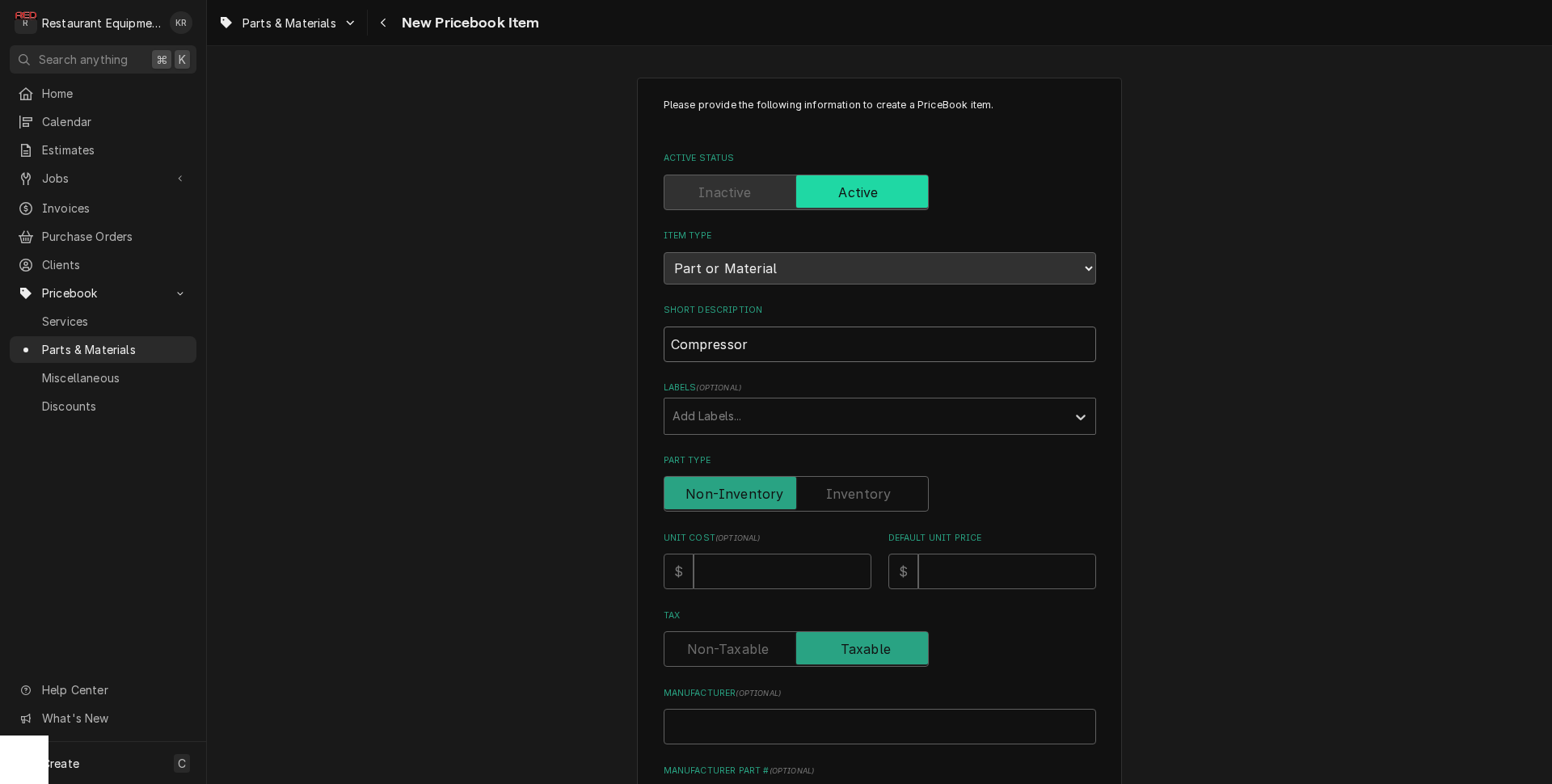
type input "Compressor"
type textarea "x"
type input "Compressor 1"
type textarea "x"
type input "Compressor 1H"
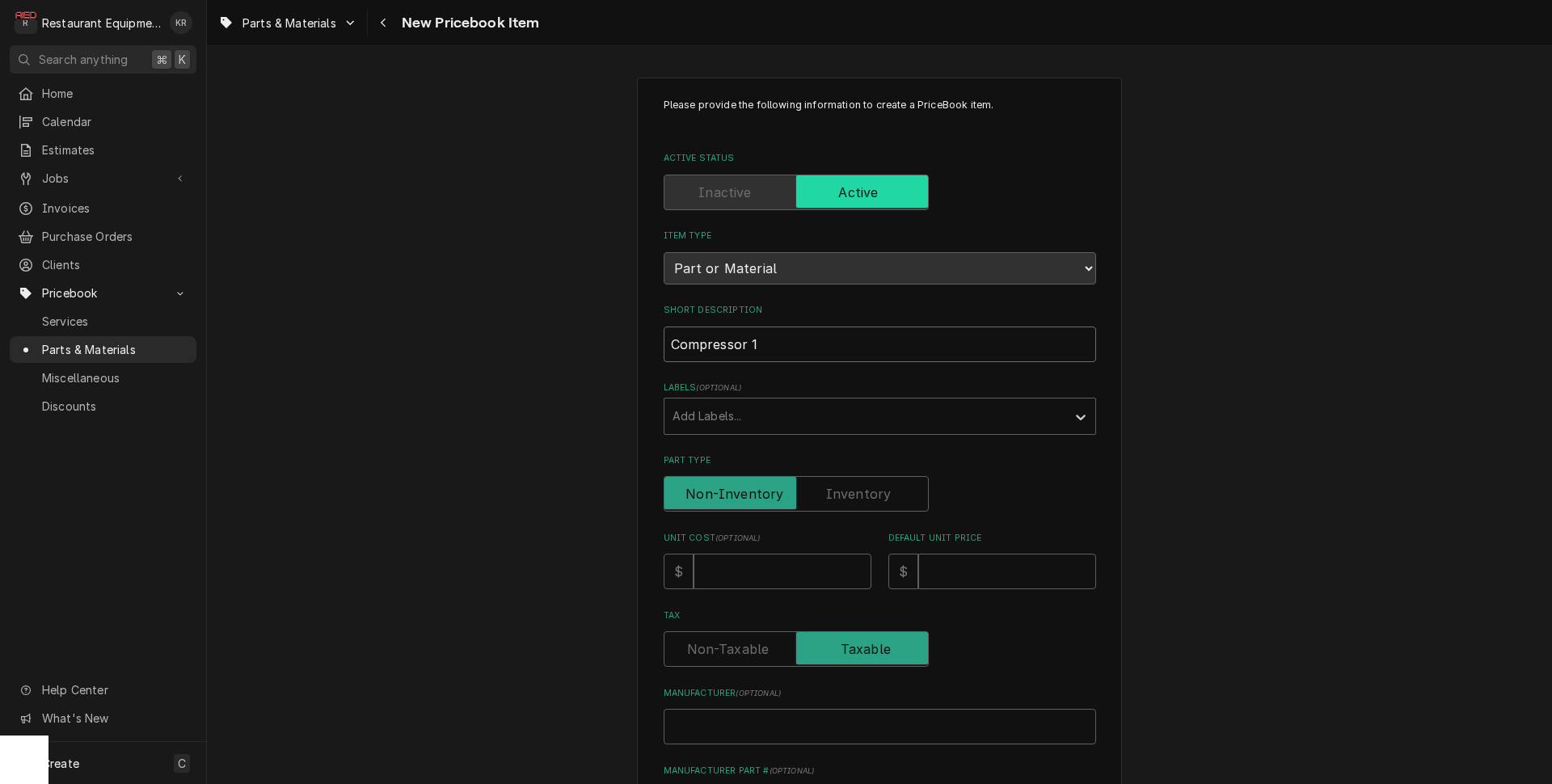
type textarea "x"
type input "Compressor 1HP"
type textarea "x"
type input "Compressor 1HP"
type textarea "x"
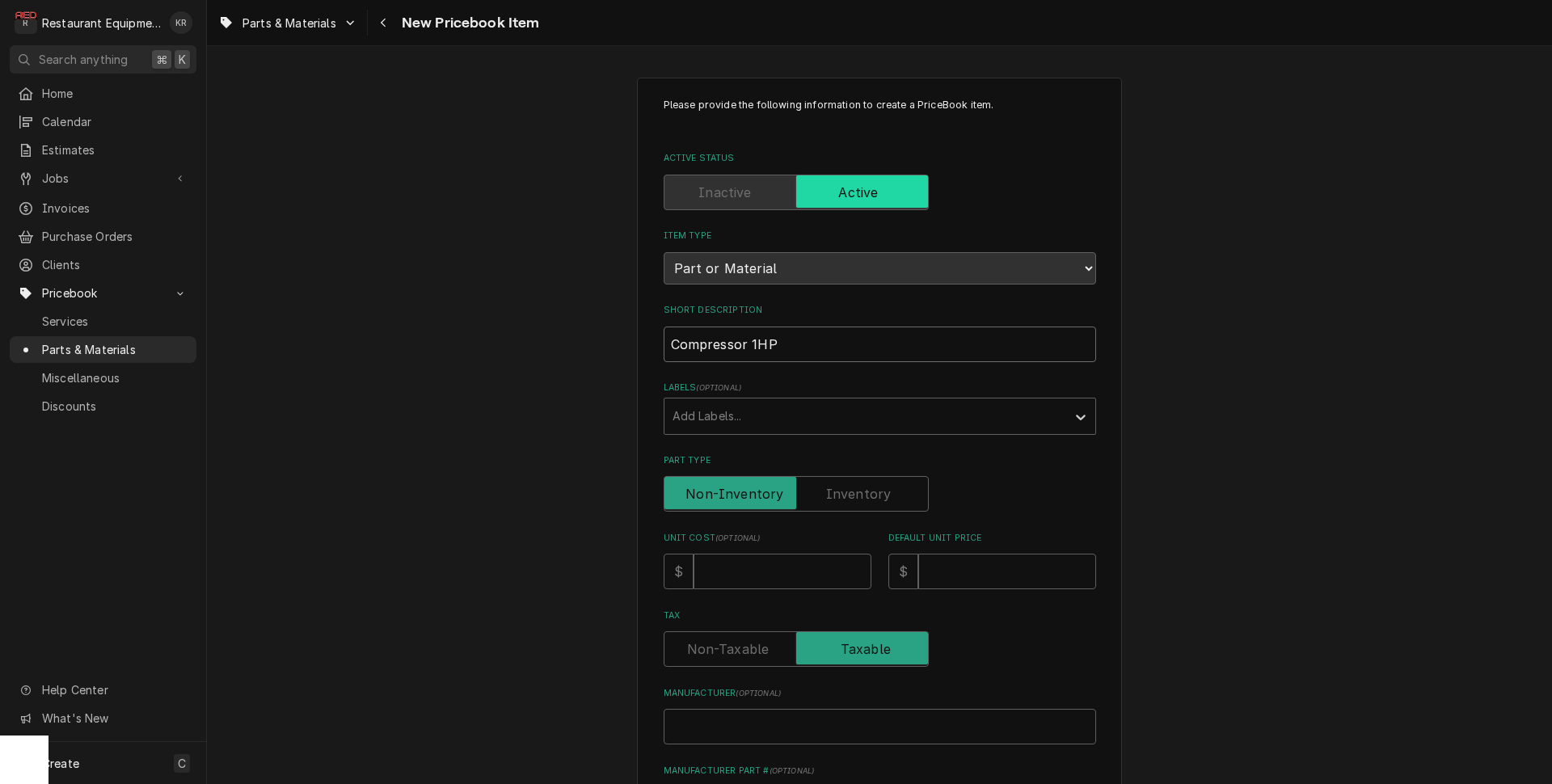
type input "Compressor 1HP 1"
type textarea "x"
type input "Compressor 1HP 1/"
type textarea "x"
type input "Compressor 1HP 1"
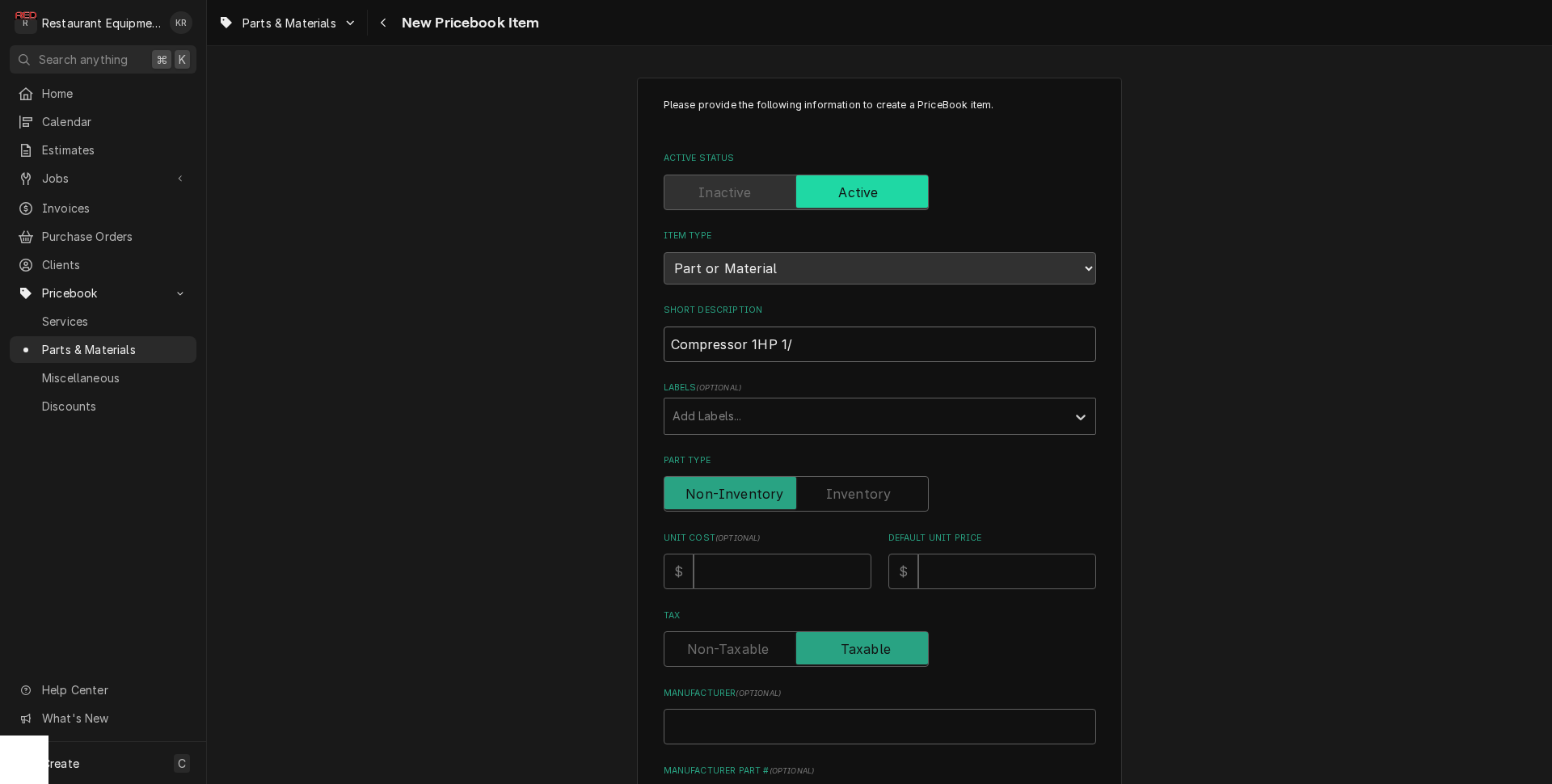
type textarea "x"
type input "Compressor 1HP 1."
type textarea "x"
type input "Compressor 1HP 1.5"
type textarea "x"
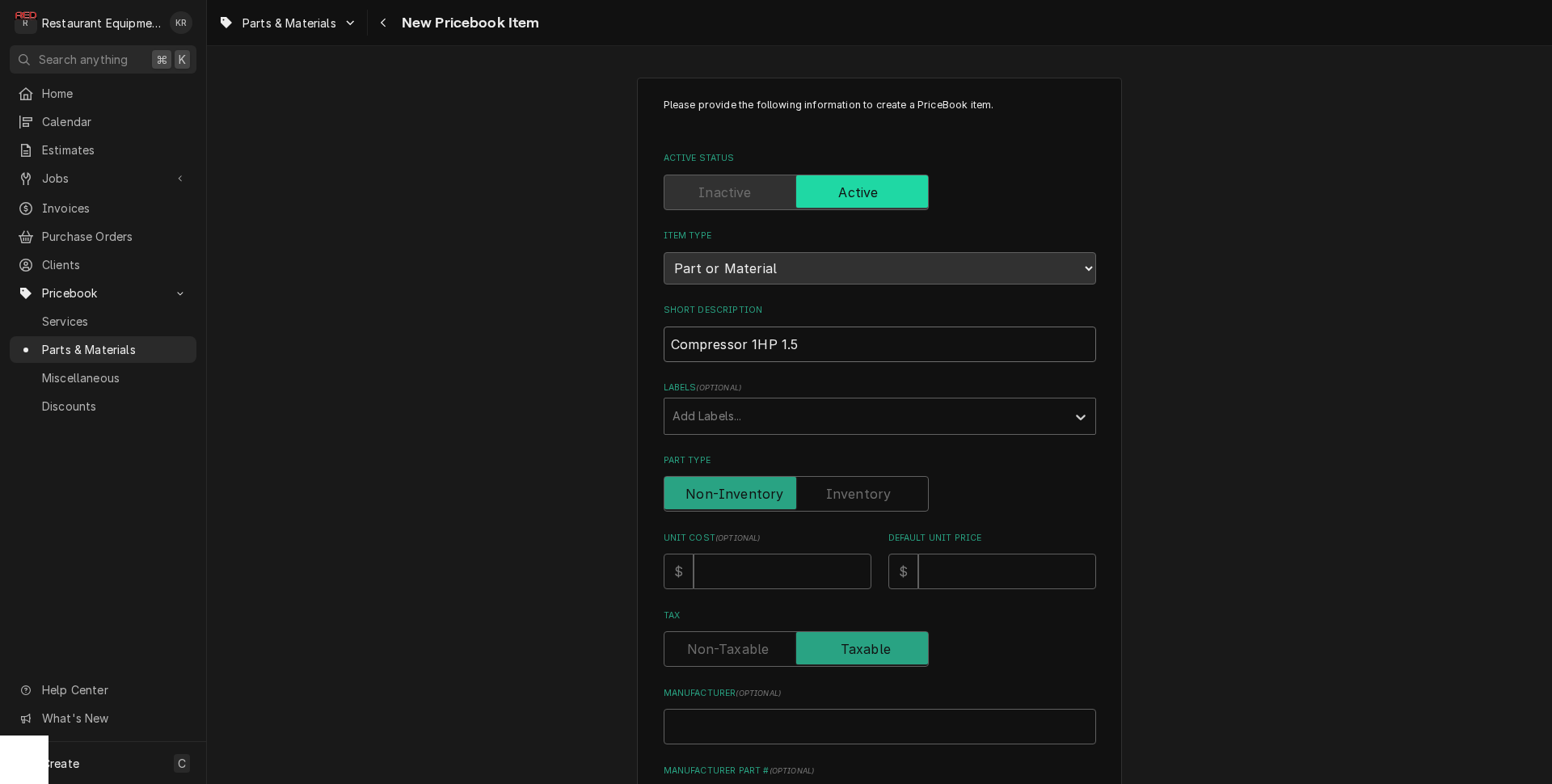
type input "Compressor 1HP 1.5H"
type textarea "x"
type input "Compressor 1HP 1.5HP"
type textarea "x"
type input "Compressor 1HP 1.5H"
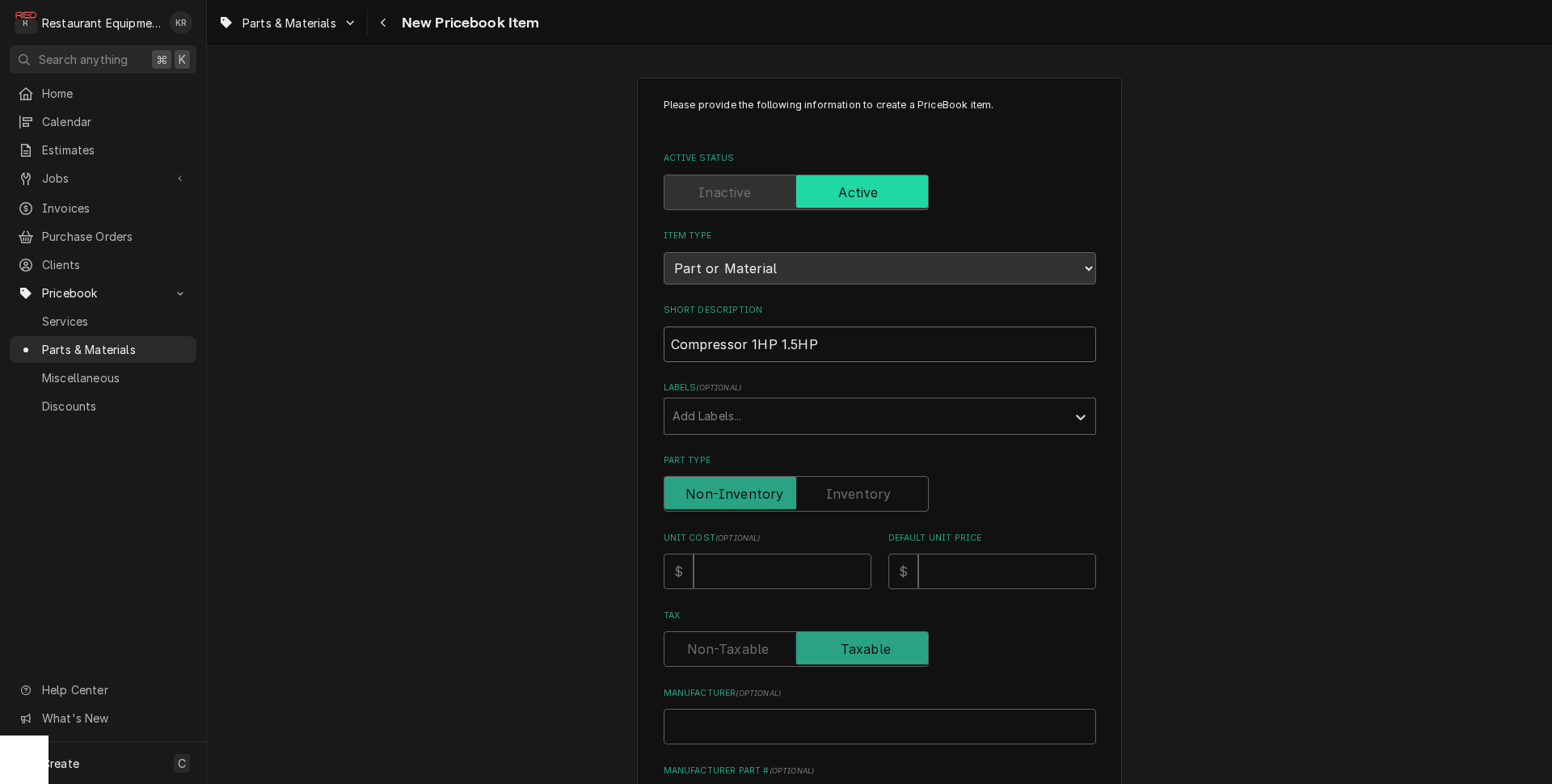
type textarea "x"
type input "Compressor 1HP 1.5"
type textarea "x"
type input "Compressor 1HP 1."
type textarea "x"
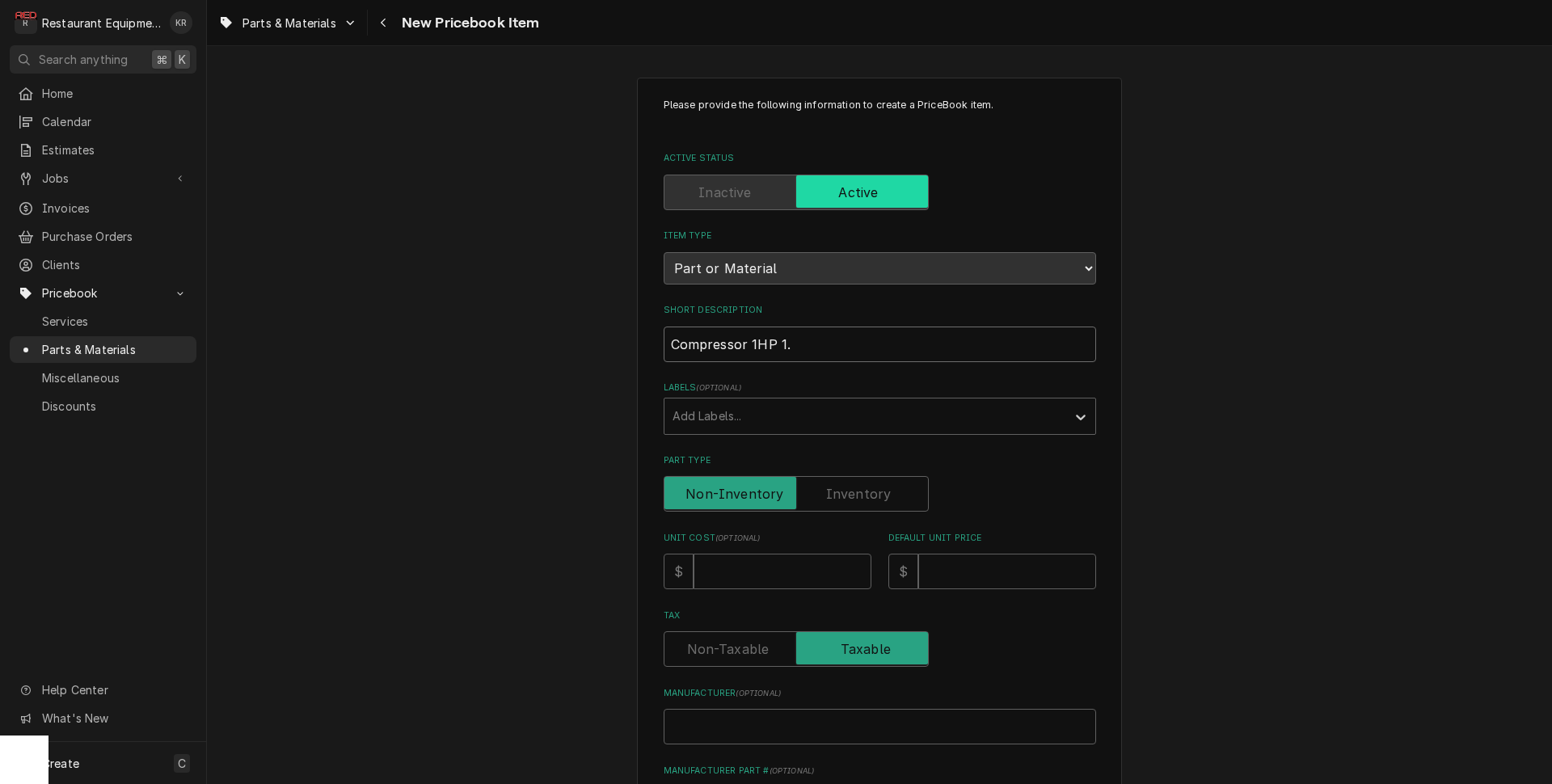
type input "Compressor 1HP 1"
type textarea "x"
type input "Compressor 1HP"
type textarea "x"
type input "Compressor 1HP 2"
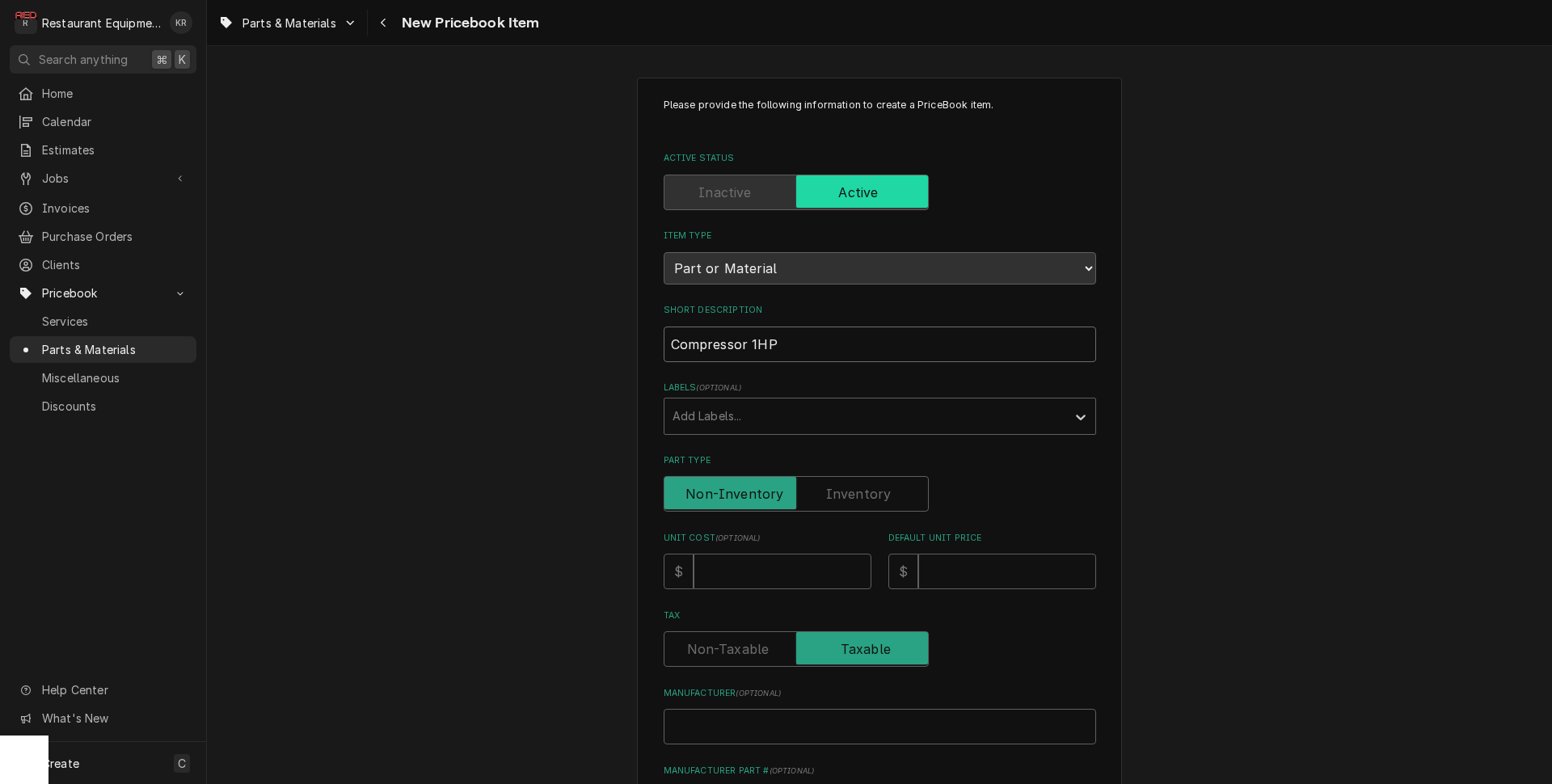
type textarea "x"
type input "Compressor 1HP 20"
type textarea "x"
type input "Compressor 1HP 200"
type textarea "x"
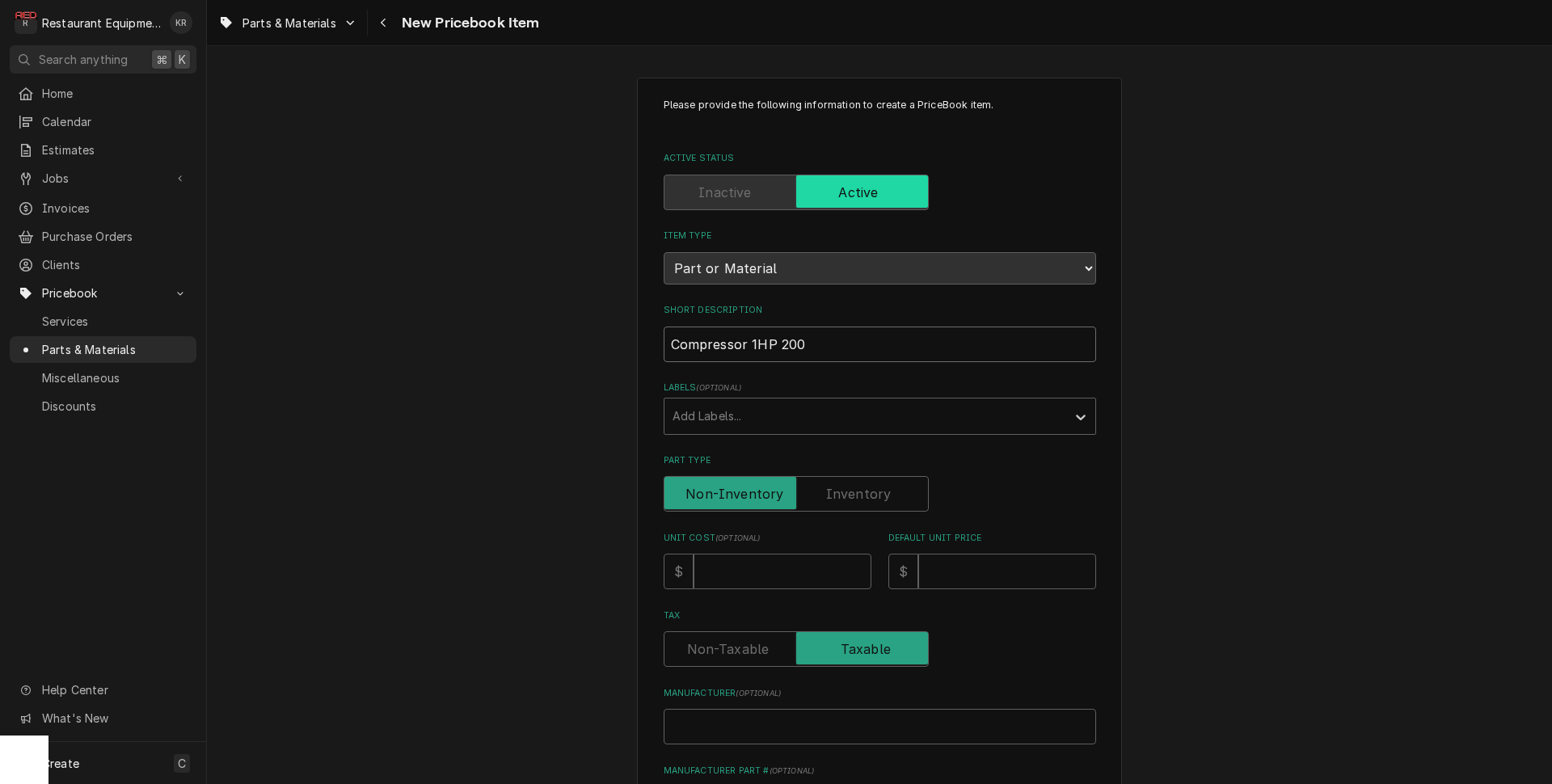
type input "Compressor 1HP 200-"
type textarea "x"
type input "Compressor 1HP 200-2"
type textarea "x"
type input "Compressor 1HP 200-23"
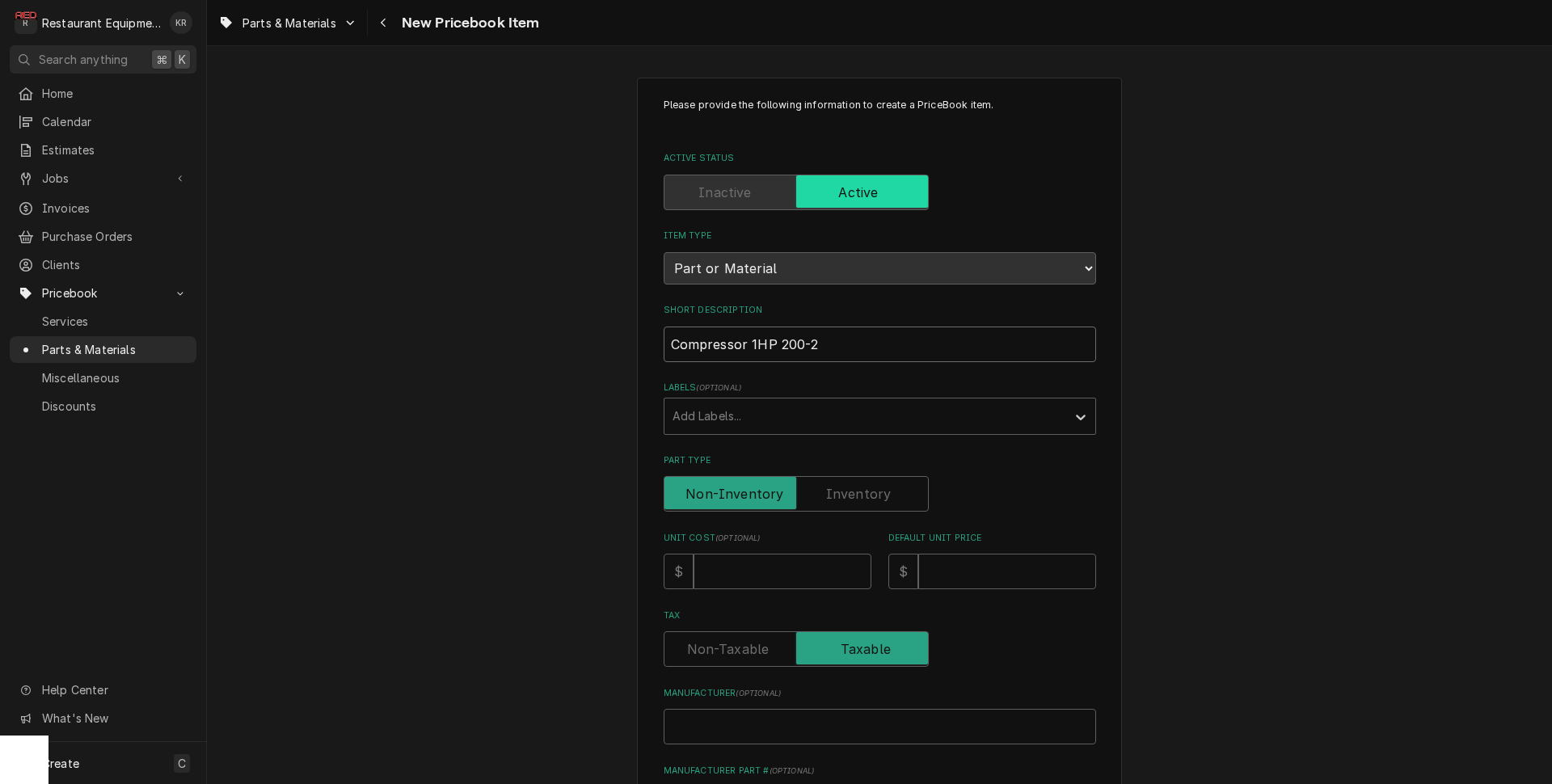
type textarea "x"
type input "Compressor 1HP 200-230"
type textarea "x"
type input "Compressor 1HP 200-230-"
type textarea "x"
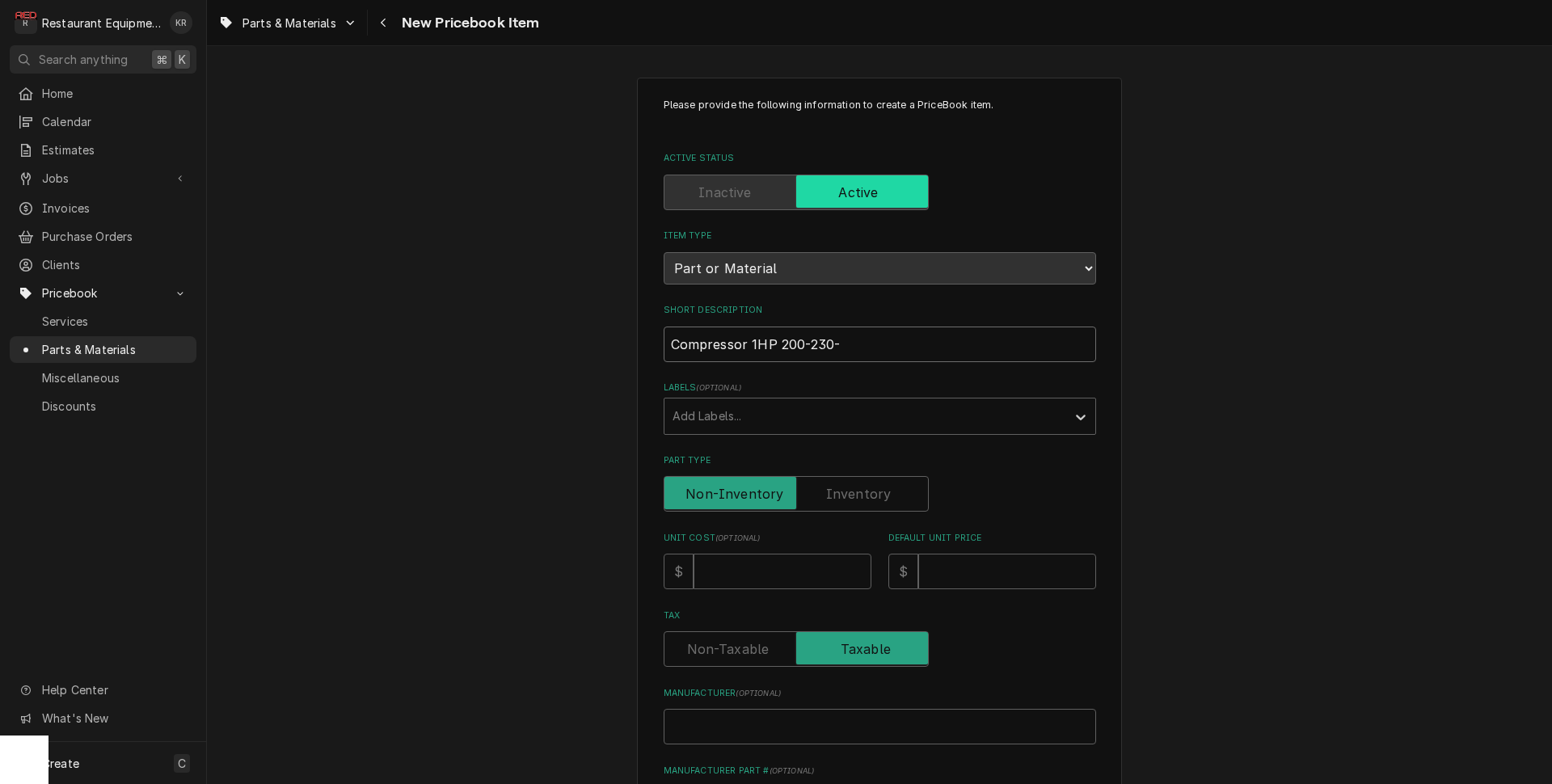
type input "Compressor 1HP 200-230"
type textarea "x"
type input "Compressor 1HP 200-230/"
type textarea "x"
type input "Compressor 1HP 200-230/3"
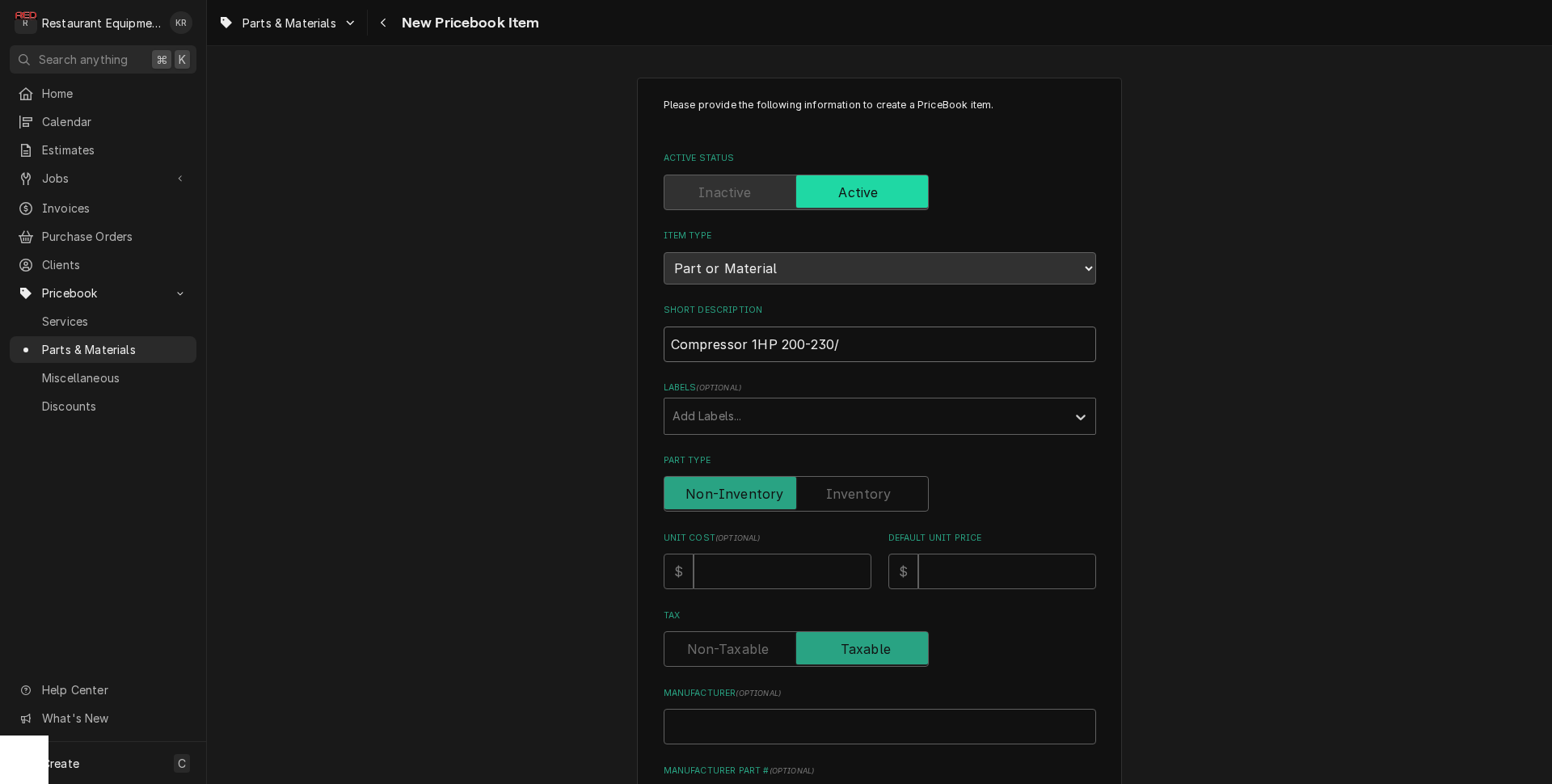
type textarea "x"
type input "Compressor 1HP 200-230/3"
type input "3"
type textarea "x"
type input "323"
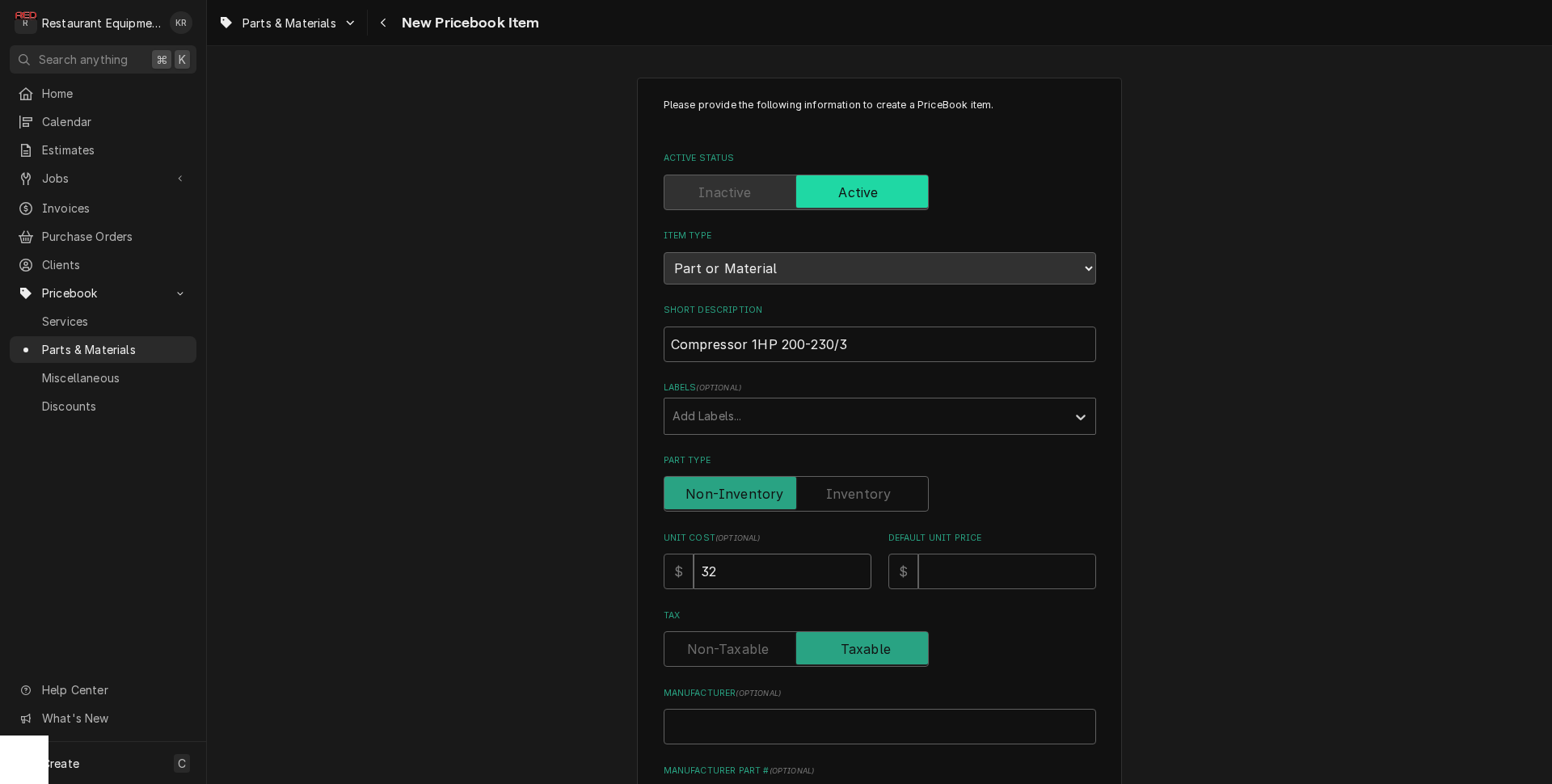
type textarea "x"
type input "3235"
type textarea "x"
type input "32357"
type textarea "x"
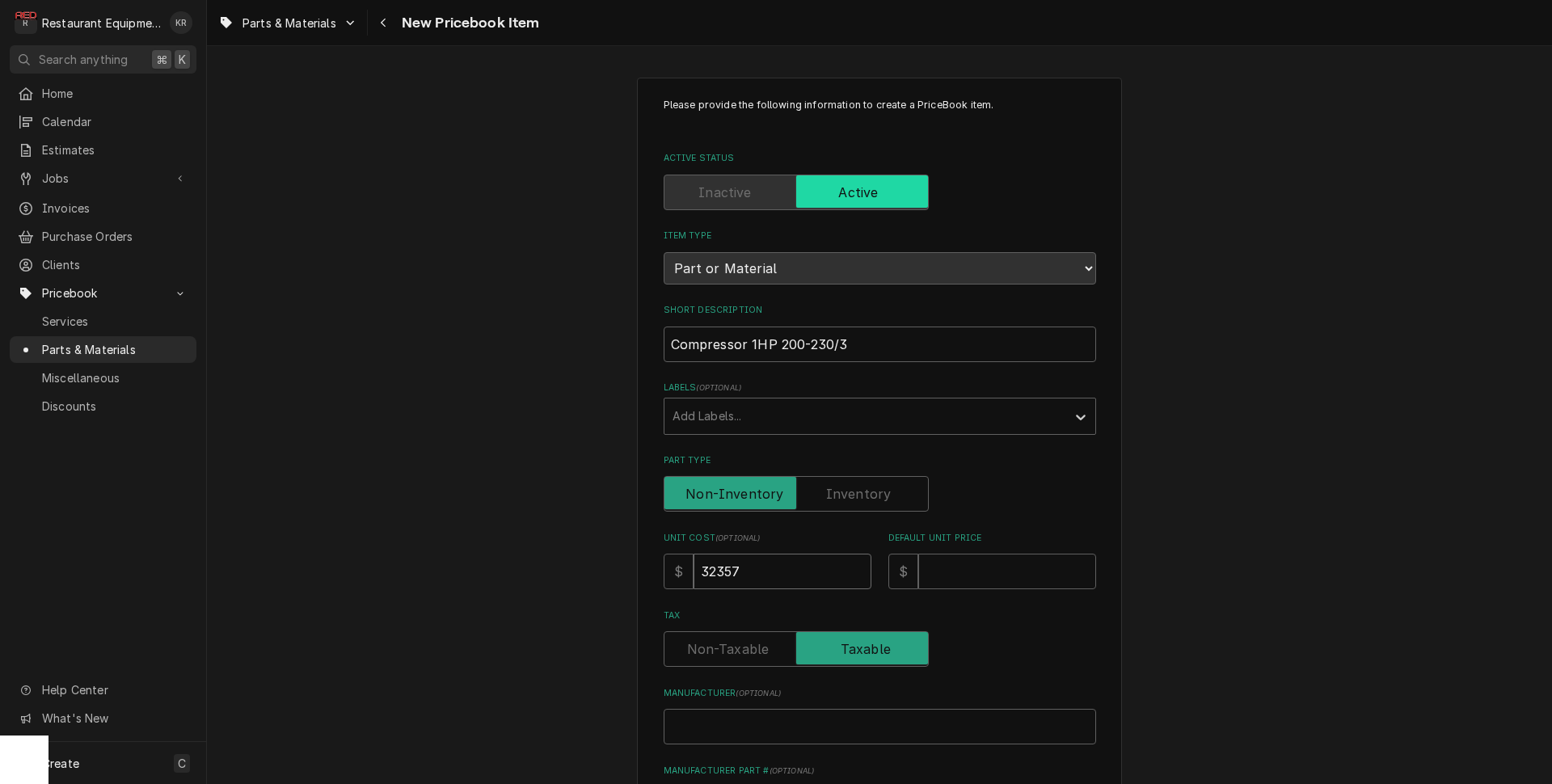
type input "32357.3"
type textarea "x"
type input "32357.36"
type textarea "x"
drag, startPoint x: 783, startPoint y: 563, endPoint x: 654, endPoint y: 540, distance: 131.0
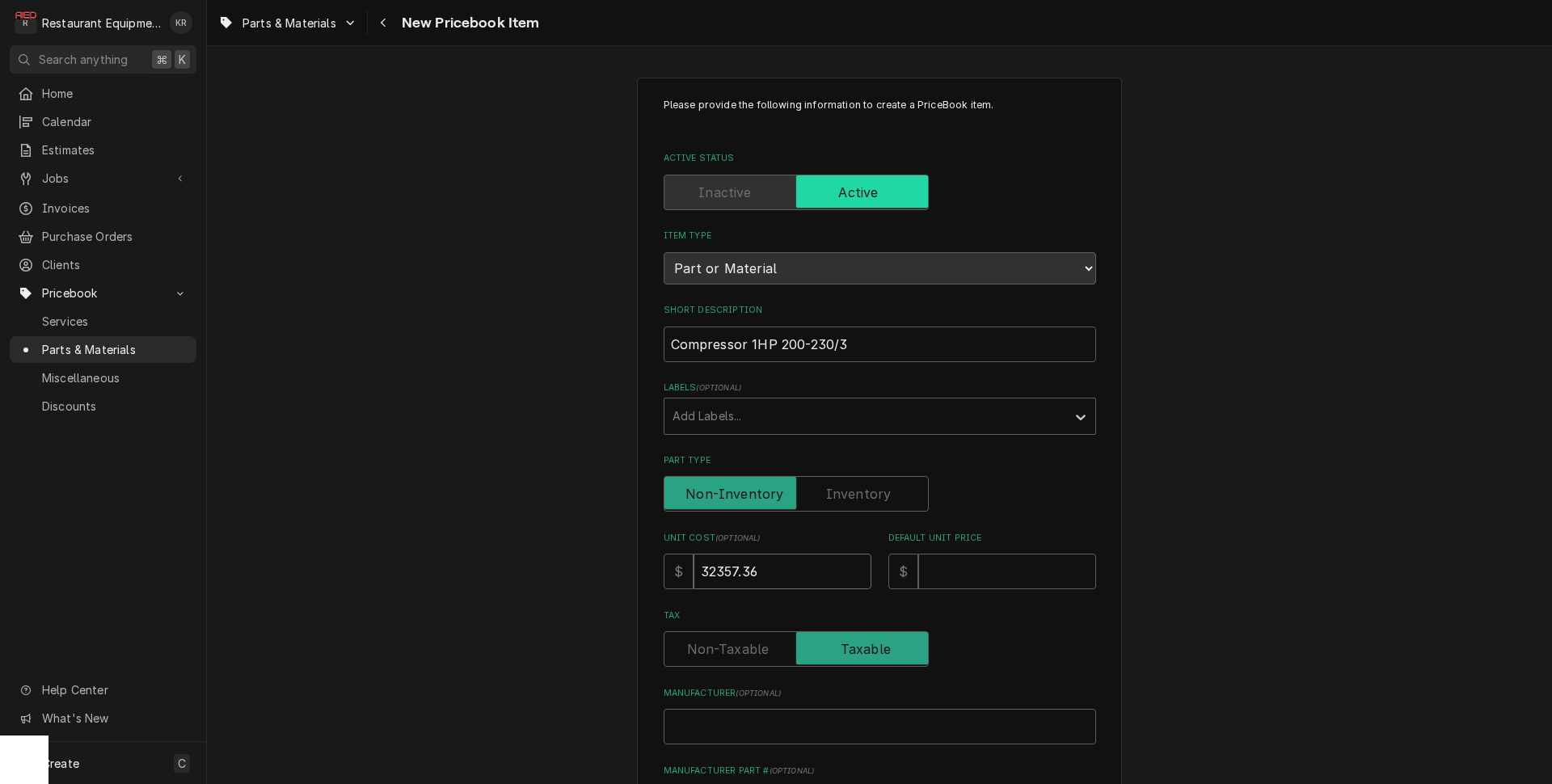
click at [694, 554] on input "32357.36" at bounding box center [783, 571] width 178 height 35
type input "3"
type textarea "x"
type input "32"
type textarea "x"
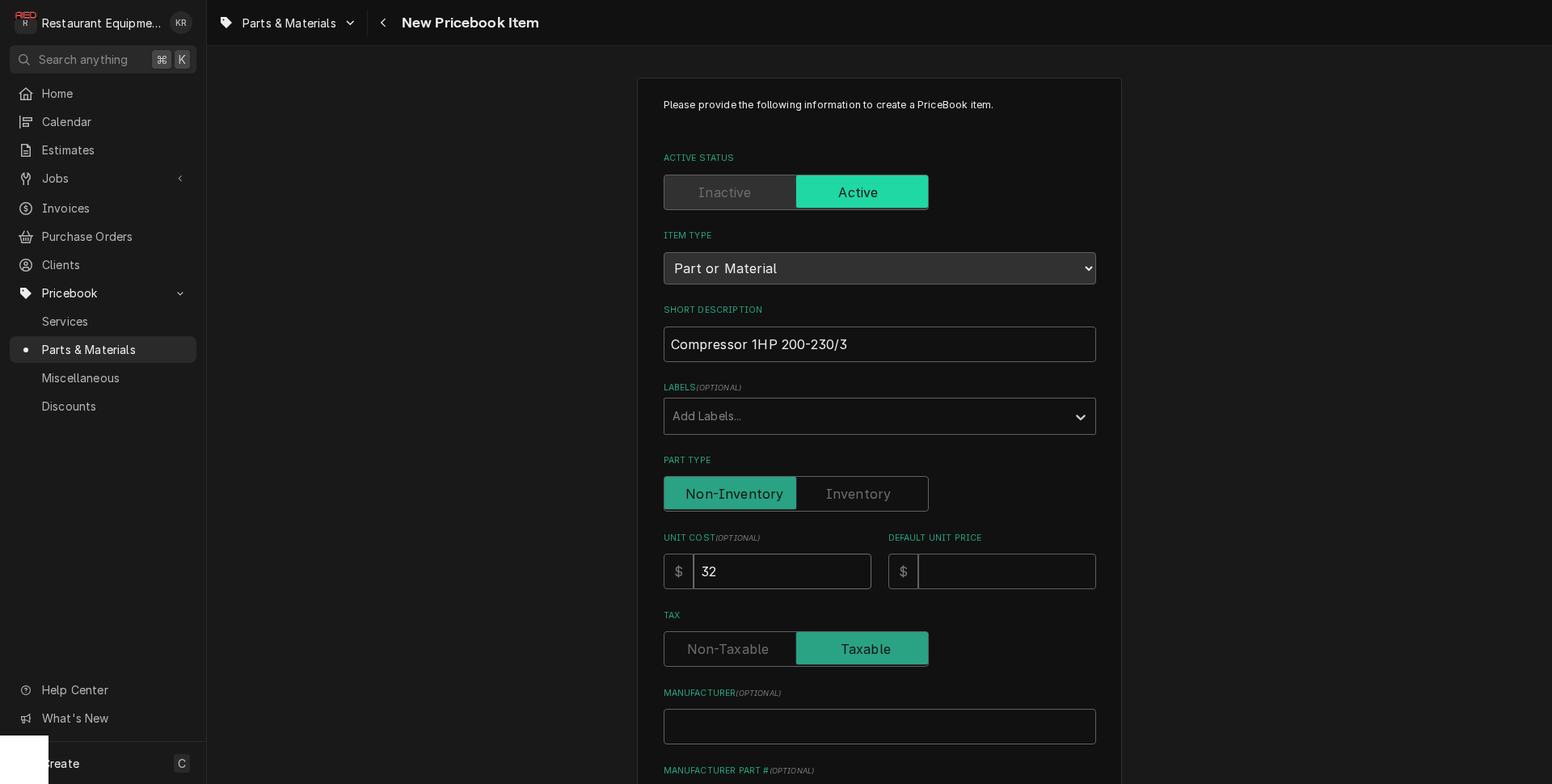
type input "325"
type textarea "x"
type input "3257"
type textarea "x"
type input "3257.3"
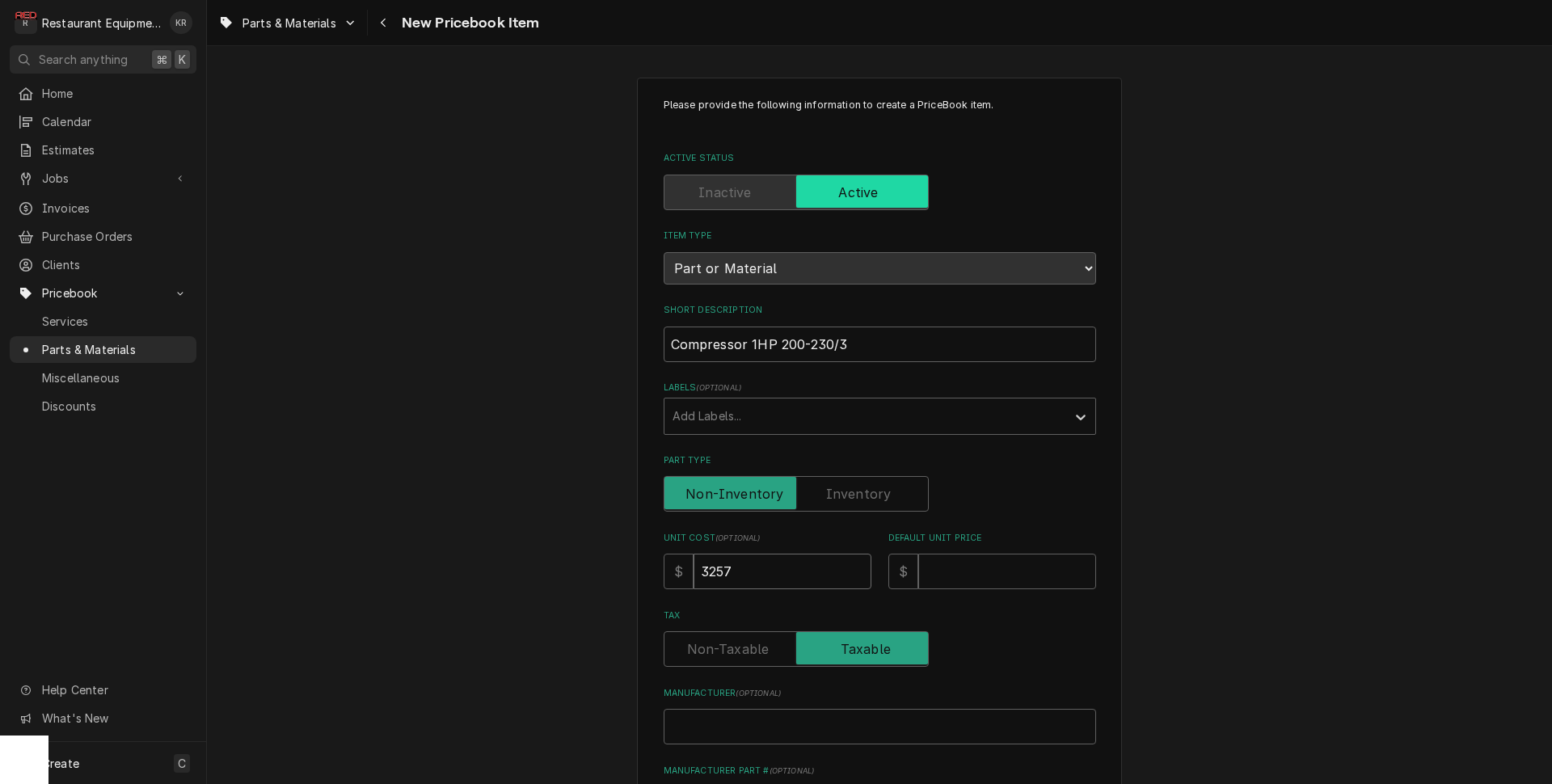
type textarea "x"
type input "3257.36"
type textarea "x"
type input "3257.36"
type input "6"
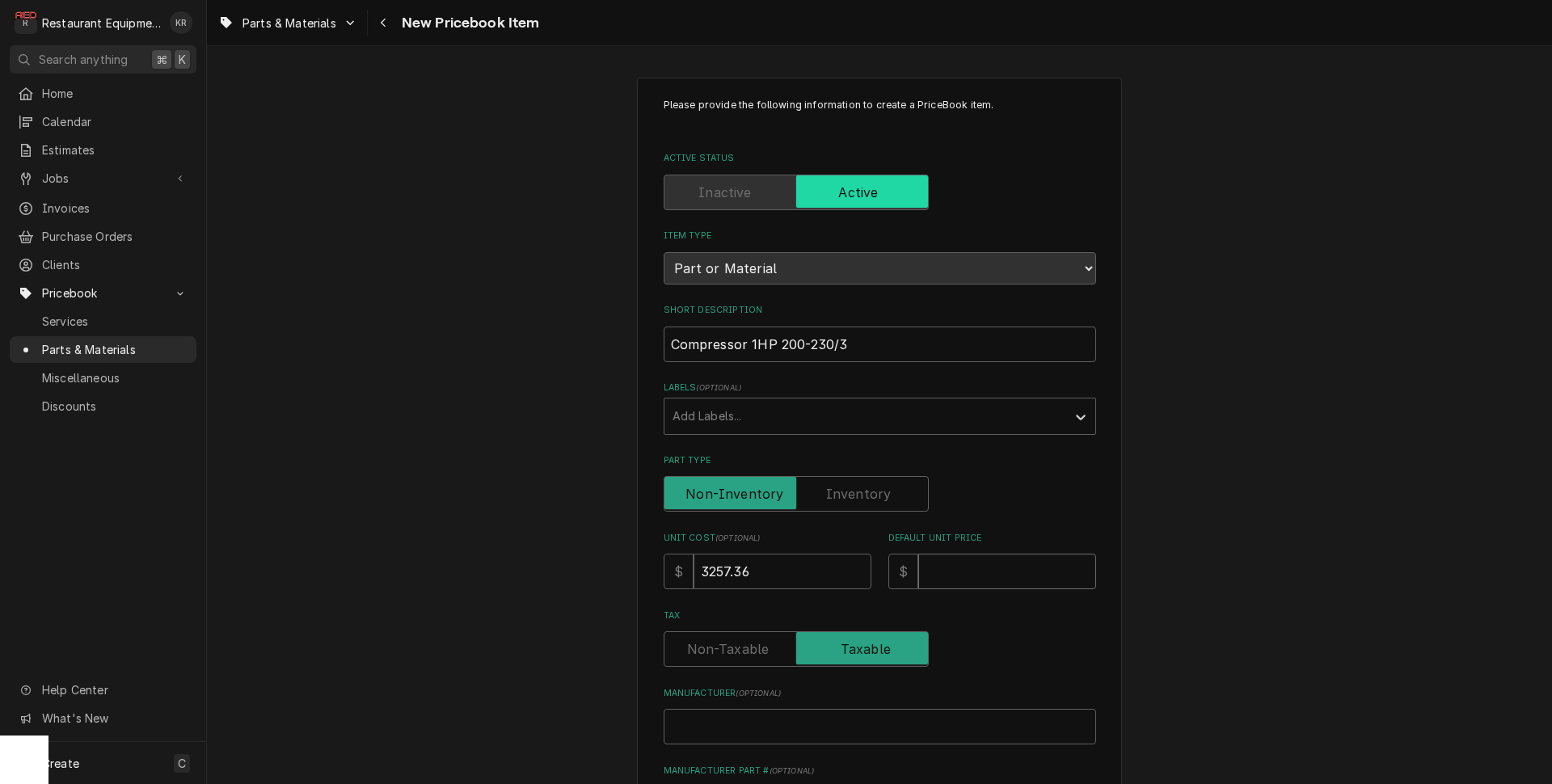
type textarea "x"
type input "65"
type textarea "x"
type input "651"
type textarea "x"
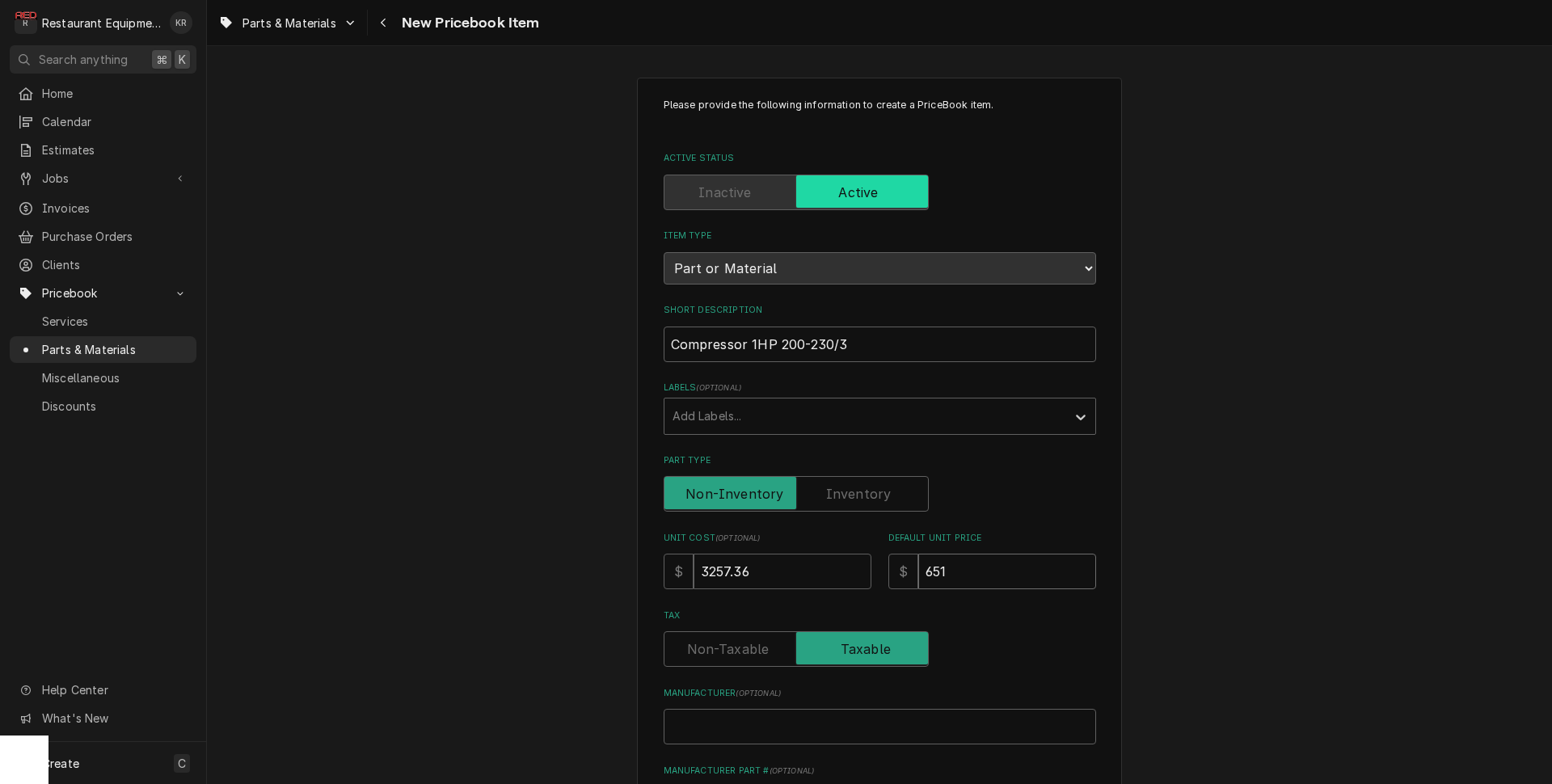
type input "6514"
type textarea "x"
type input "6514.7"
type textarea "x"
type input "6514.72"
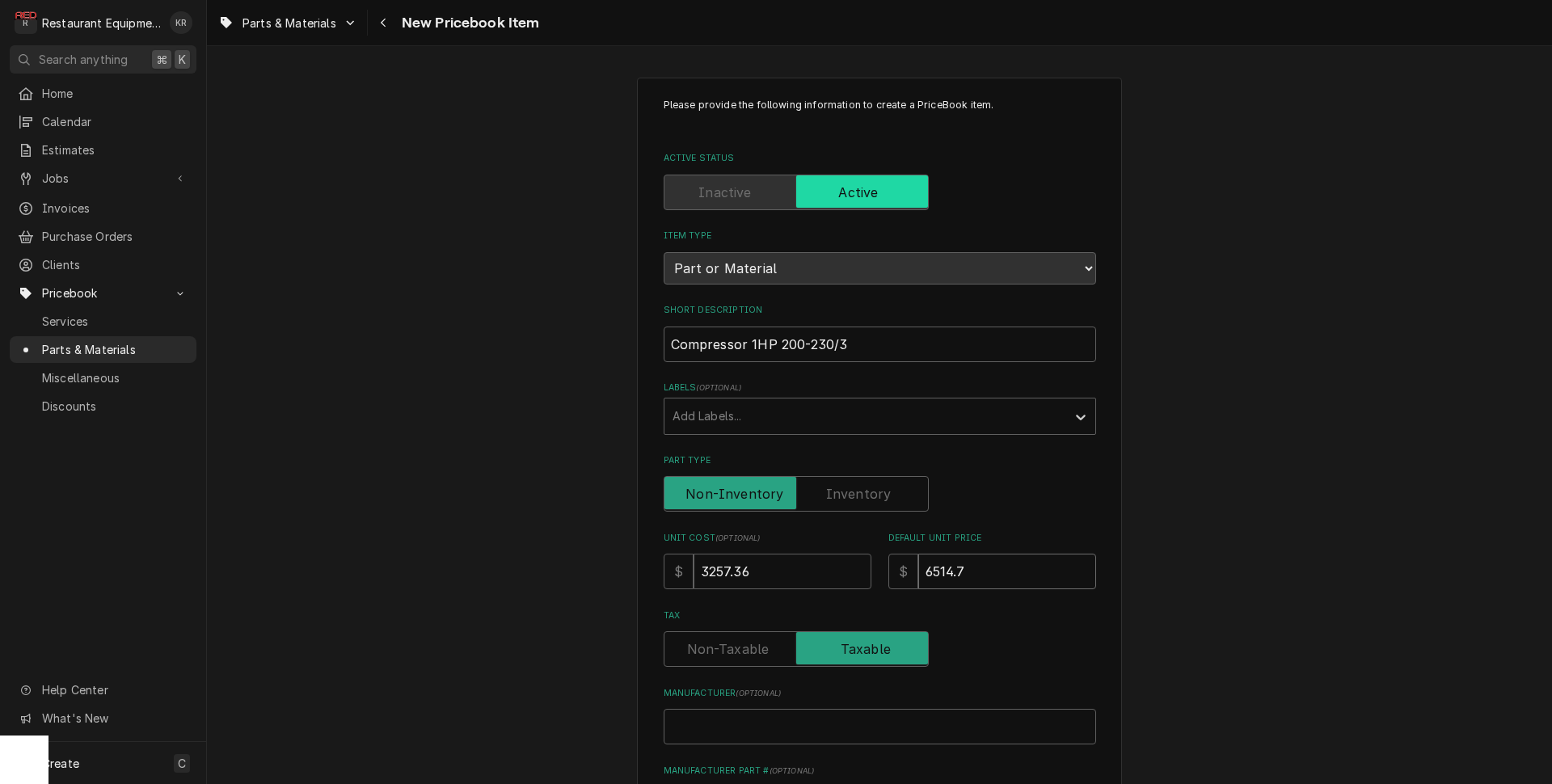
type textarea "x"
type input "6514.72"
type input "C"
type textarea "x"
type input "Co"
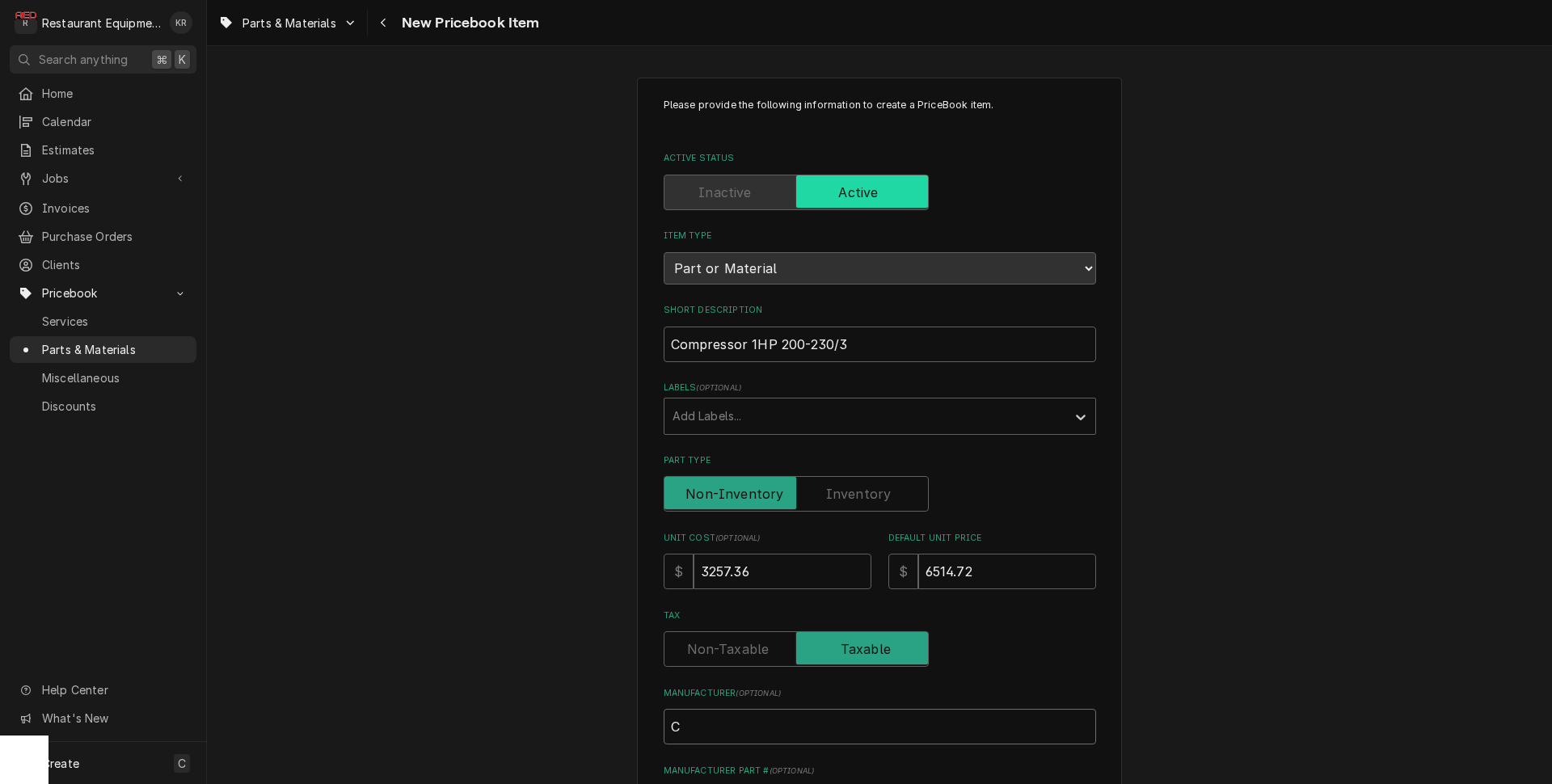
type textarea "x"
type input "Cop"
type textarea "x"
type input "Cope"
type textarea "x"
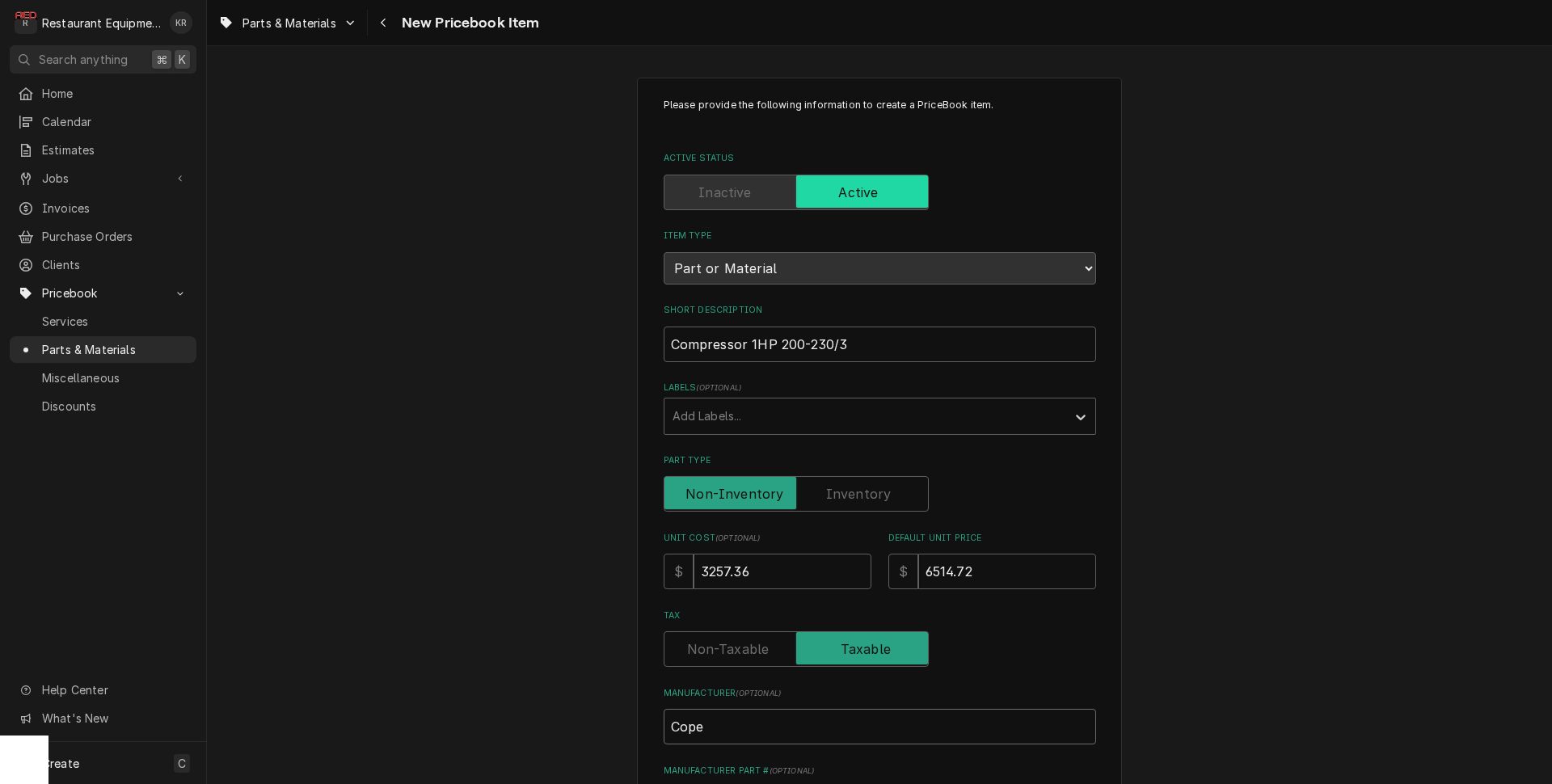
type input "Copel"
type textarea "x"
type input "Copela"
type textarea "x"
type input "Copelan"
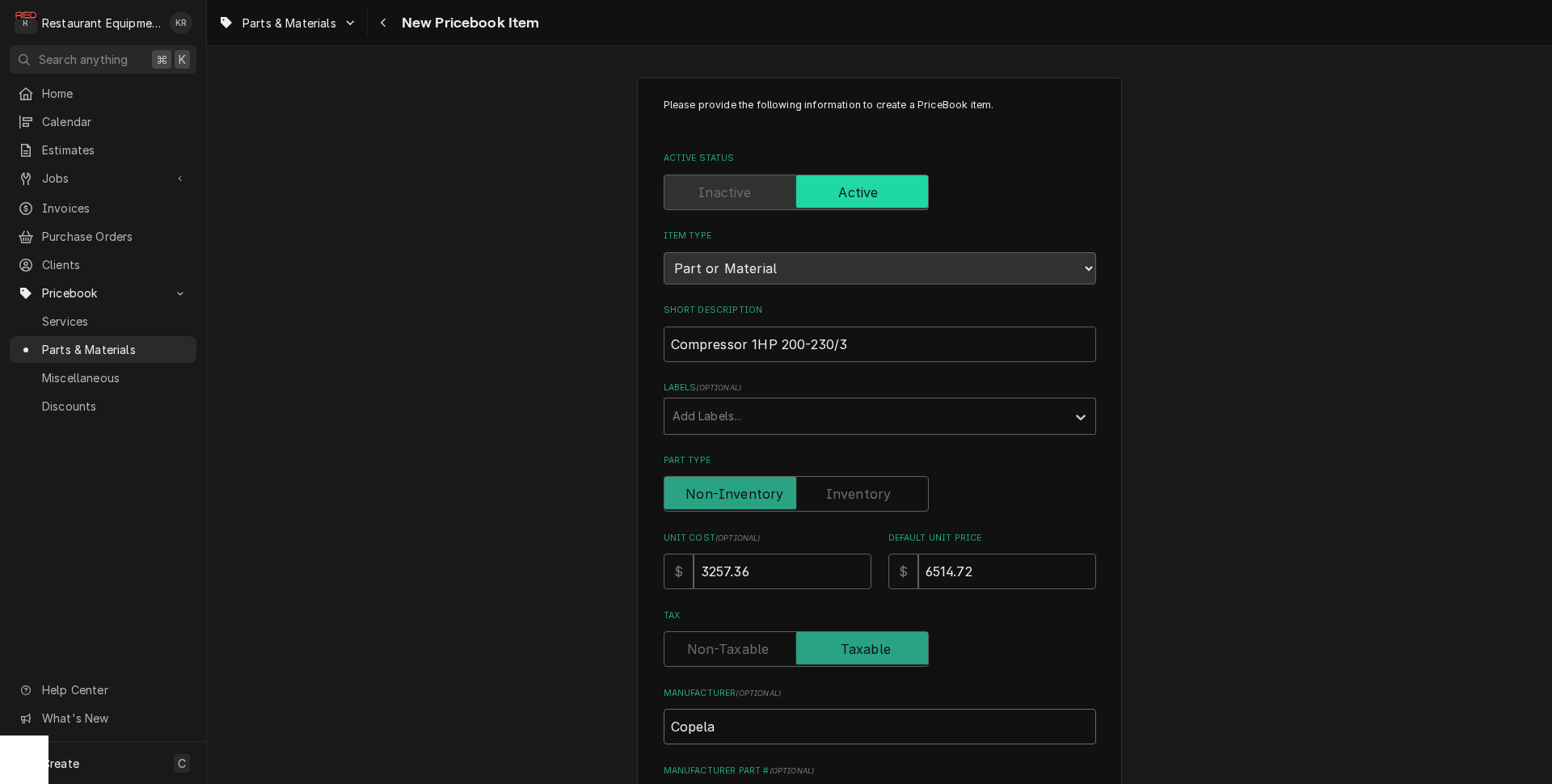
type textarea "x"
type input "Copeland"
type textarea "x"
type input "Copeland"
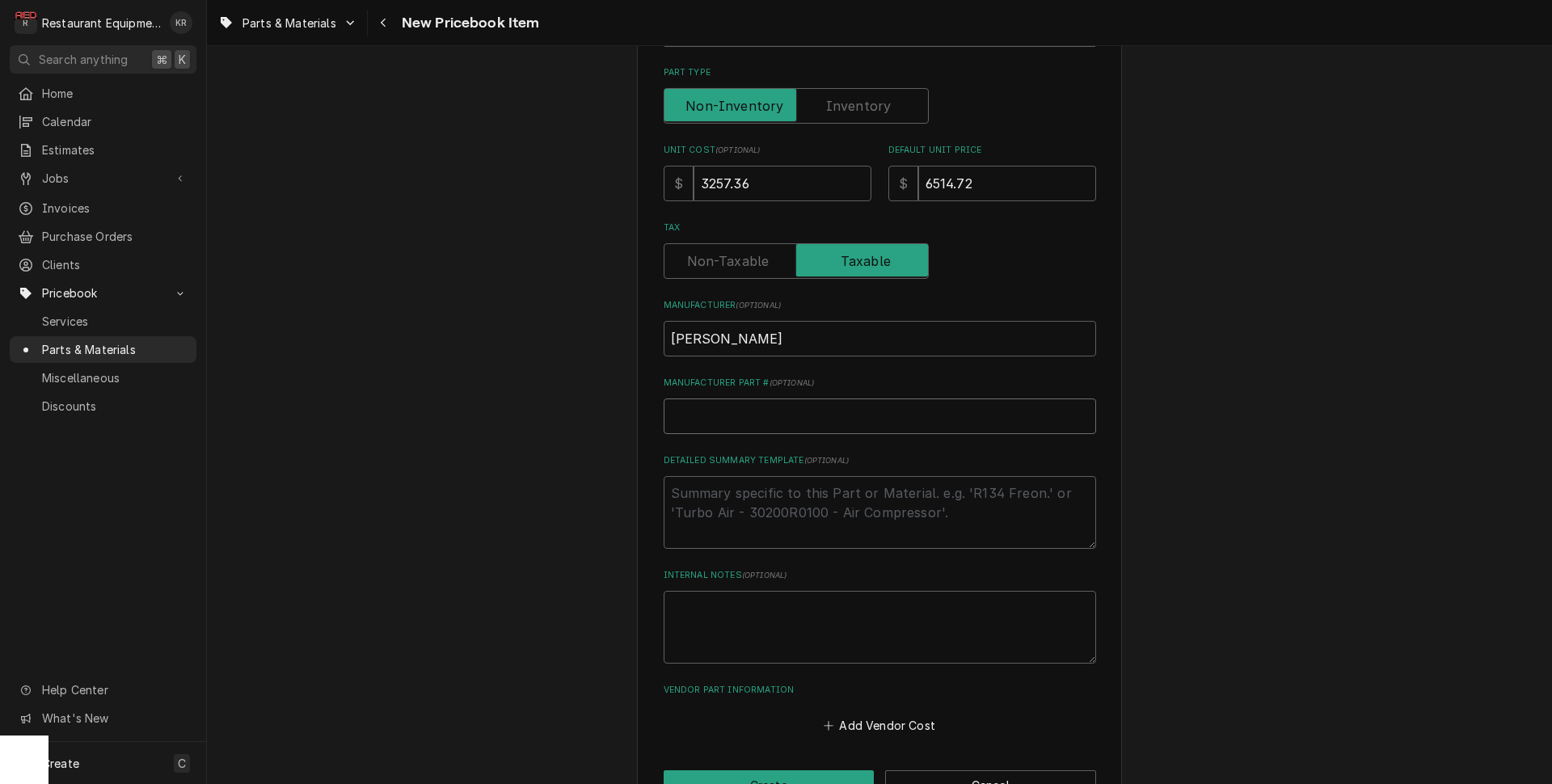
type input "C"
type textarea "x"
type input "Cs"
type textarea "x"
type input "Cs1"
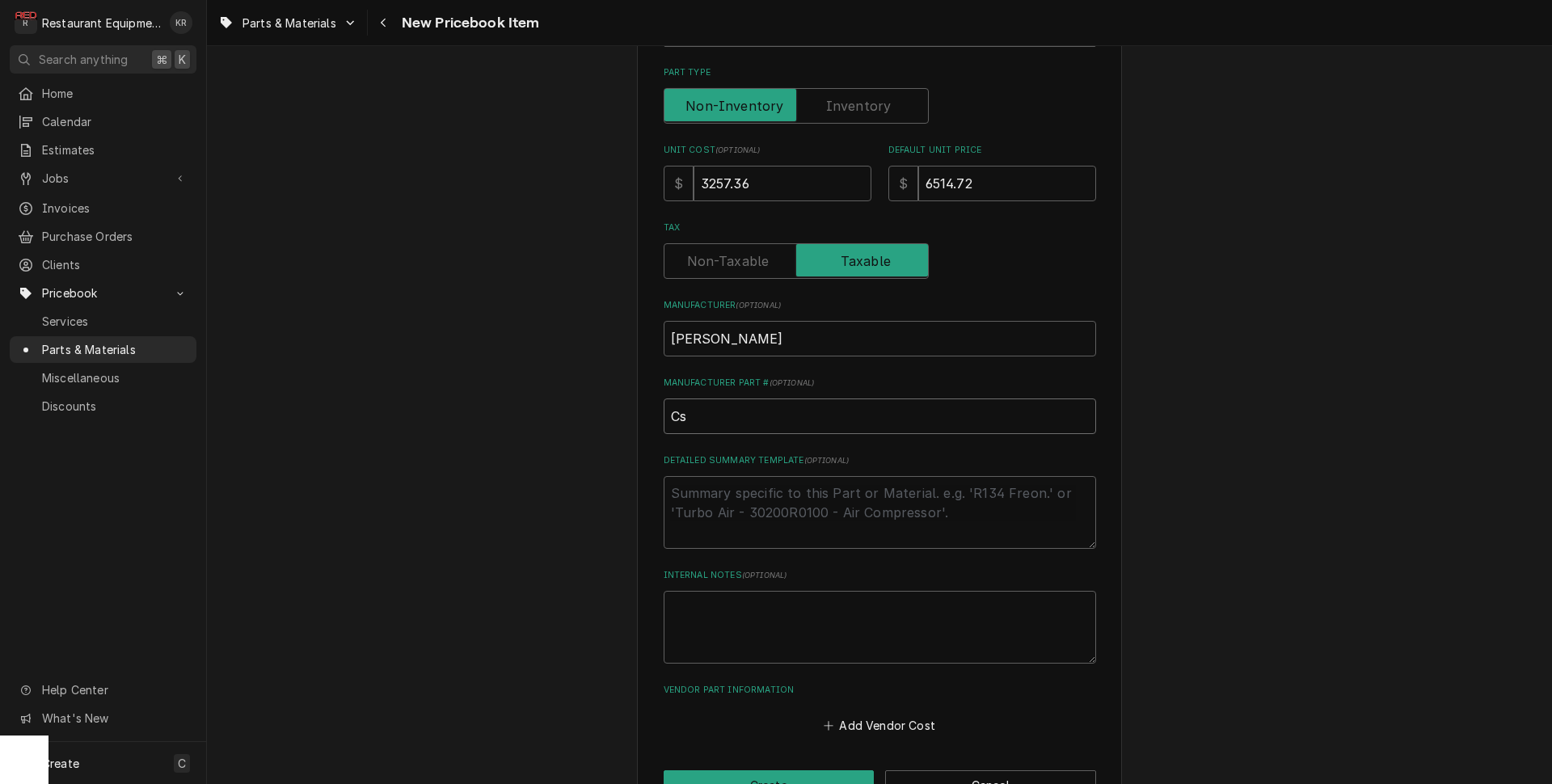
type textarea "x"
type input "Cs10"
type textarea "x"
type input "Cs10K"
type textarea "x"
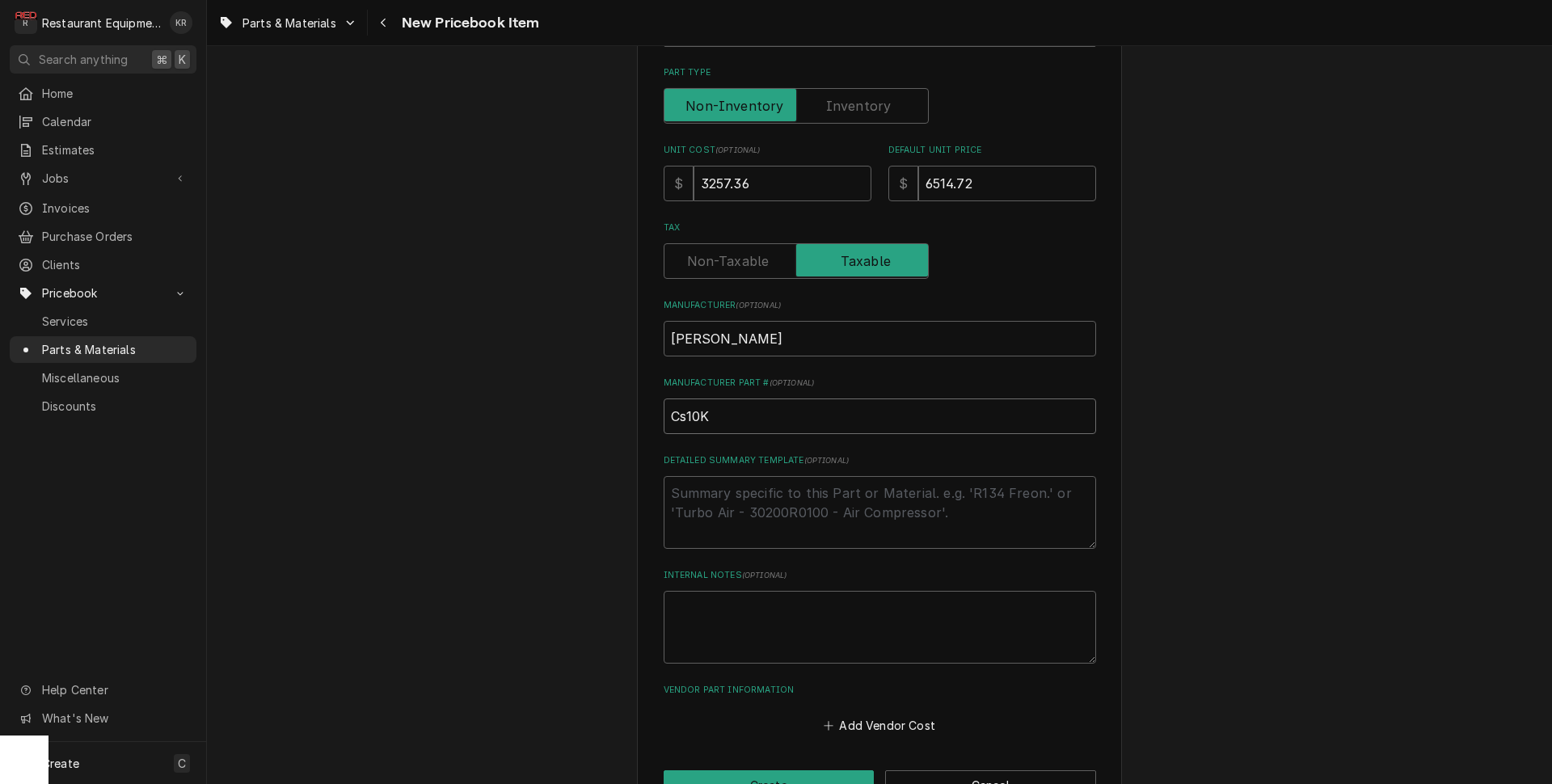
type input "Cs10K6"
type textarea "x"
type input "Cs10K6E"
type textarea "x"
type input "Cs10K6ET"
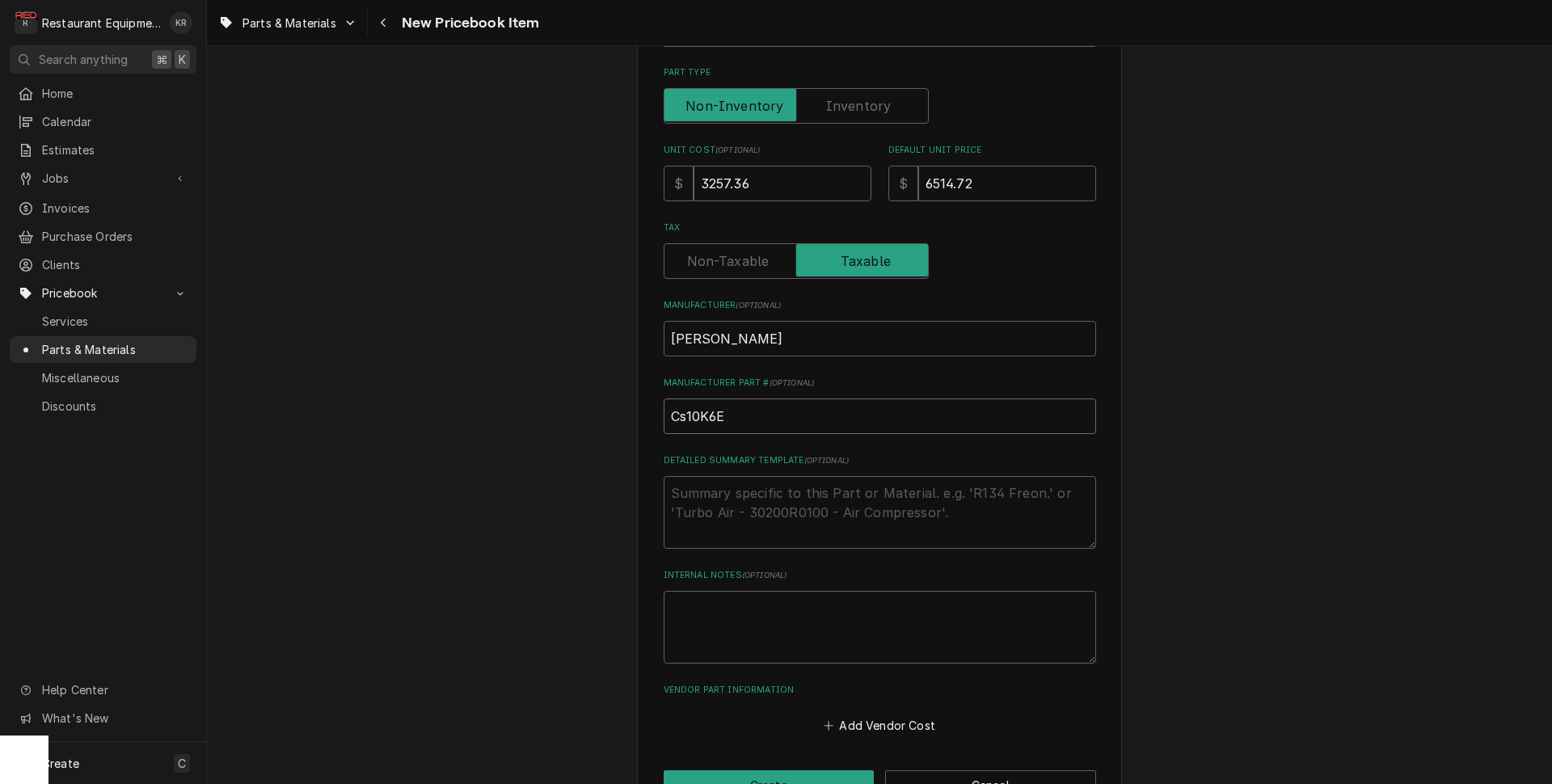
type textarea "x"
type input "Cs10K6ETF"
type textarea "x"
type input "Cs10K6ETF5"
type textarea "x"
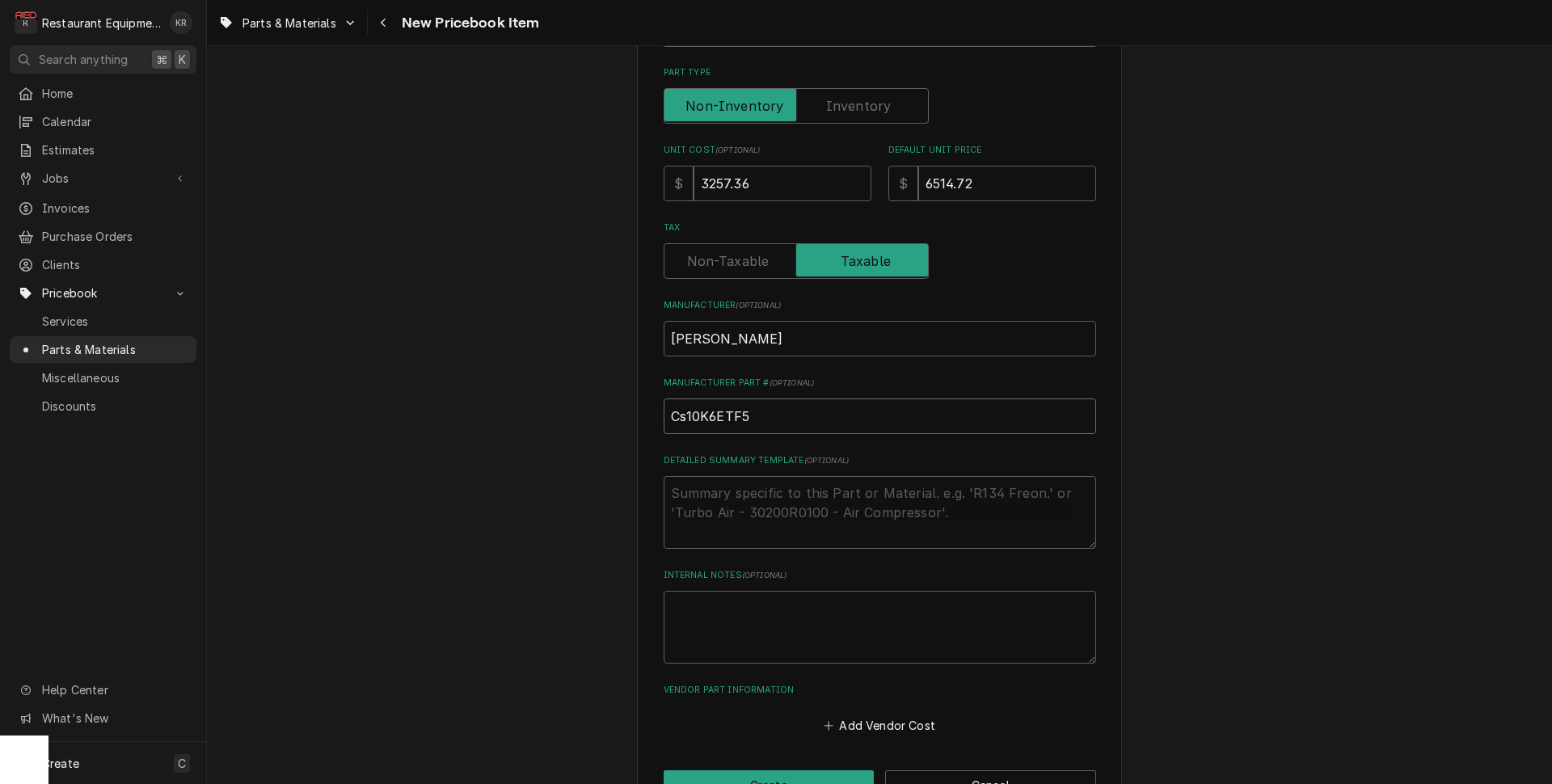
type input "Cs10K6ETF59"
type textarea "x"
type input "Cs10K6ETF594"
type textarea "x"
type input "Cs10K6ETF5945"
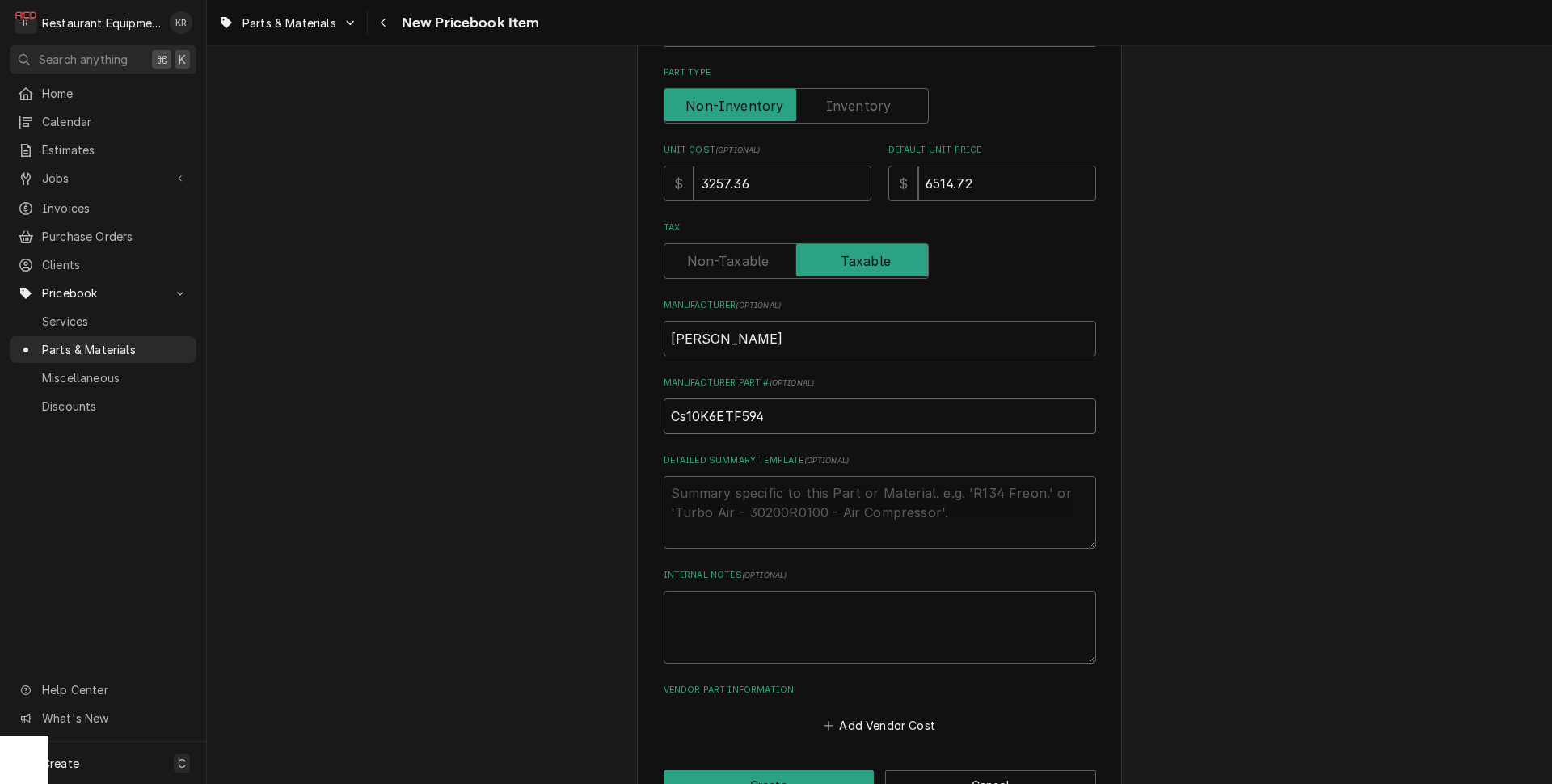
type textarea "x"
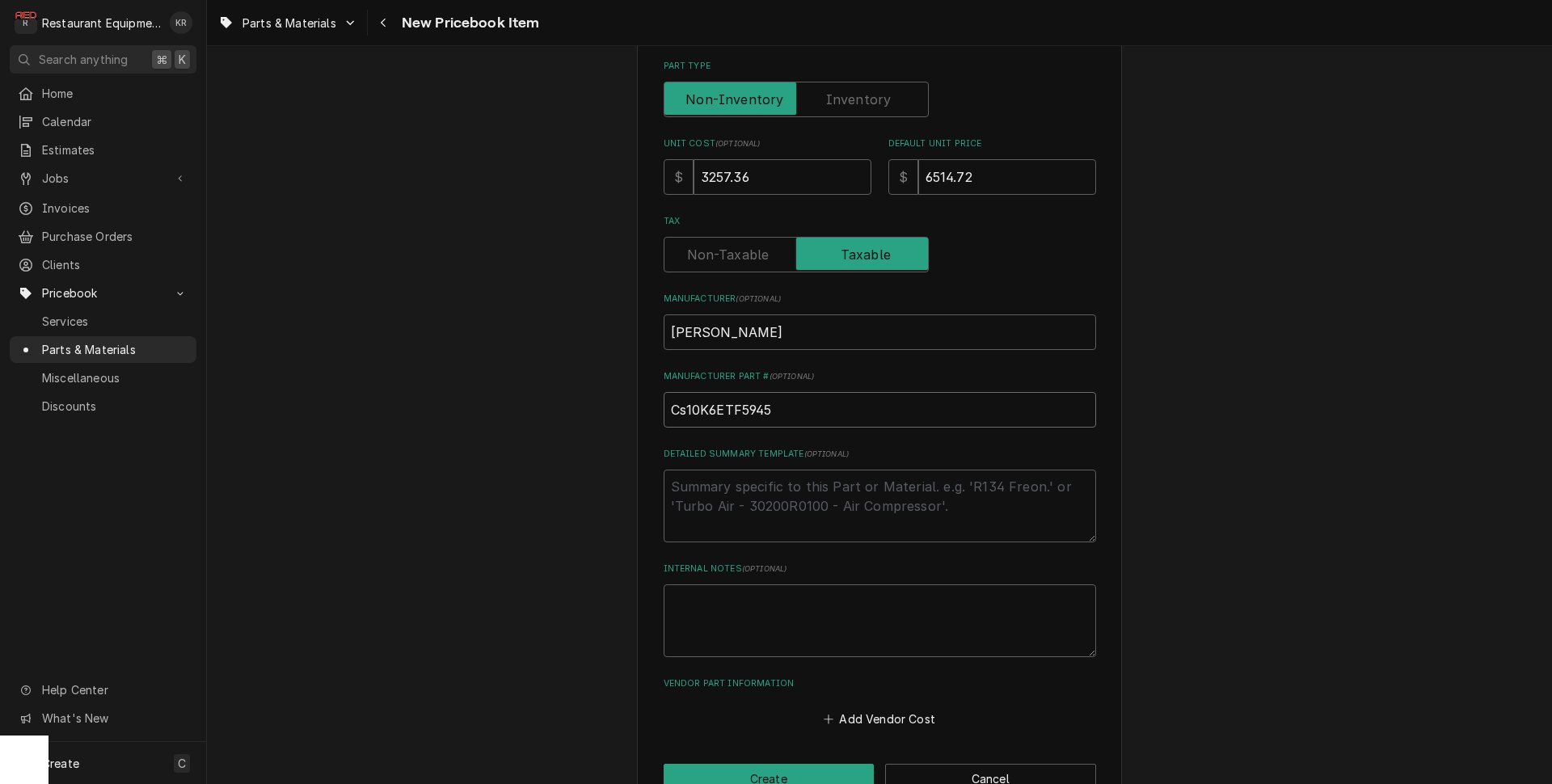
scroll to position [438, 0]
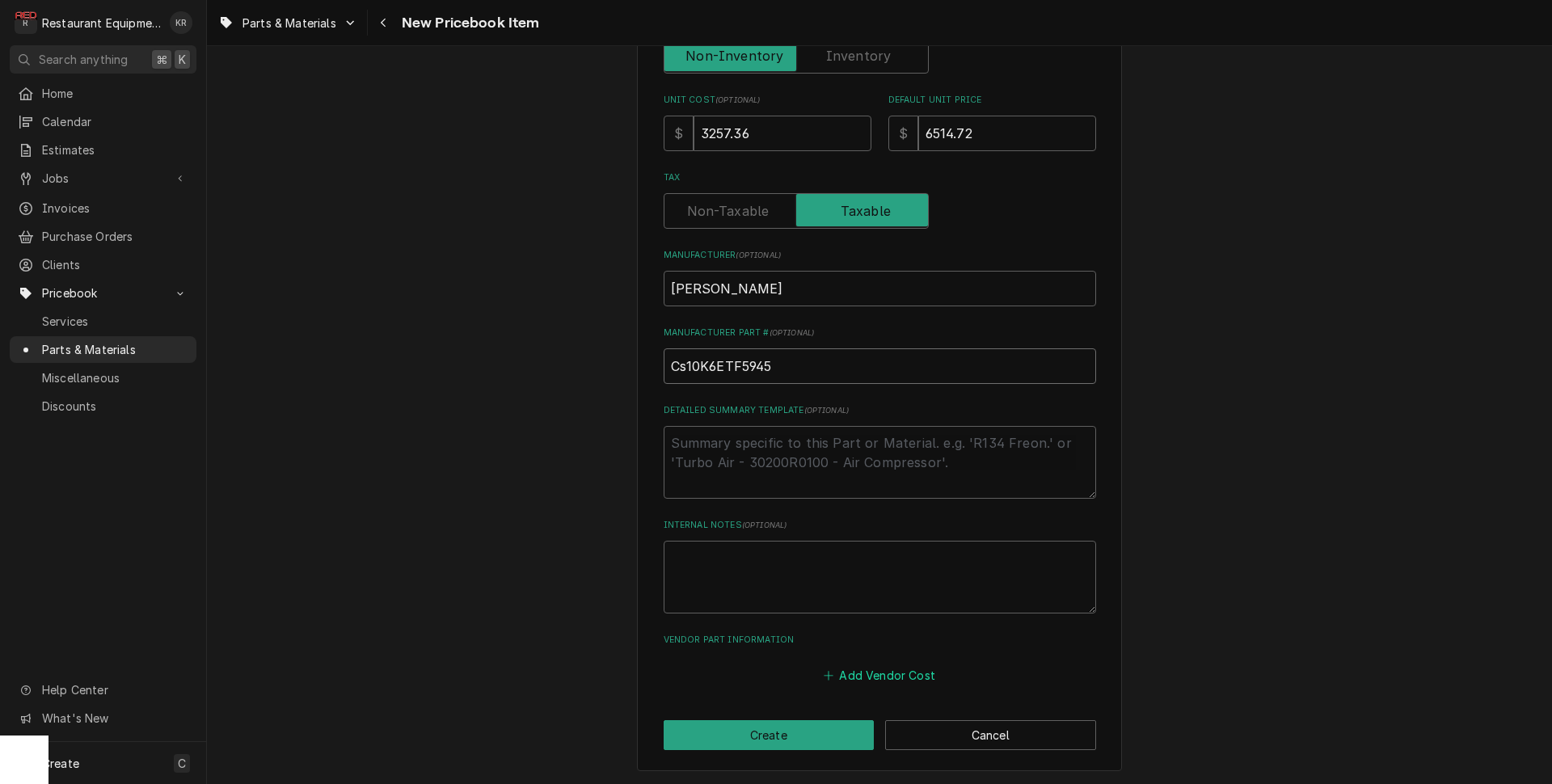
type input "Cs10K6ETF5945"
click at [844, 676] on button "Add Vendor Cost" at bounding box center [880, 675] width 118 height 23
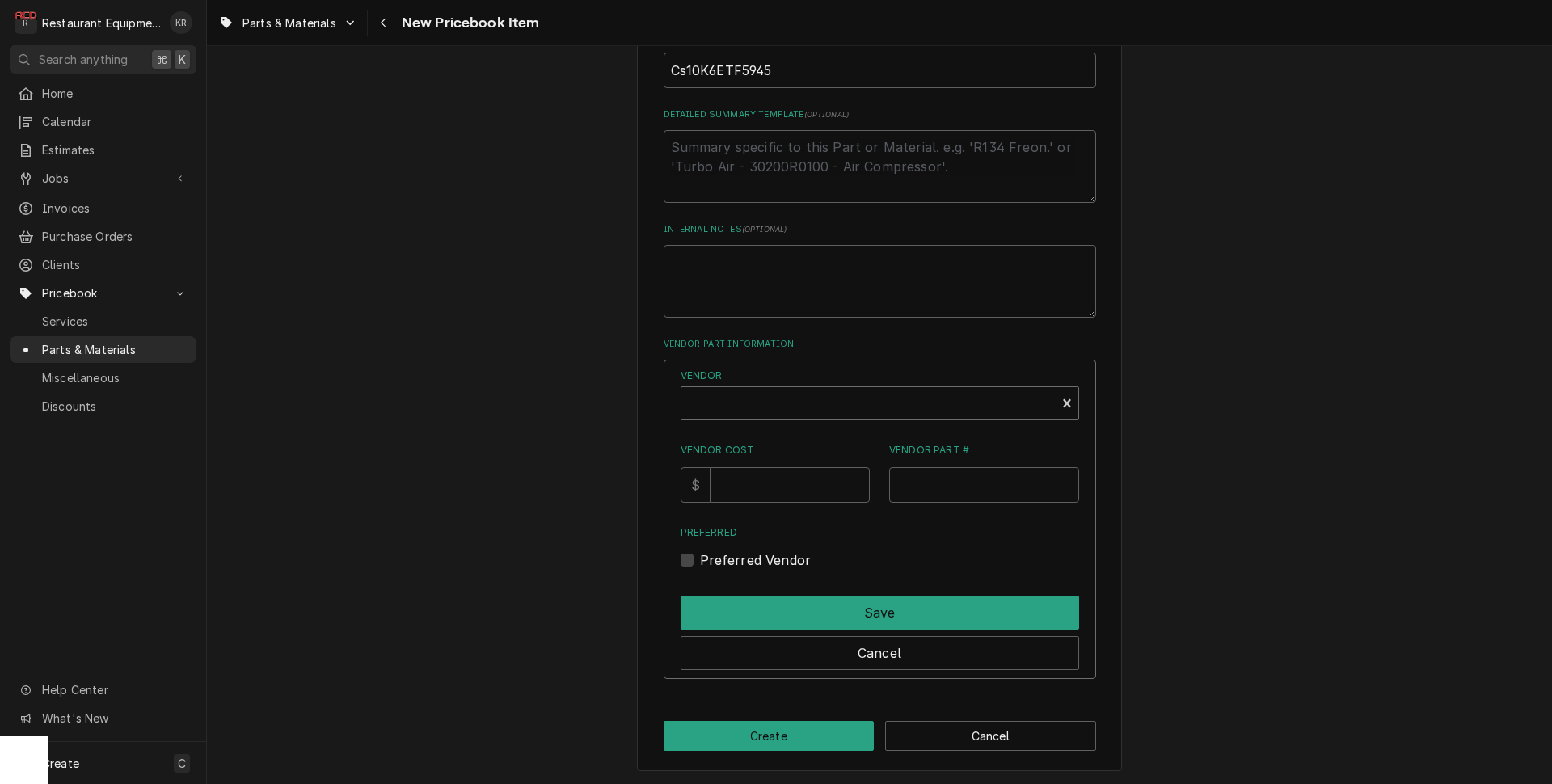
type textarea "x"
click at [749, 389] on div "Vendor" at bounding box center [868, 403] width 374 height 32
type input "unite"
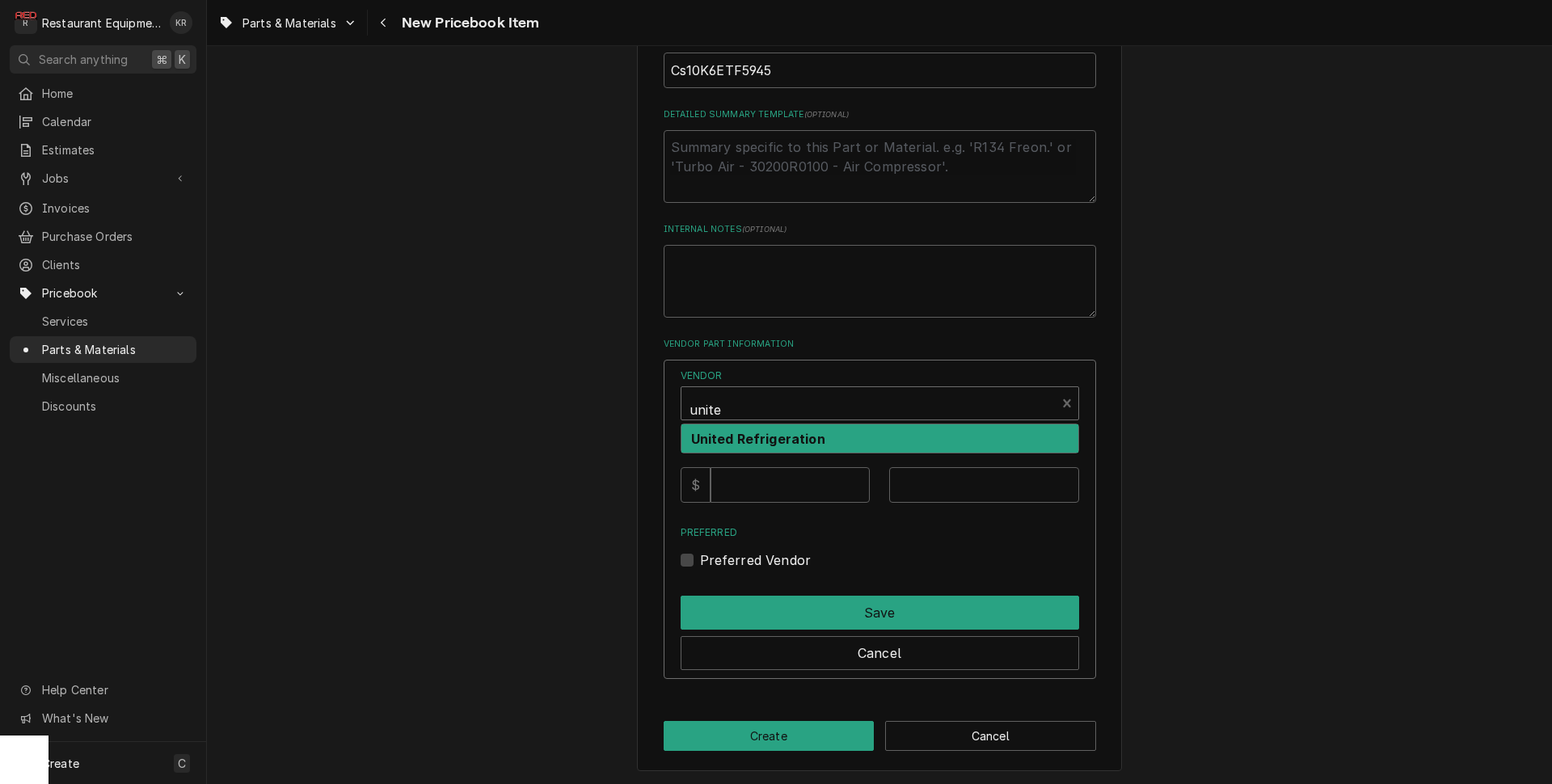
click at [750, 435] on strong "United Refrigeration" at bounding box center [758, 439] width 134 height 16
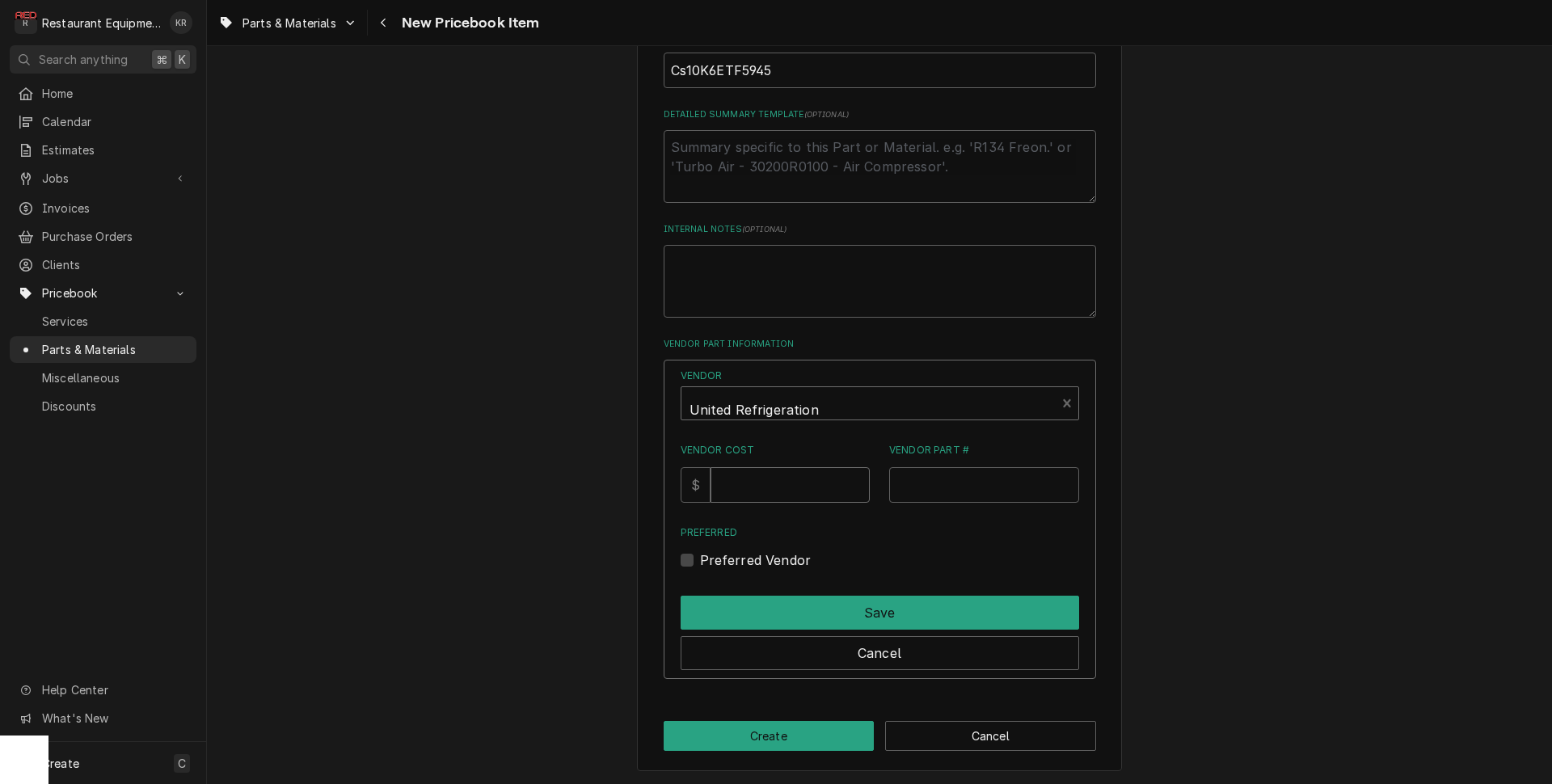
click at [773, 487] on input "Vendor Cost" at bounding box center [790, 484] width 159 height 35
type input "3257.36"
type input "CS10K6ETF5945"
drag, startPoint x: 699, startPoint y: 555, endPoint x: 720, endPoint y: 588, distance: 39.1
click at [700, 556] on label "Preferred Vendor" at bounding box center [755, 560] width 112 height 20
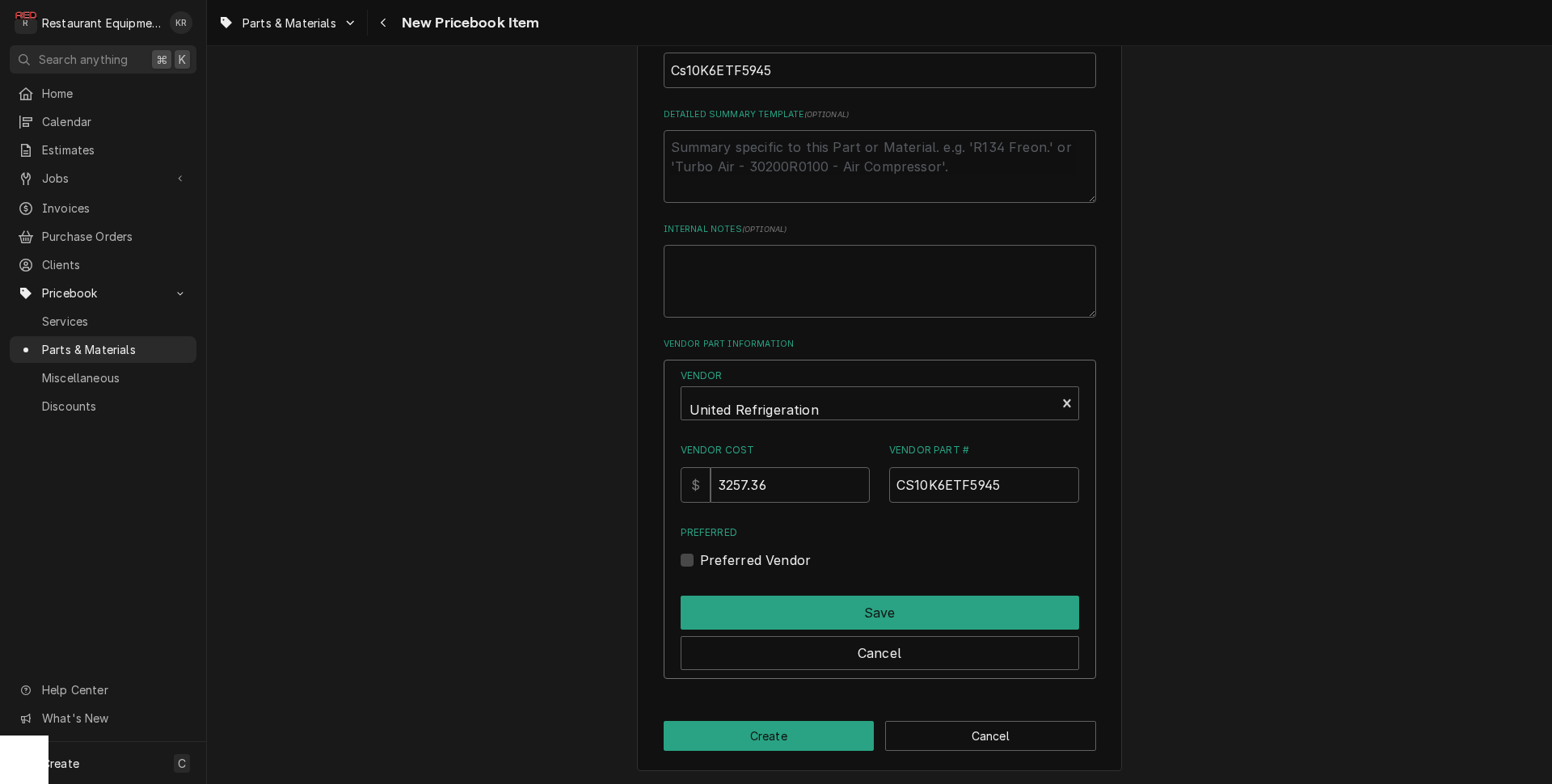
click at [700, 556] on input "Preferred" at bounding box center [898, 568] width 399 height 35
checkbox input "true"
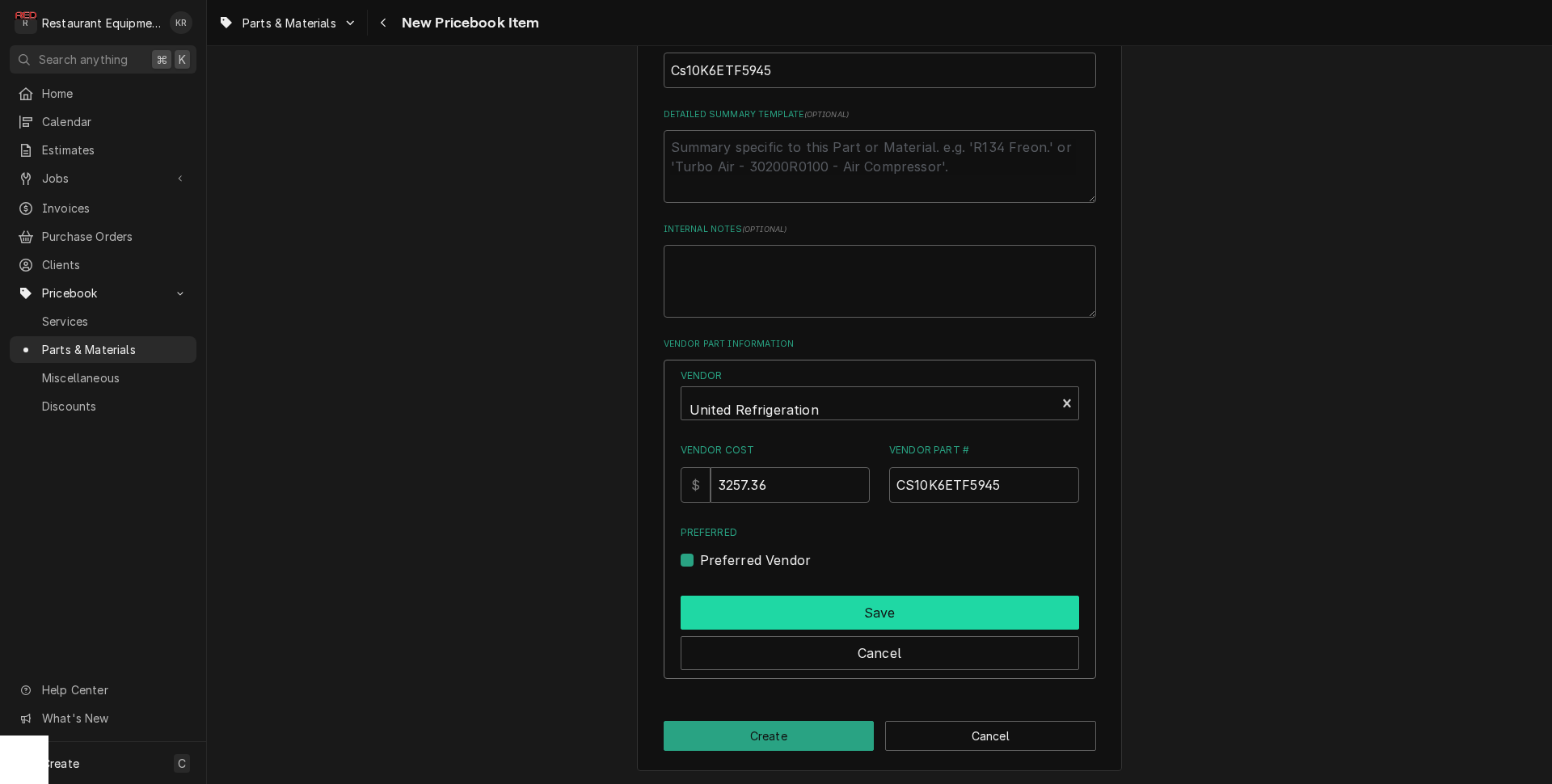
click at [735, 603] on button "Save" at bounding box center [880, 612] width 399 height 34
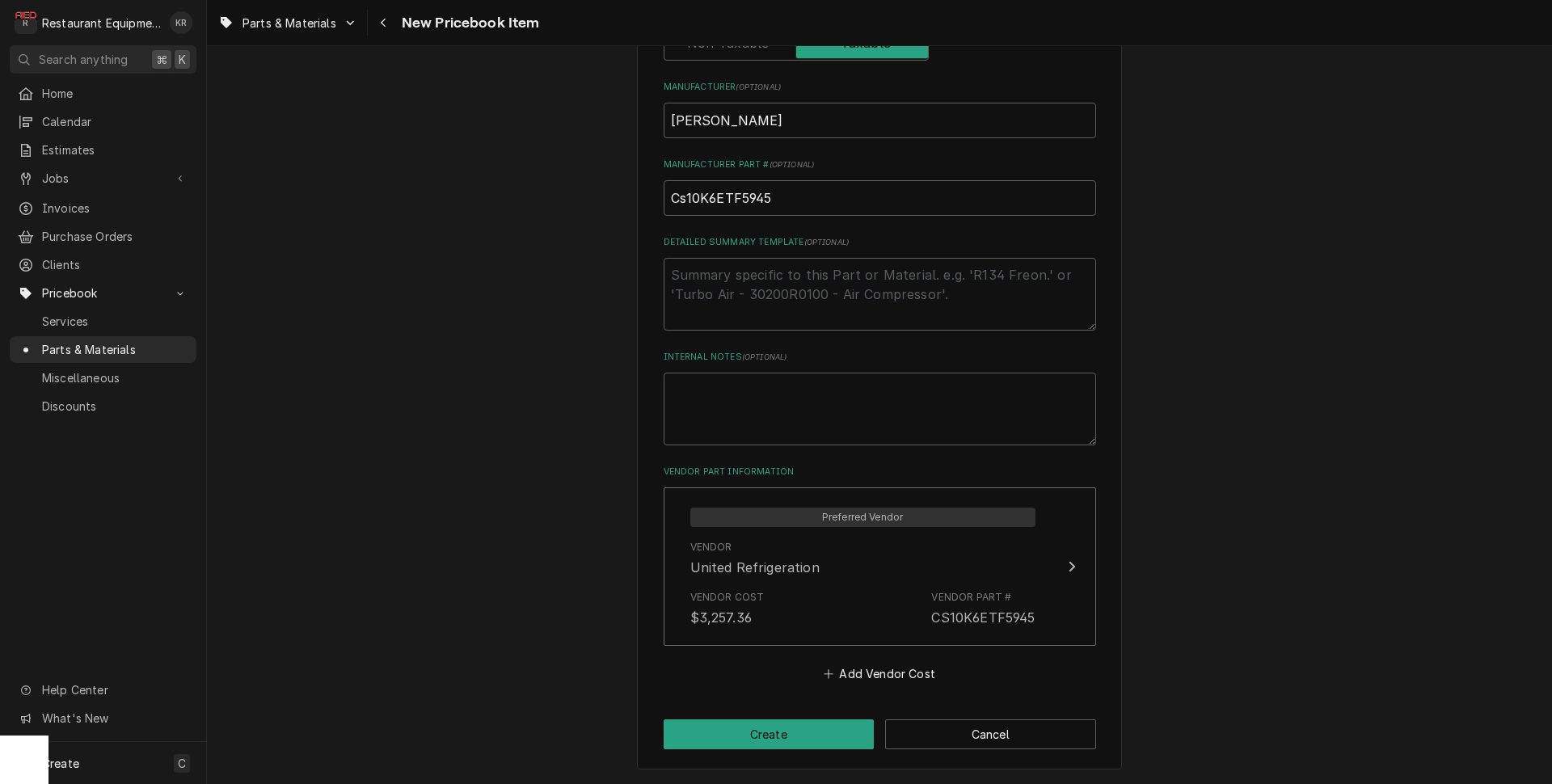
scroll to position [604, 0]
click at [768, 728] on button "Create" at bounding box center [769, 736] width 211 height 30
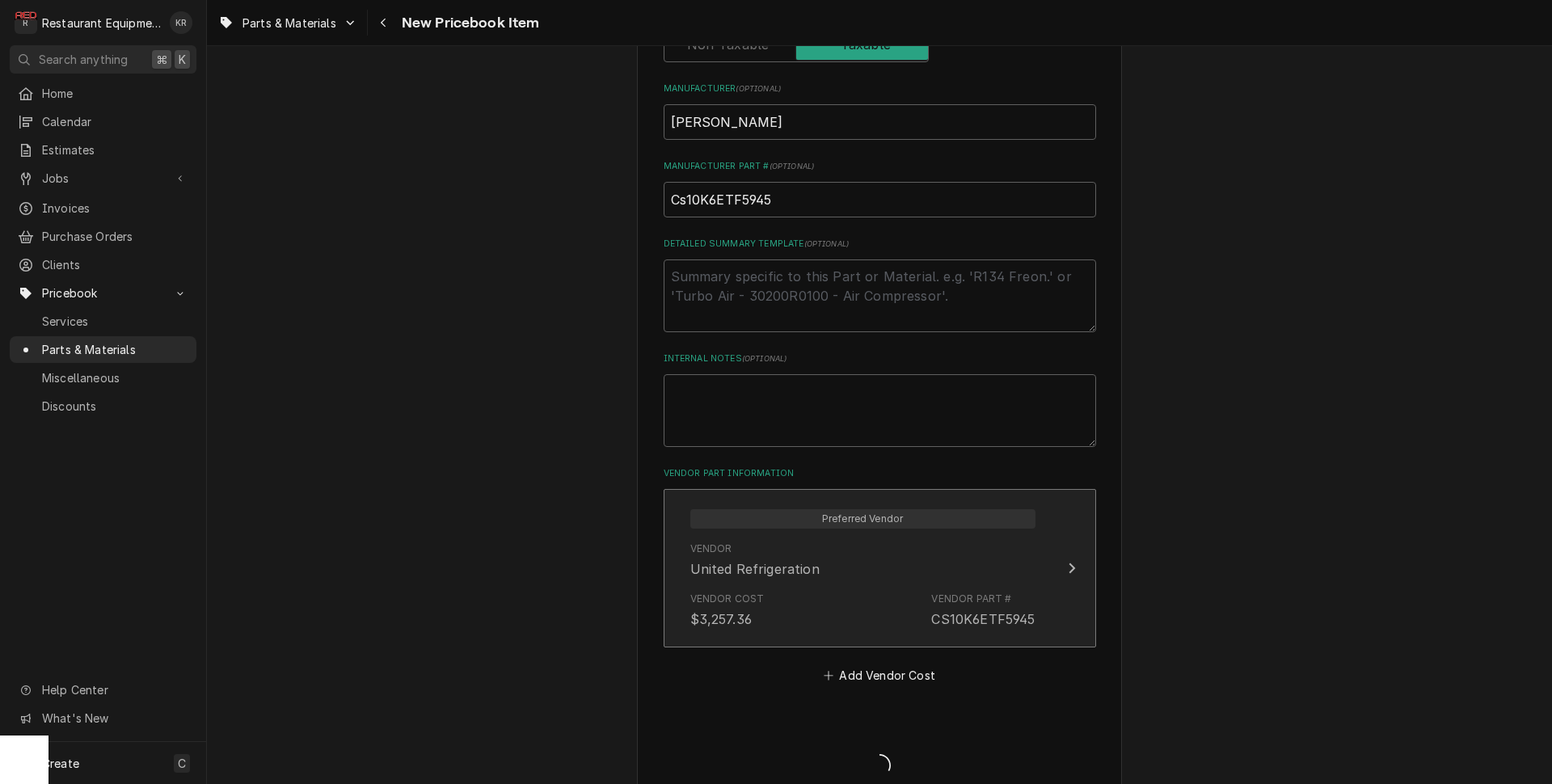
type textarea "x"
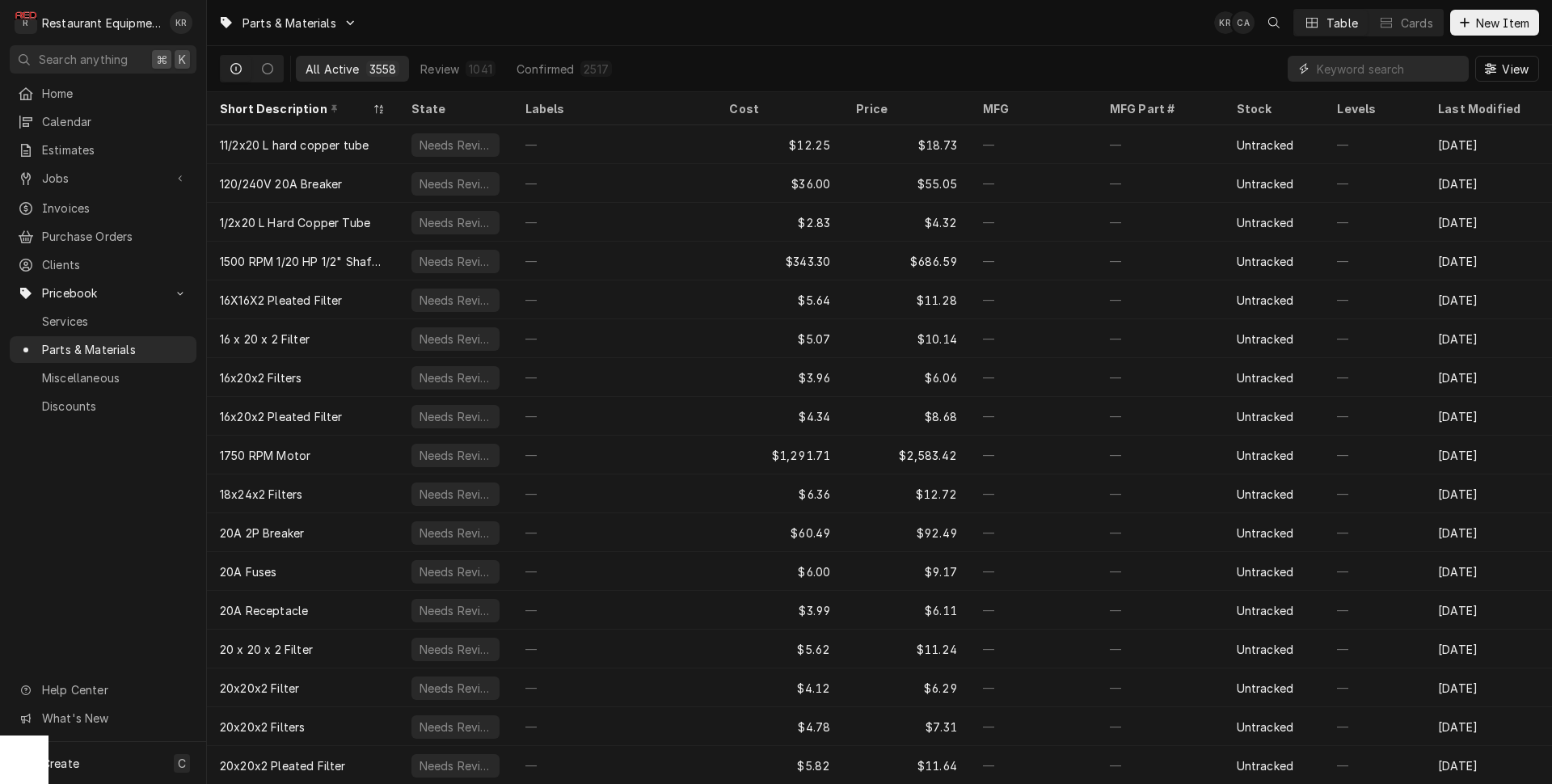
click at [1364, 74] on input "Dynamic Content Wrapper" at bounding box center [1388, 68] width 144 height 25
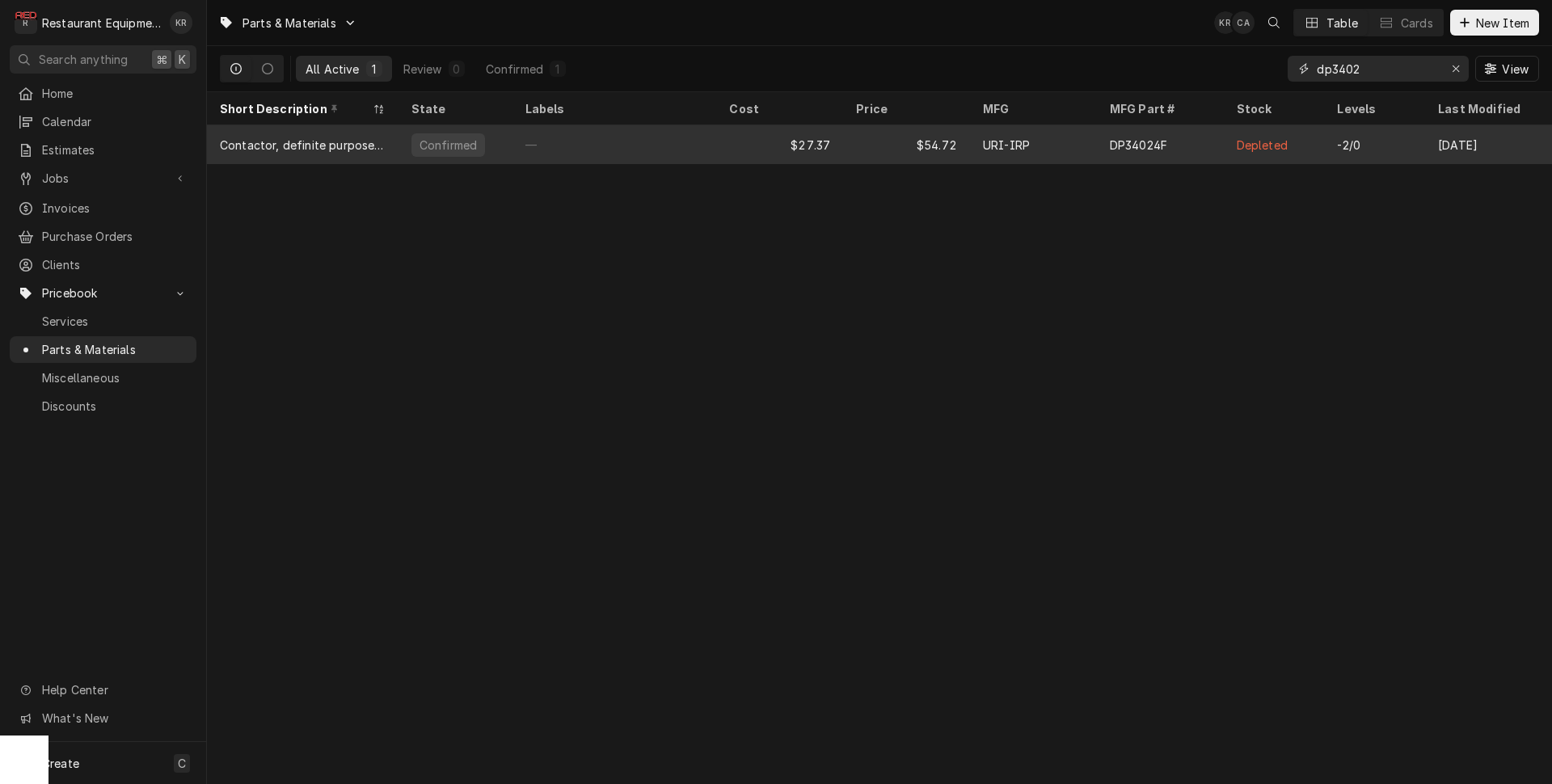
type input "dp3402"
click at [556, 150] on div "—" at bounding box center [614, 144] width 205 height 39
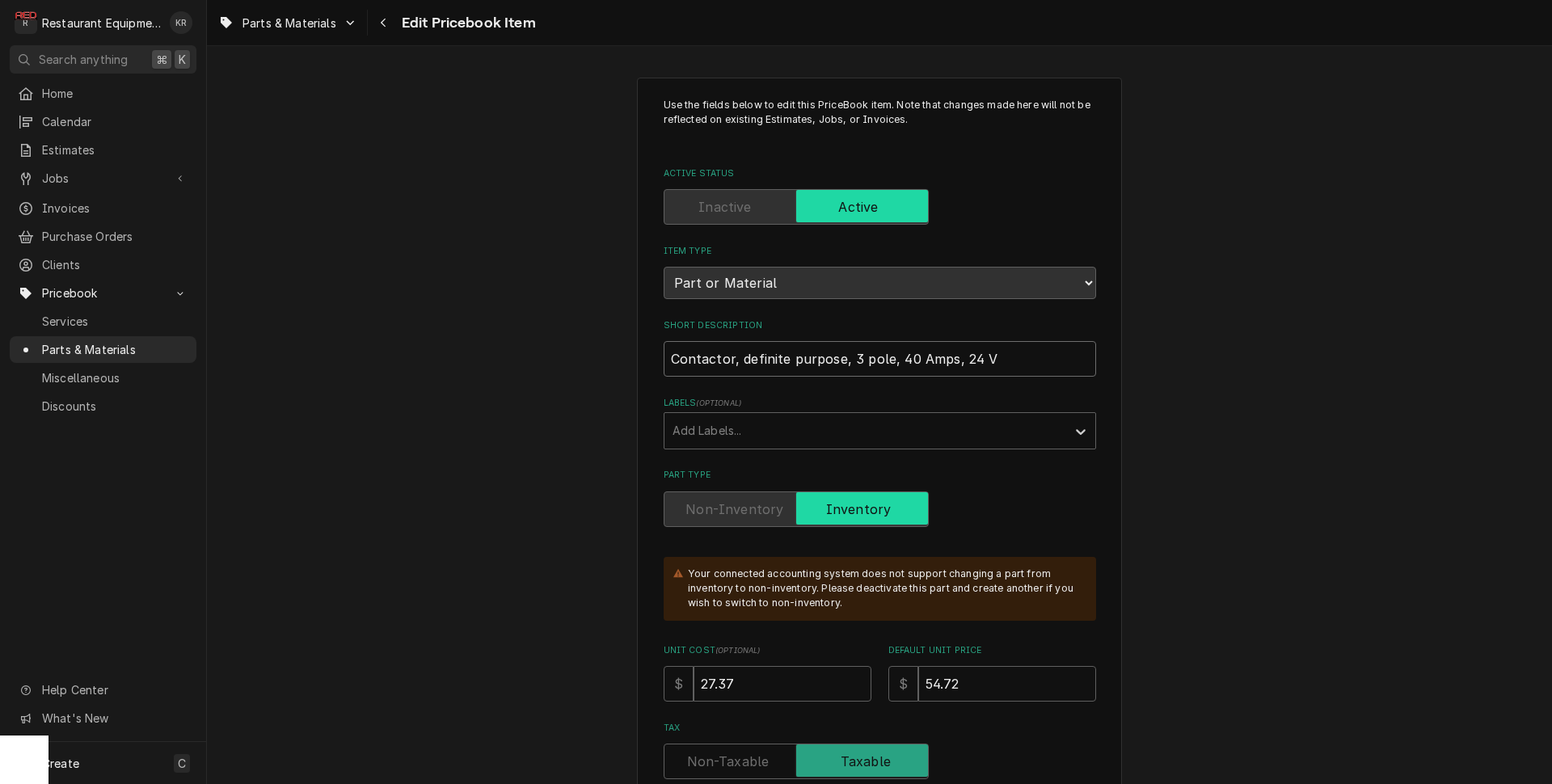
drag, startPoint x: 972, startPoint y: 357, endPoint x: 969, endPoint y: 371, distance: 14.3
click at [971, 360] on input "Contactor, definite purpose, 3 pole, 40 Amps, 24 V" at bounding box center [880, 358] width 432 height 35
type textarea "x"
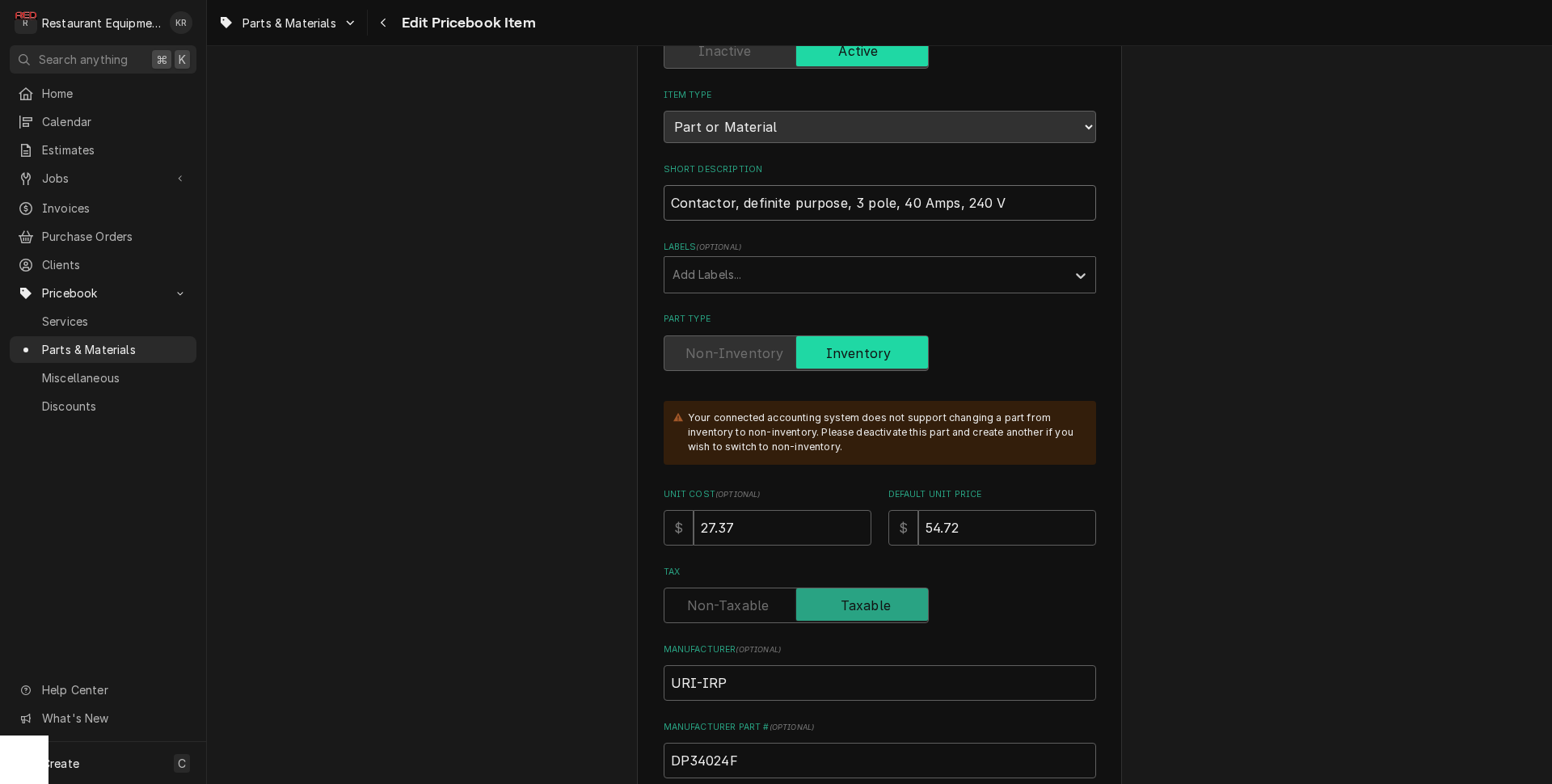
scroll to position [167, 0]
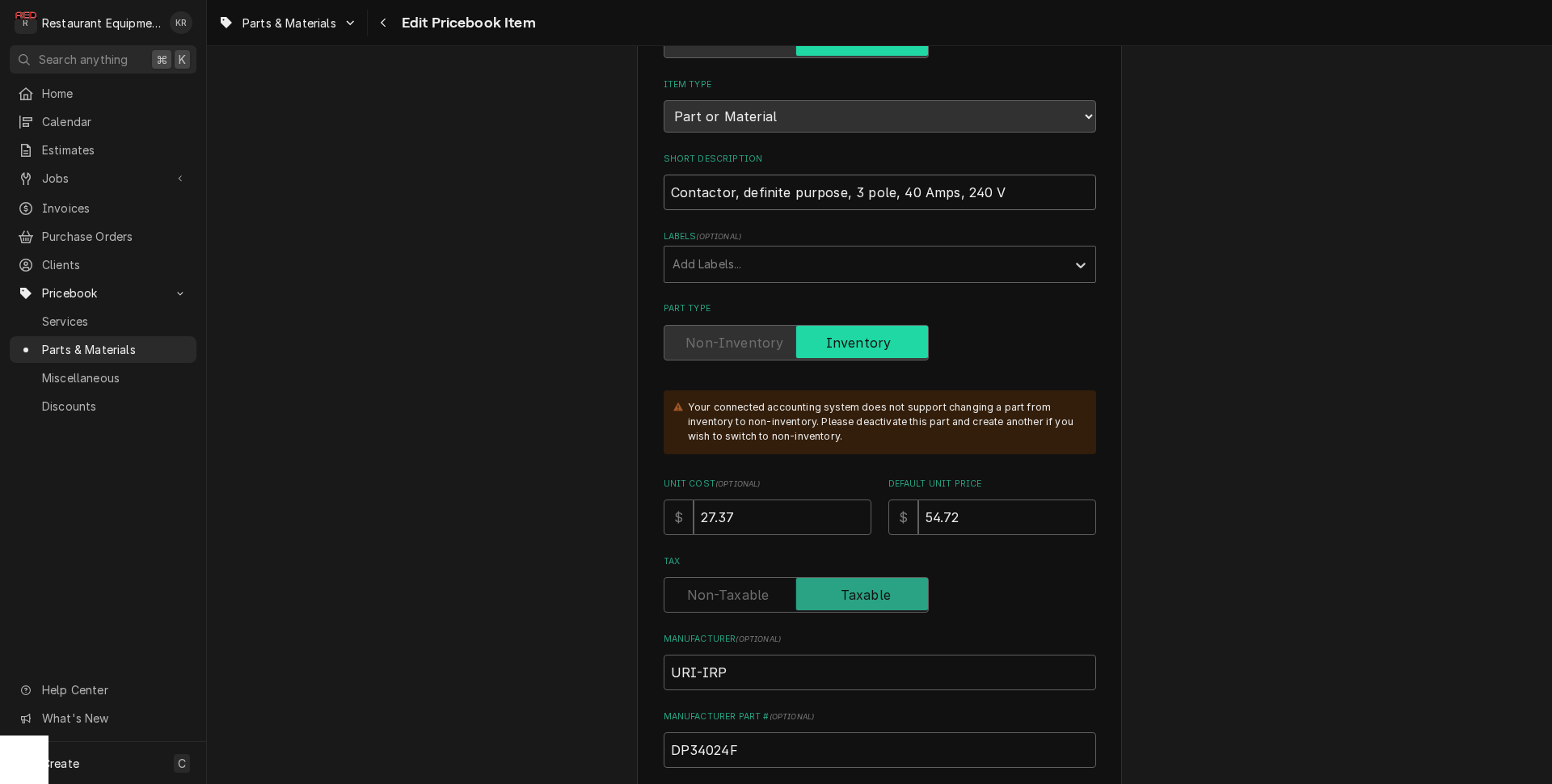
type input "Contactor, definite purpose, 3 pole, 40 Amps, 240 V"
drag, startPoint x: 706, startPoint y: 510, endPoint x: 638, endPoint y: 506, distance: 68.1
click at [694, 506] on input "27.37" at bounding box center [783, 517] width 178 height 35
type textarea "x"
type input "3"
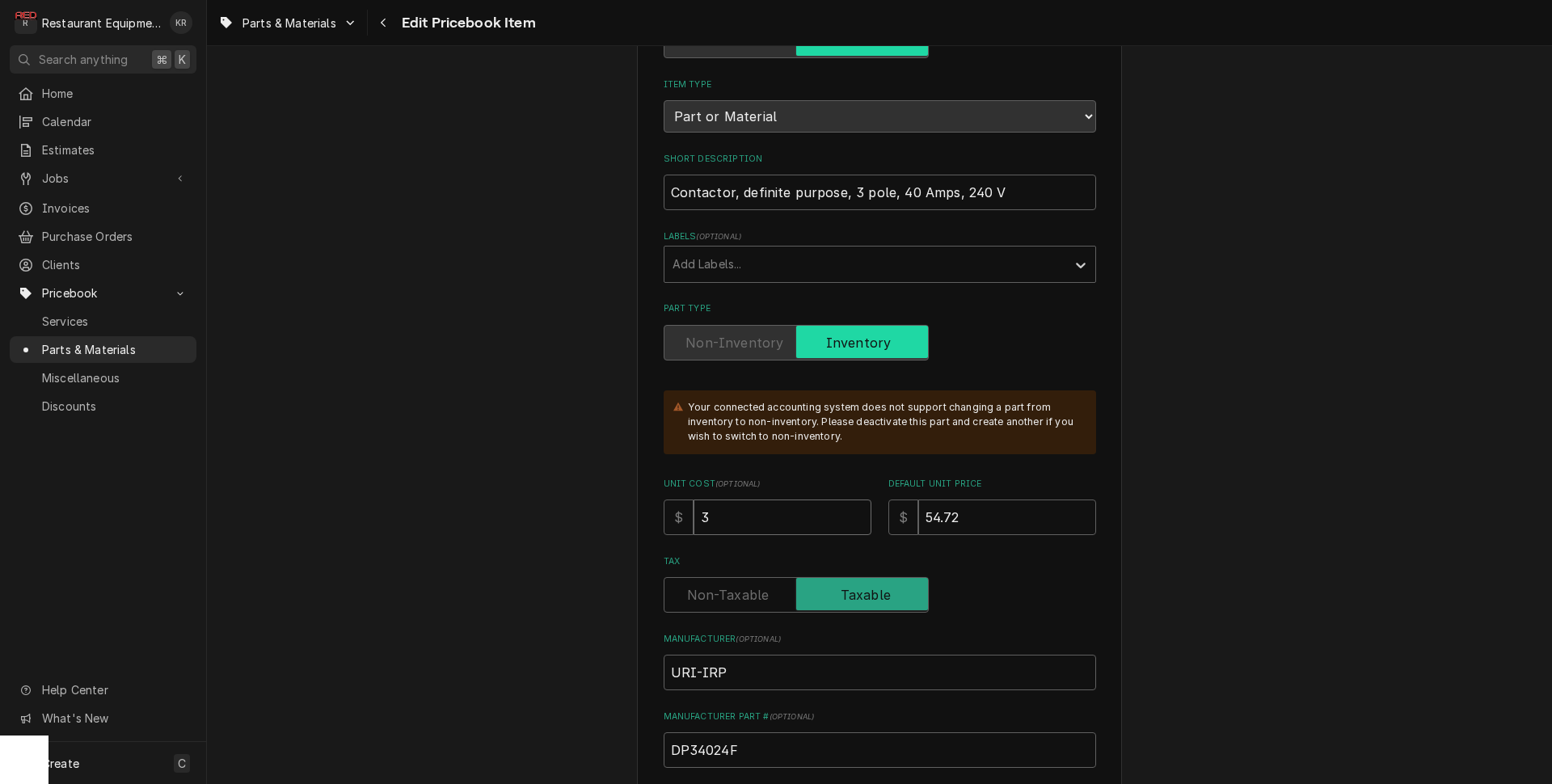
type textarea "x"
type input "30.46"
type textarea "x"
type input "30.46"
type textarea "x"
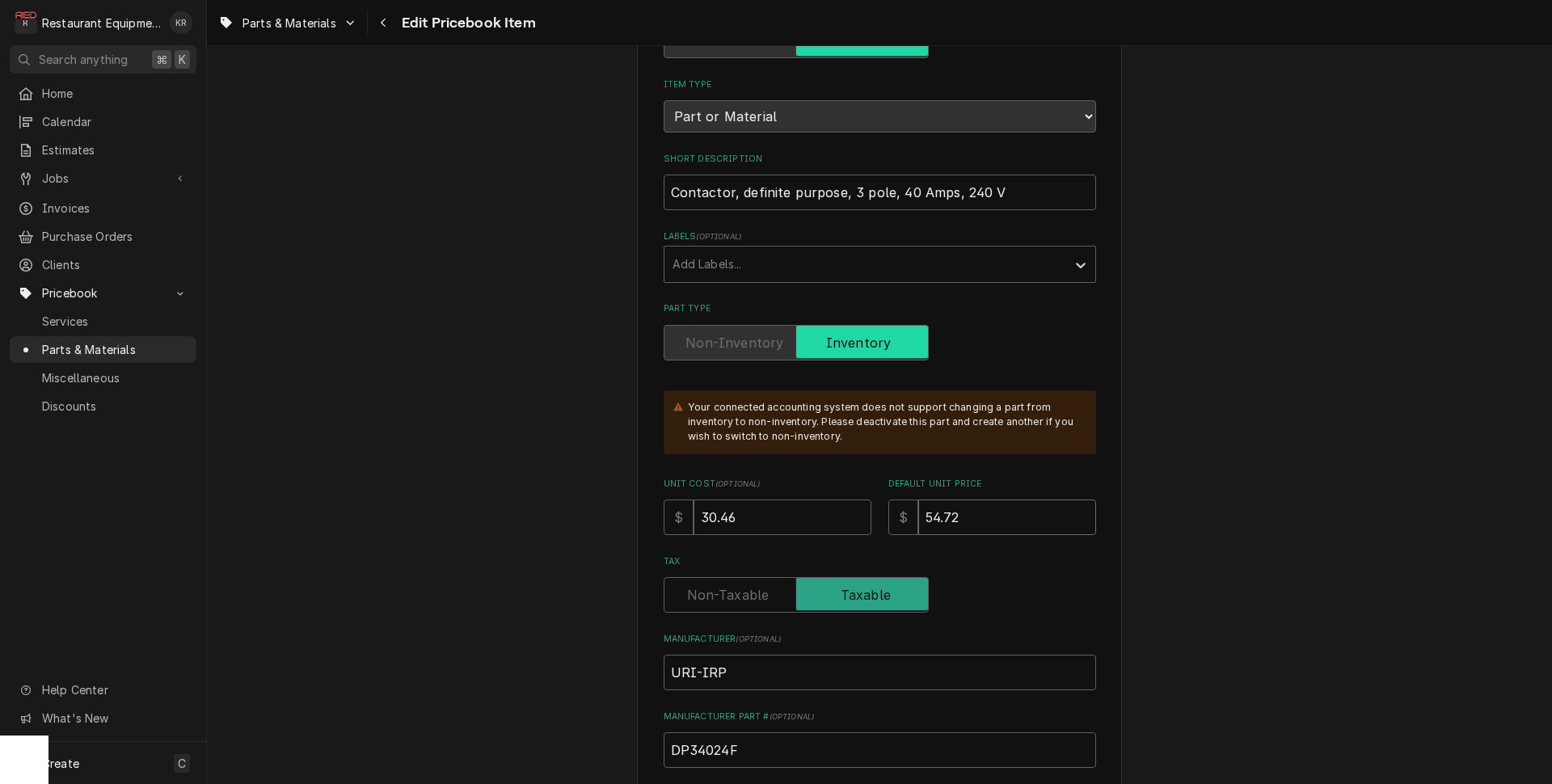
type input "6"
type textarea "x"
type input "60"
type textarea "x"
type input "60.9"
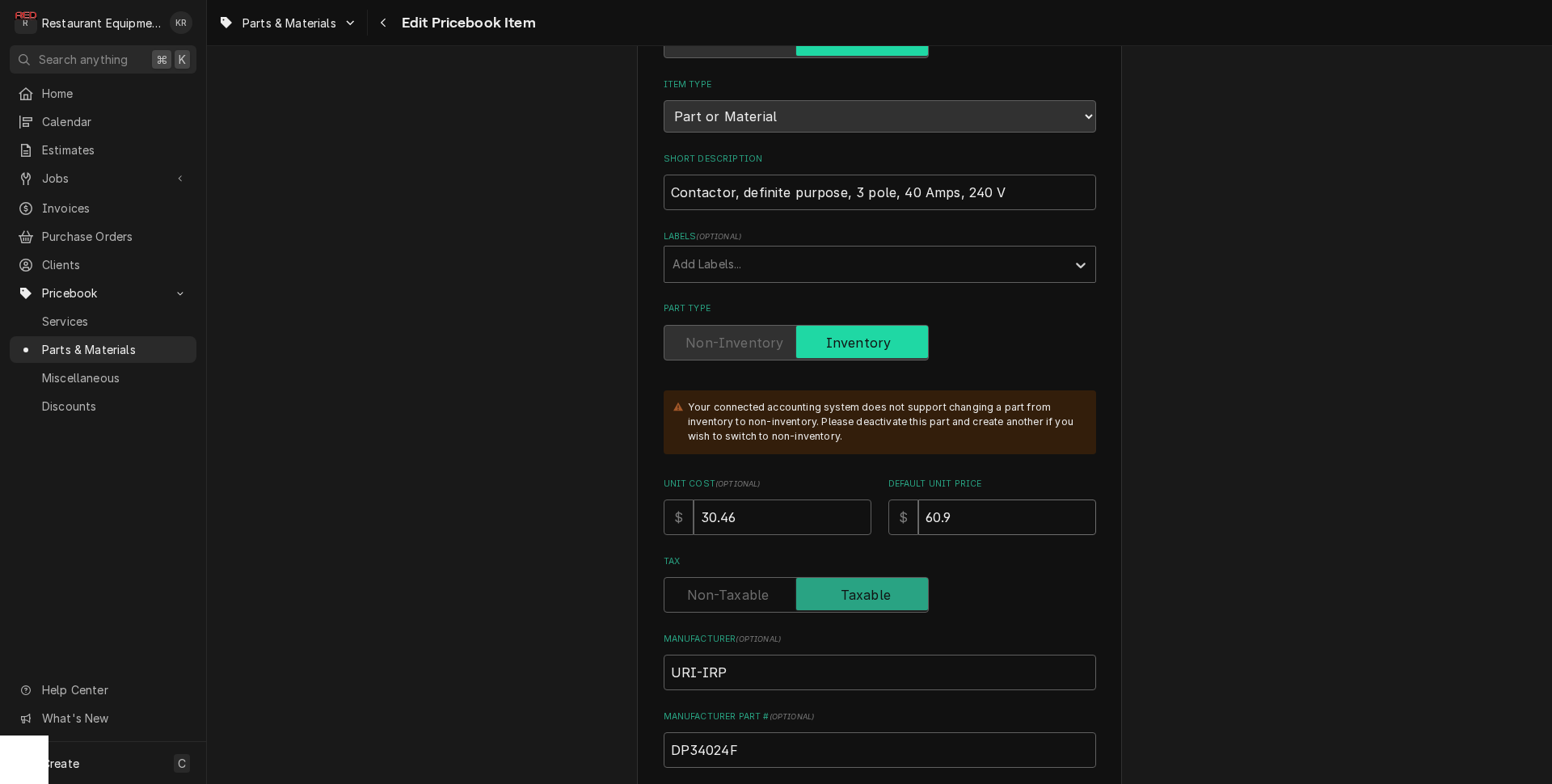
type textarea "x"
type input "60.92"
type textarea "x"
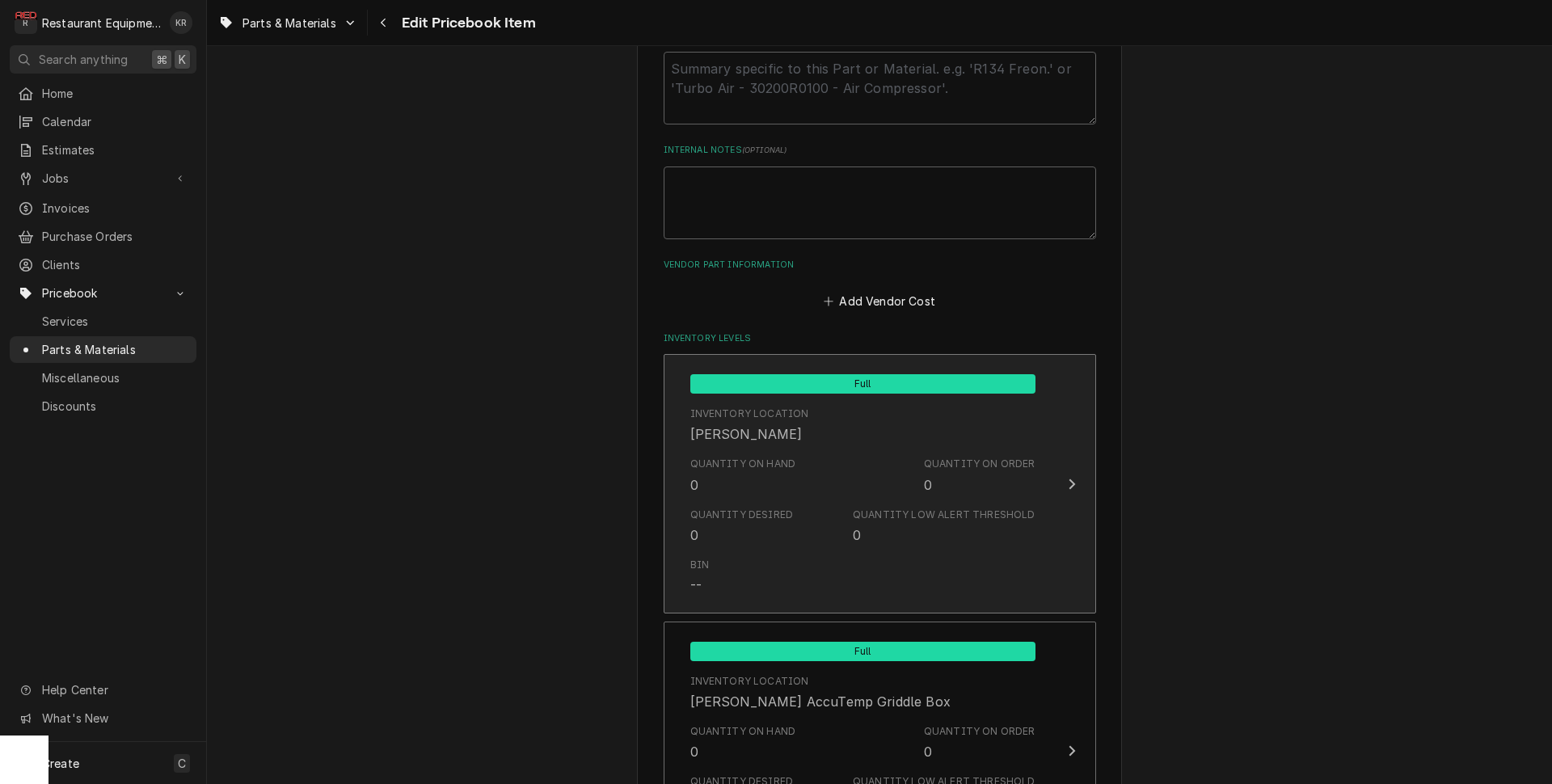
scroll to position [953, 0]
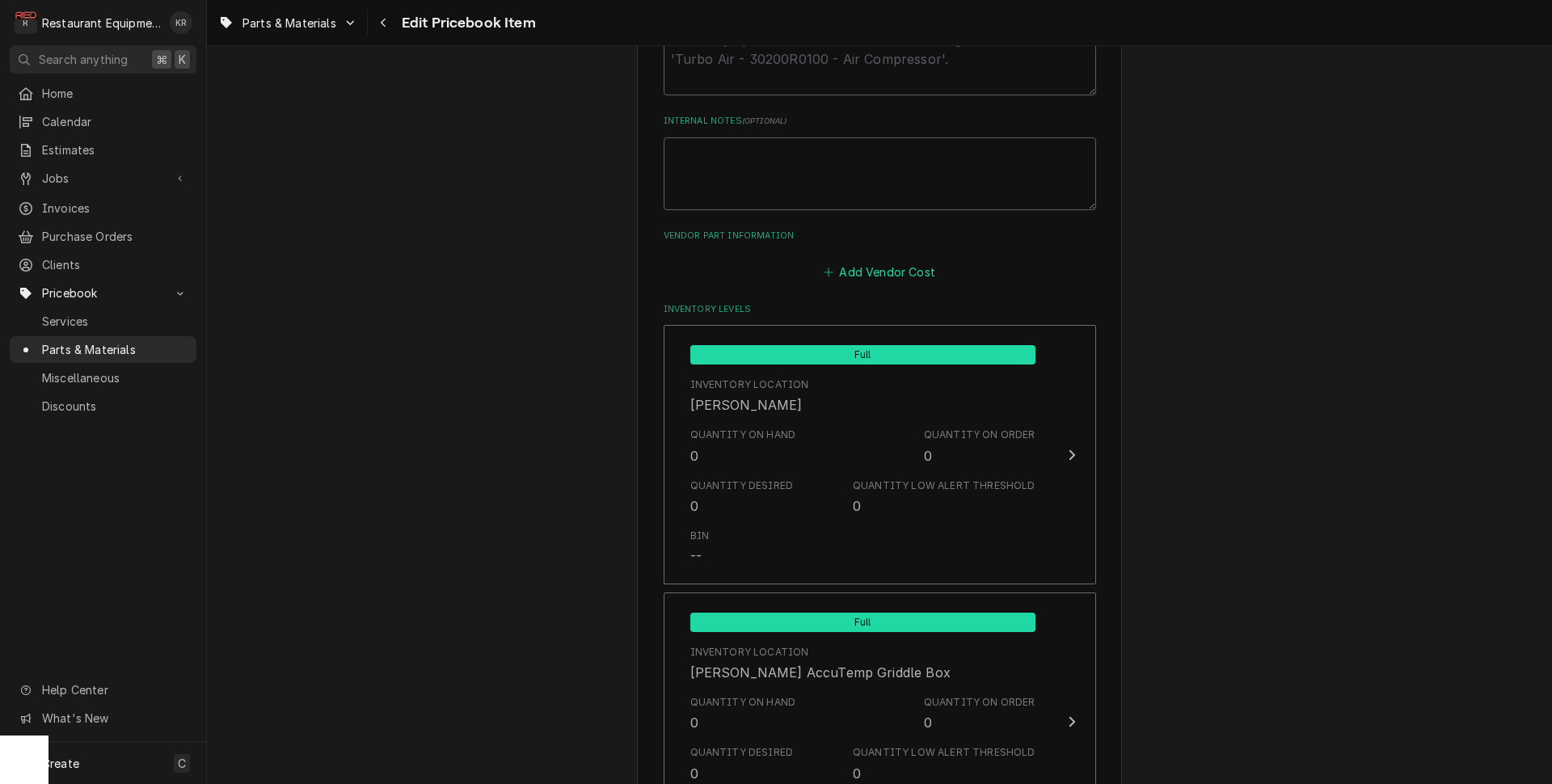
type input "DP340240F"
click at [857, 272] on button "Add Vendor Cost" at bounding box center [880, 272] width 118 height 23
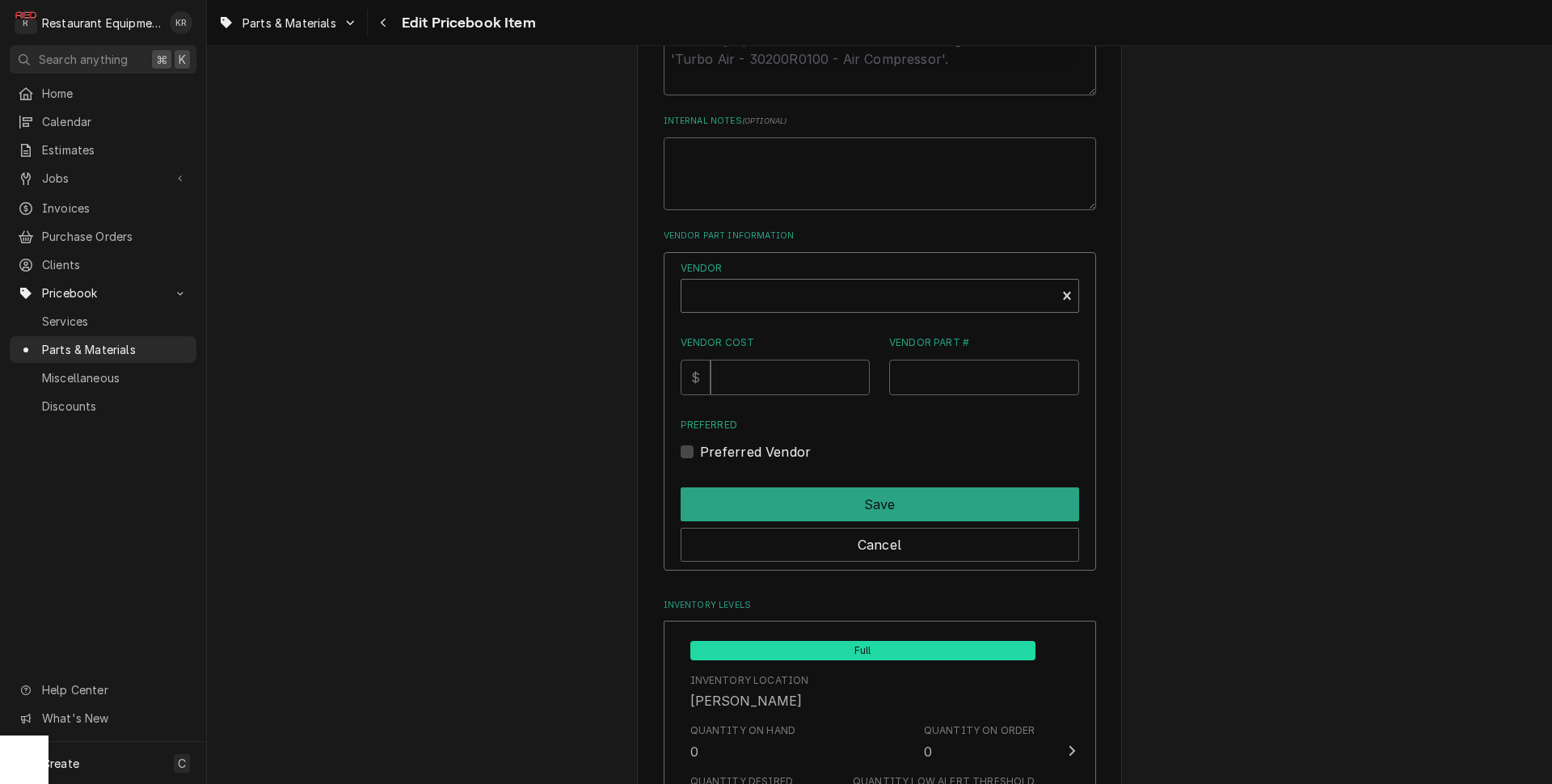
type textarea "x"
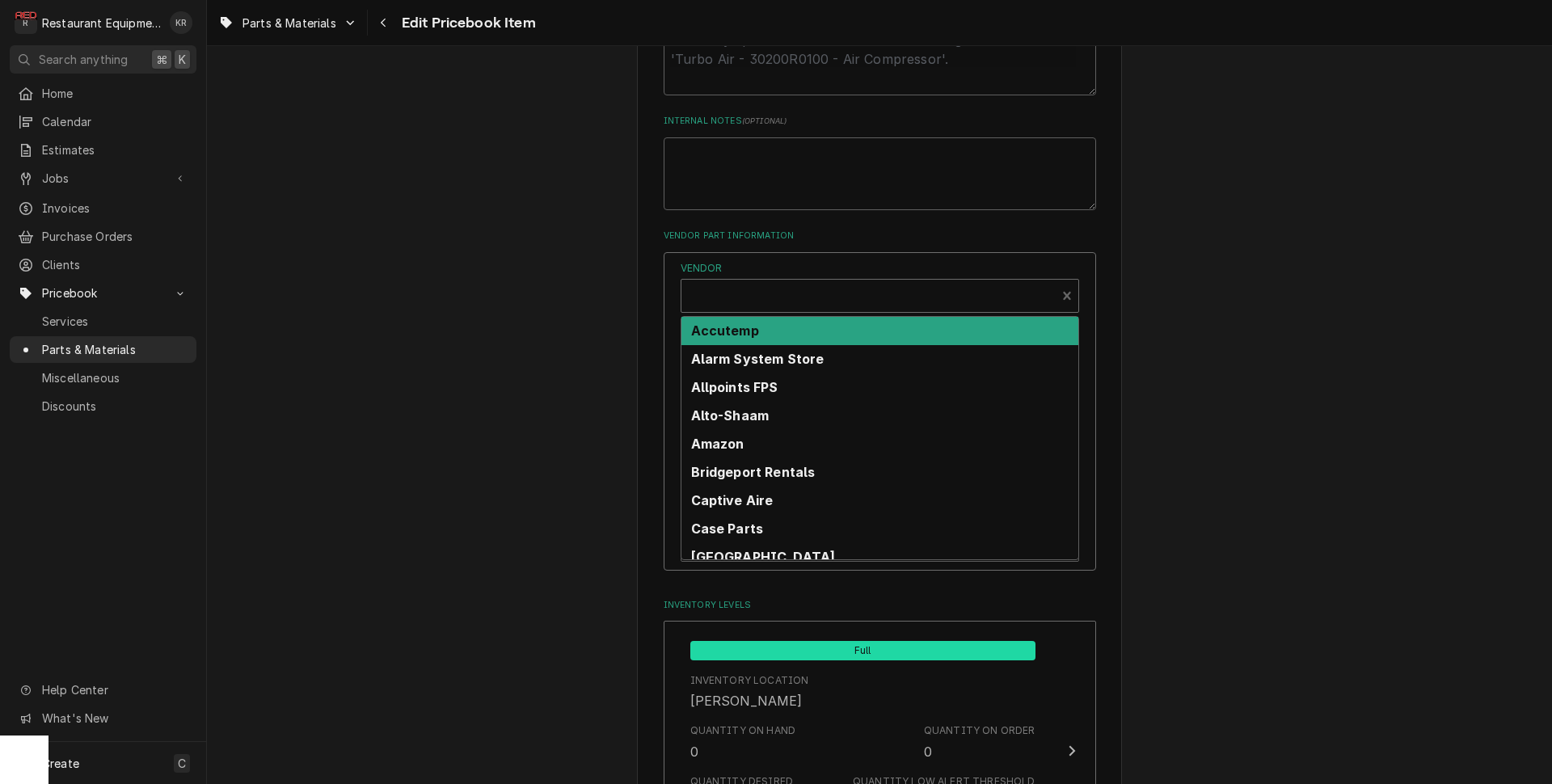
click at [797, 302] on div "Vendor" at bounding box center [869, 302] width 358 height 39
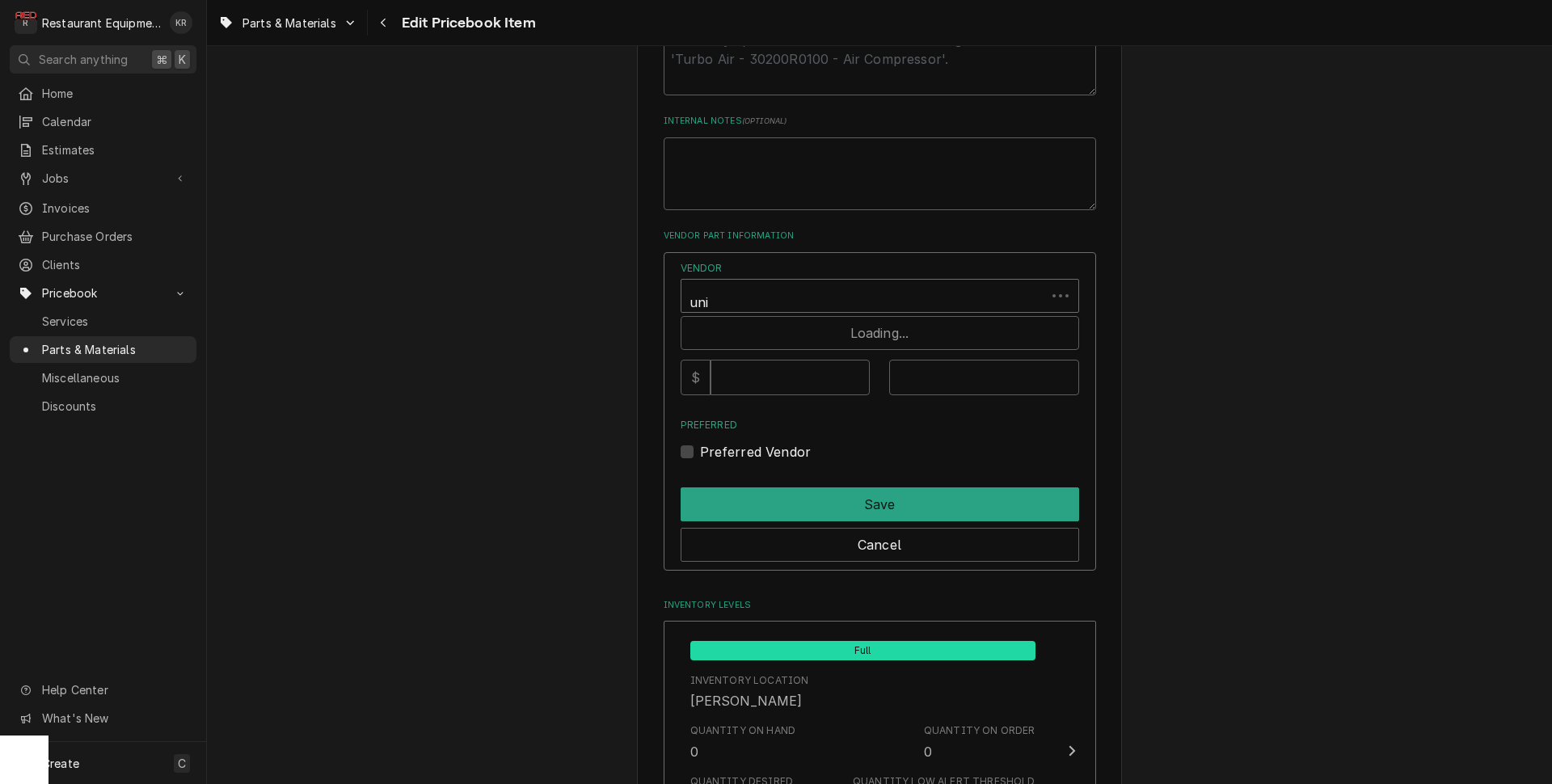
type input "unit"
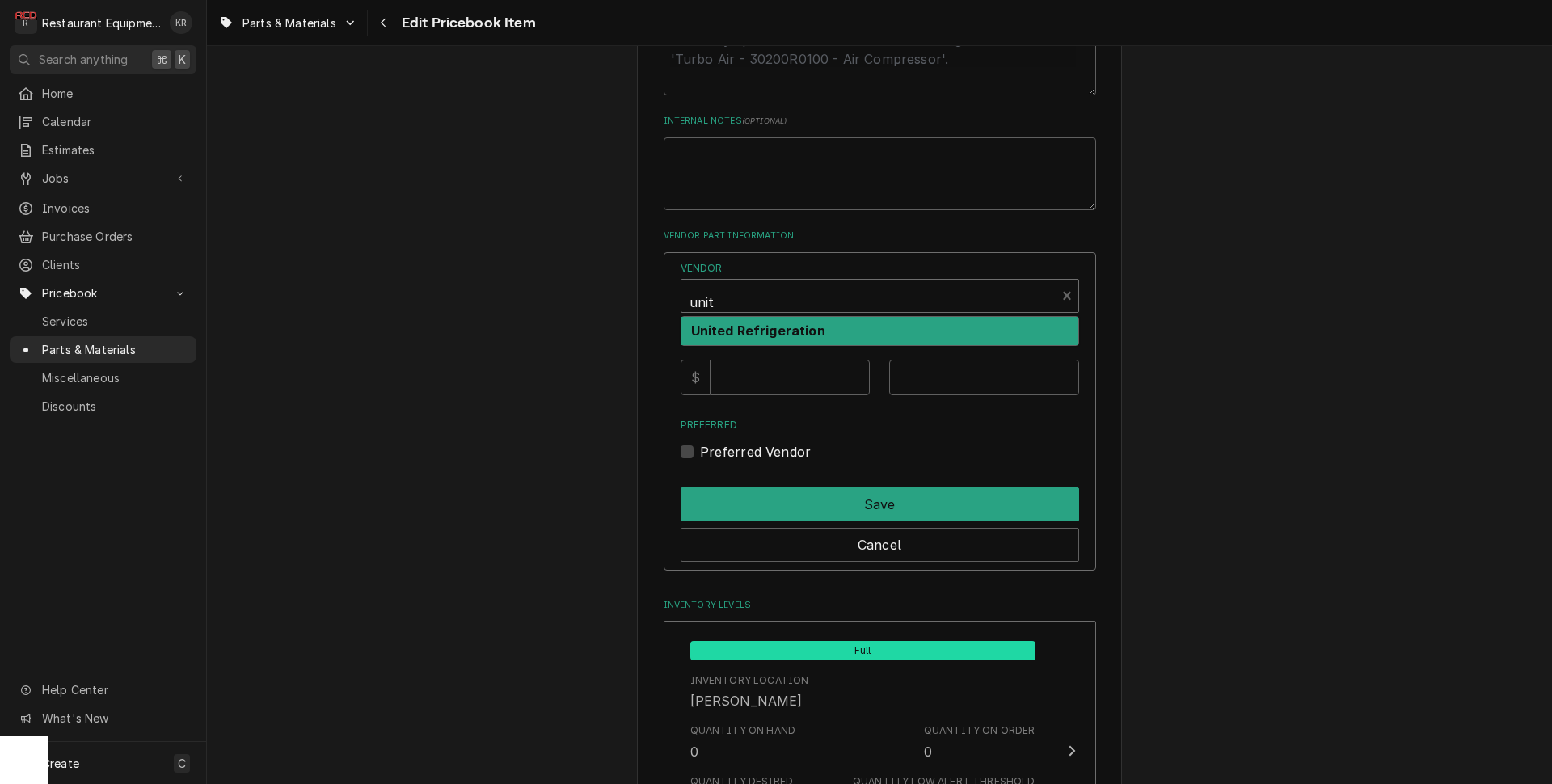
click at [780, 329] on strong "United Refrigeration" at bounding box center [758, 330] width 134 height 16
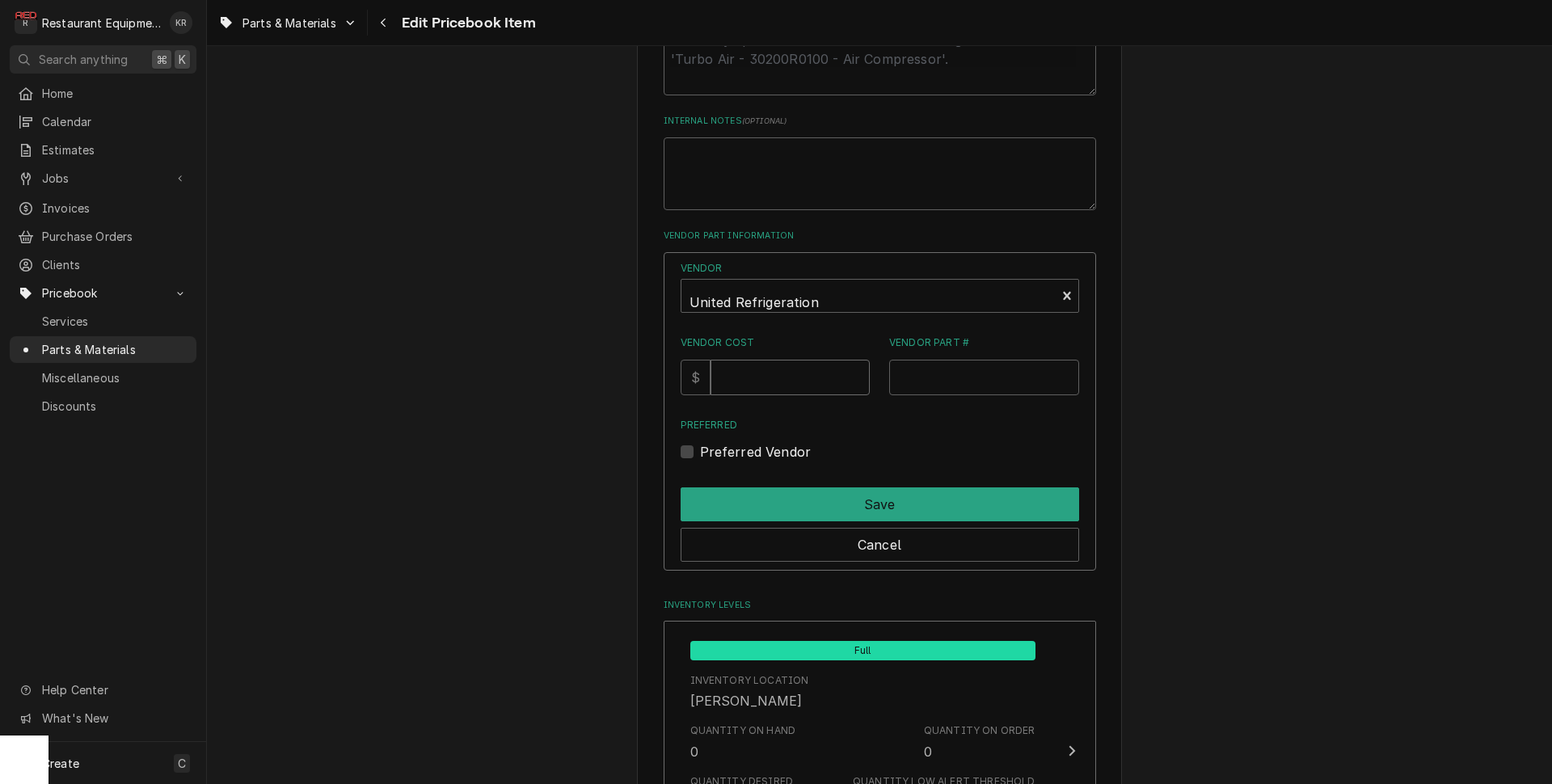
click at [776, 389] on input "Vendor Cost" at bounding box center [790, 377] width 159 height 35
type input "30.46"
type input "DP340240F"
click at [705, 456] on label "Preferred Vendor" at bounding box center [755, 452] width 112 height 20
click at [705, 456] on input "Preferred" at bounding box center [898, 459] width 399 height 35
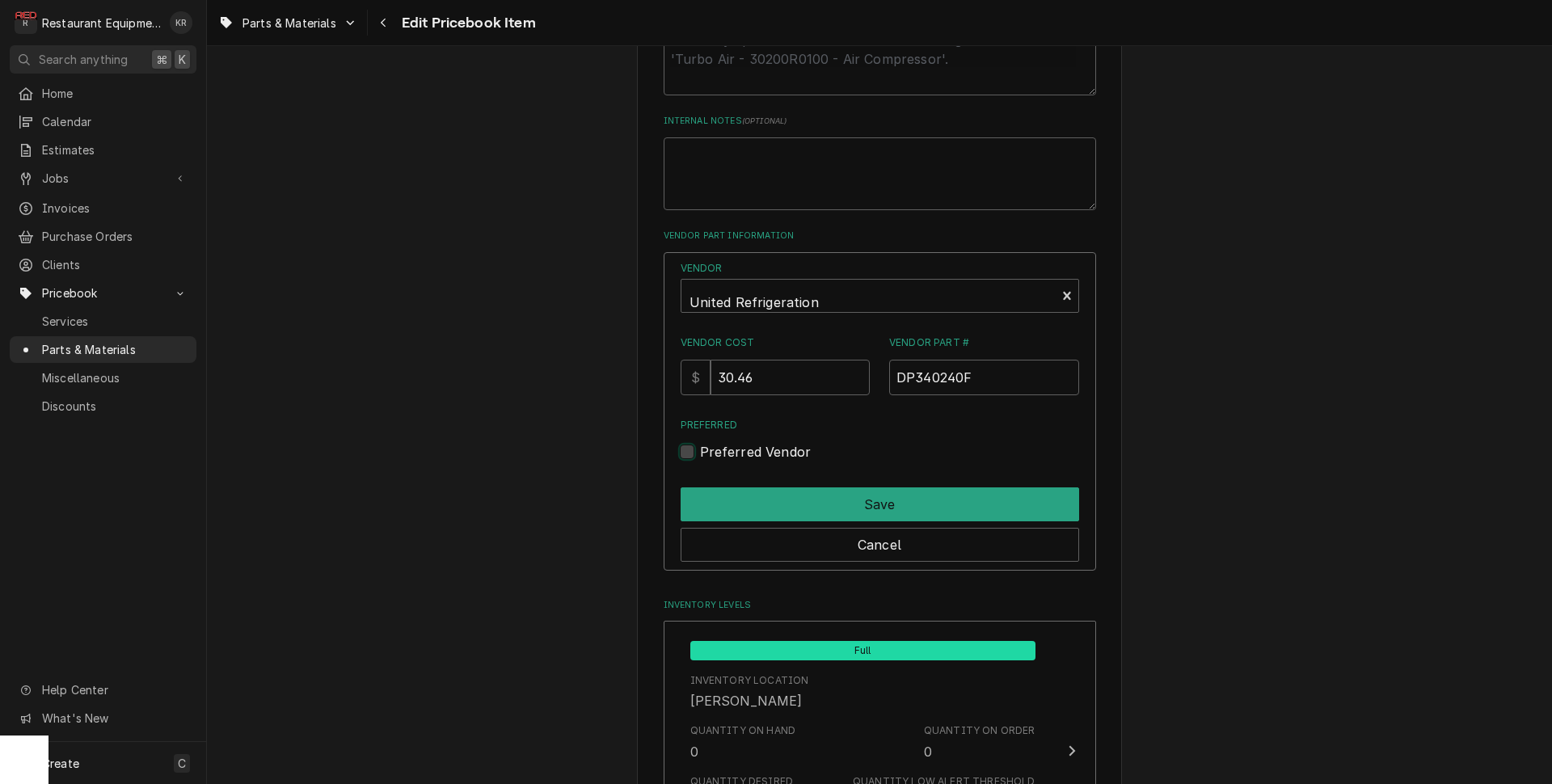
checkbox input "true"
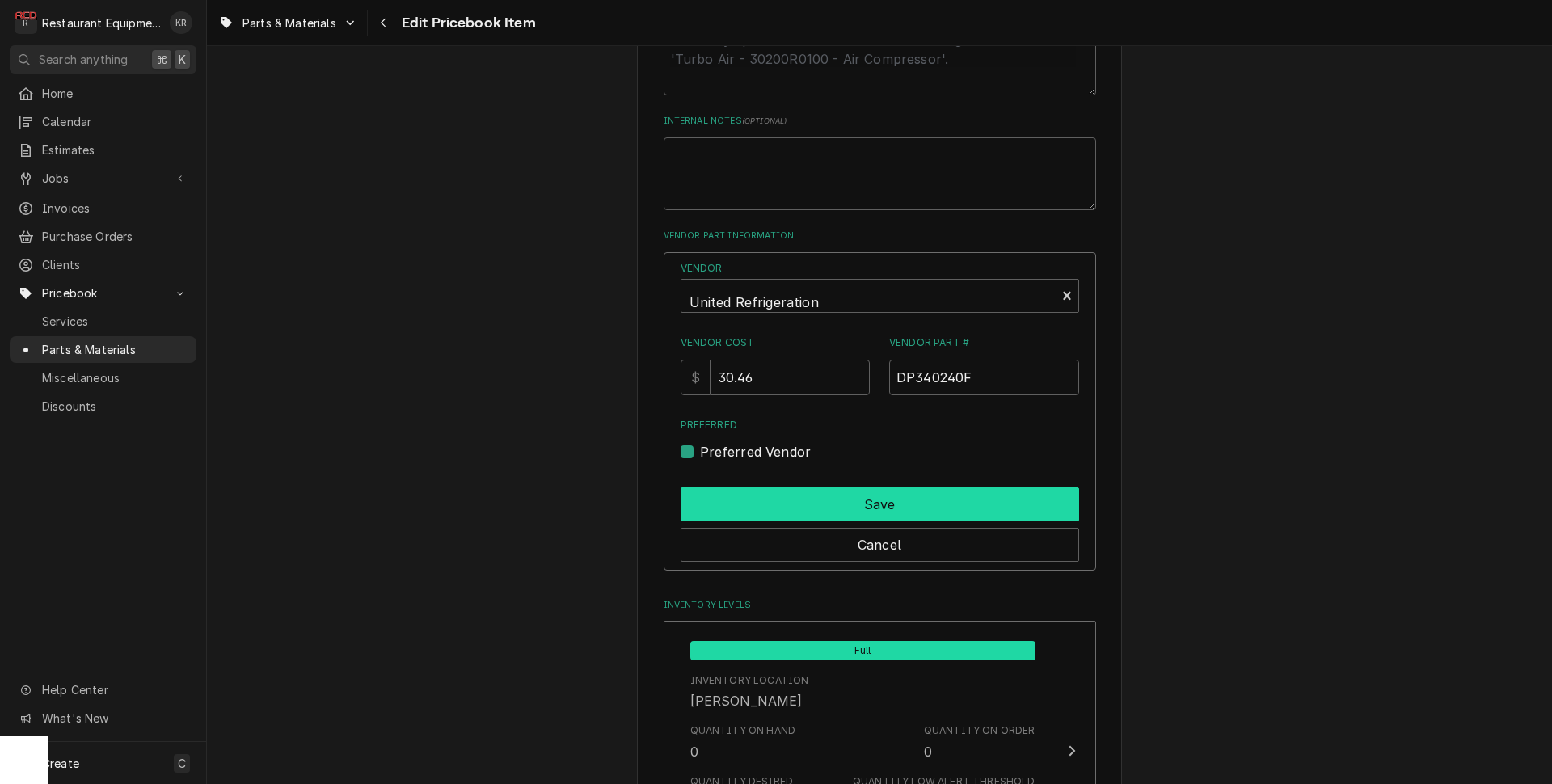
click at [728, 496] on button "Save" at bounding box center [880, 504] width 399 height 34
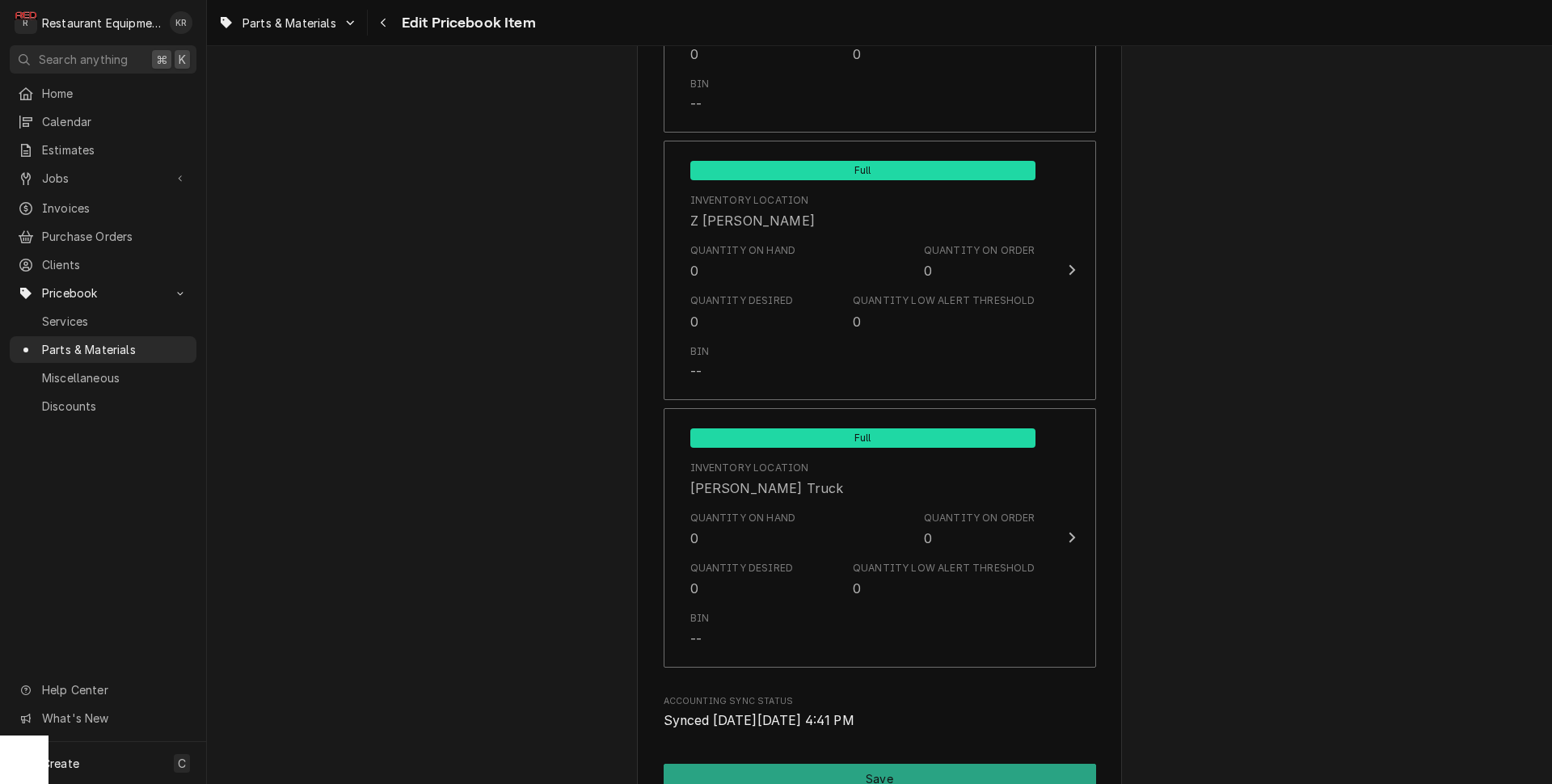
scroll to position [10615, 0]
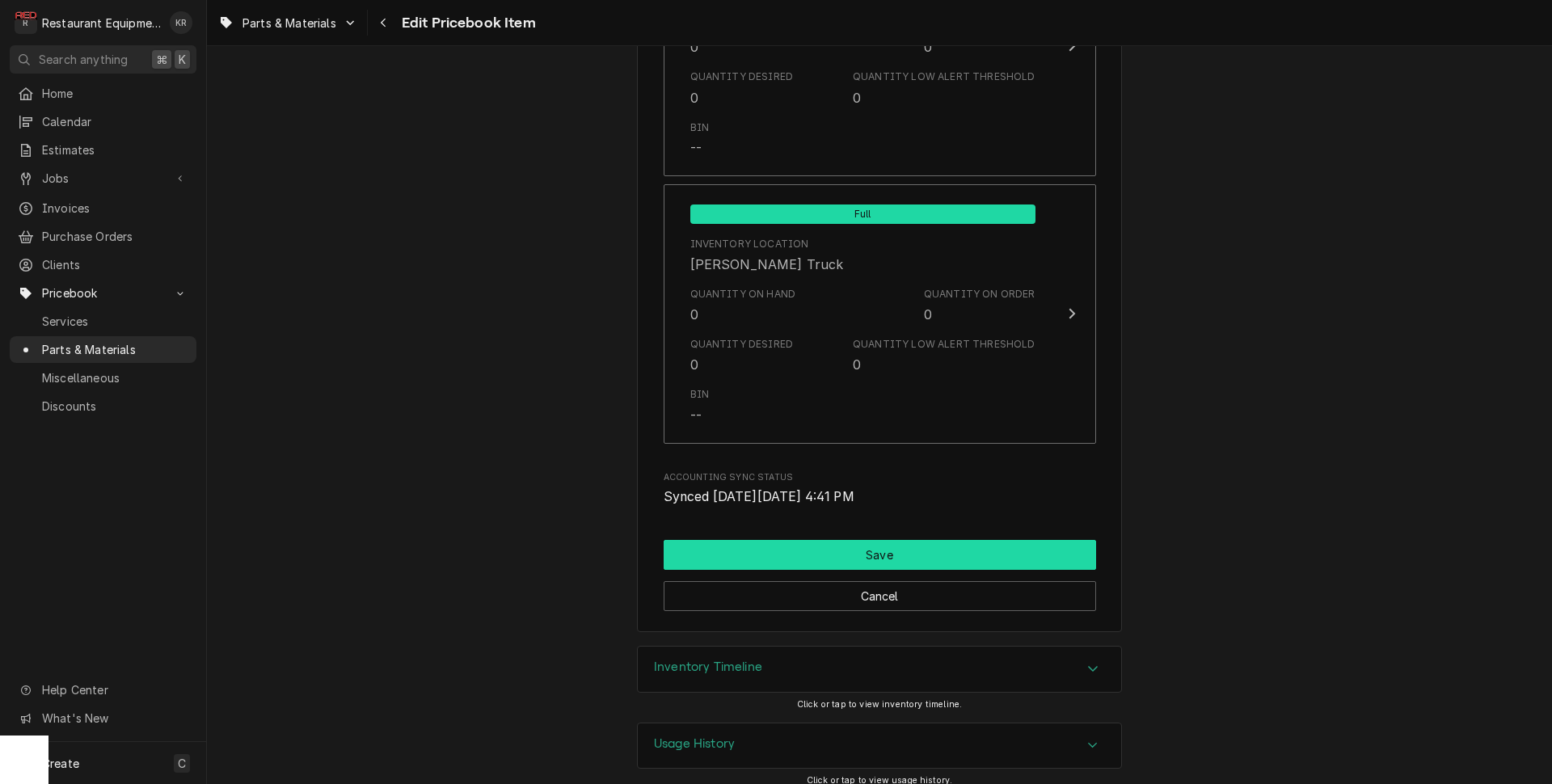
click at [854, 540] on button "Save" at bounding box center [880, 555] width 432 height 30
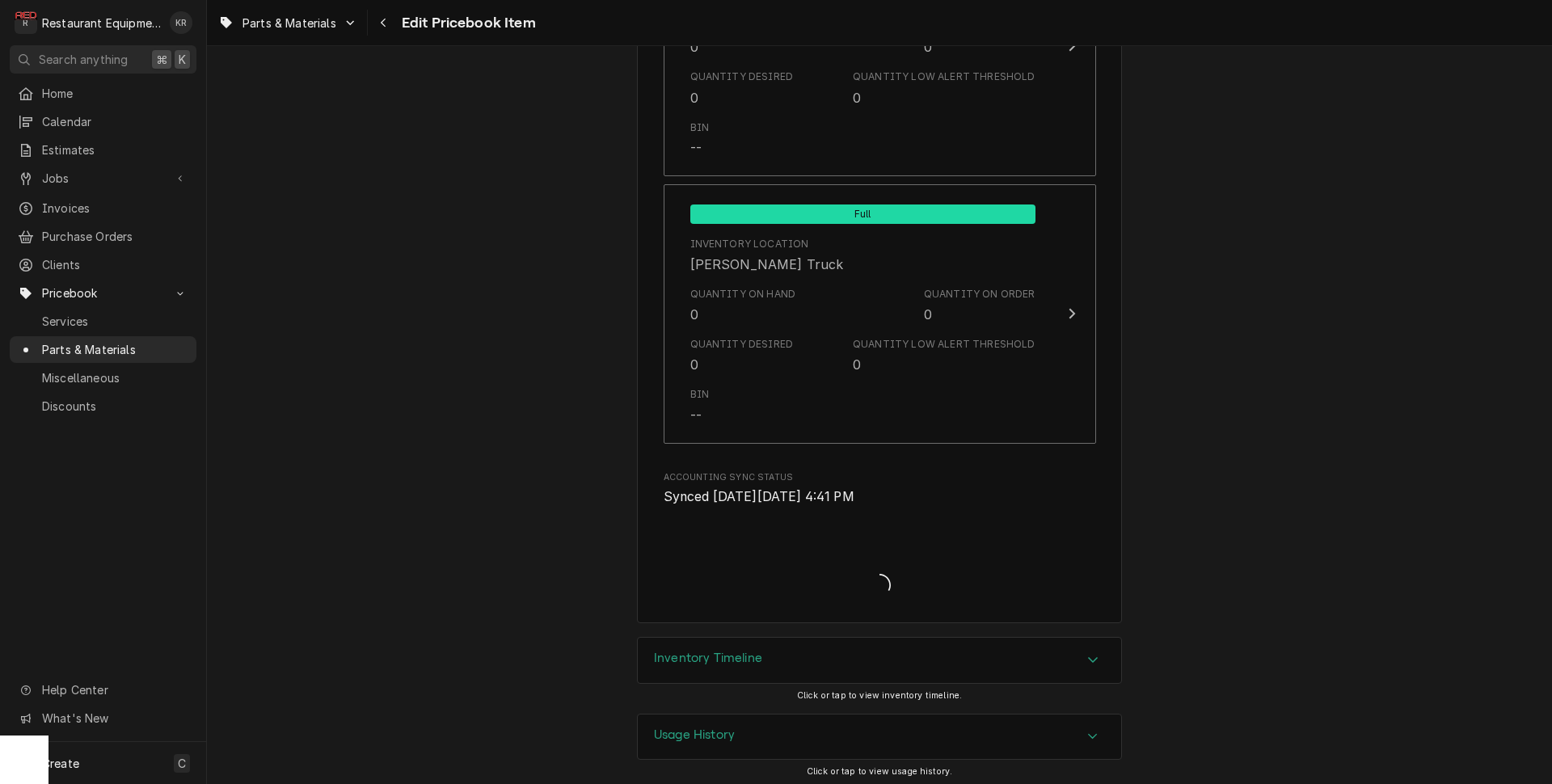
scroll to position [10606, 0]
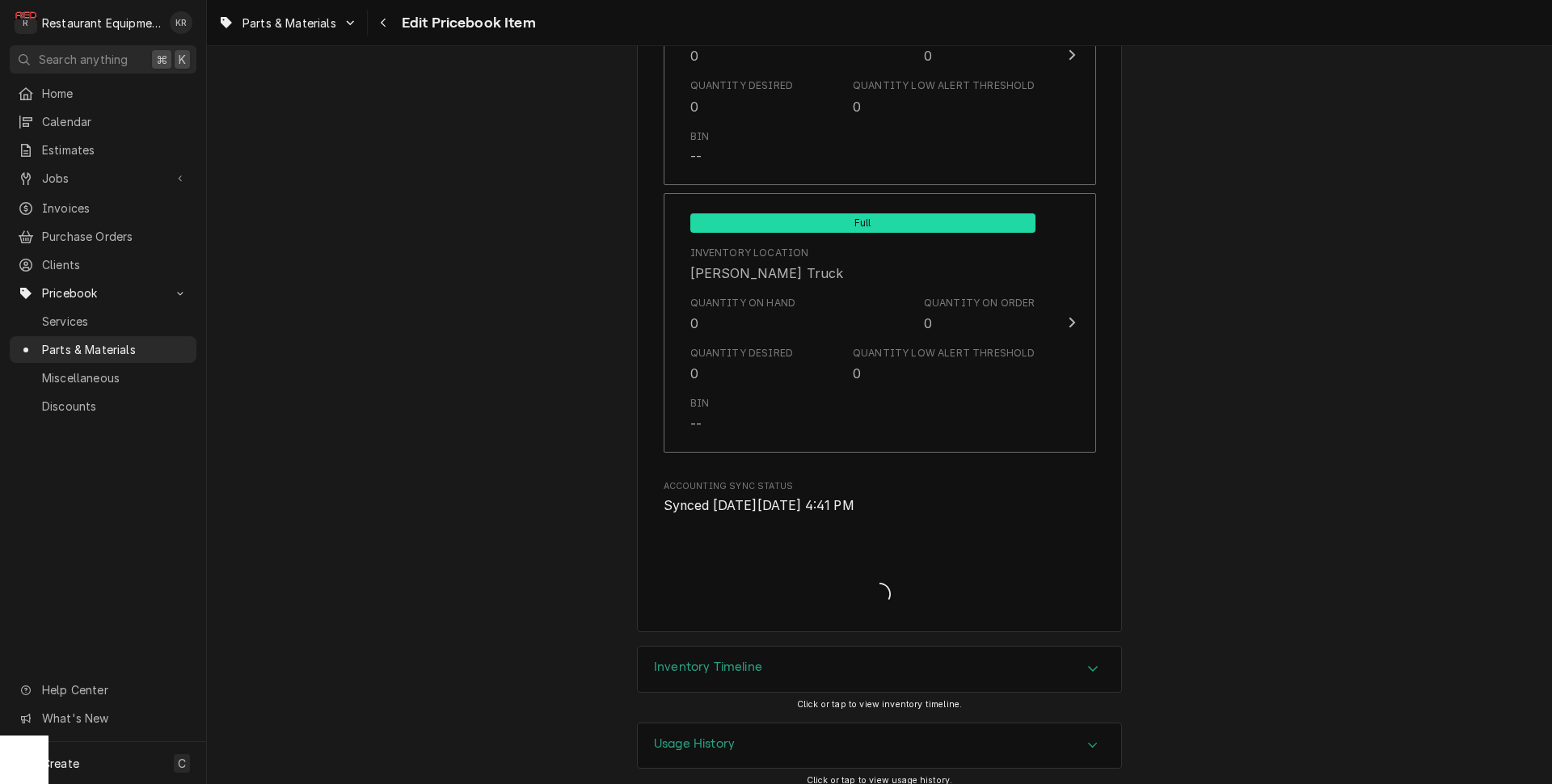
type textarea "x"
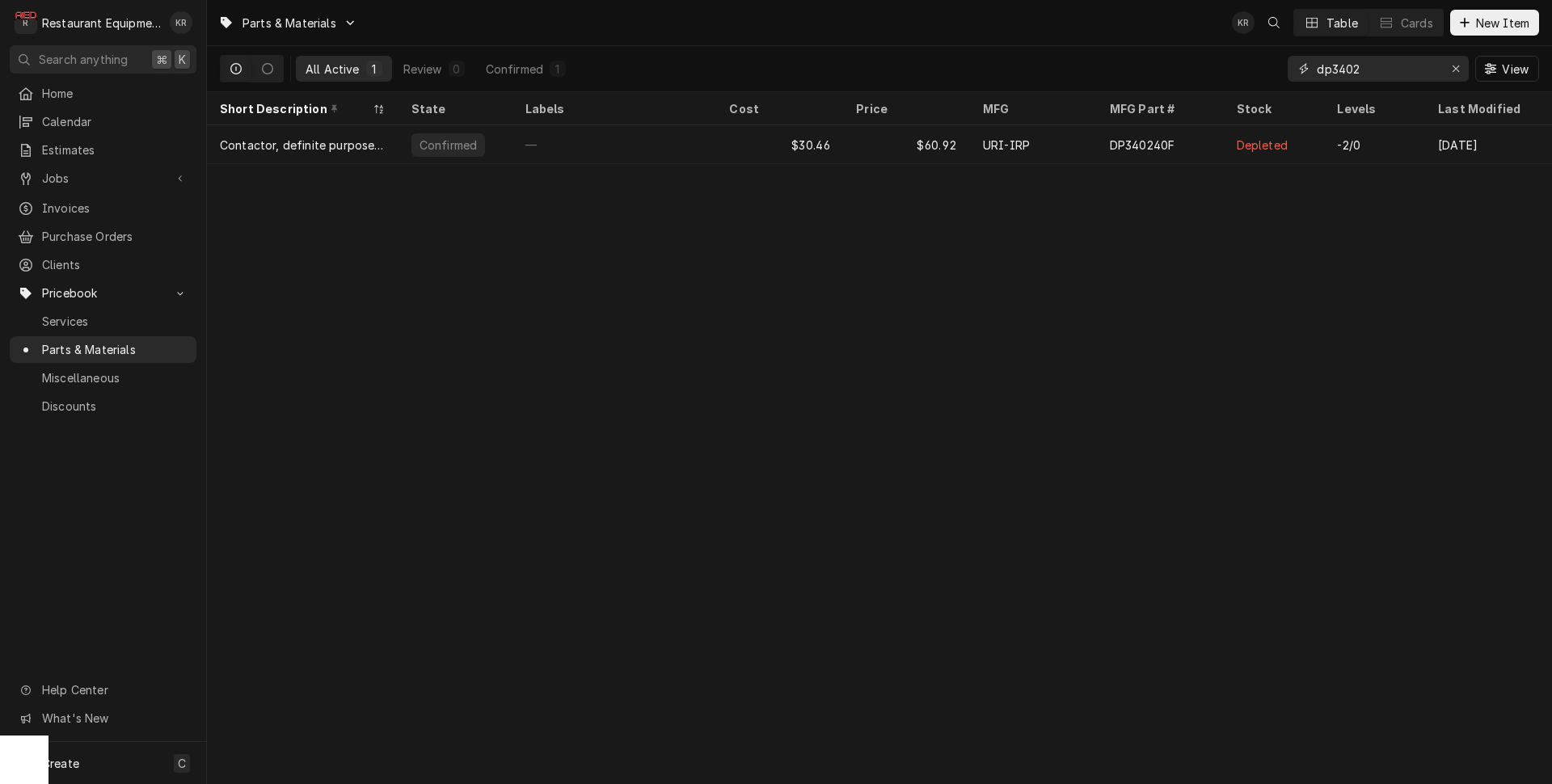
drag, startPoint x: 1340, startPoint y: 67, endPoint x: 1270, endPoint y: 67, distance: 70.0
click at [1317, 68] on input "dp3402" at bounding box center [1377, 68] width 121 height 25
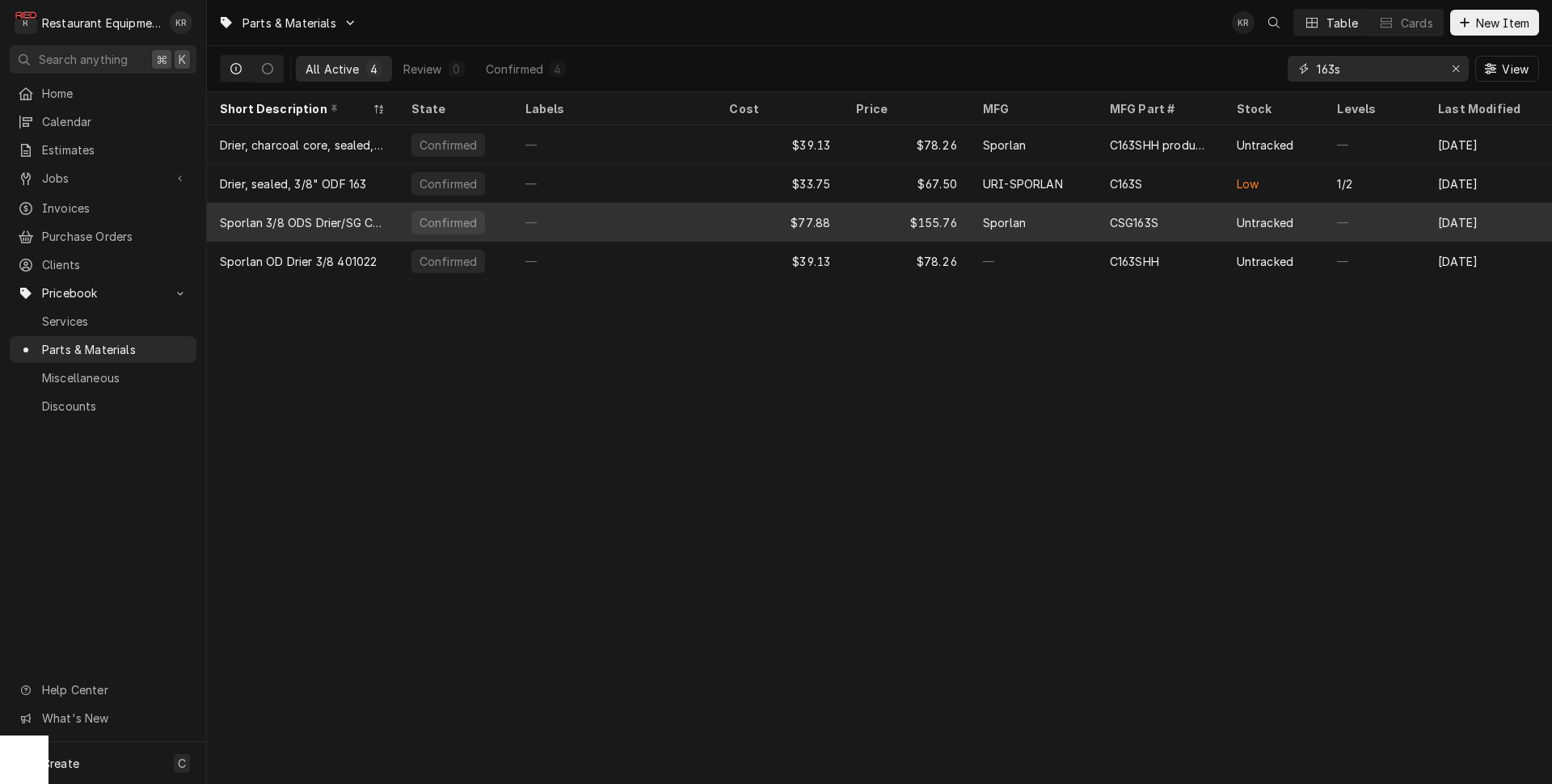
type input "163s"
click at [1139, 222] on div "CSG163S" at bounding box center [1134, 223] width 48 height 17
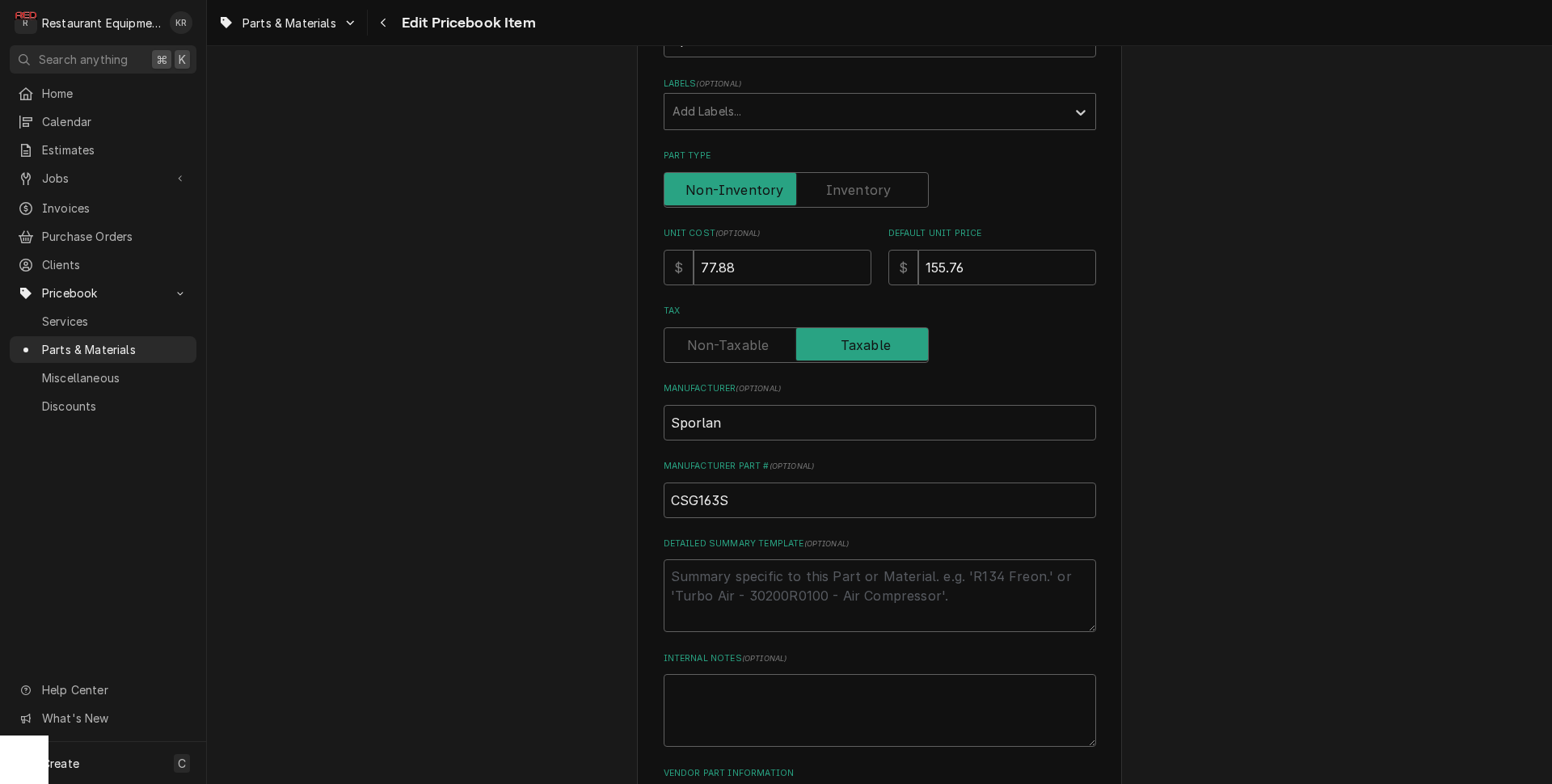
scroll to position [325, 0]
click at [744, 284] on div "Use the fields below to edit this PriceBook item. Note that changes made here w…" at bounding box center [880, 388] width 432 height 1229
click at [742, 265] on input "77.88" at bounding box center [783, 261] width 178 height 35
click at [694, 259] on input "77.88" at bounding box center [783, 261] width 178 height 35
type input "7"
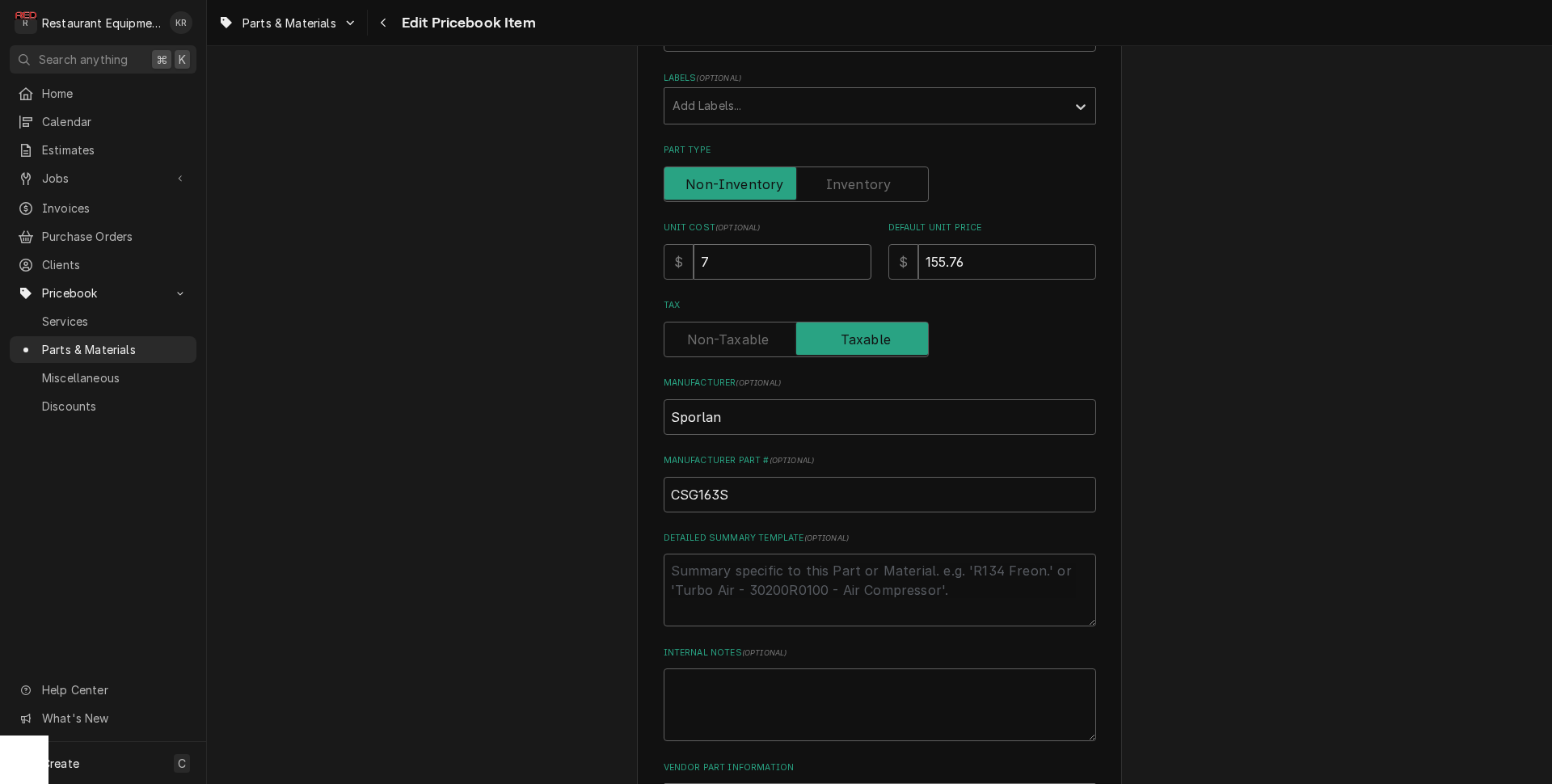
type textarea "x"
type input "78"
type textarea "x"
type input "78.6"
type textarea "x"
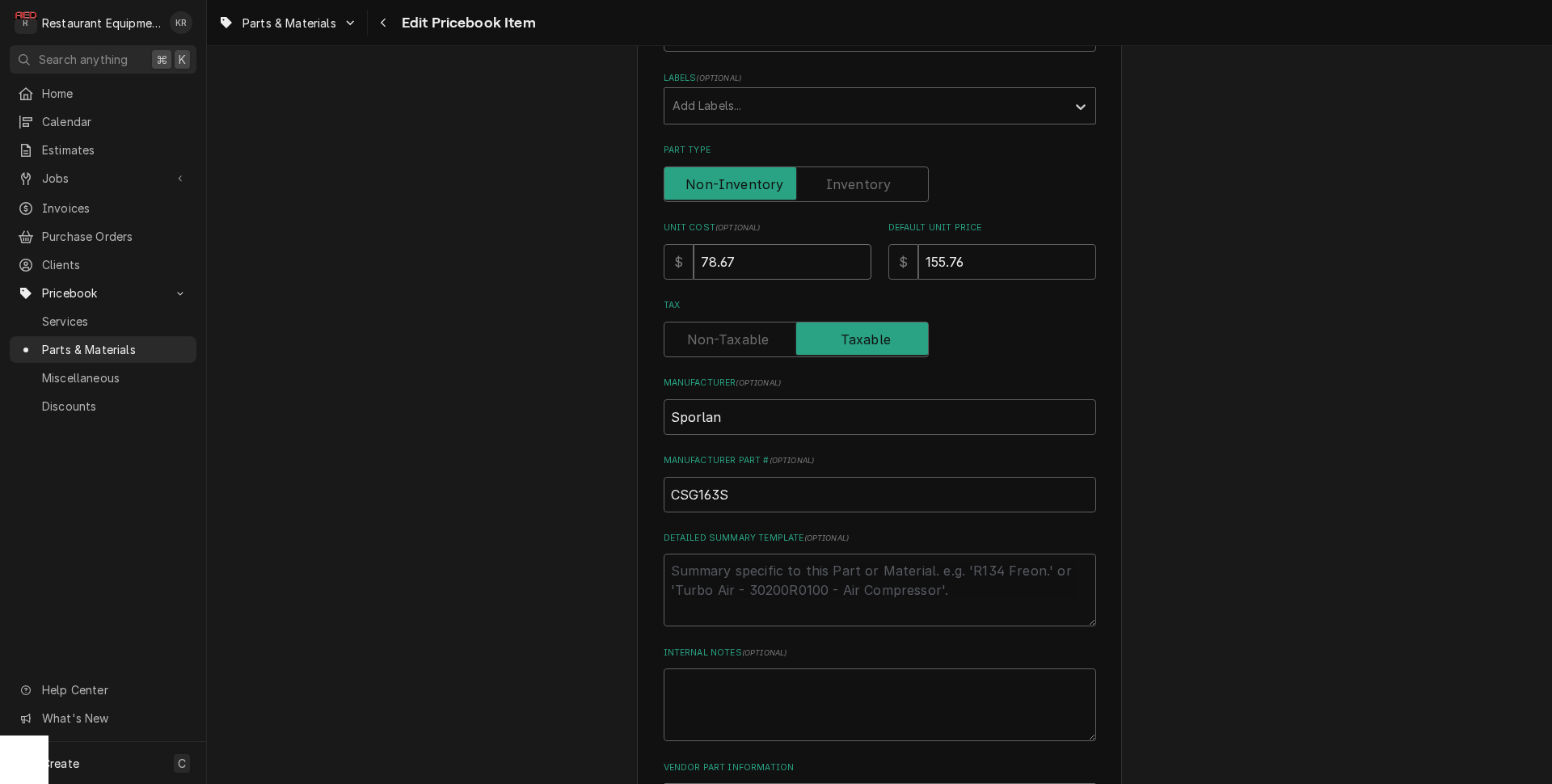
type input "78.67"
type textarea "x"
type input "15"
type textarea "x"
type input "157"
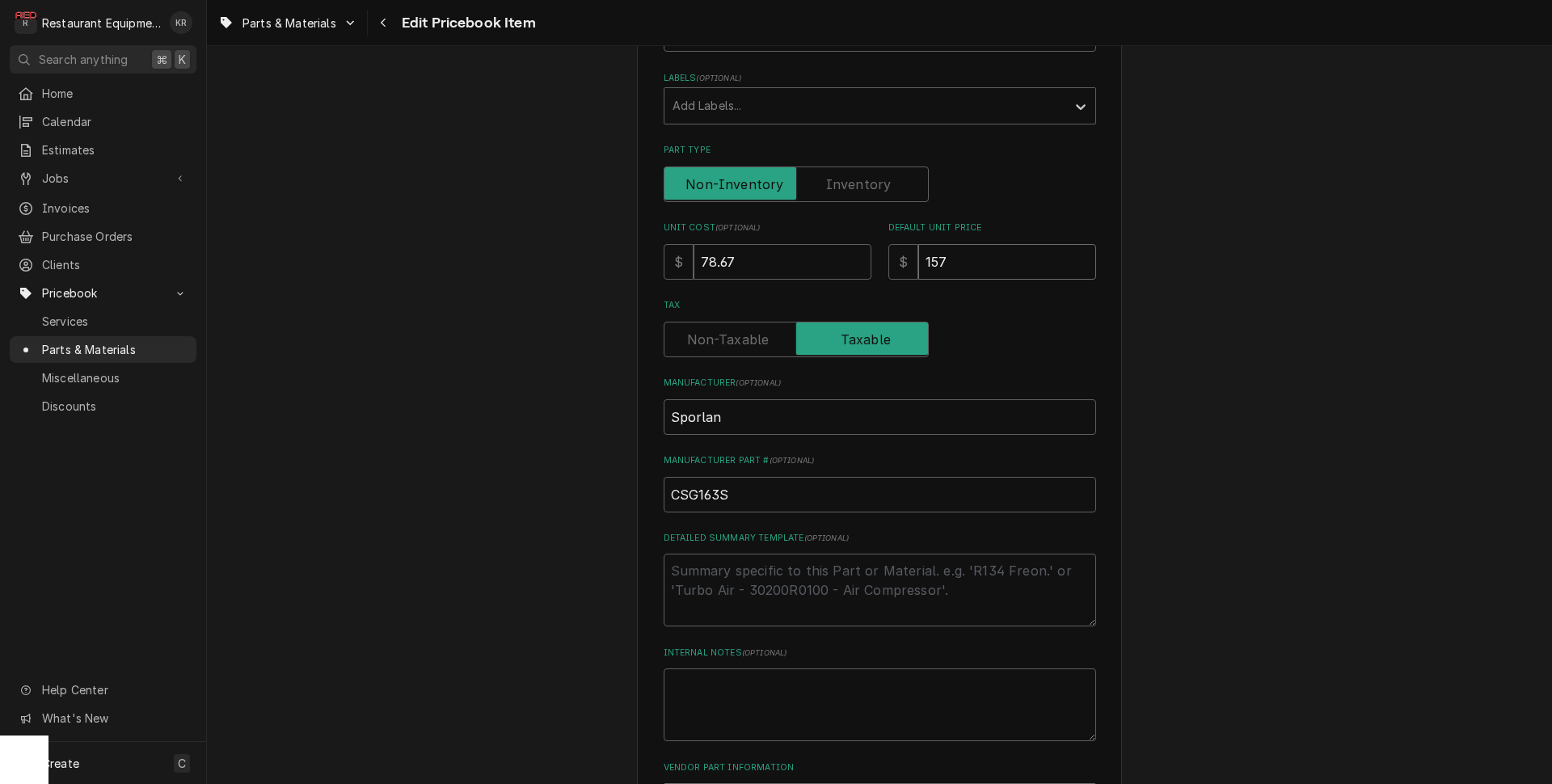
type textarea "x"
type input "157.3"
type textarea "x"
type input "157.34"
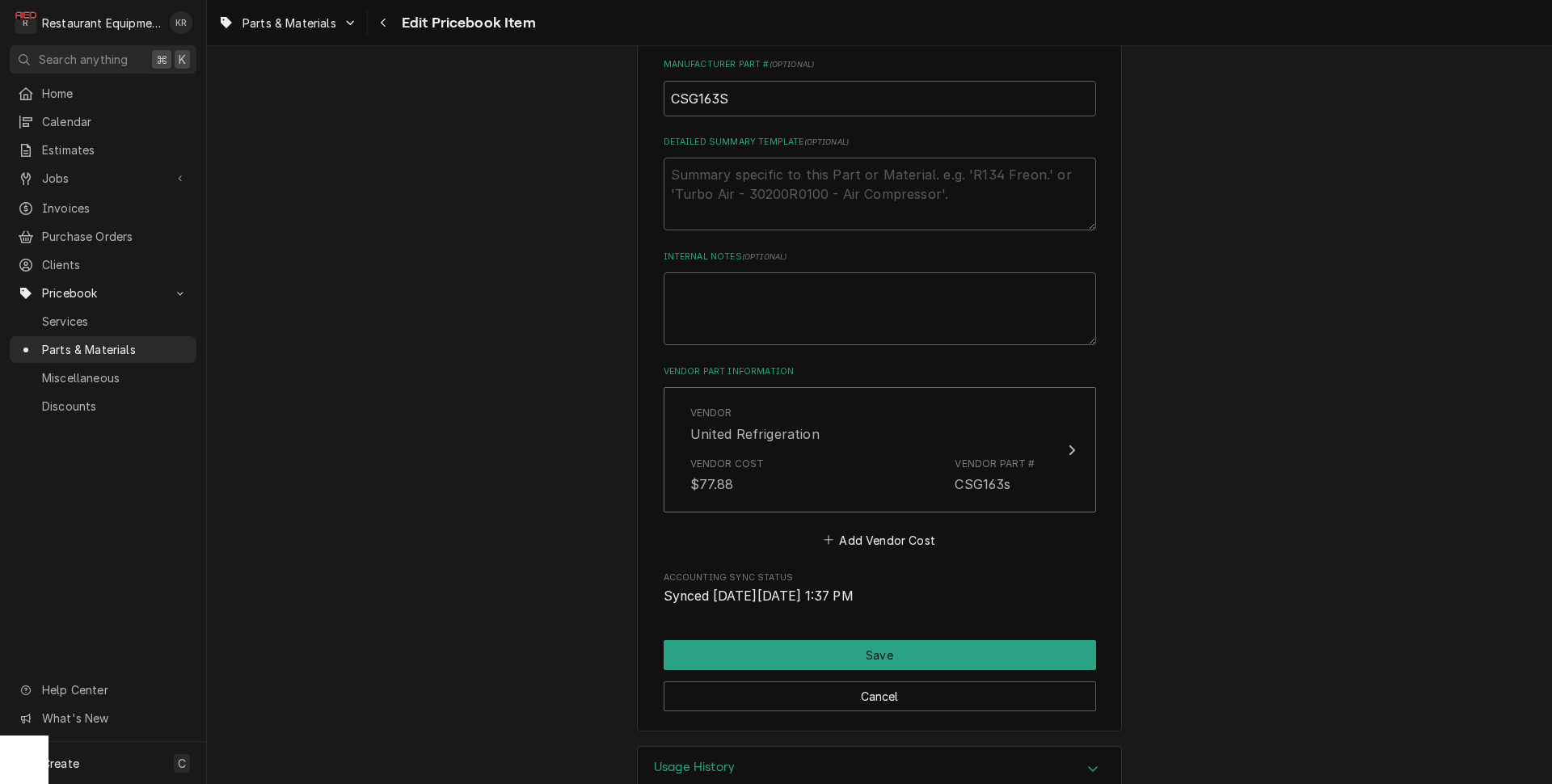
scroll to position [732, 0]
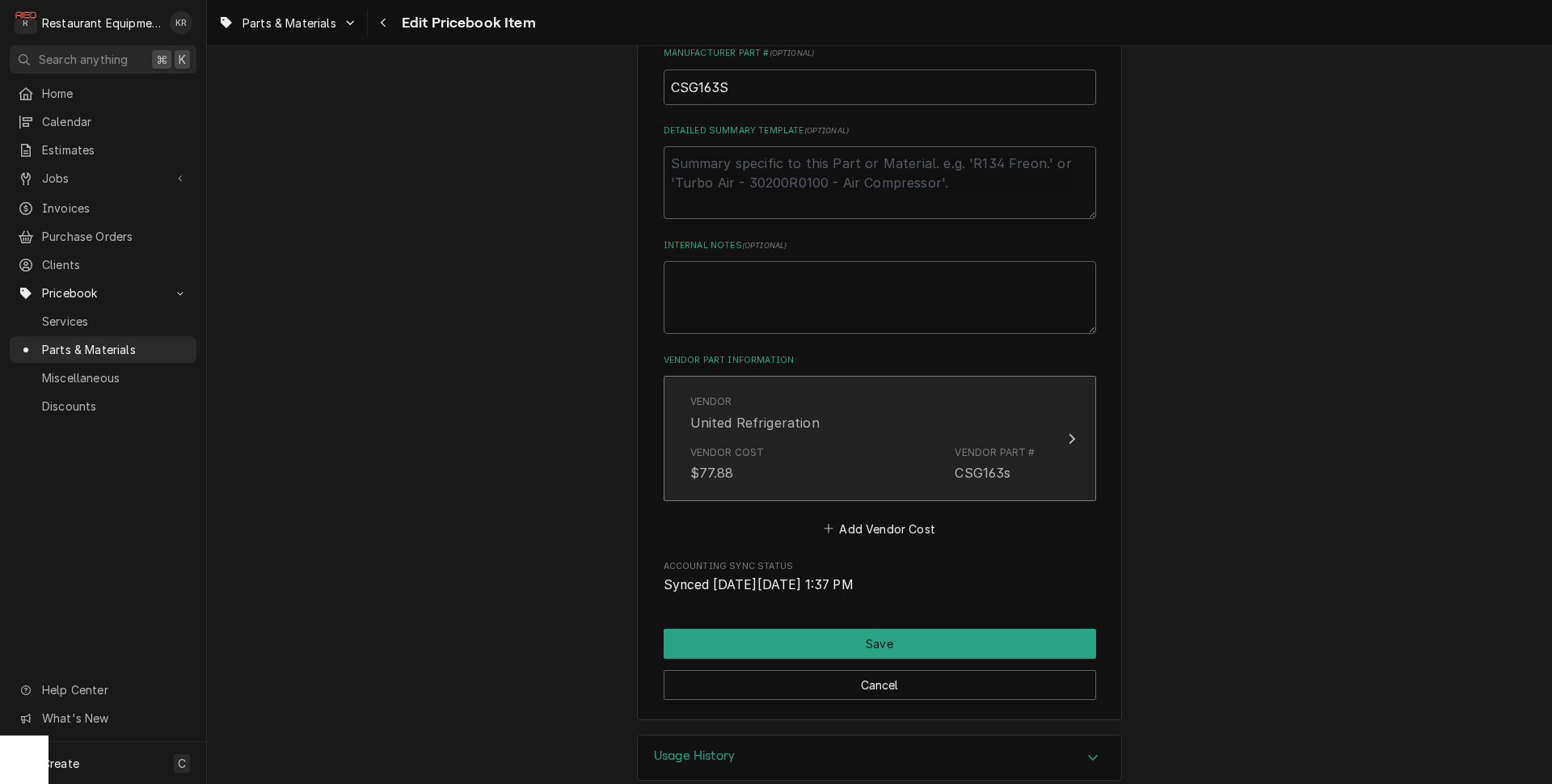
click at [852, 461] on div "Vendor Cost $77.88 Vendor Part # CSG163s" at bounding box center [863, 463] width 345 height 50
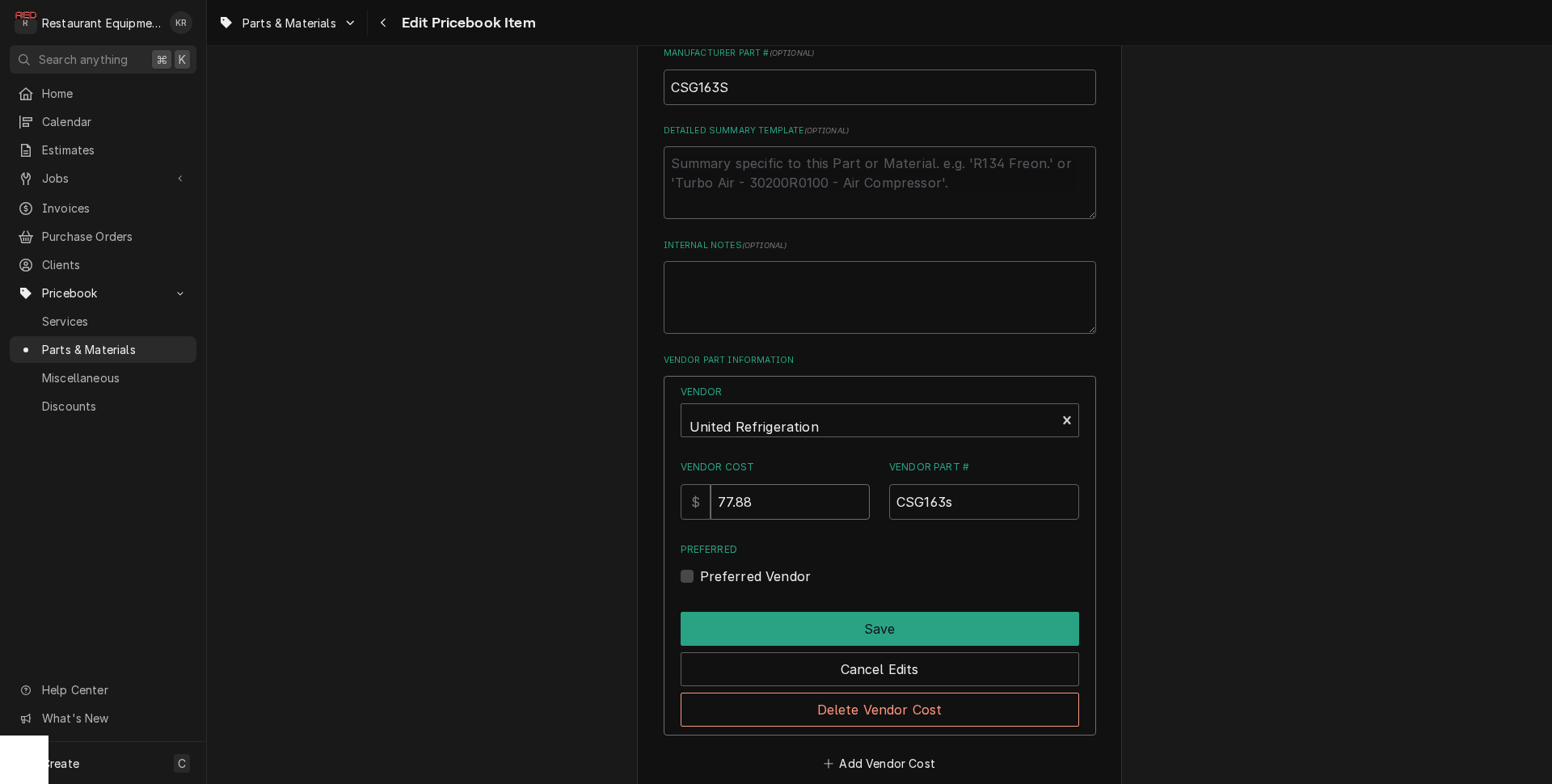
click at [797, 504] on input "77.88" at bounding box center [790, 501] width 159 height 35
click at [710, 502] on input "77.88" at bounding box center [790, 501] width 159 height 35
type input "78.67"
drag, startPoint x: 700, startPoint y: 573, endPoint x: 719, endPoint y: 602, distance: 34.7
click at [700, 574] on label "Preferred Vendor" at bounding box center [755, 576] width 112 height 20
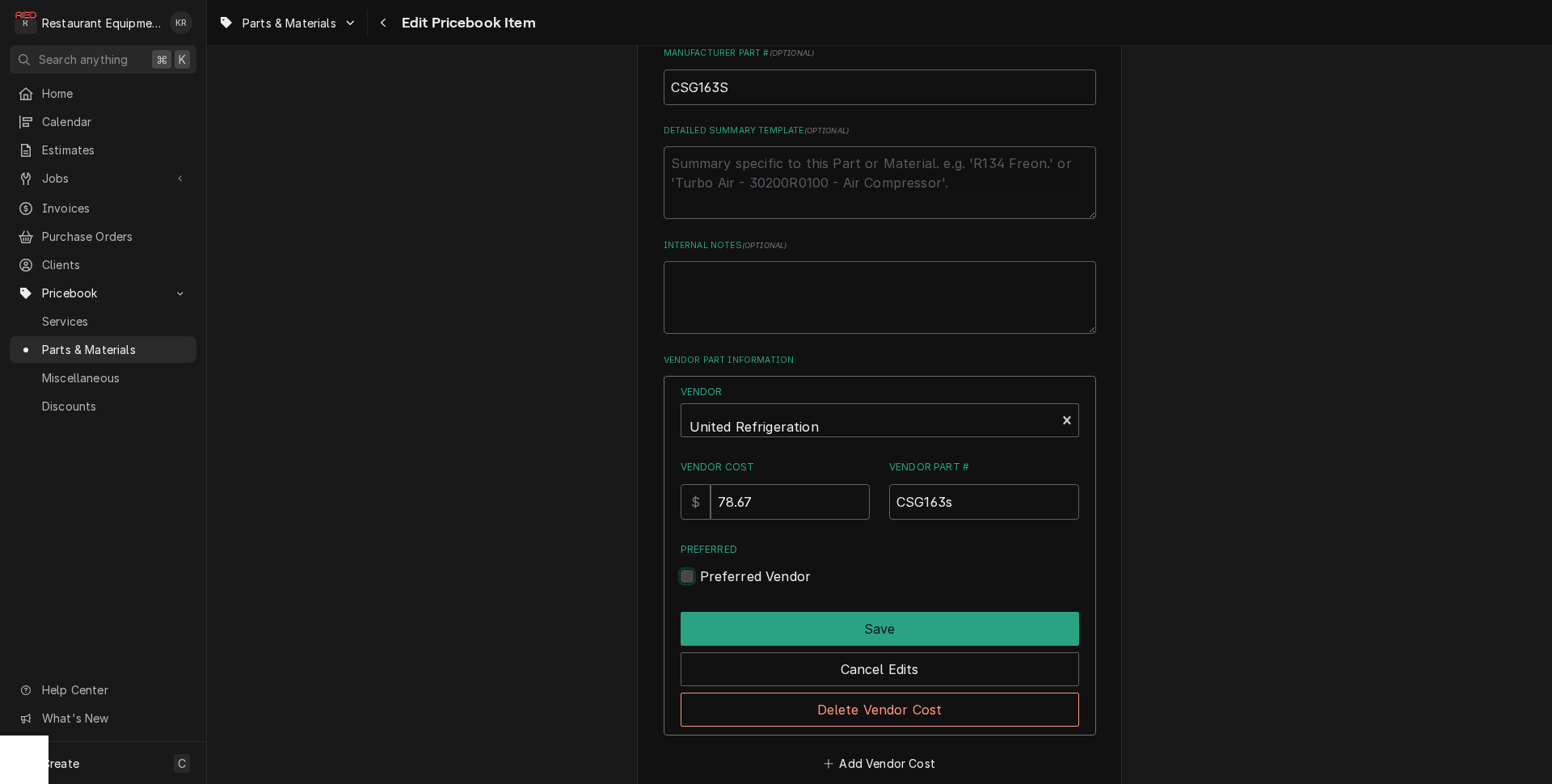
click at [700, 574] on input "Preferred" at bounding box center [898, 583] width 399 height 35
checkbox input "true"
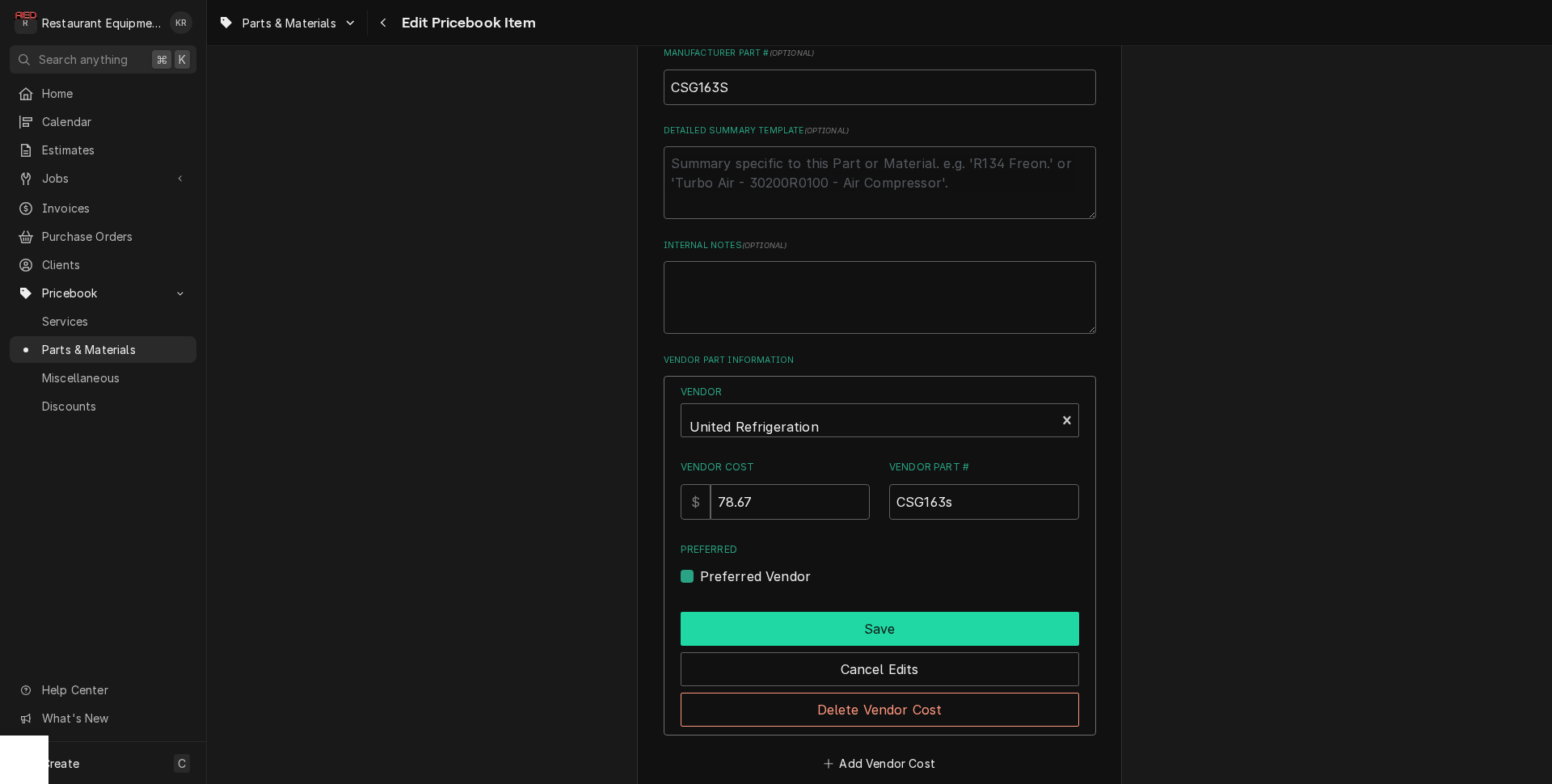
click at [723, 611] on button "Save" at bounding box center [880, 628] width 399 height 34
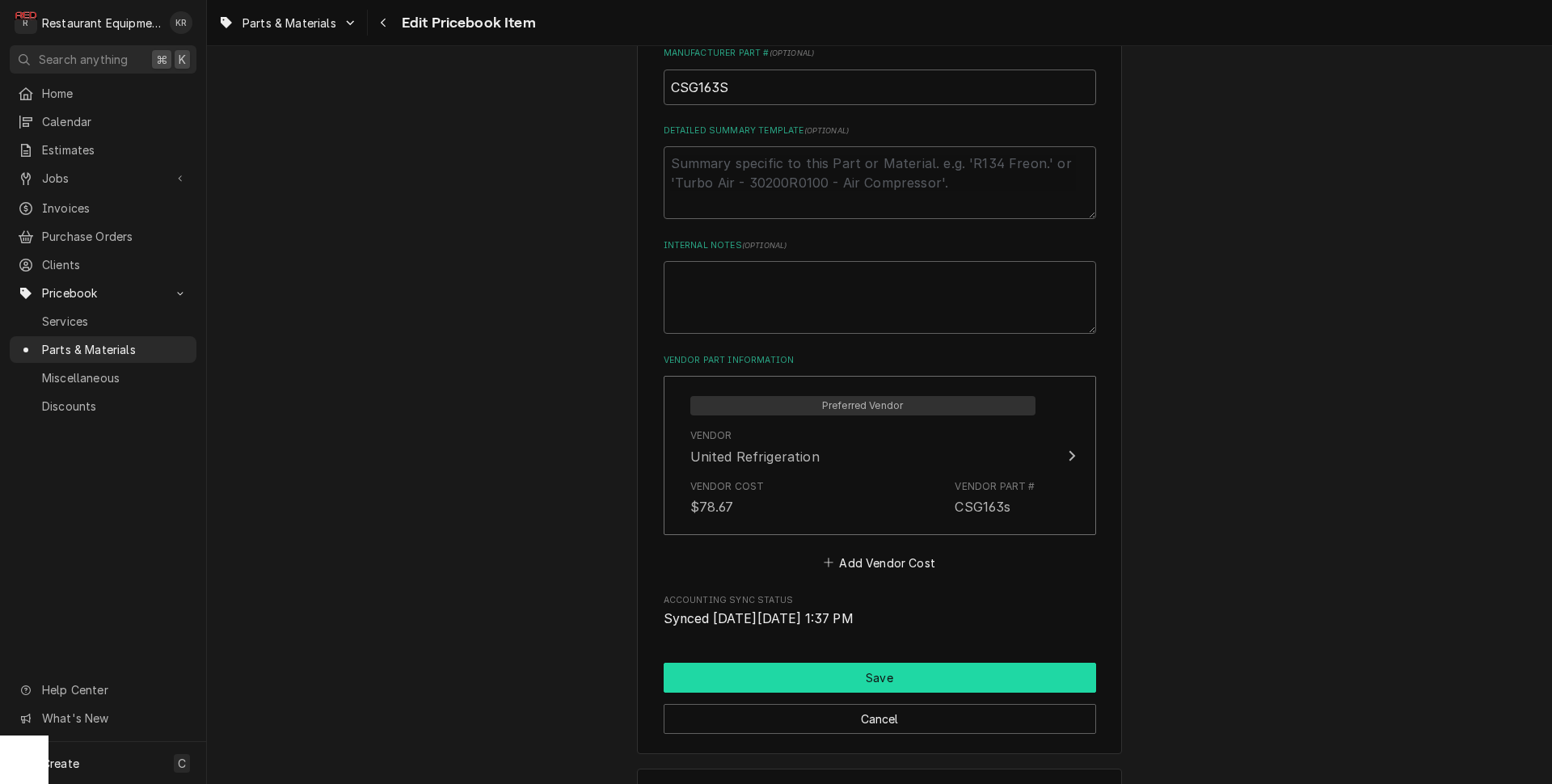
click at [841, 671] on button "Save" at bounding box center [880, 677] width 432 height 30
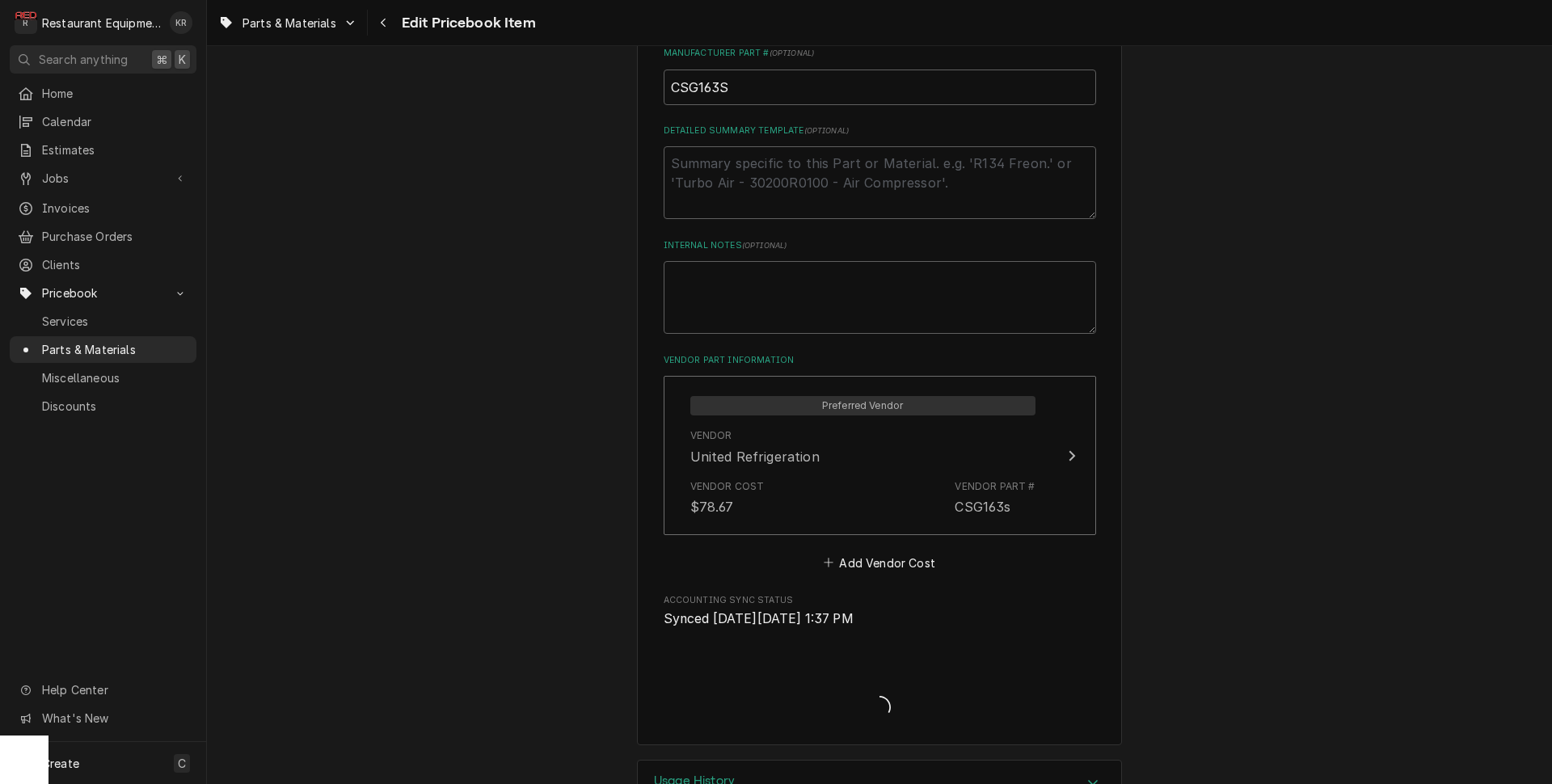
type textarea "x"
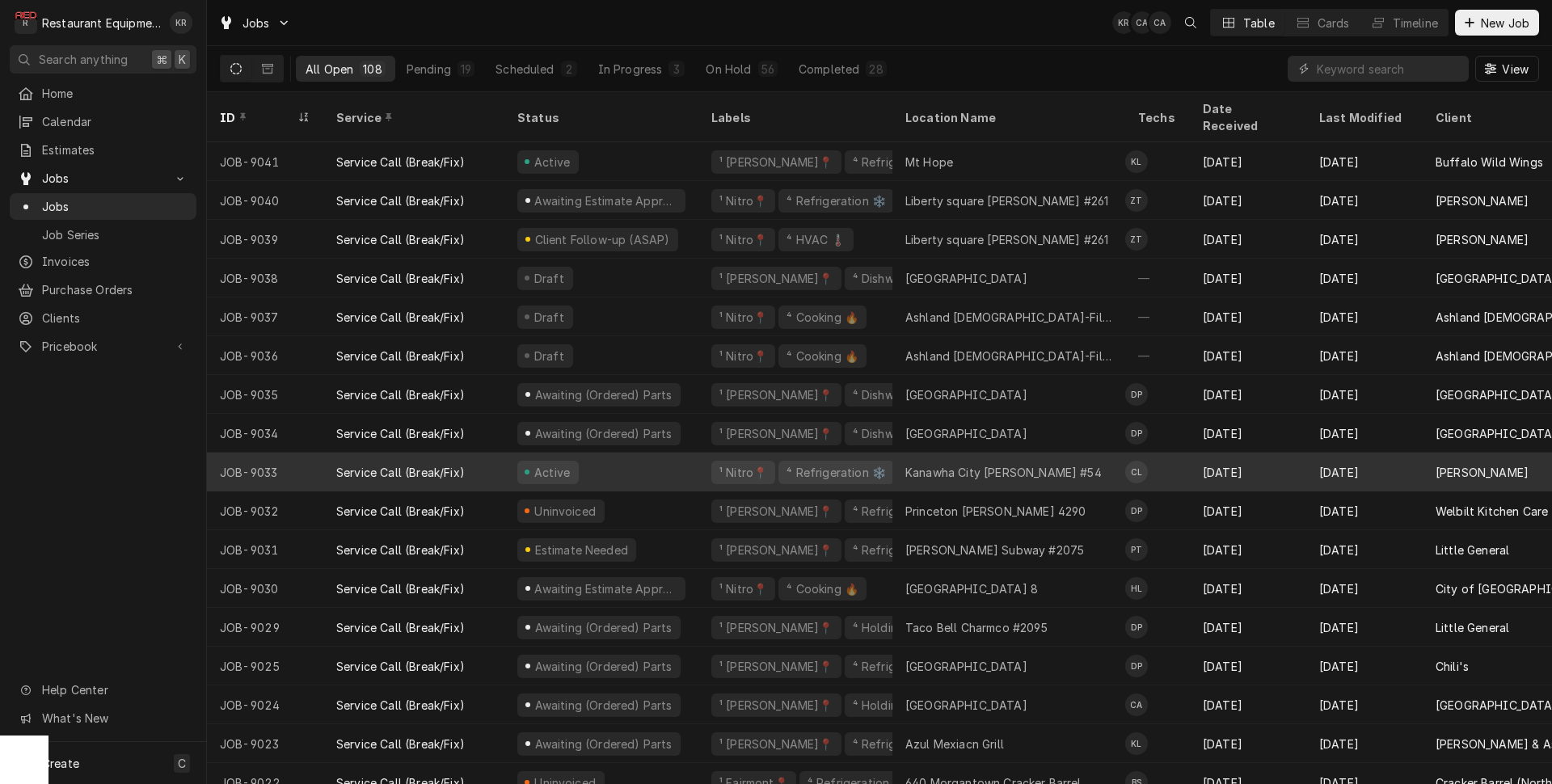
click at [839, 463] on div "⁴ Refrigeration ❄️" at bounding box center [836, 472] width 103 height 17
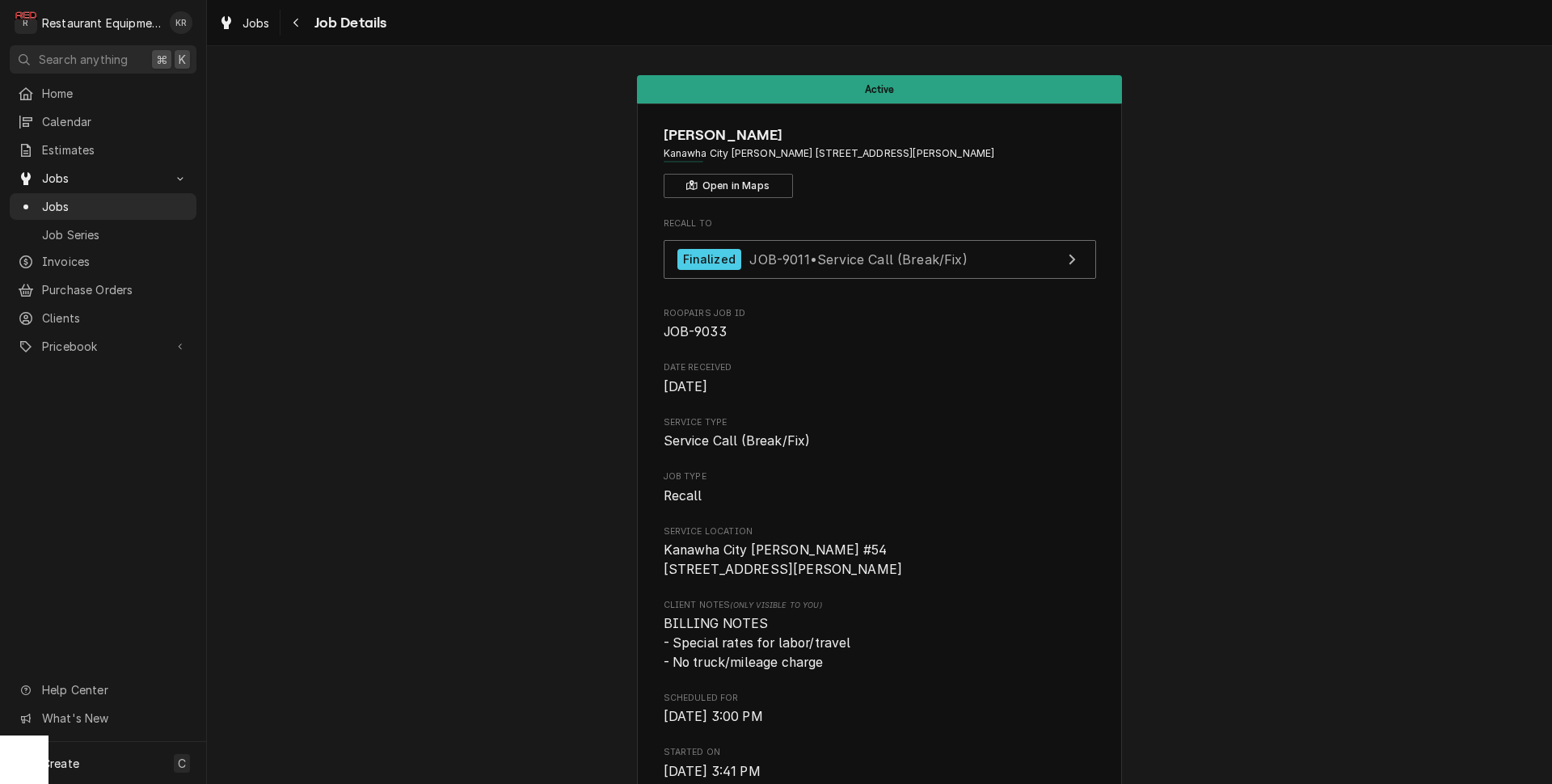
scroll to position [16, 0]
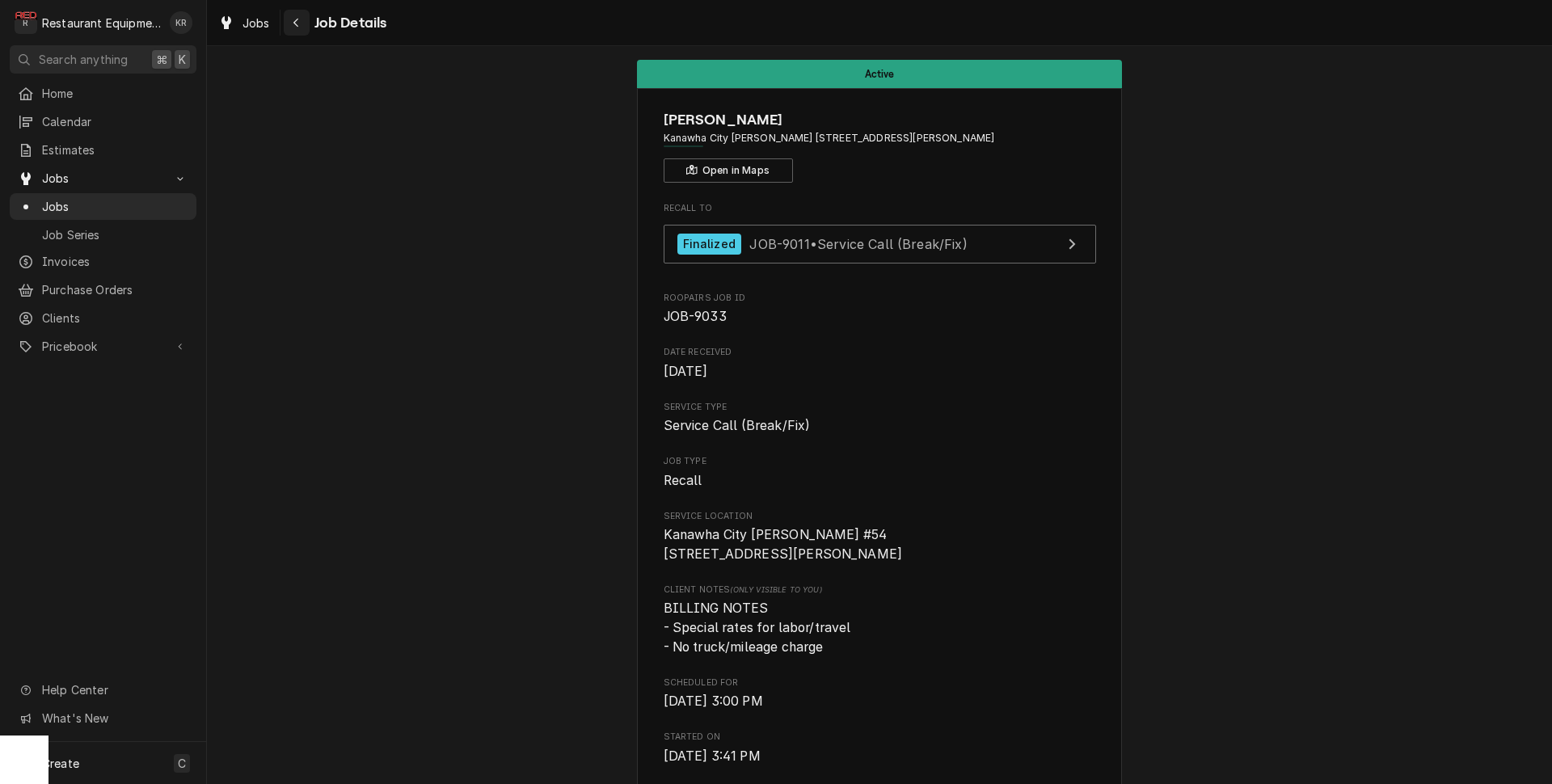
click at [298, 22] on icon "Navigate back" at bounding box center [296, 23] width 7 height 12
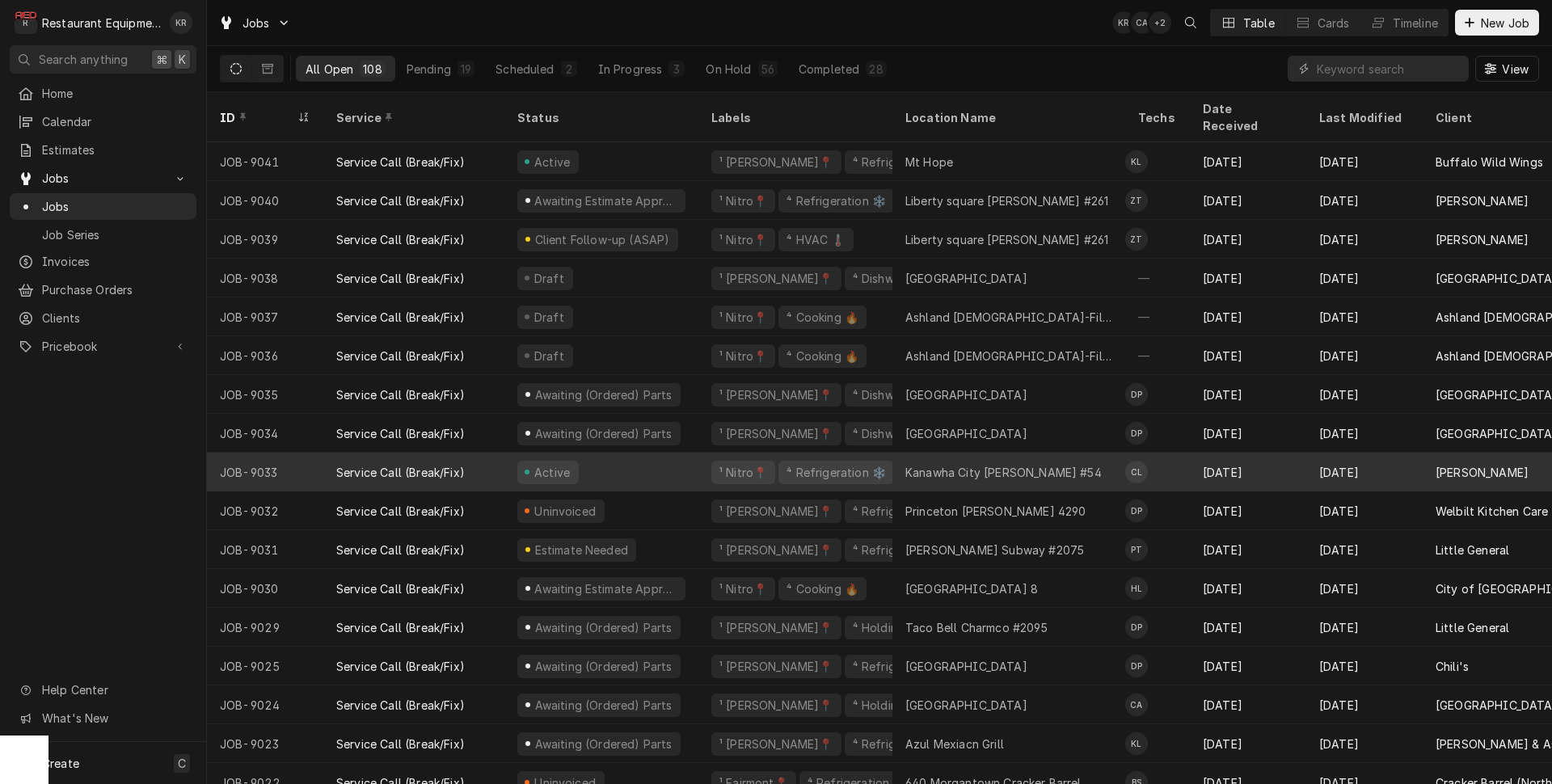
click at [739, 463] on div "¹ Nitro📍" at bounding box center [743, 472] width 51 height 17
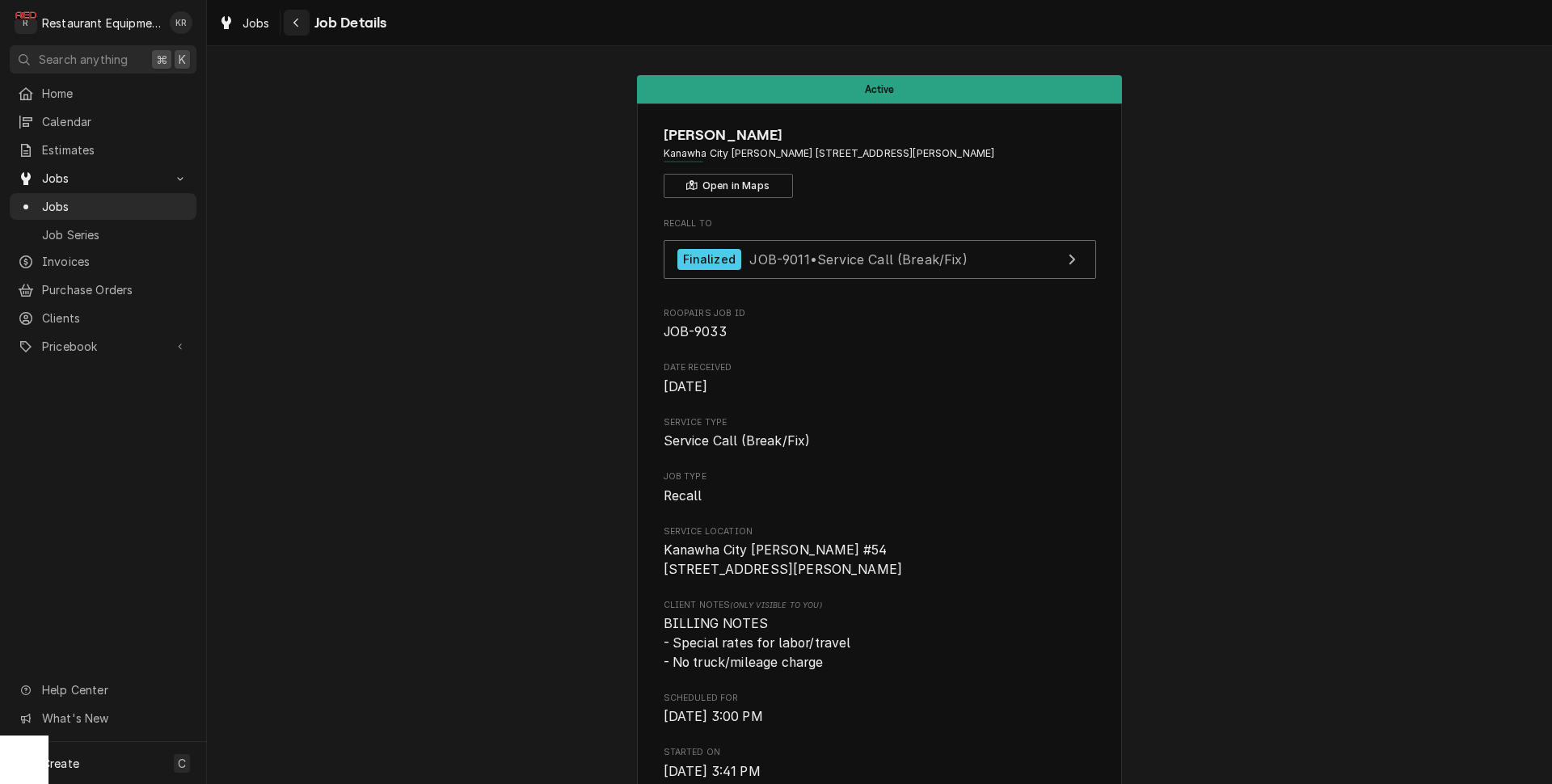
click at [303, 25] on div "Navigate back" at bounding box center [297, 23] width 16 height 16
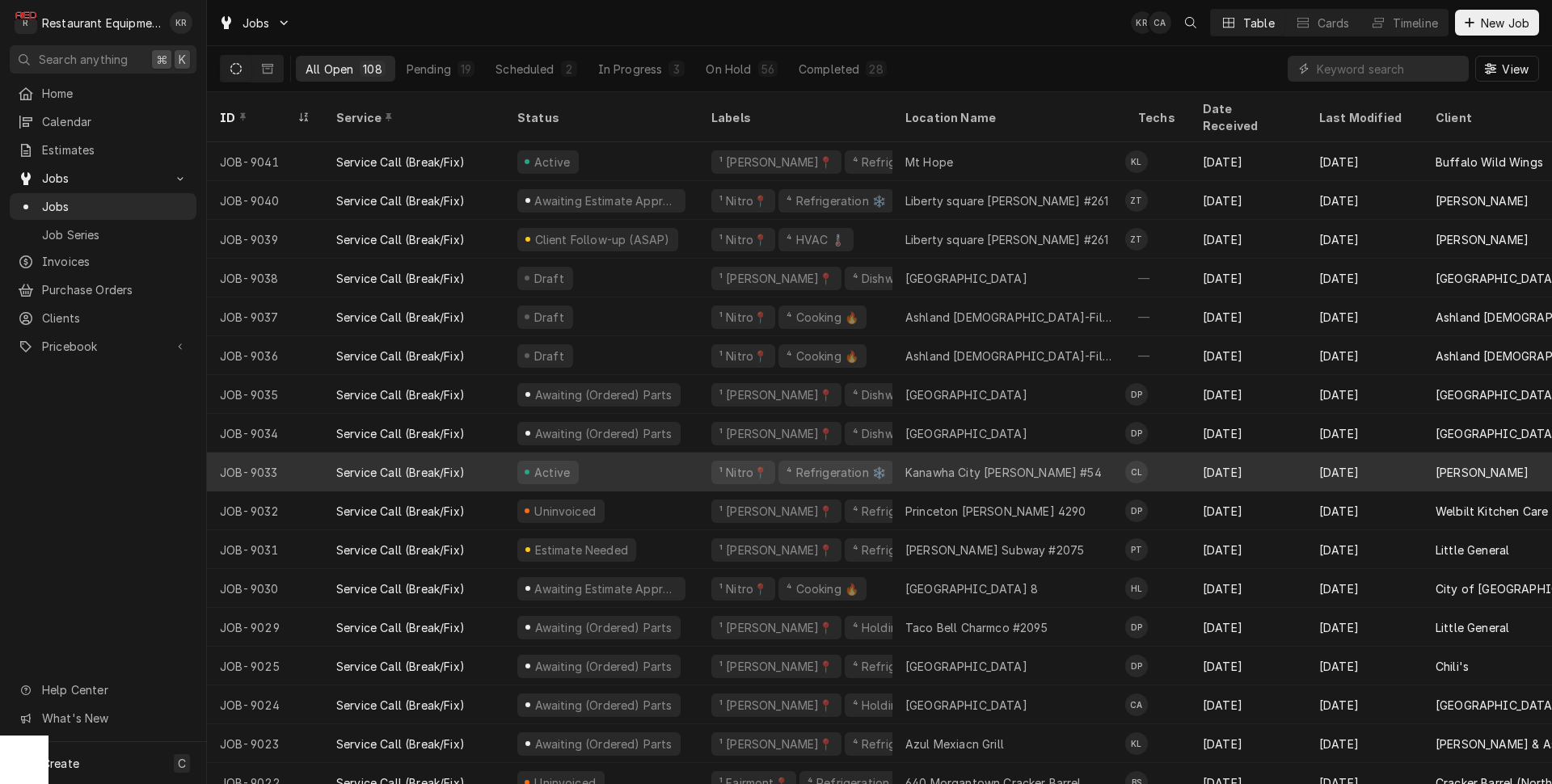
click at [542, 463] on div "Active" at bounding box center [552, 472] width 40 height 17
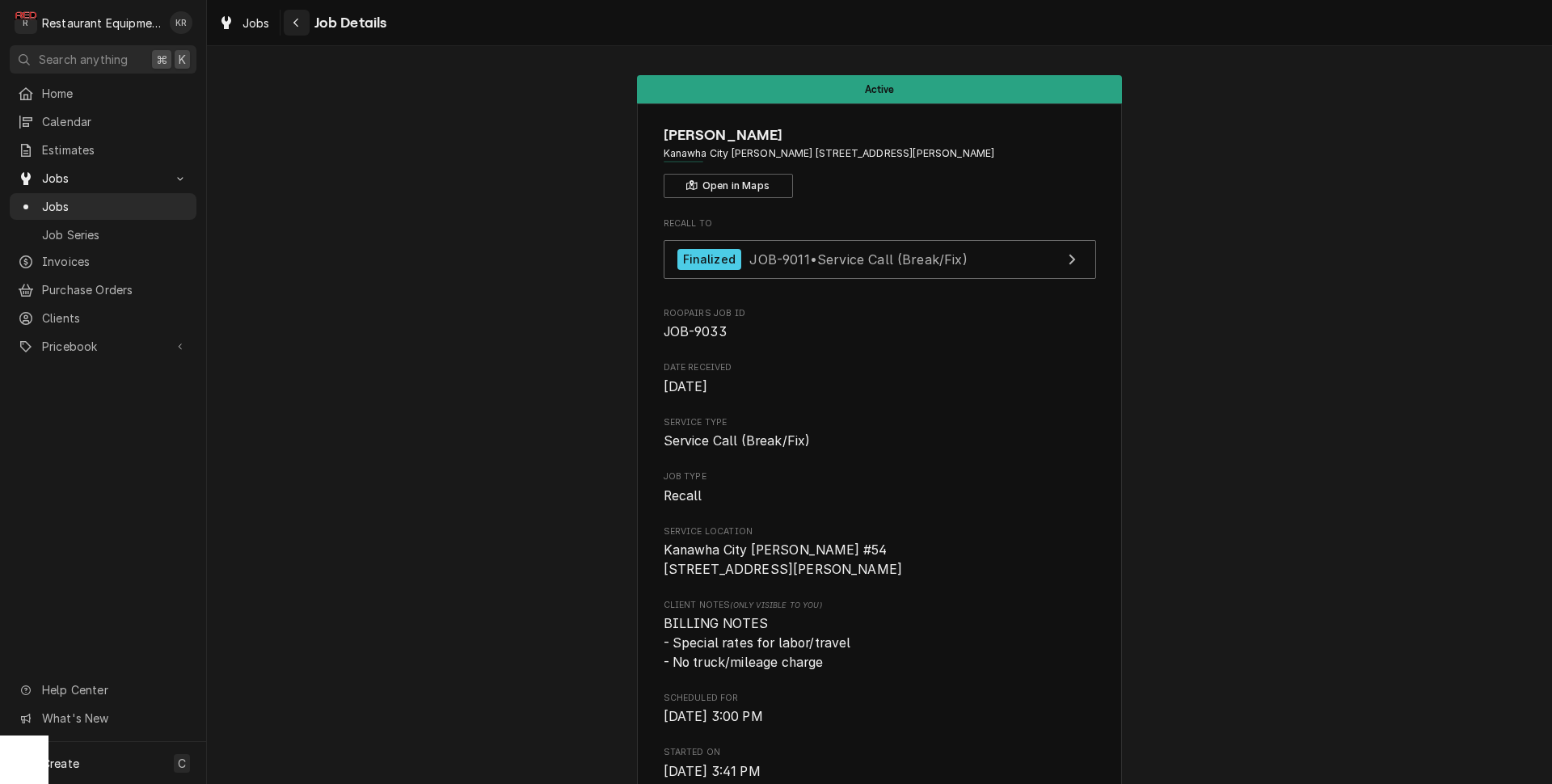
click at [298, 16] on div "Navigate back" at bounding box center [297, 23] width 16 height 16
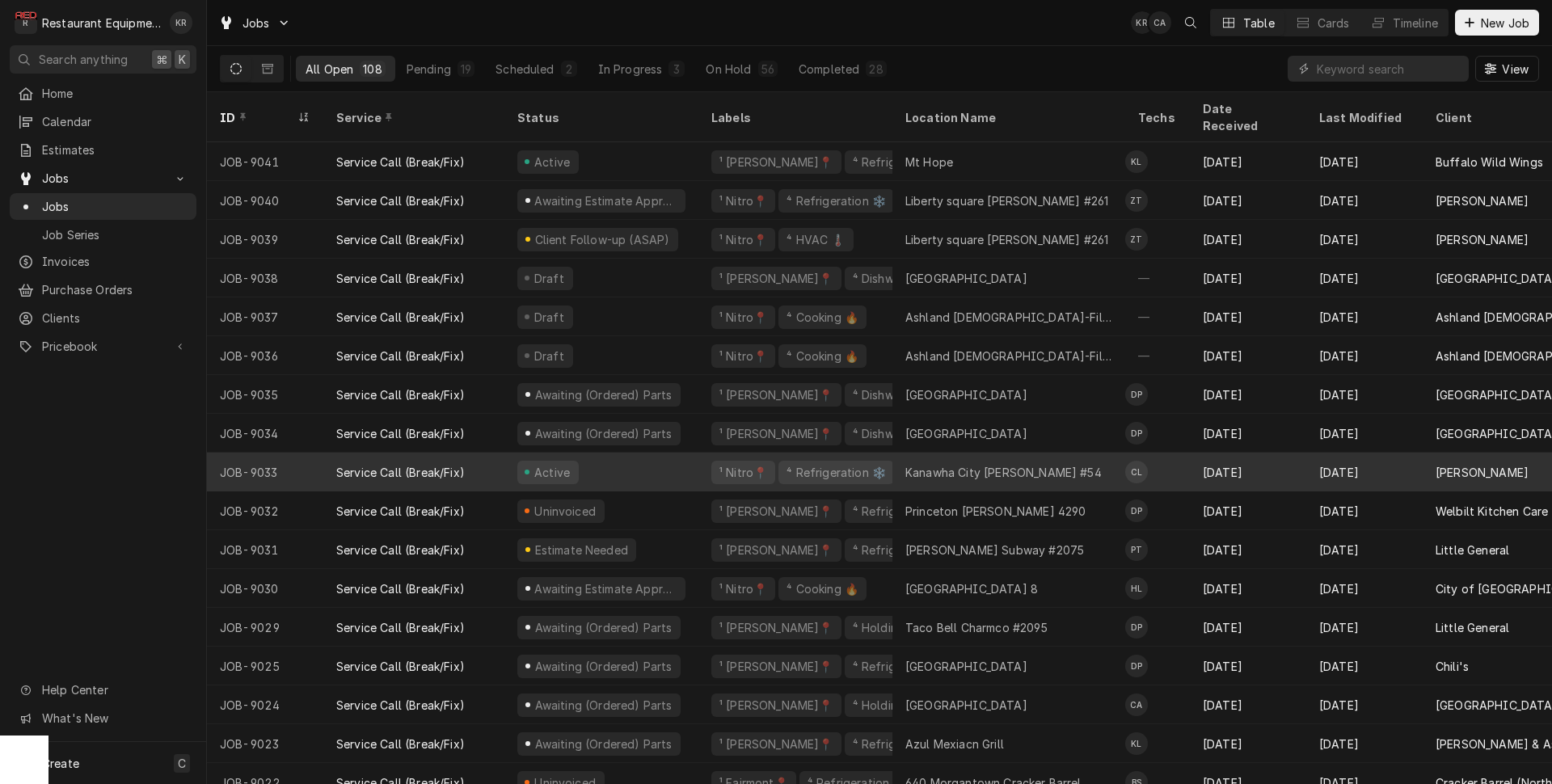
click at [546, 463] on div "Active" at bounding box center [552, 472] width 40 height 17
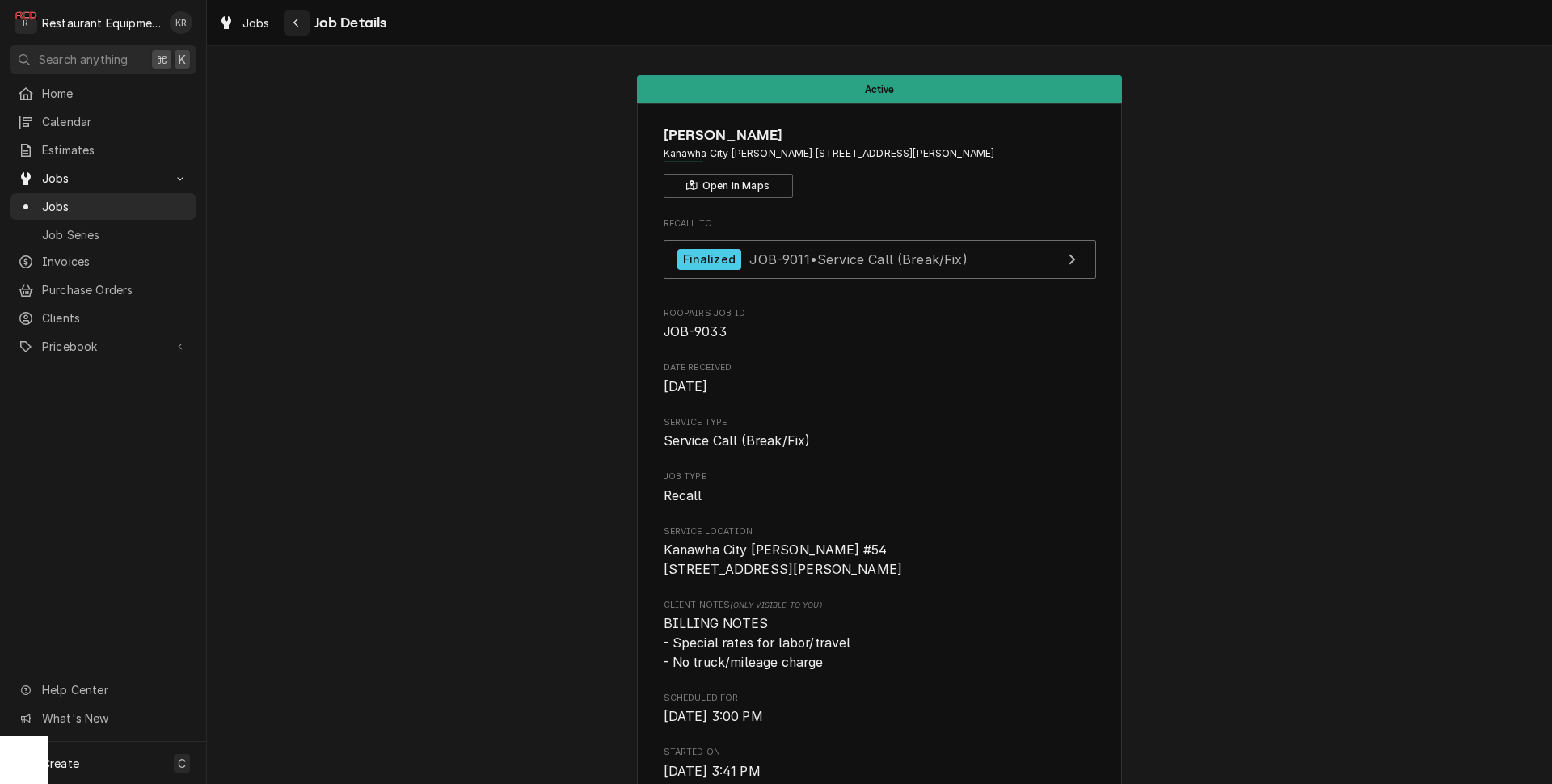
click at [298, 20] on icon "Navigate back" at bounding box center [296, 23] width 7 height 12
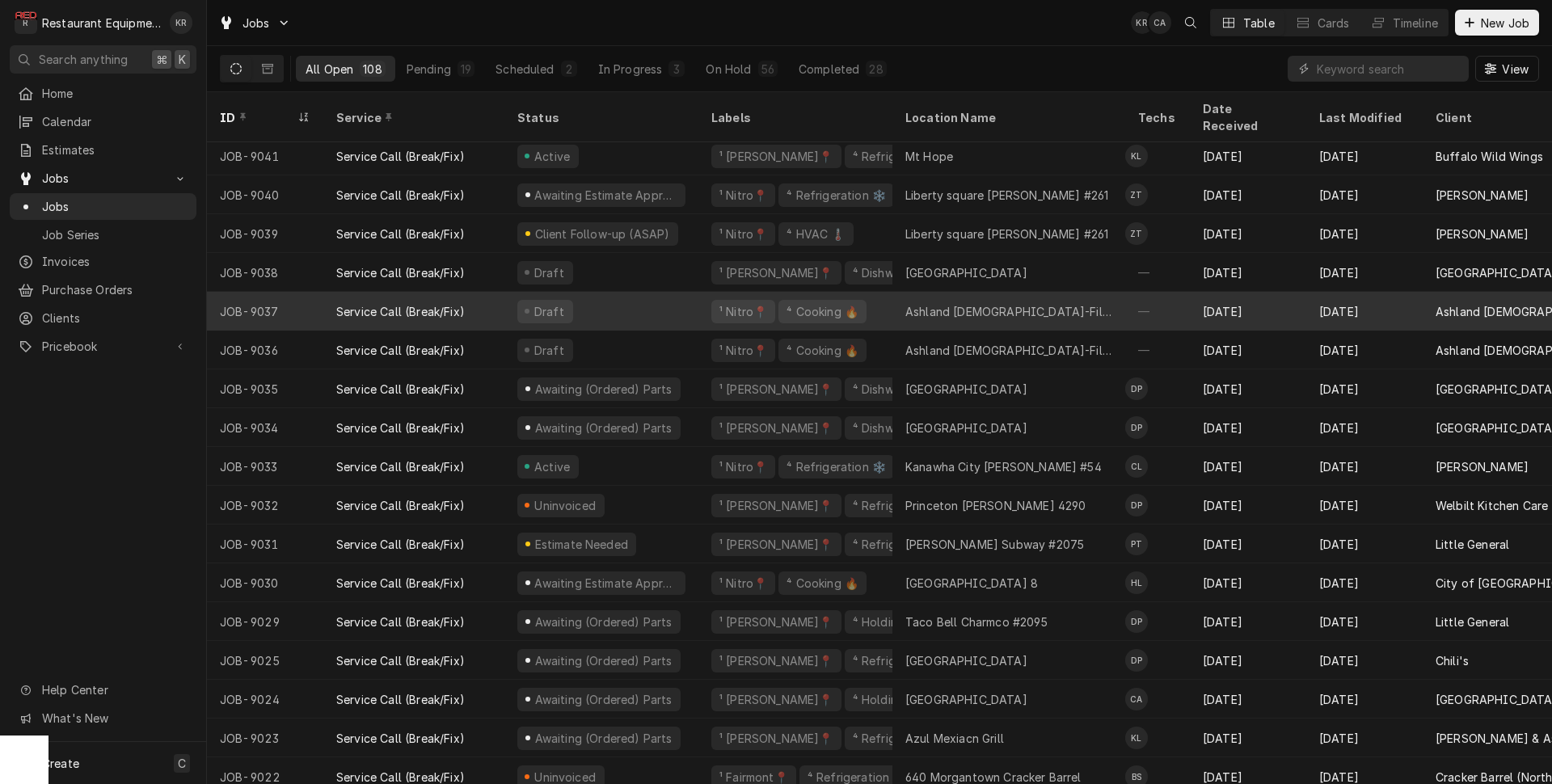
scroll to position [9, 0]
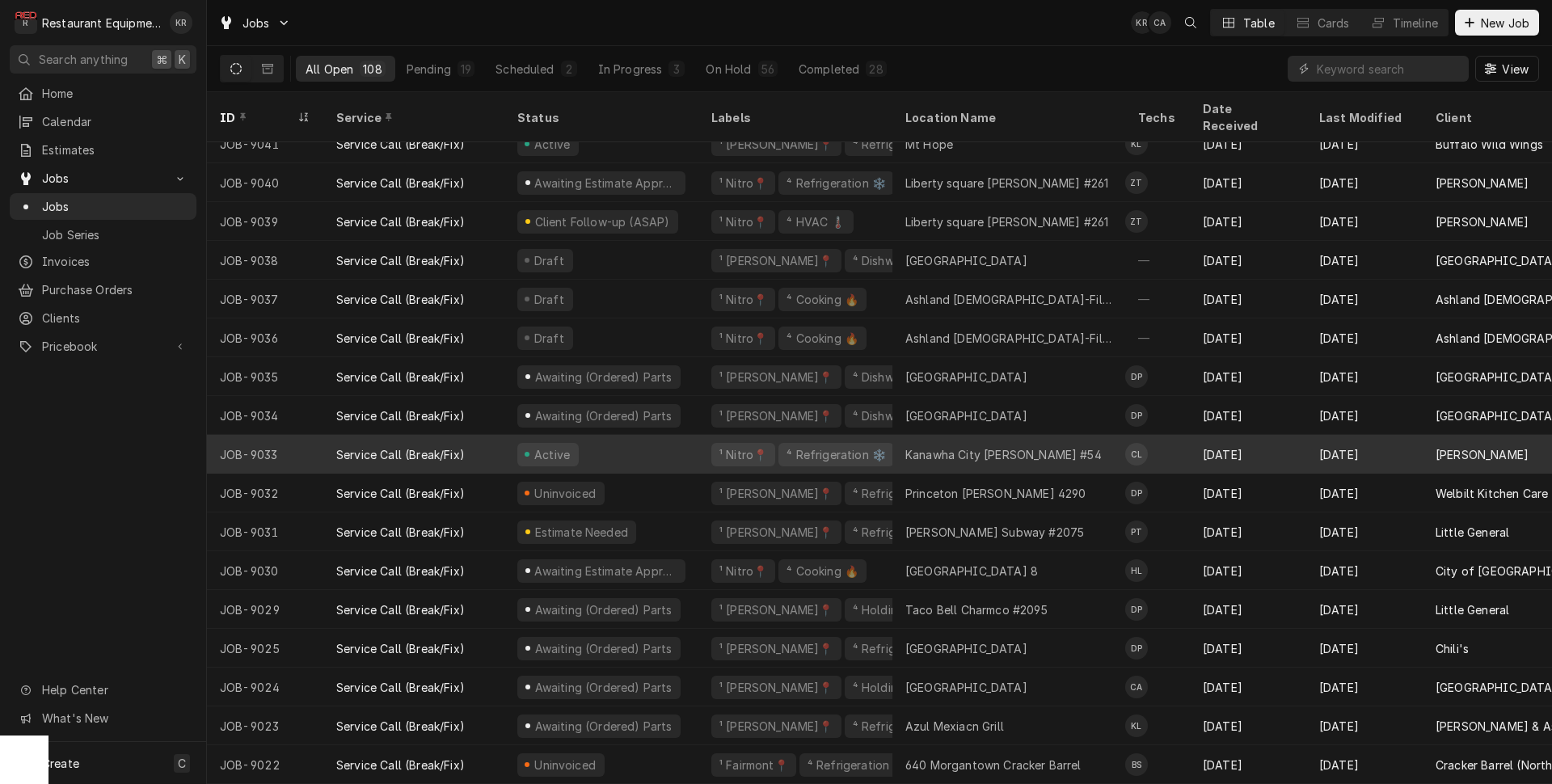
click at [657, 441] on div "Active" at bounding box center [602, 454] width 194 height 39
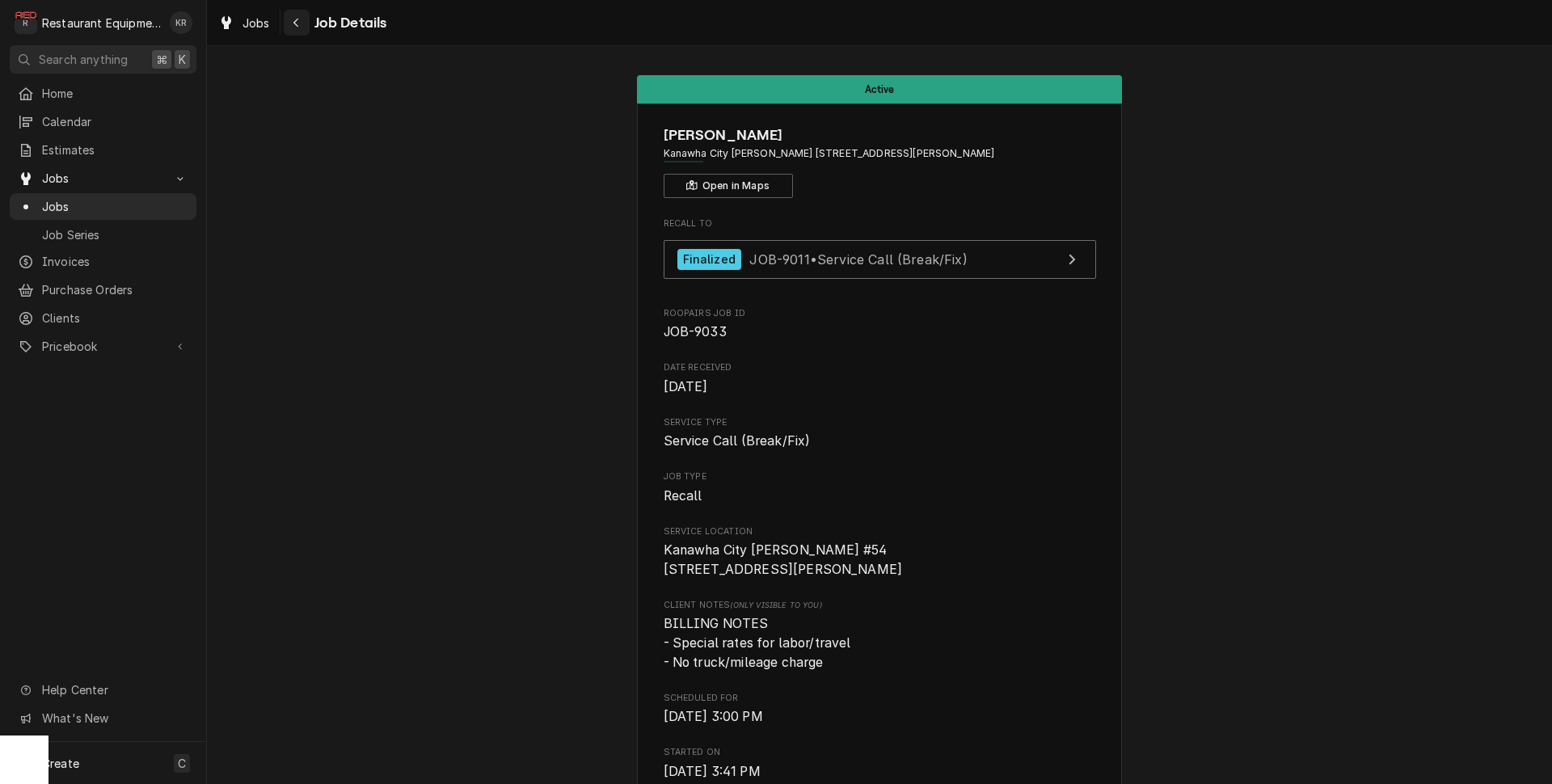
click at [292, 21] on div "Navigate back" at bounding box center [297, 23] width 16 height 16
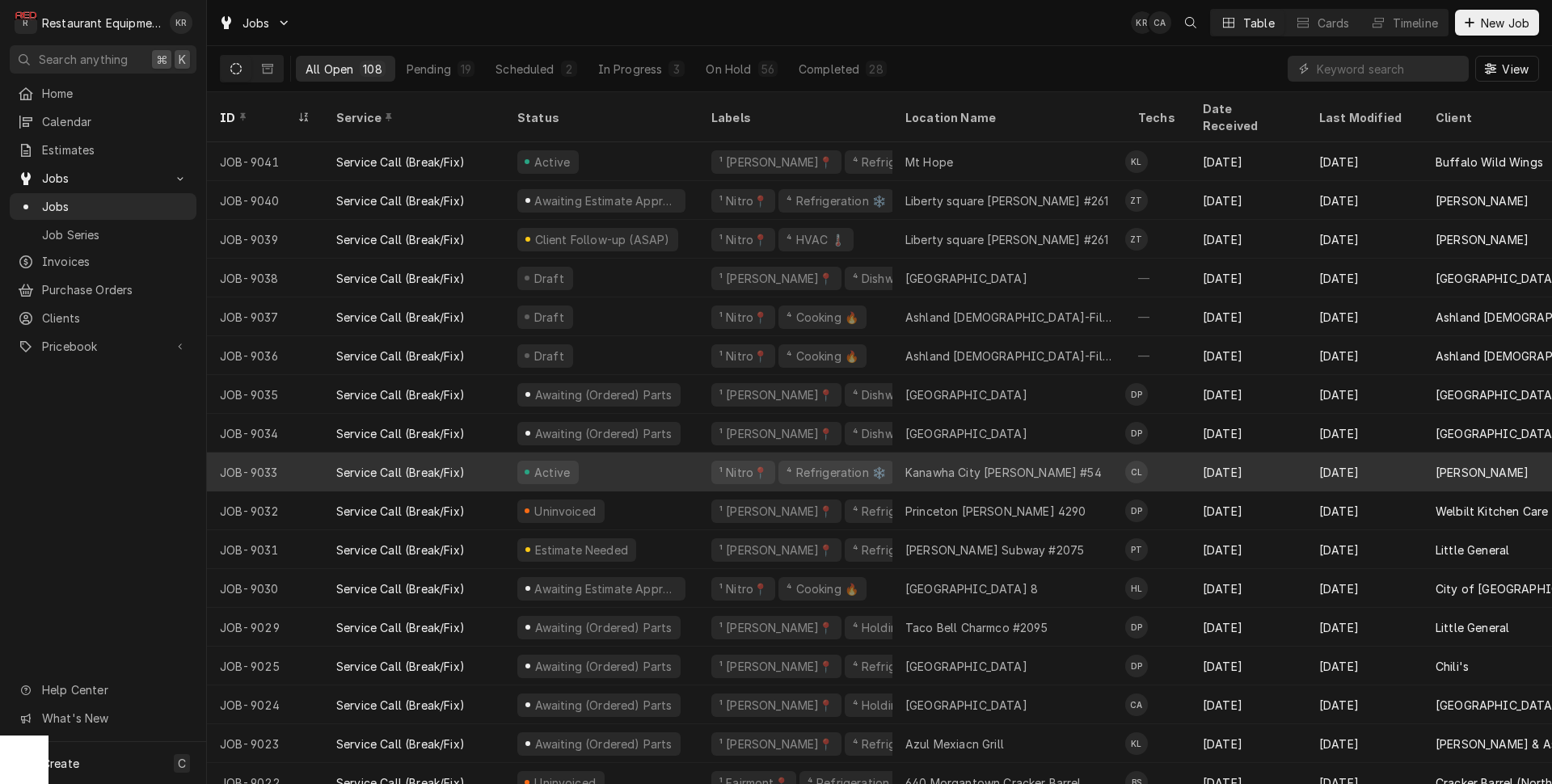
click at [640, 458] on div "Active" at bounding box center [602, 472] width 194 height 39
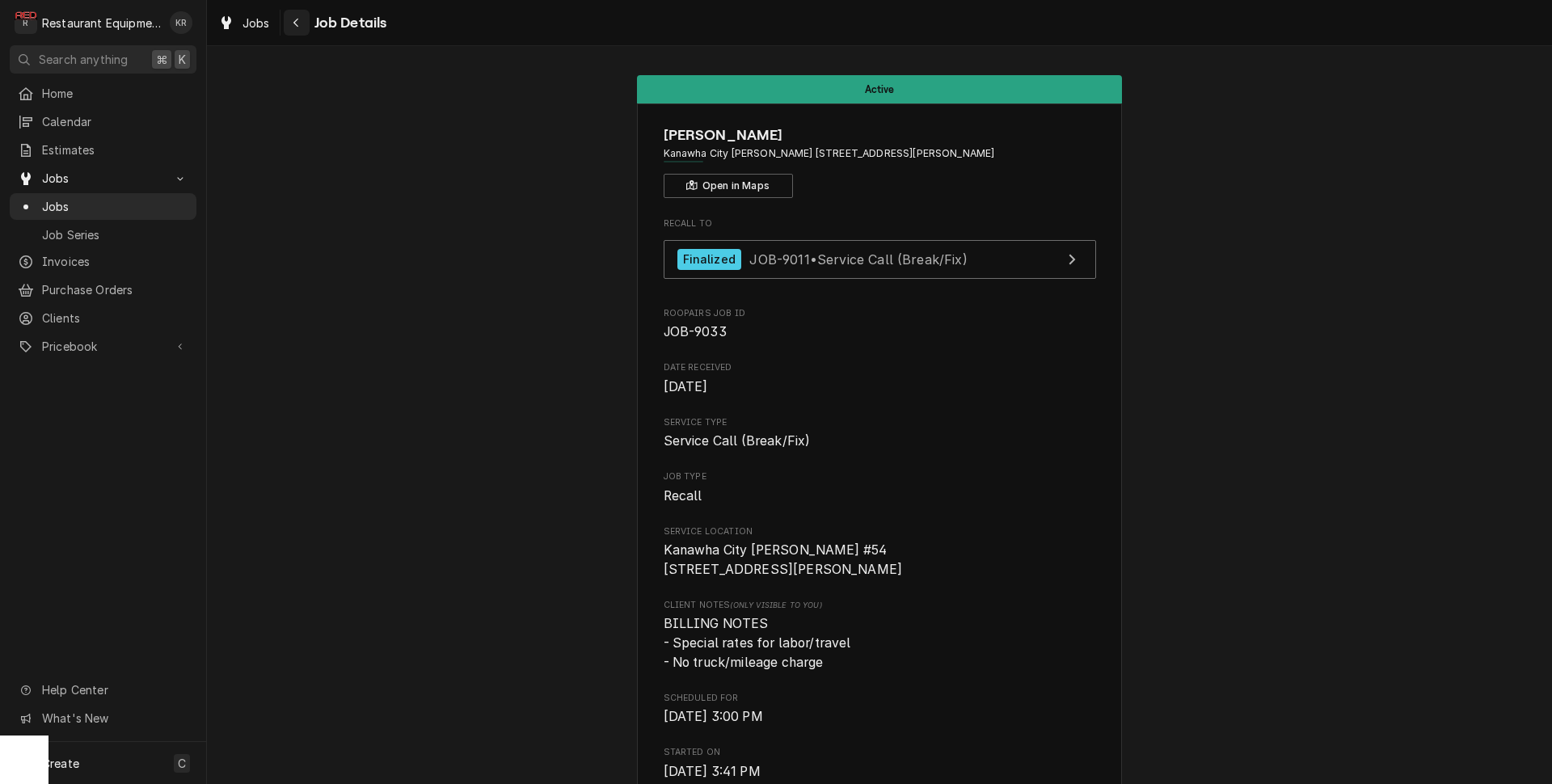
click at [288, 23] on button "Navigate back" at bounding box center [296, 22] width 25 height 25
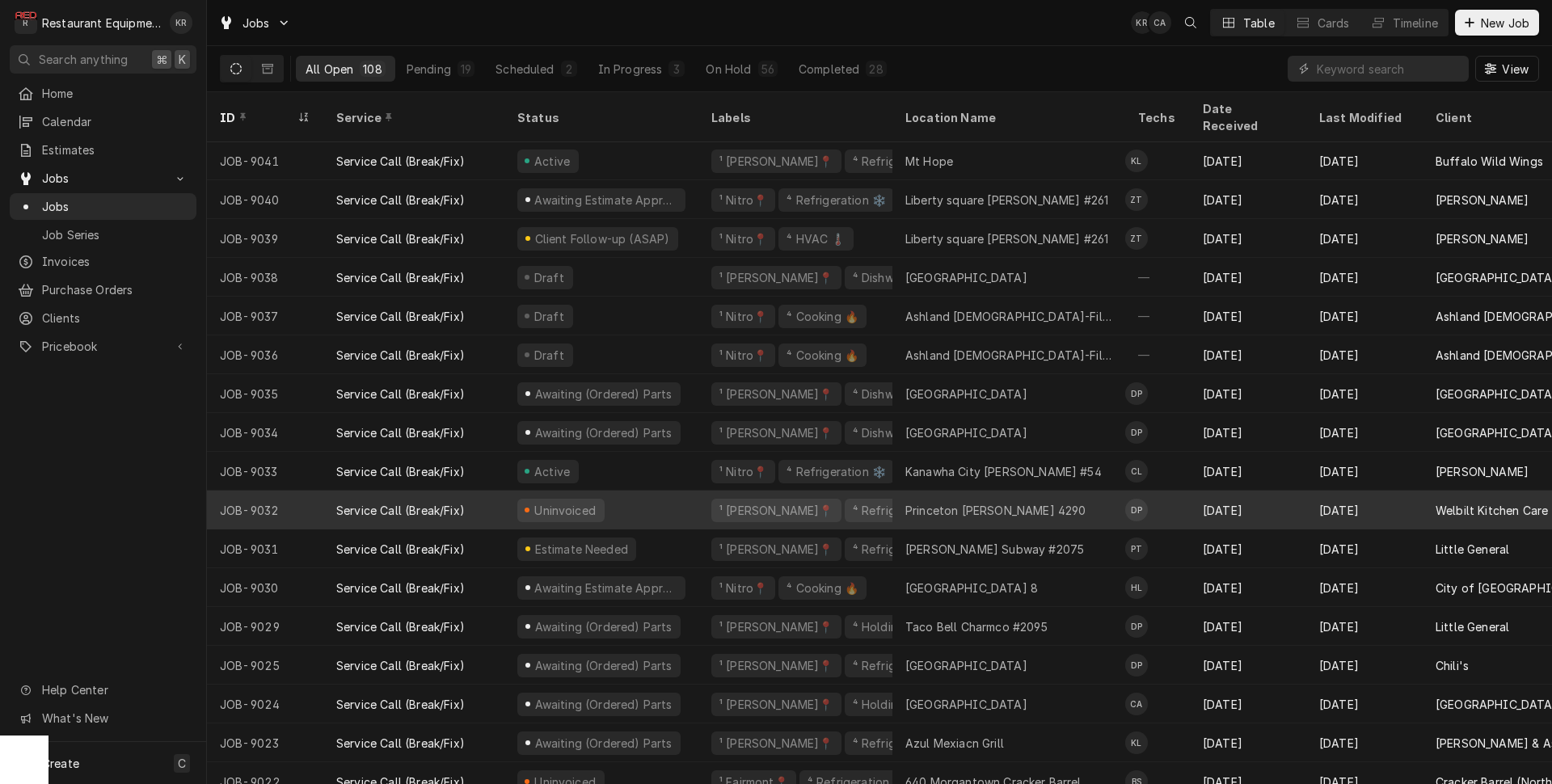
scroll to position [2, 0]
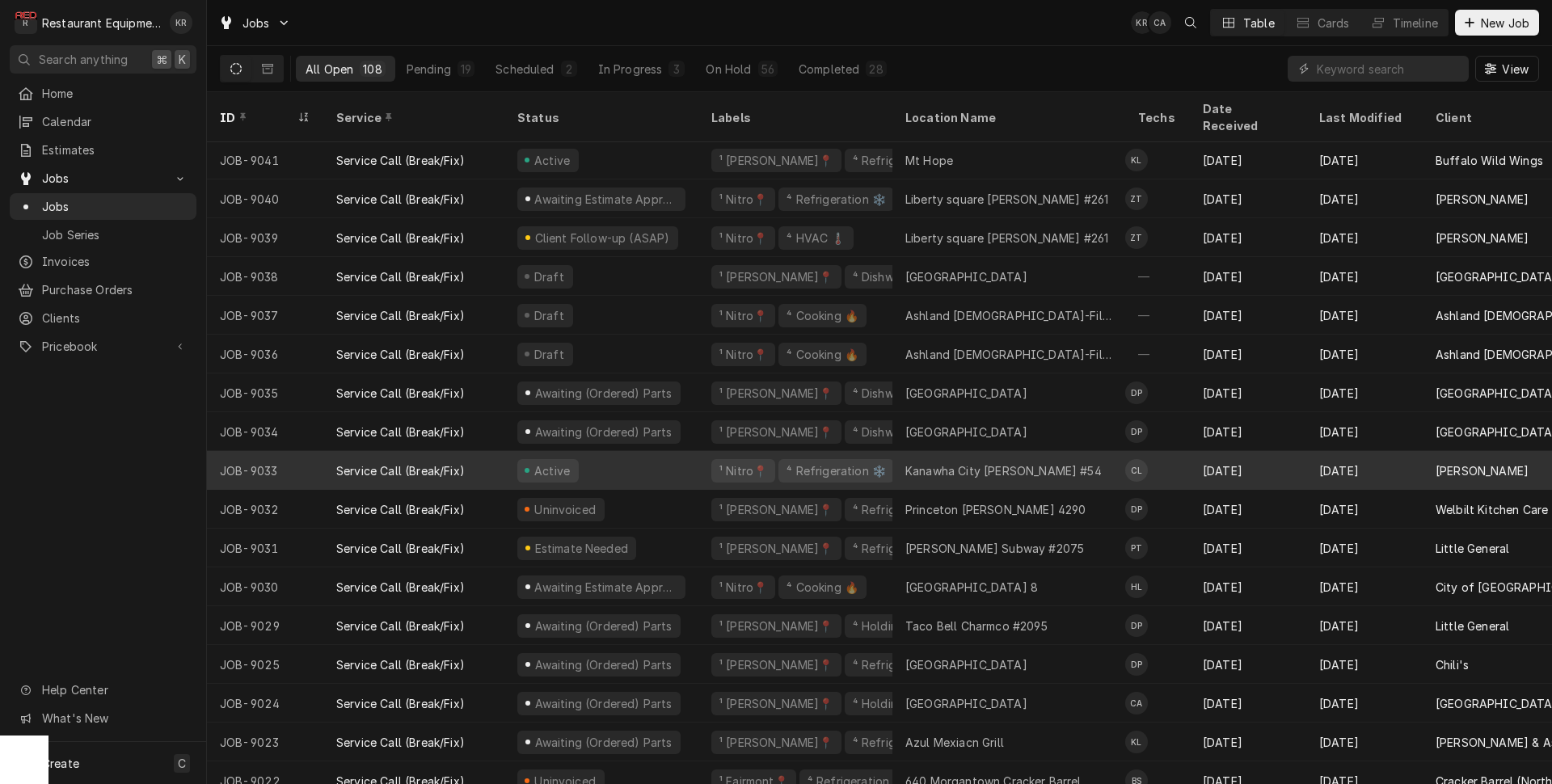
click at [651, 453] on div "Active" at bounding box center [602, 470] width 194 height 39
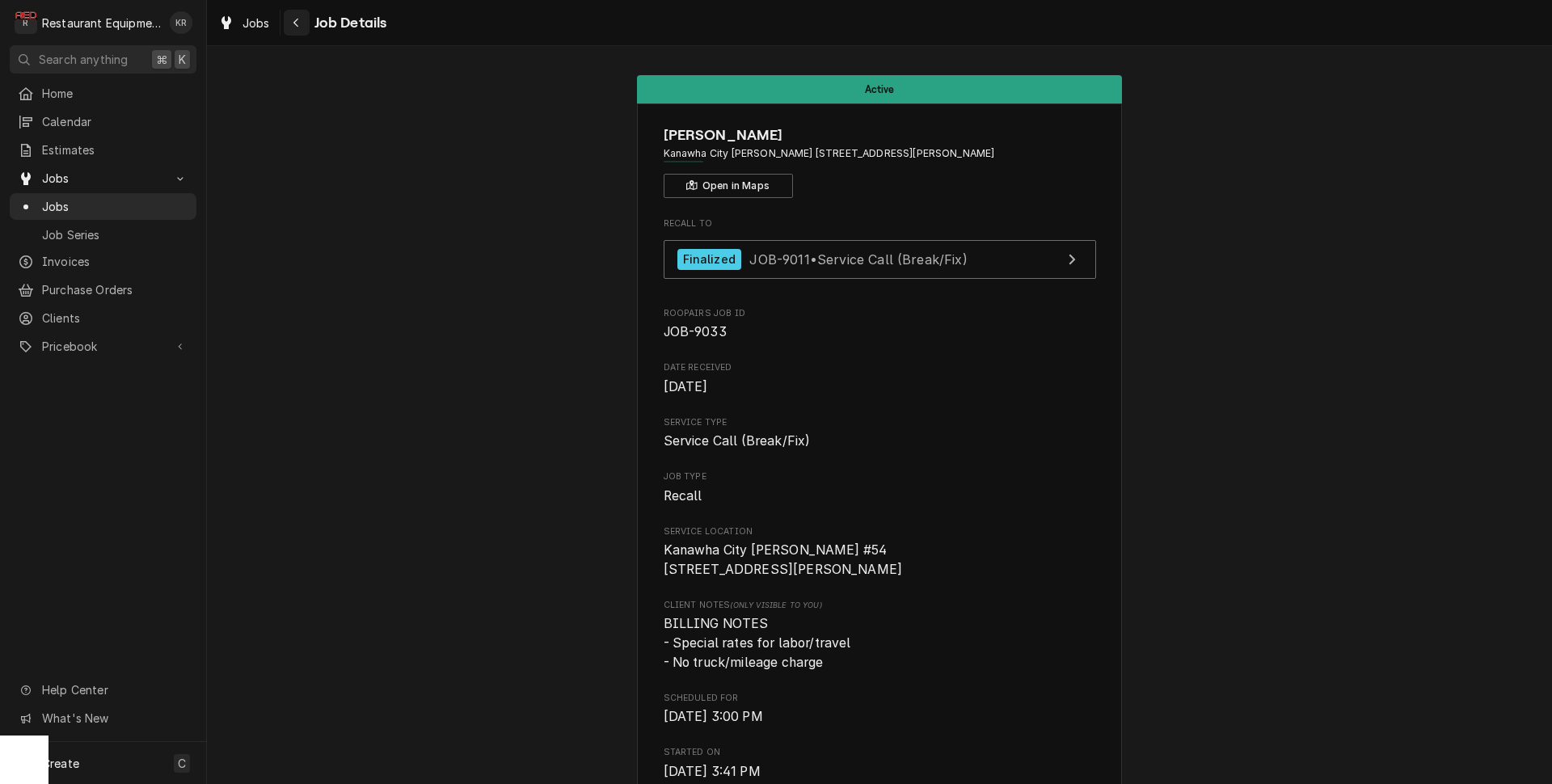
click at [295, 20] on icon "Navigate back" at bounding box center [296, 23] width 7 height 12
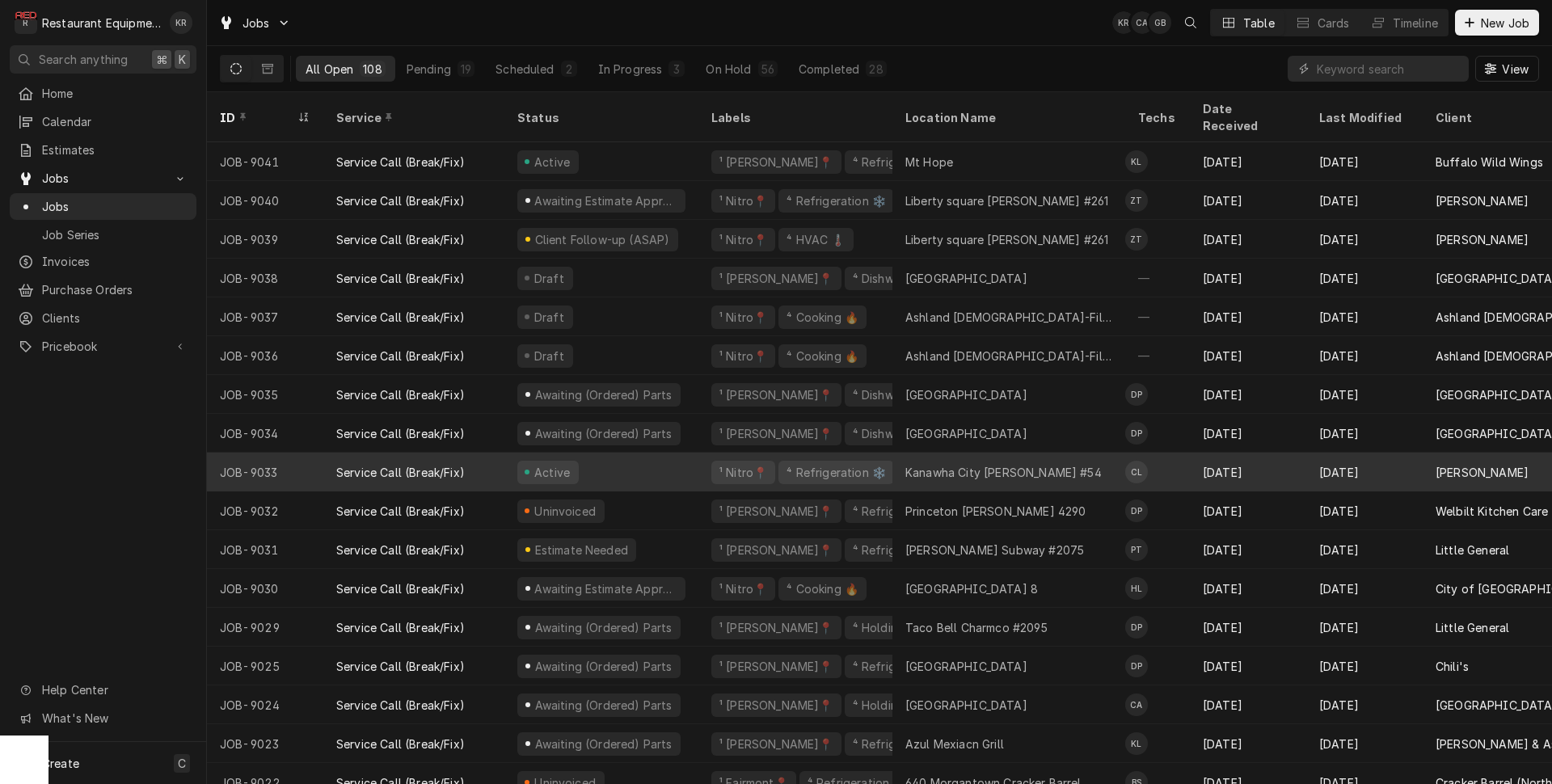
click at [699, 454] on div "¹ Nitro📍 ⁴ Refrigeration ❄️" at bounding box center [796, 472] width 194 height 39
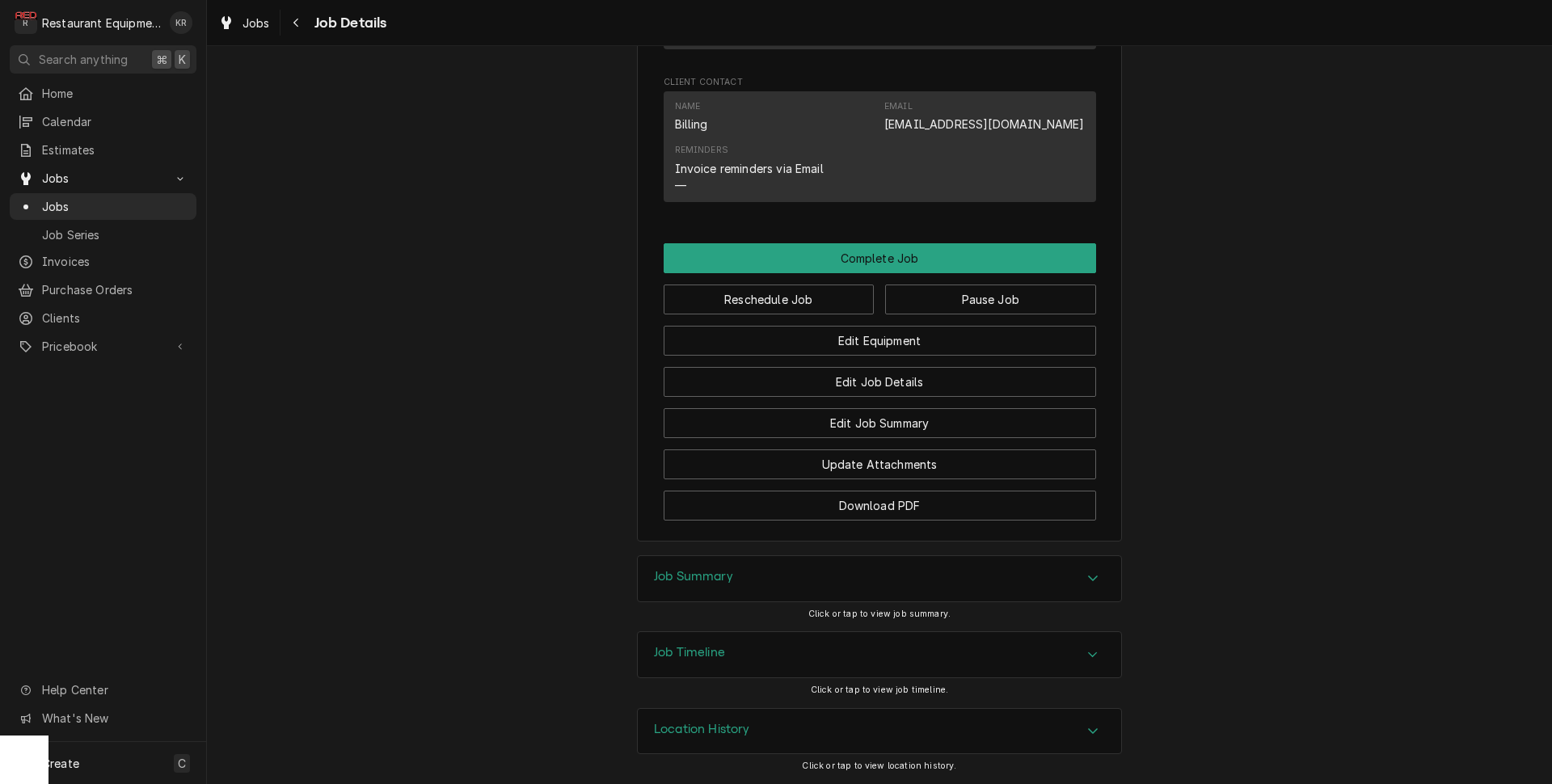
click at [715, 573] on h3 "Job Summary" at bounding box center [693, 576] width 79 height 16
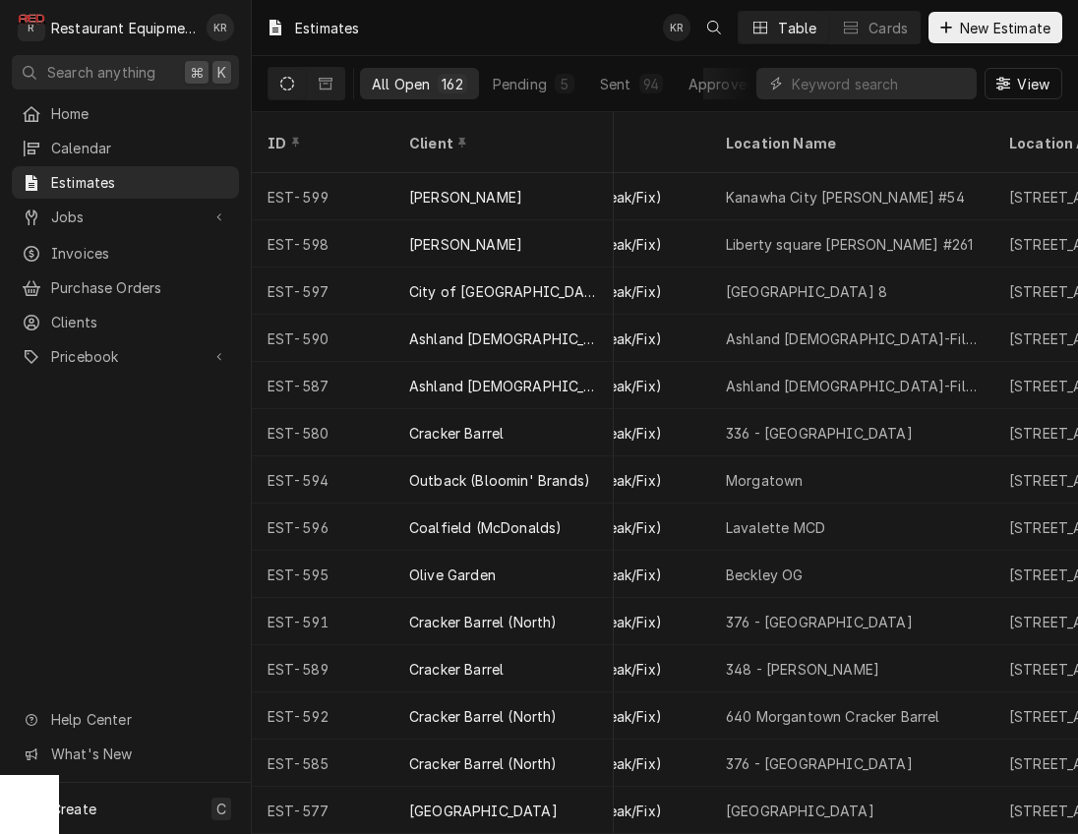
scroll to position [0, 429]
